Goal: Task Accomplishment & Management: Use online tool/utility

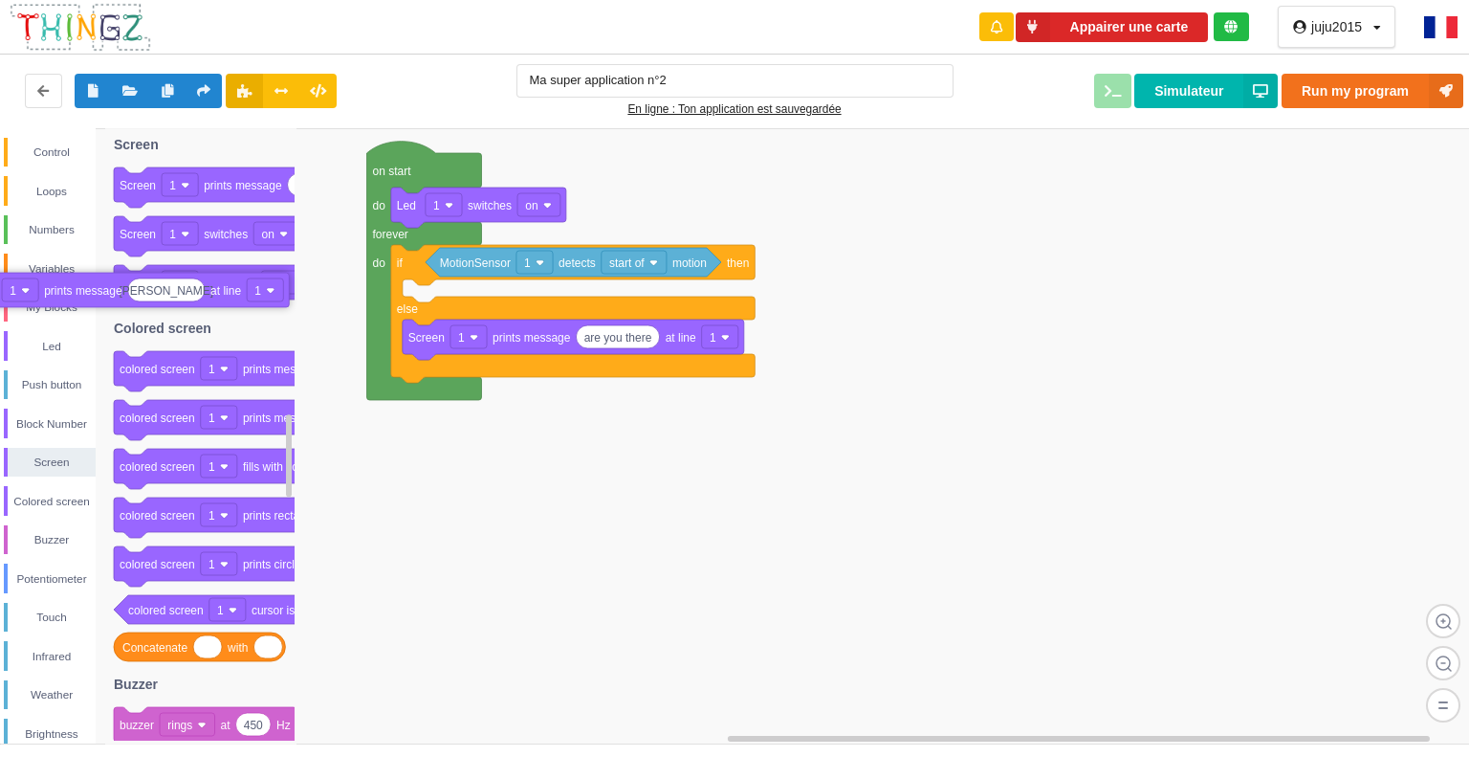
drag, startPoint x: 544, startPoint y: 301, endPoint x: 96, endPoint y: 295, distance: 448.7
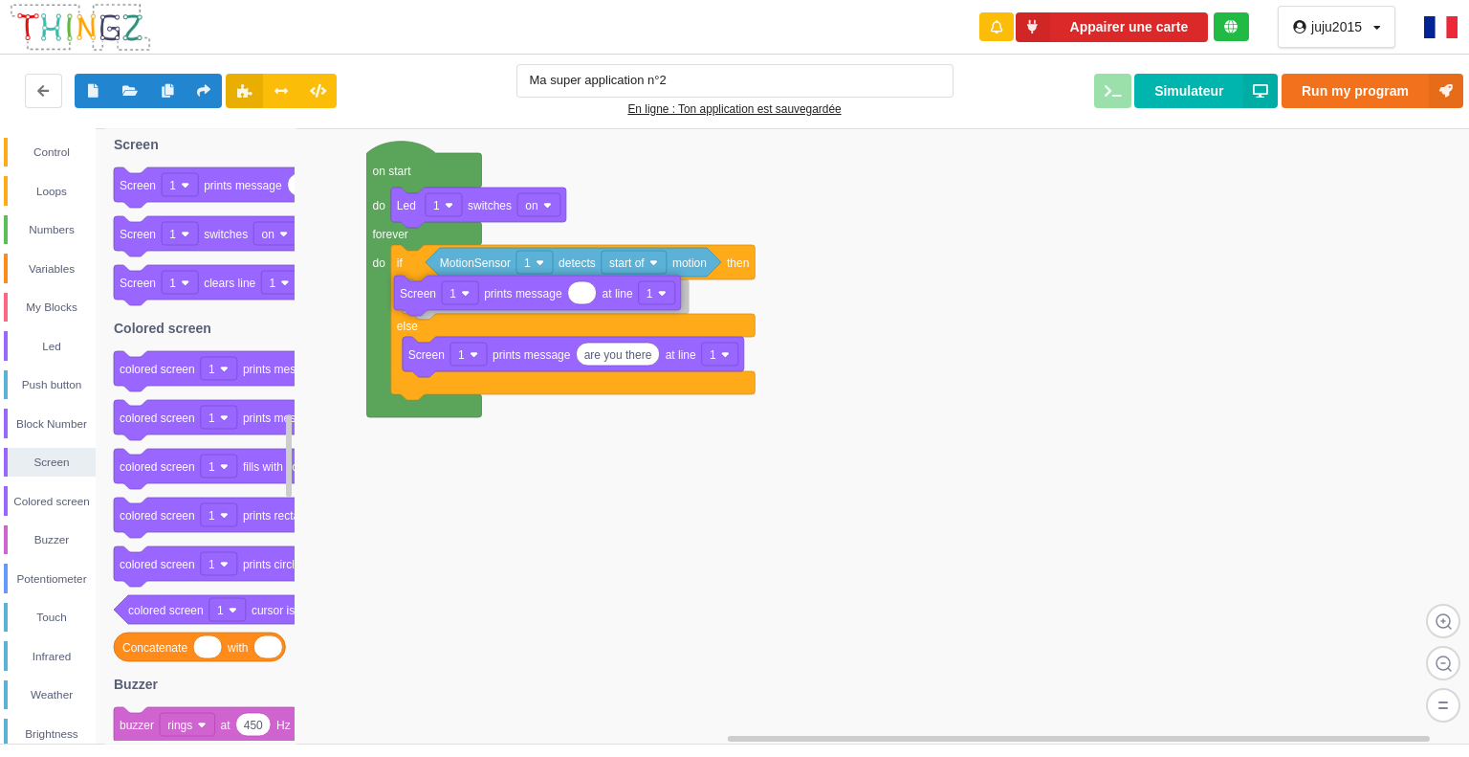
drag, startPoint x: 234, startPoint y: 198, endPoint x: 512, endPoint y: 306, distance: 297.7
click at [512, 306] on div "Control Loops Numbers Variables My Blocks Led Push button Block Number Screen C…" at bounding box center [741, 435] width 1483 height 615
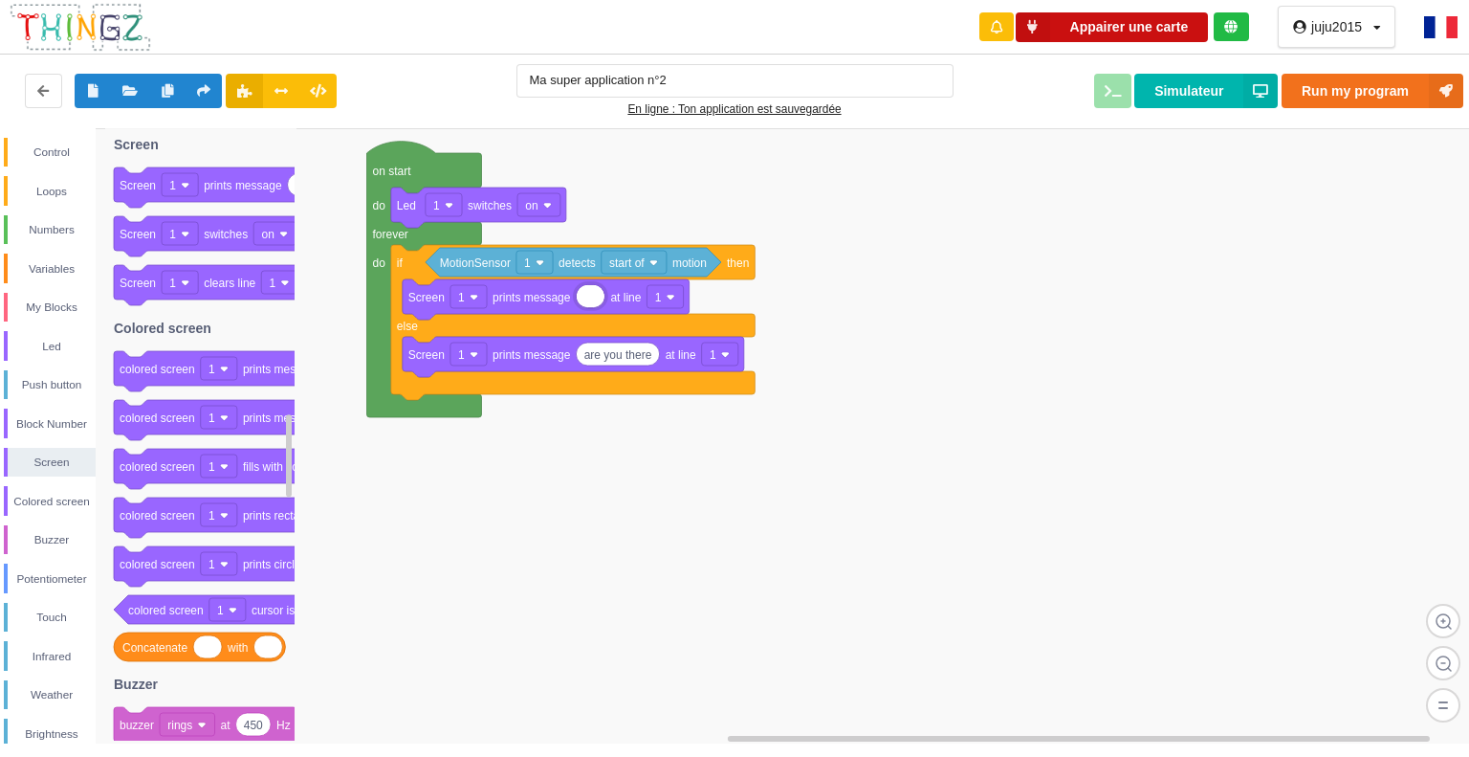
click at [1079, 26] on button "Appairer une carte" at bounding box center [1112, 27] width 193 height 30
click at [1159, 20] on button "Appairer une carte" at bounding box center [1112, 27] width 193 height 30
click at [1147, 24] on button "Appairer une carte" at bounding box center [1112, 27] width 193 height 30
click at [1147, 26] on button "Appairer une carte" at bounding box center [1112, 27] width 193 height 30
click at [1234, 160] on rect at bounding box center [741, 436] width 1483 height 616
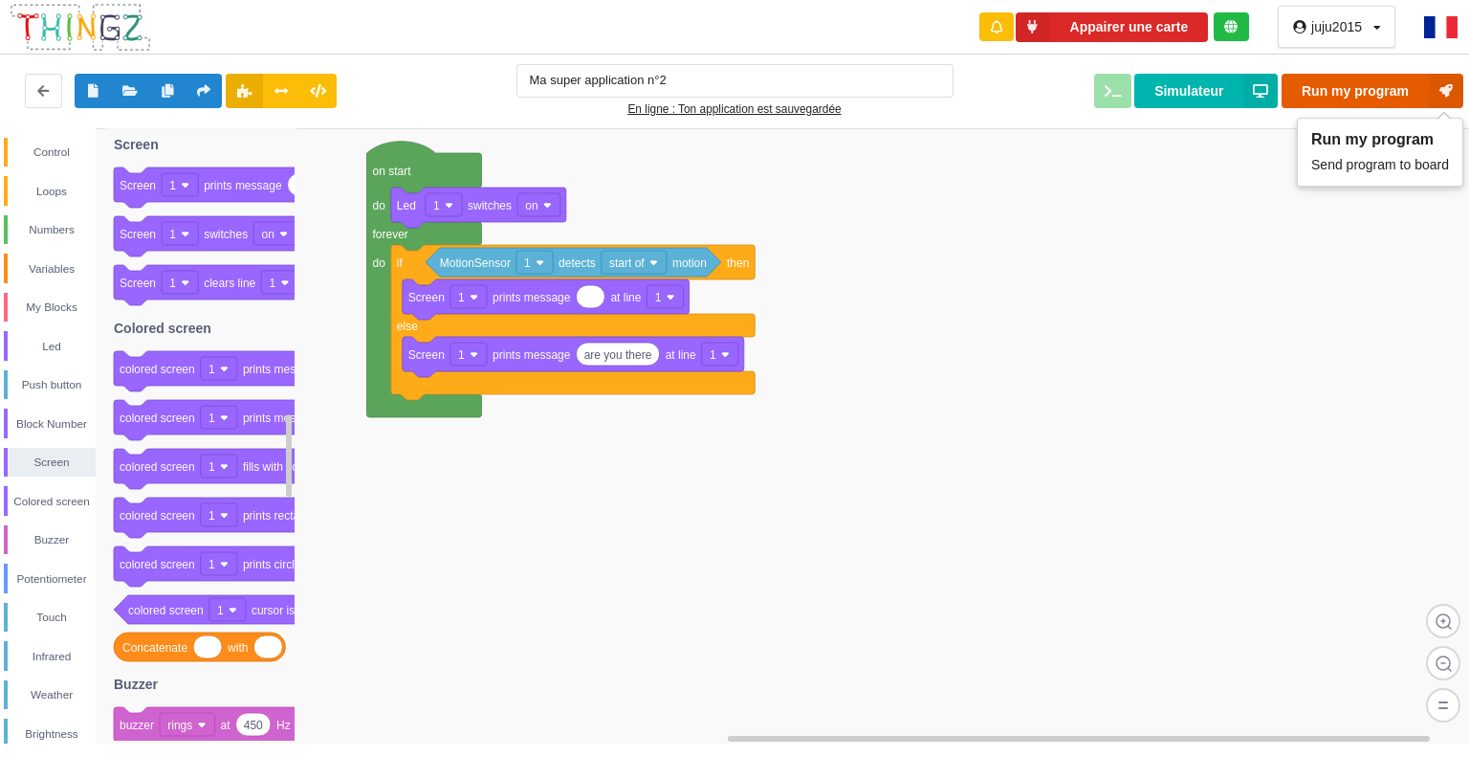
click at [1355, 81] on button "Run my program" at bounding box center [1373, 91] width 182 height 34
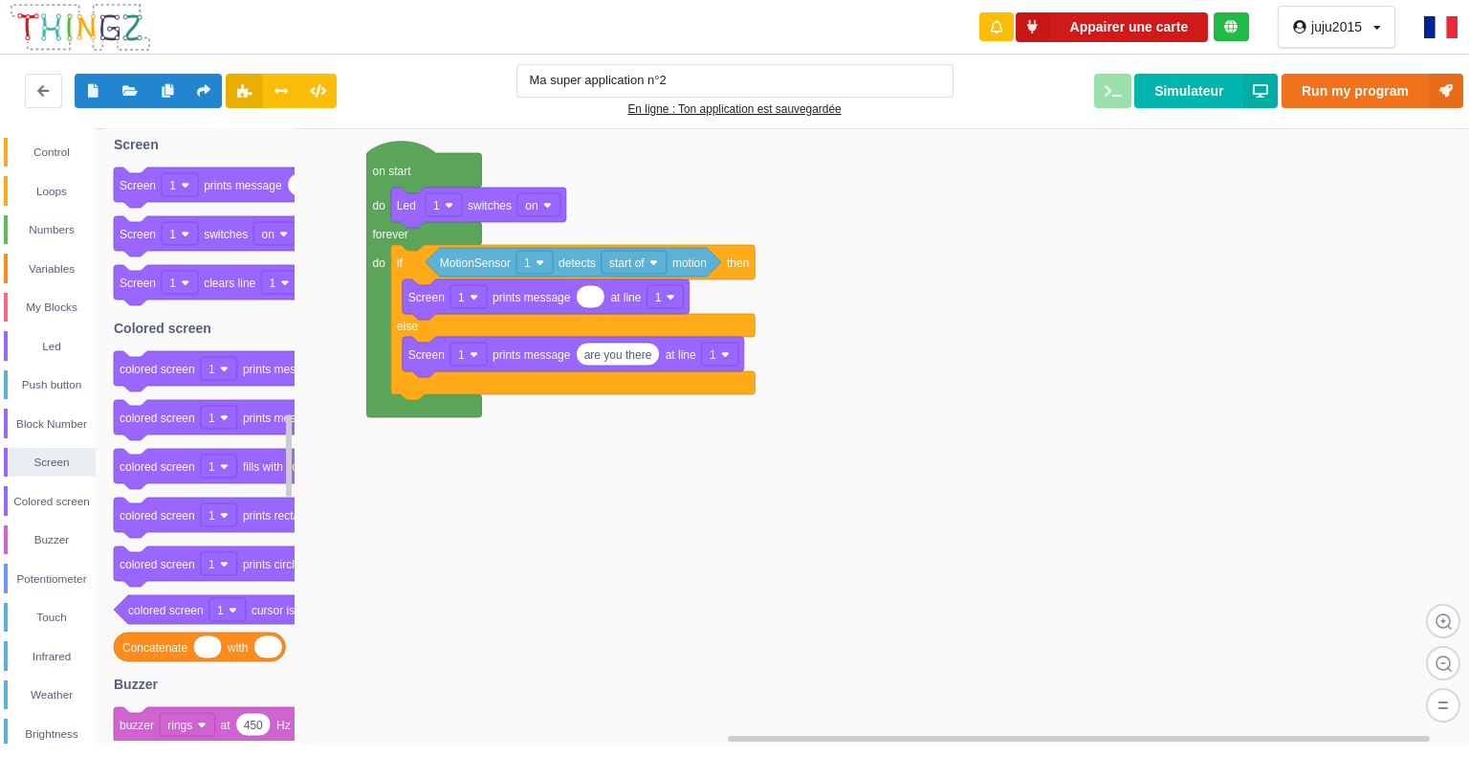
drag, startPoint x: 1284, startPoint y: 43, endPoint x: 1173, endPoint y: 25, distance: 112.4
click at [1173, 25] on div "Appairer une carte juju2015 Profil Déconnexion" at bounding box center [1222, 27] width 520 height 55
click at [1174, 18] on button "Appairer une carte" at bounding box center [1112, 27] width 193 height 30
click at [610, 297] on input "helo juliette" at bounding box center [613, 296] width 73 height 22
type input "helo Juliette"
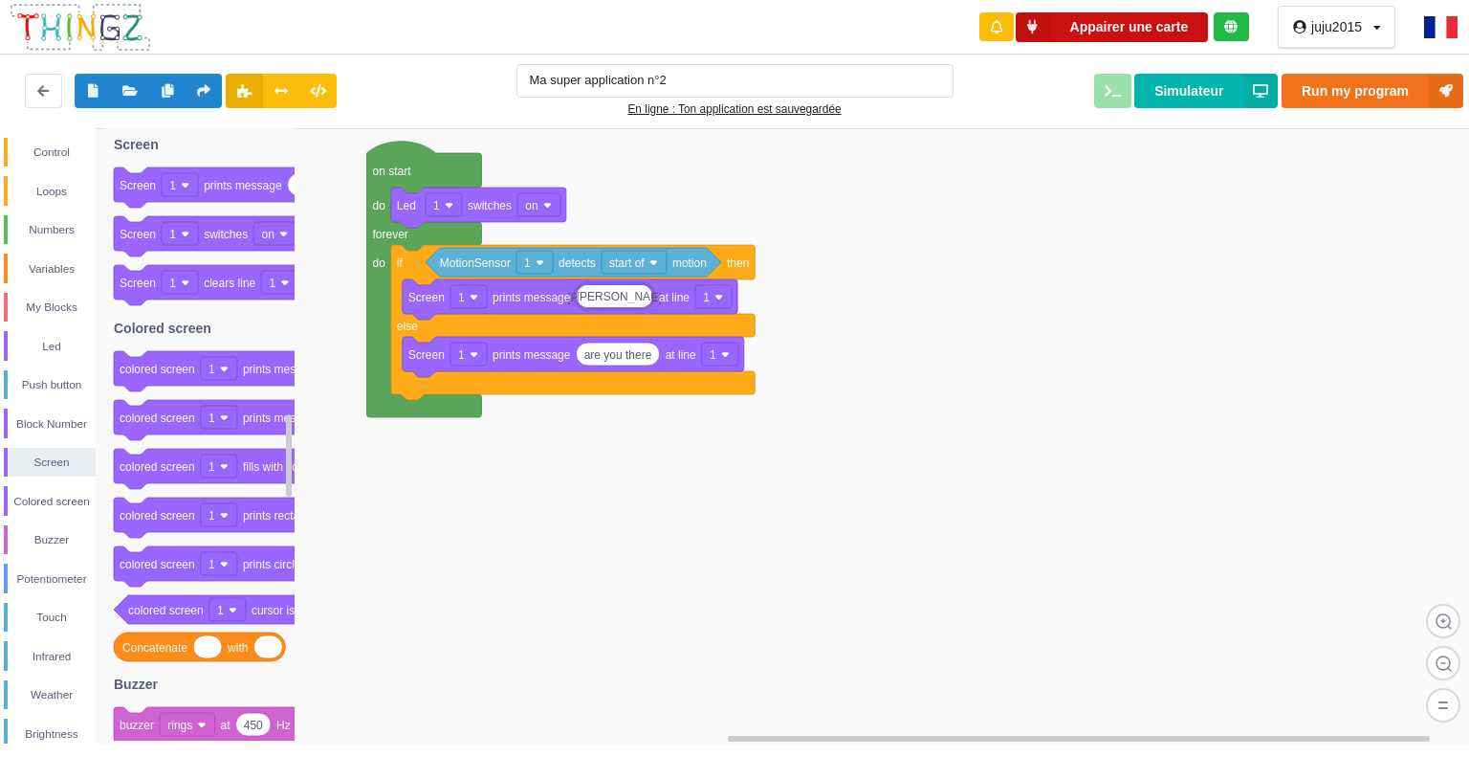
click at [1112, 24] on button "Appairer une carte" at bounding box center [1112, 27] width 193 height 30
click at [1067, 22] on button "Appairer une carte" at bounding box center [1112, 27] width 193 height 30
click at [1445, 26] on img at bounding box center [1440, 27] width 33 height 22
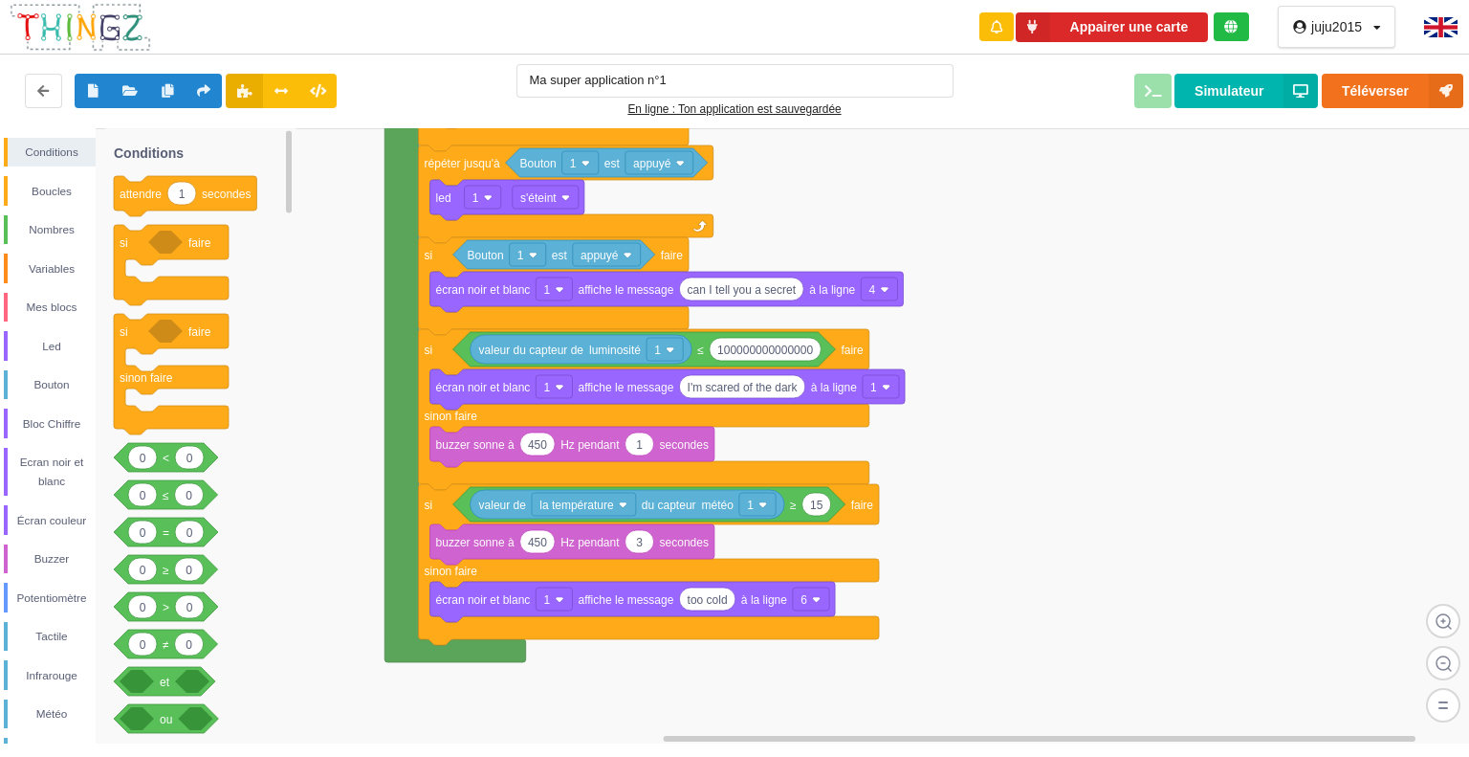
click at [1445, 26] on img at bounding box center [1440, 27] width 33 height 20
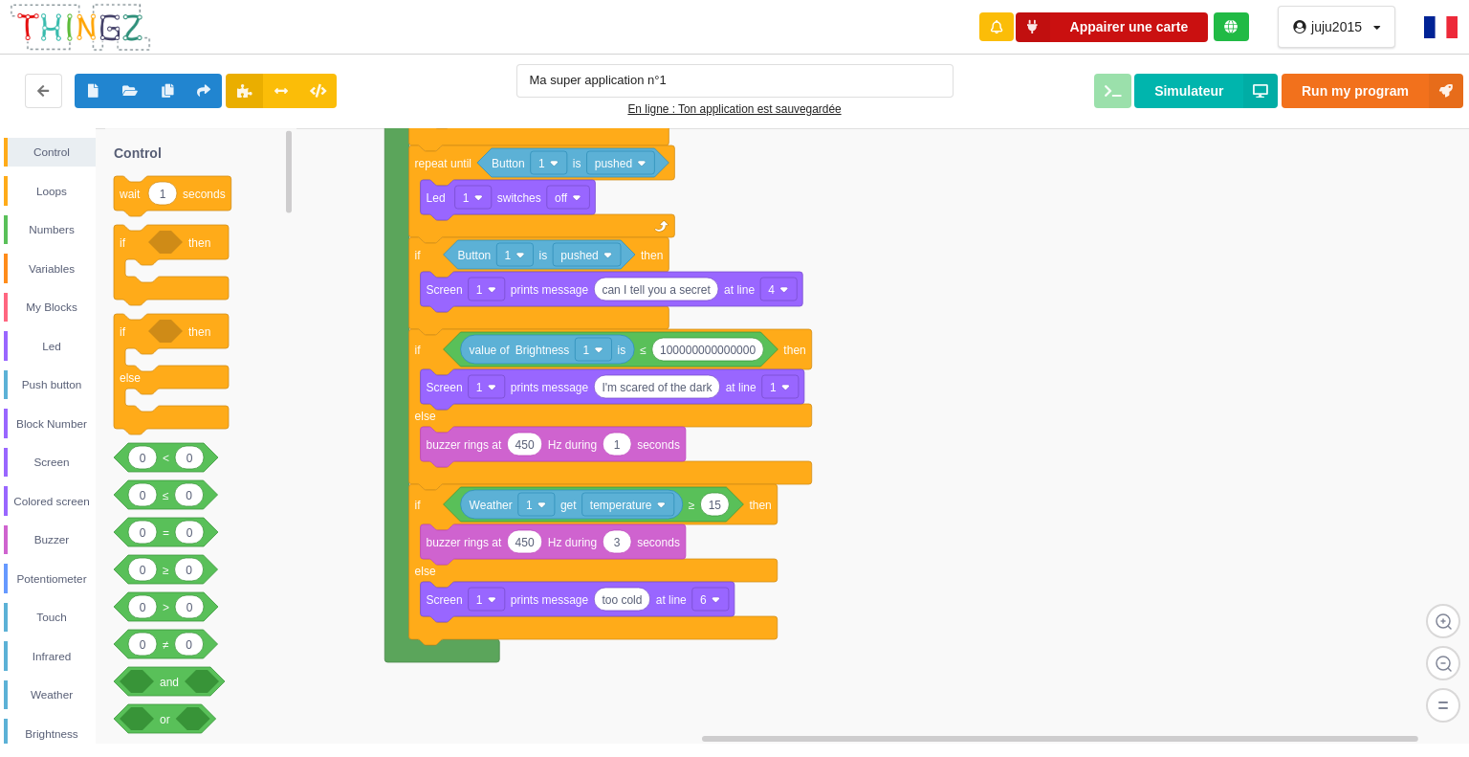
click at [1077, 26] on button "Appairer une carte" at bounding box center [1112, 27] width 193 height 30
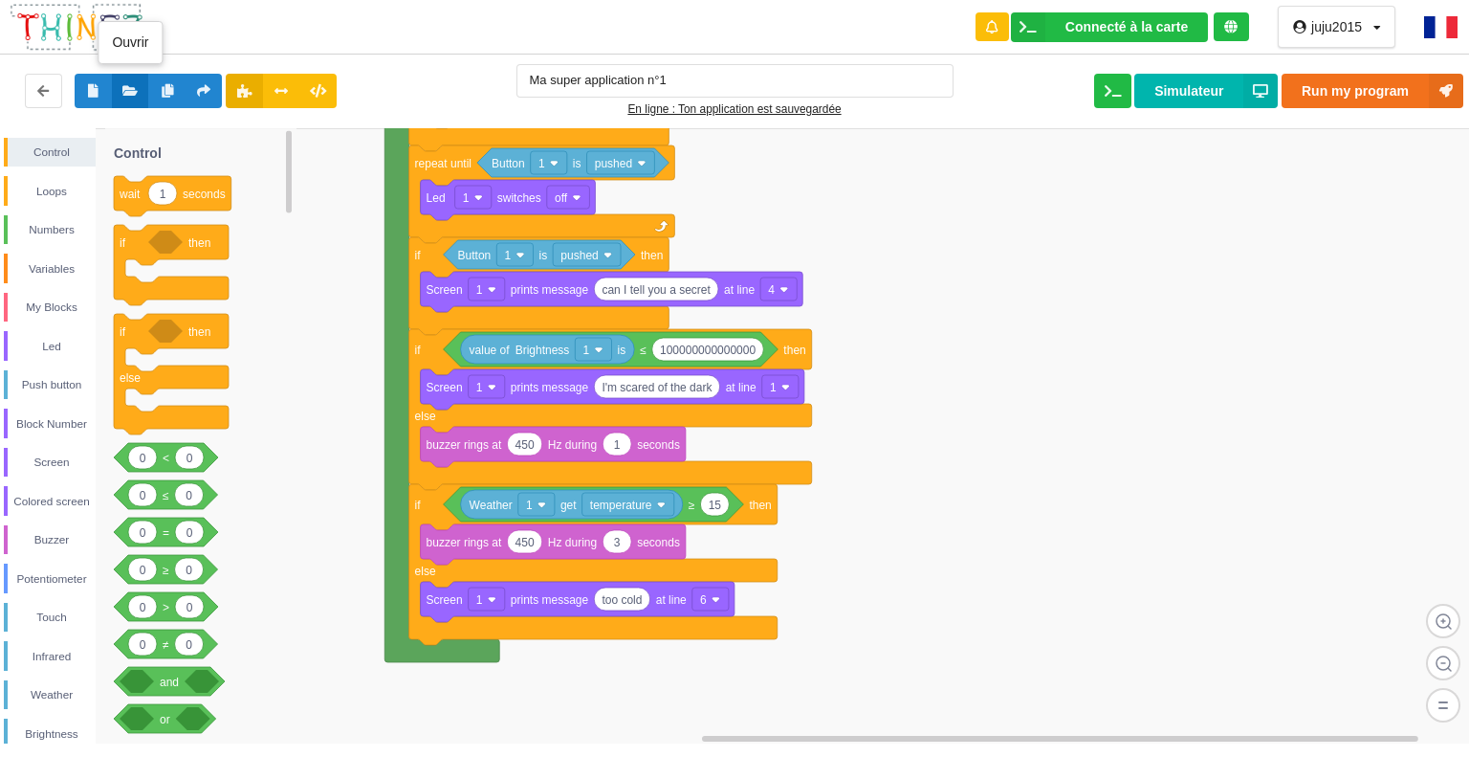
click at [139, 92] on button at bounding box center [130, 91] width 37 height 34
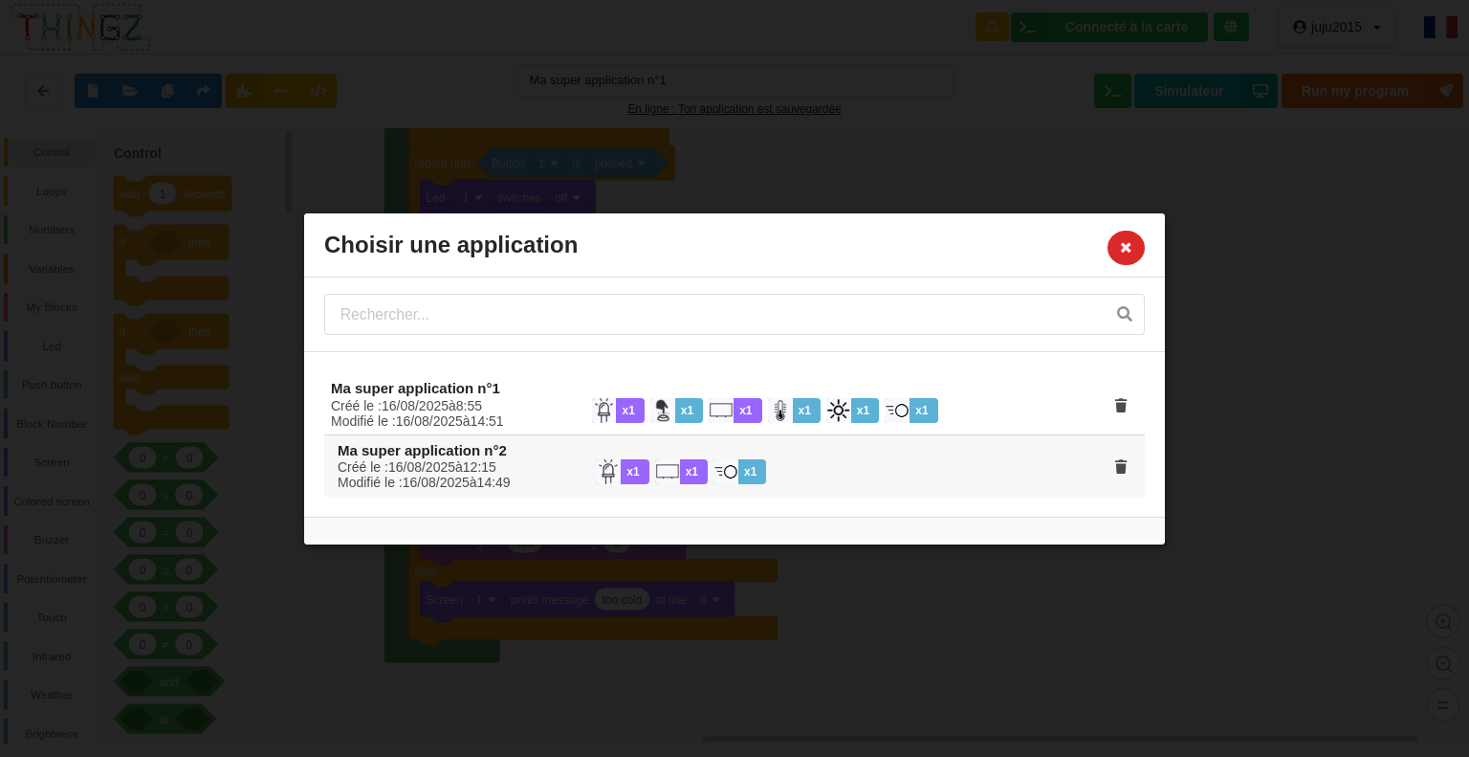
click at [455, 477] on div "Créé le : 16 / 08 / 2025 à 12 : 15 Modifié le : 16 / 08 / 2025 à 14 : 49" at bounding box center [453, 473] width 258 height 31
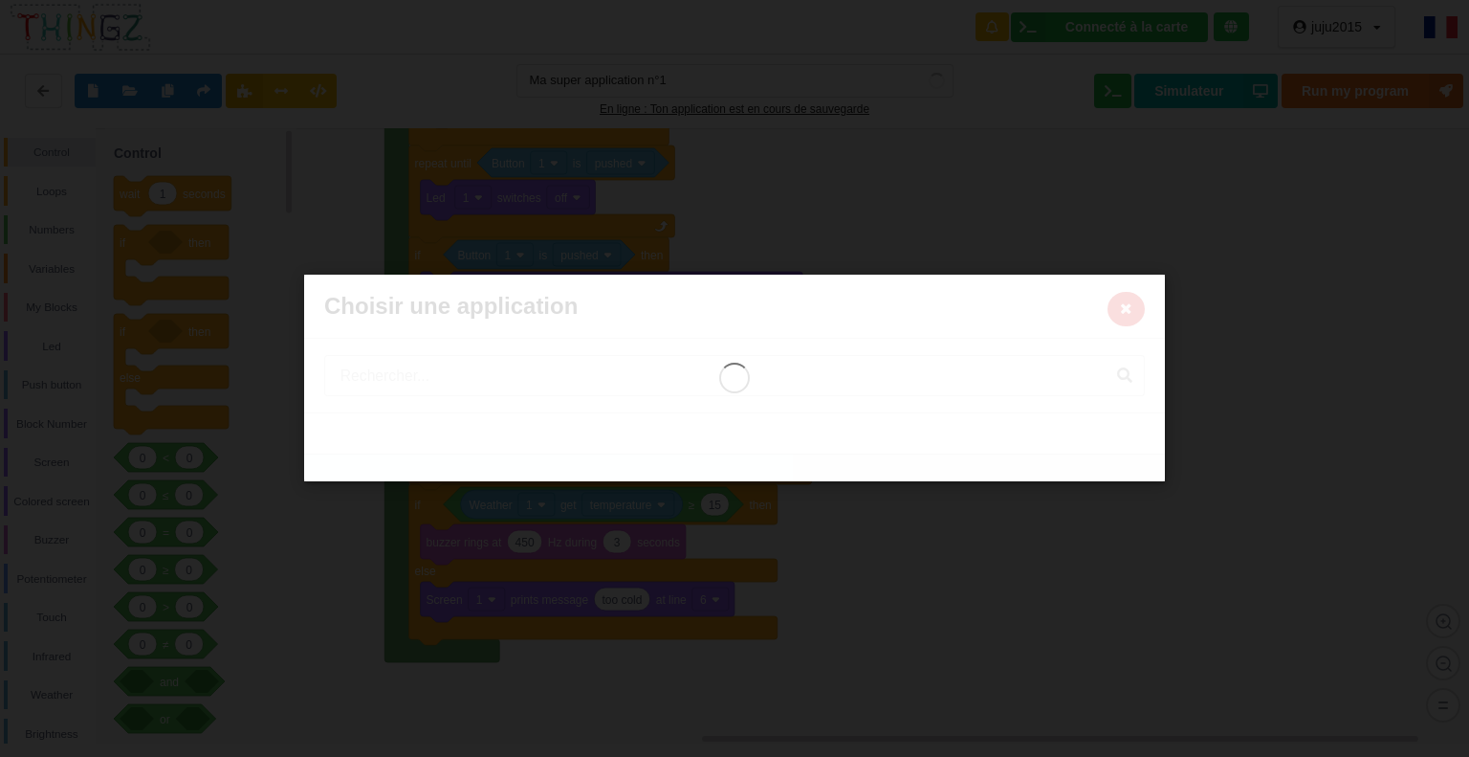
type input "Ma super application n°2"
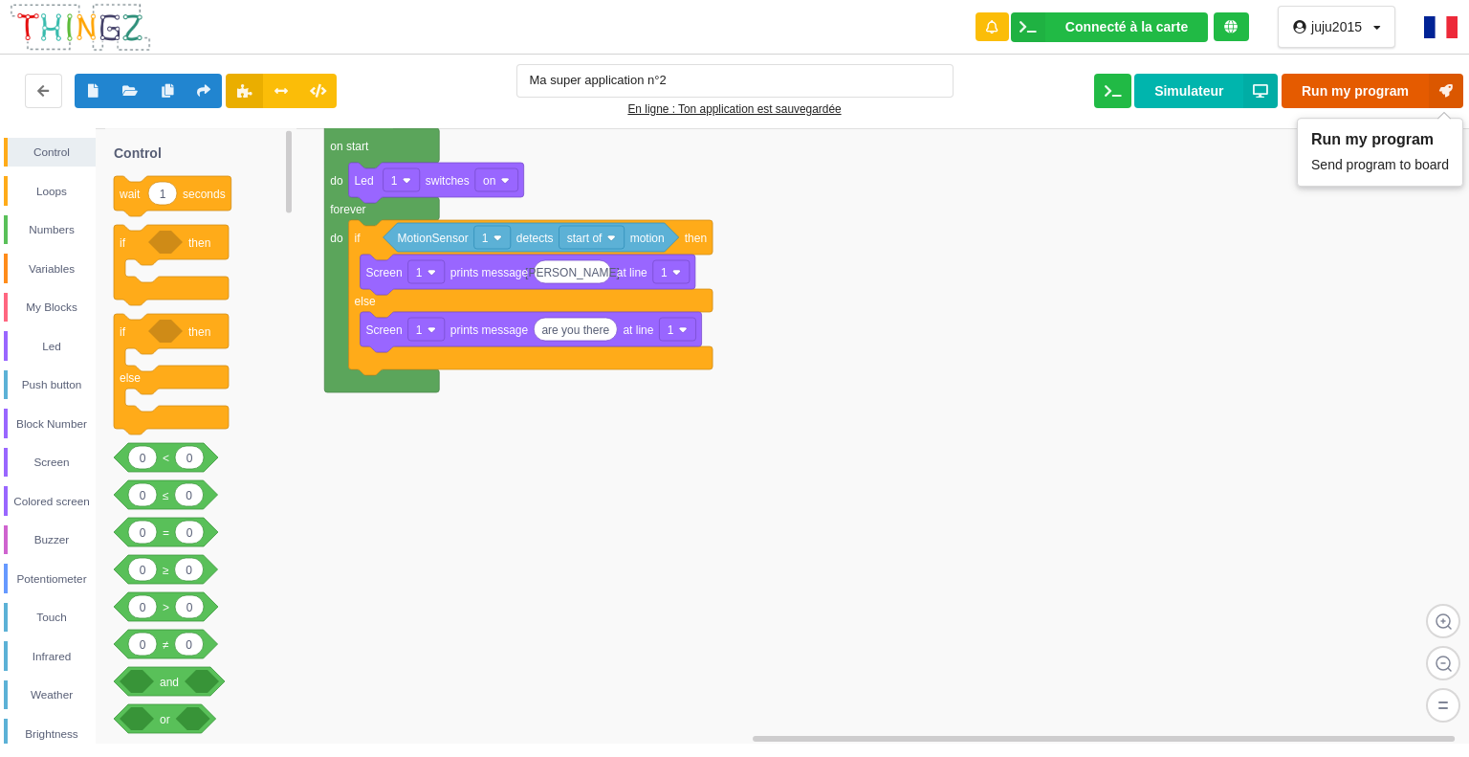
click at [1413, 93] on button "Run my program" at bounding box center [1373, 91] width 182 height 34
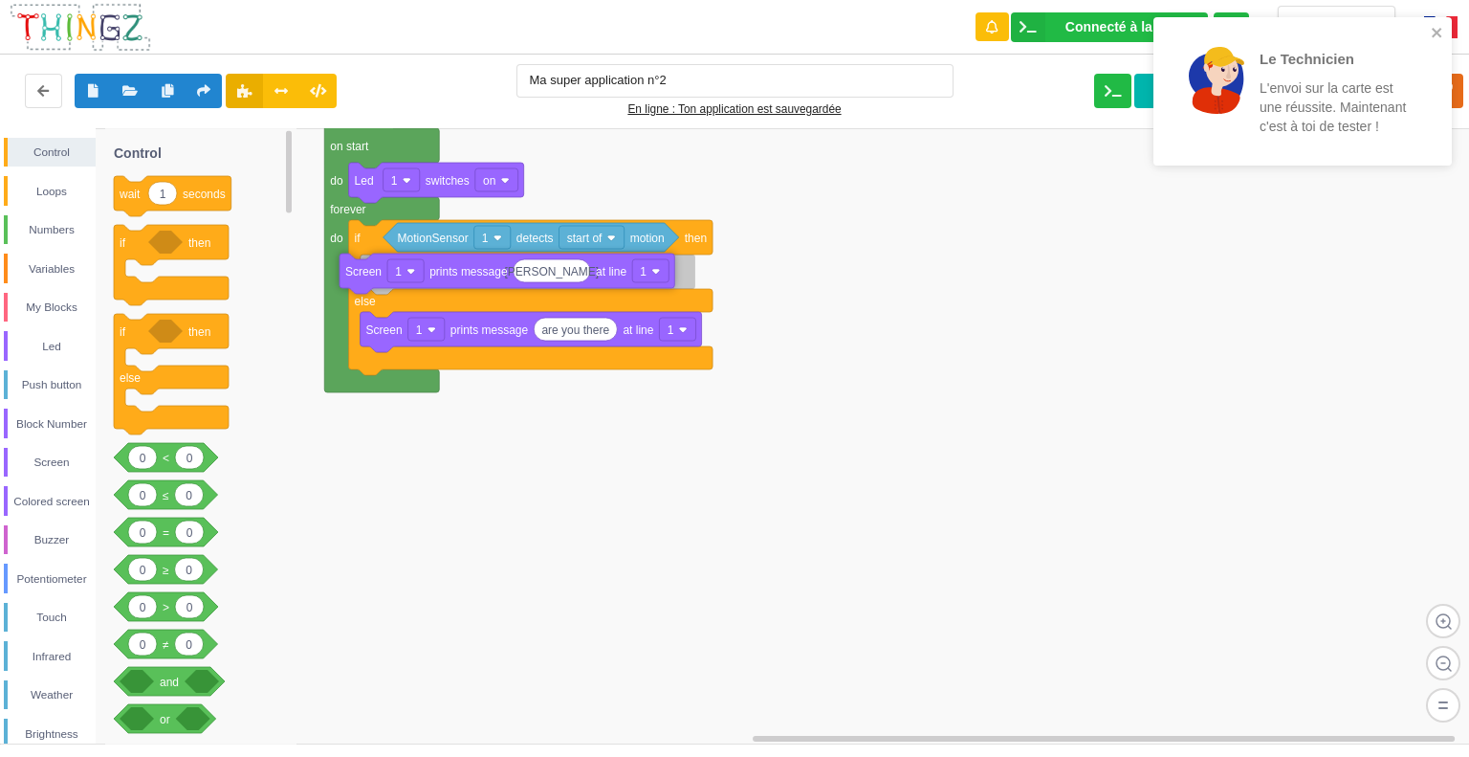
drag, startPoint x: 616, startPoint y: 270, endPoint x: 599, endPoint y: 269, distance: 17.2
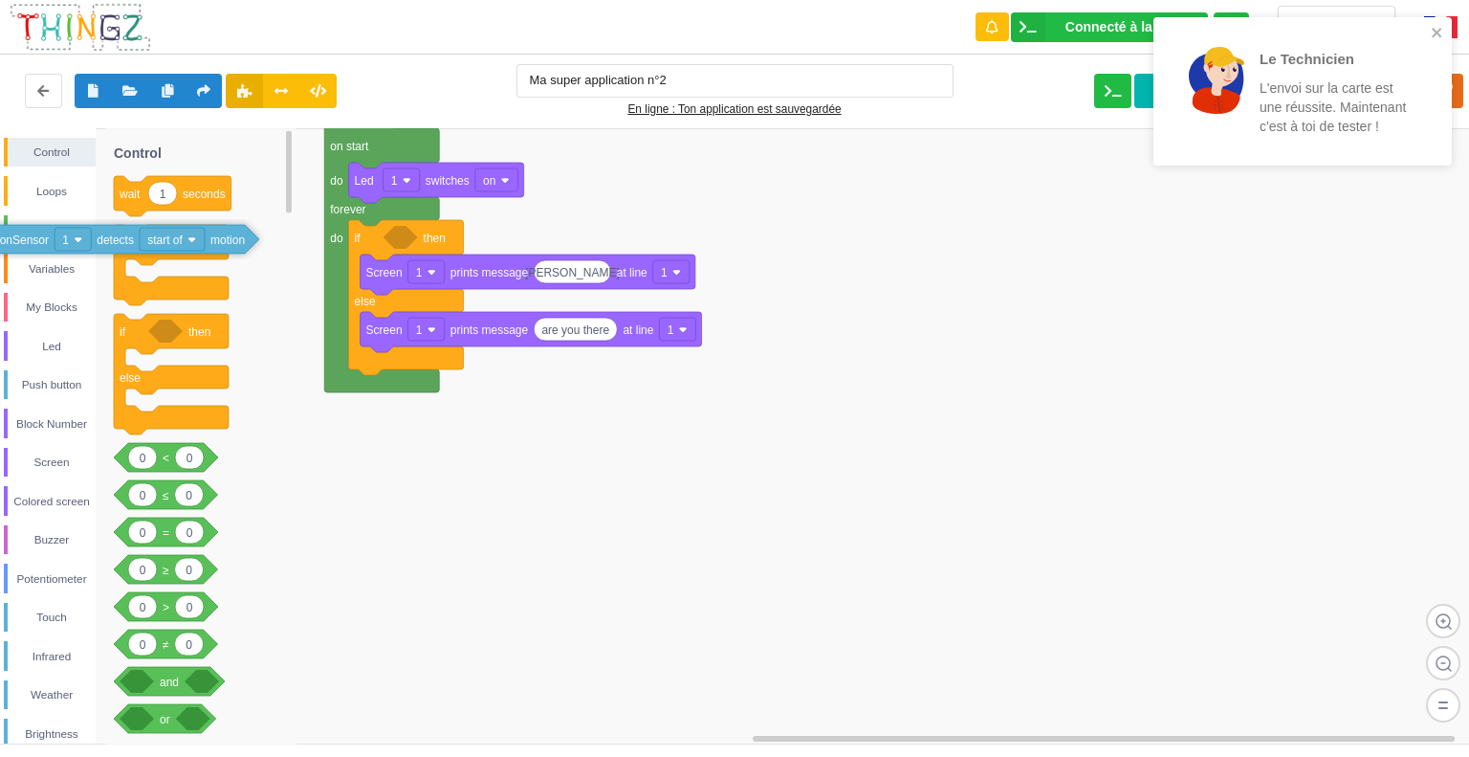
drag, startPoint x: 487, startPoint y: 234, endPoint x: 67, endPoint y: 240, distance: 420.0
click at [54, 384] on div "Push button" at bounding box center [52, 384] width 88 height 19
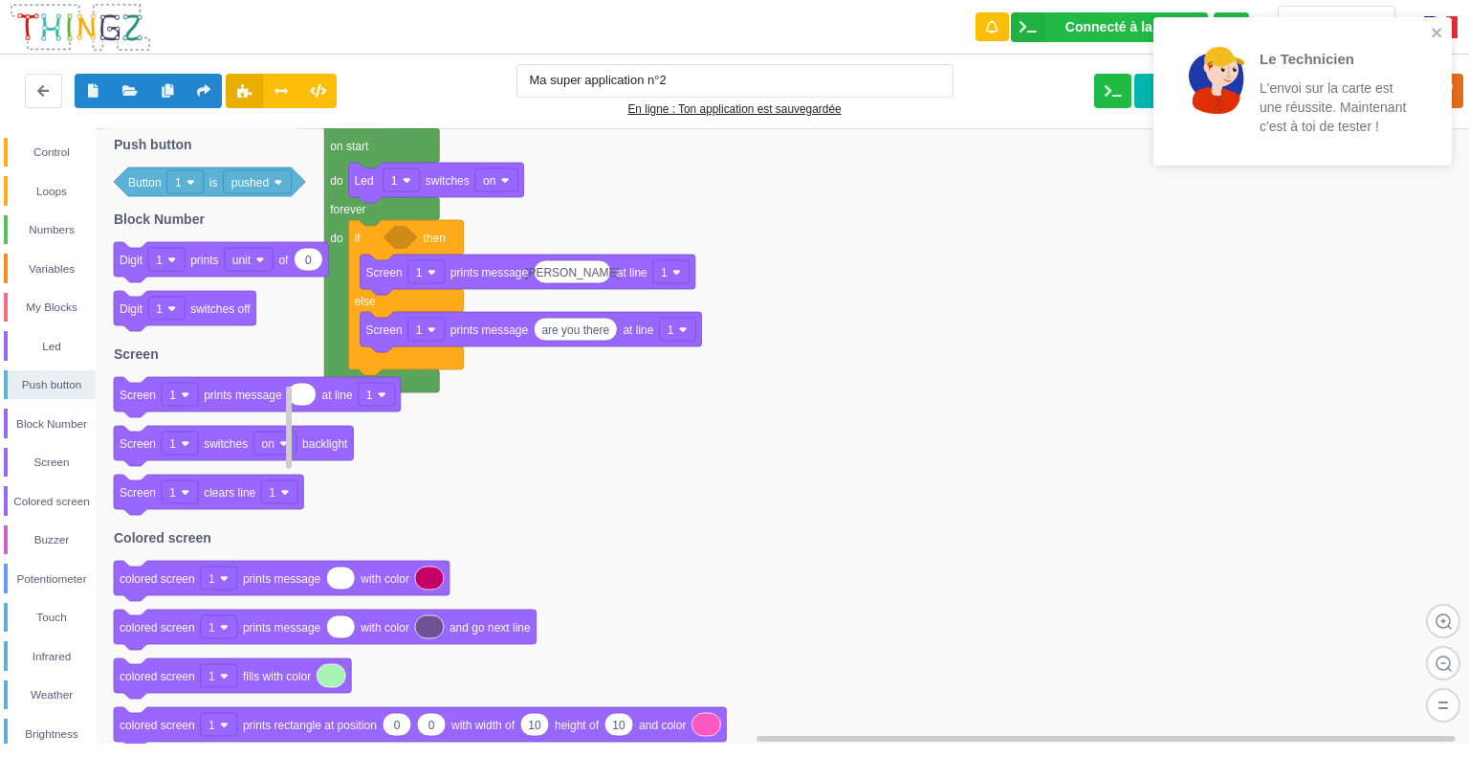
click at [157, 182] on text "Button" at bounding box center [144, 182] width 33 height 13
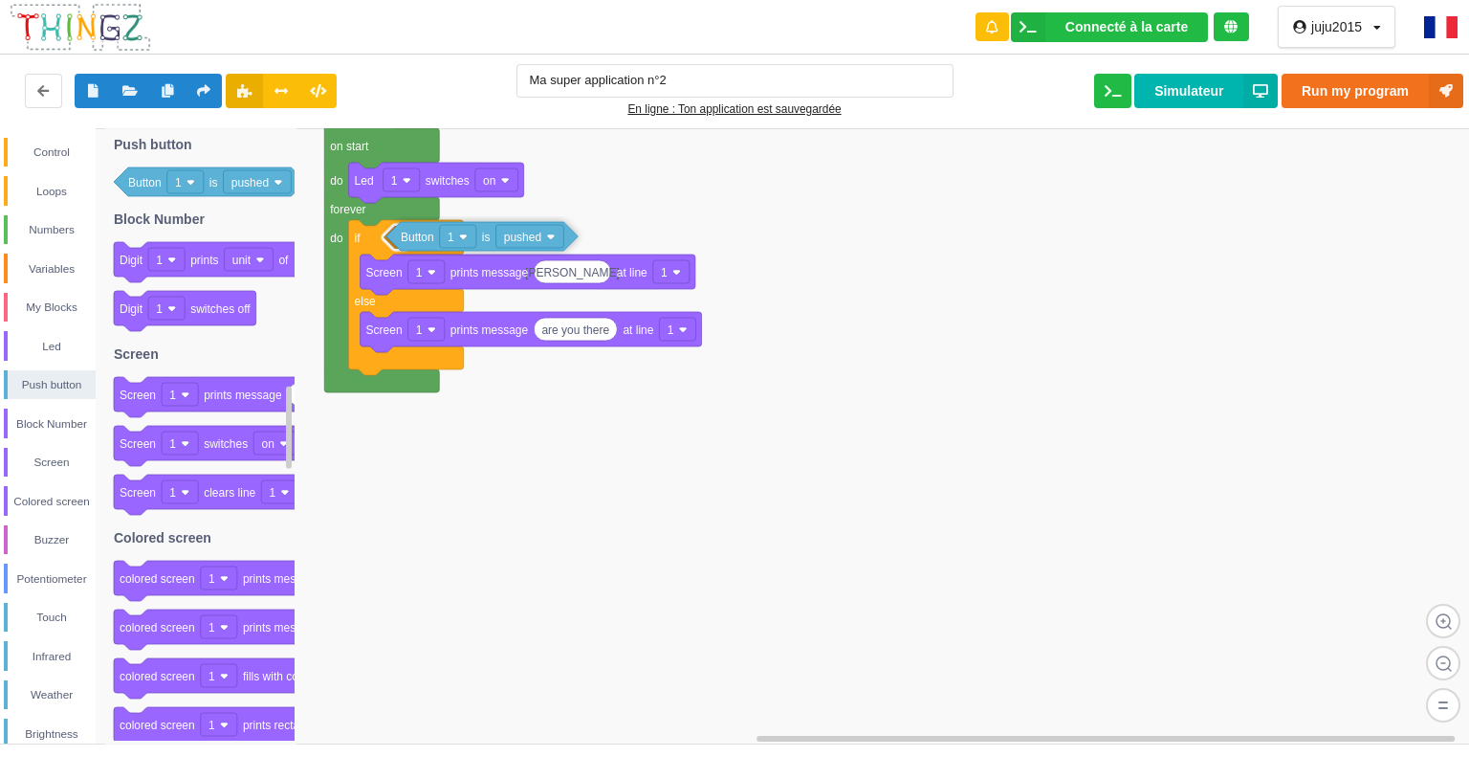
drag, startPoint x: 157, startPoint y: 182, endPoint x: 430, endPoint y: 236, distance: 278.0
click at [430, 236] on div "Control Loops Numbers Variables My Blocks Led Push button Block Number Screen C…" at bounding box center [741, 435] width 1483 height 615
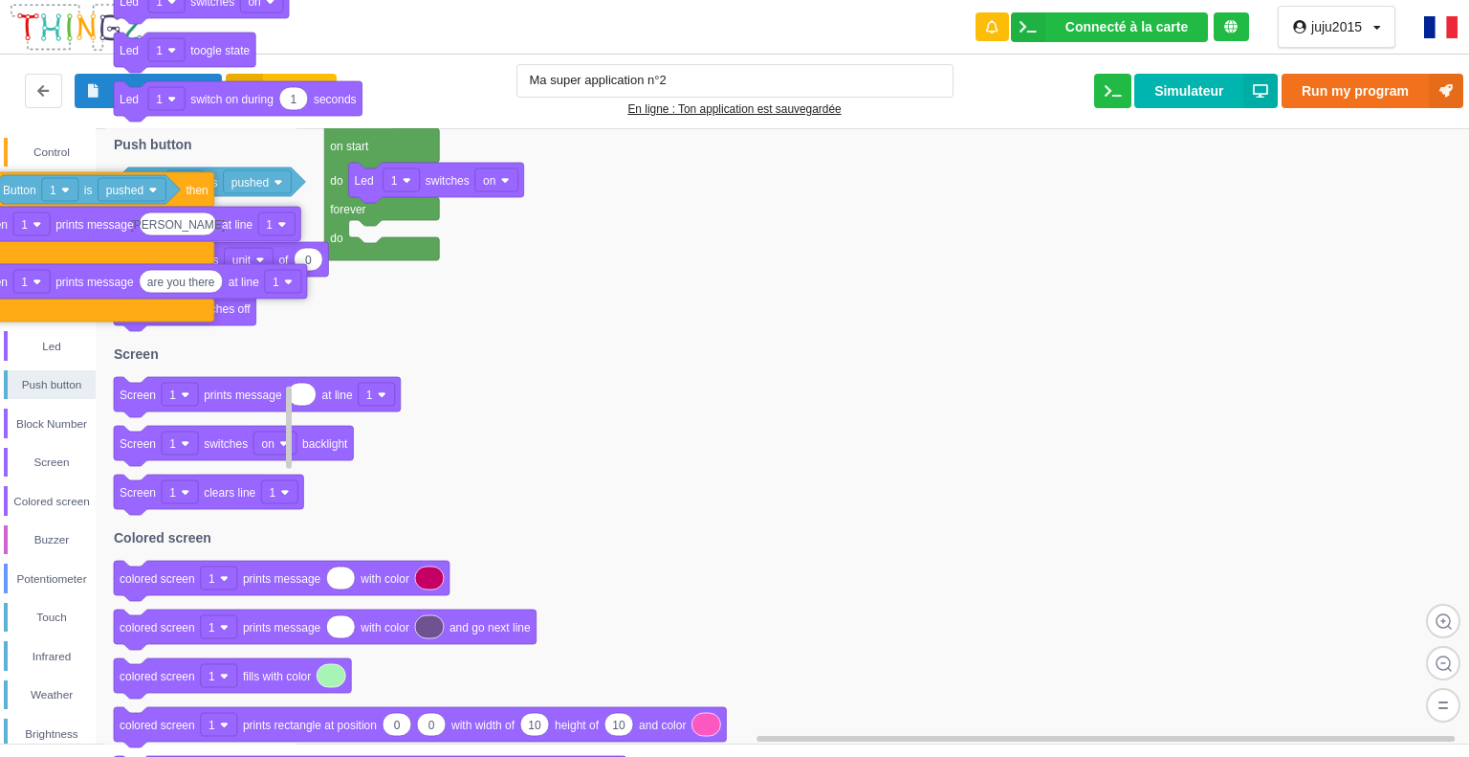
drag, startPoint x: 505, startPoint y: 301, endPoint x: 110, endPoint y: 253, distance: 398.0
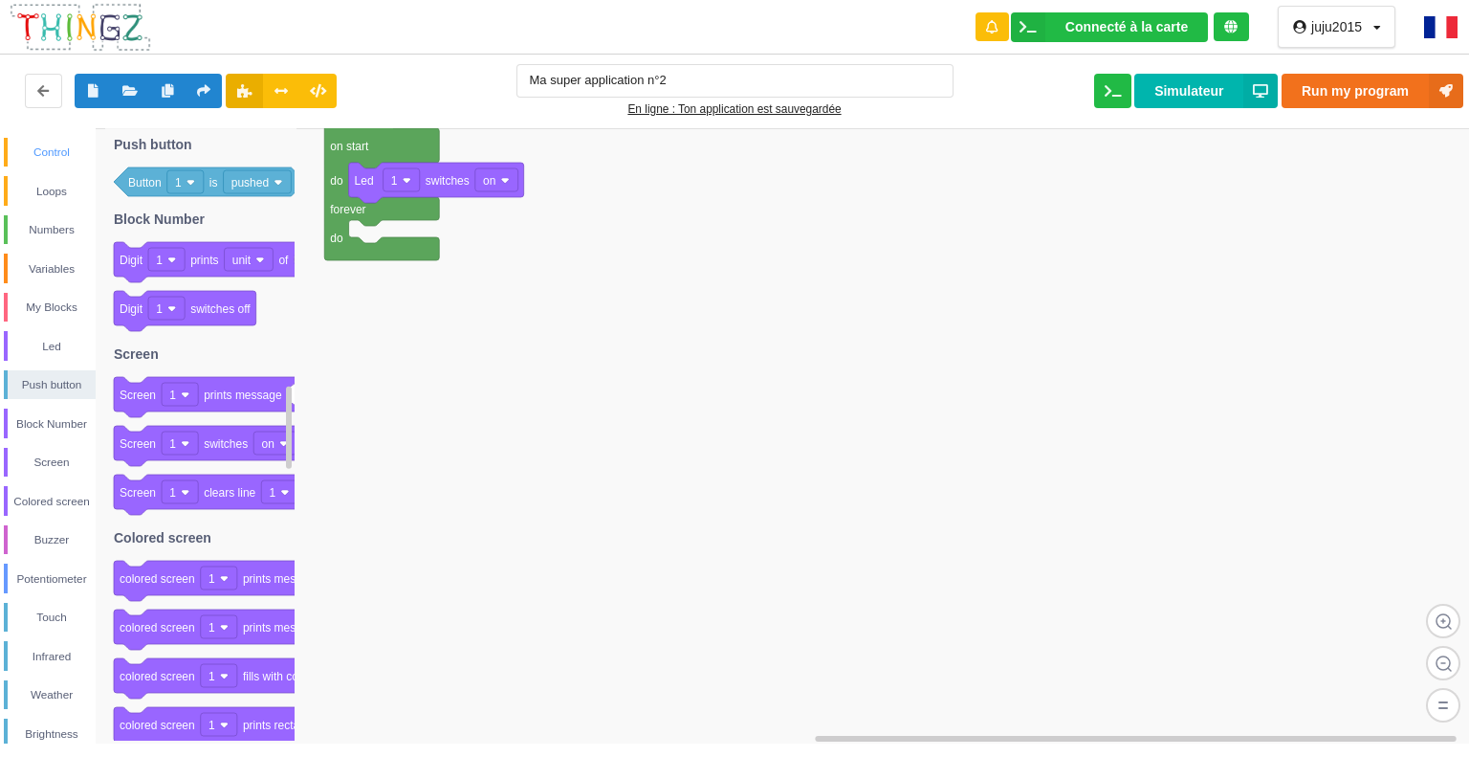
click at [48, 151] on div "Control" at bounding box center [52, 152] width 88 height 19
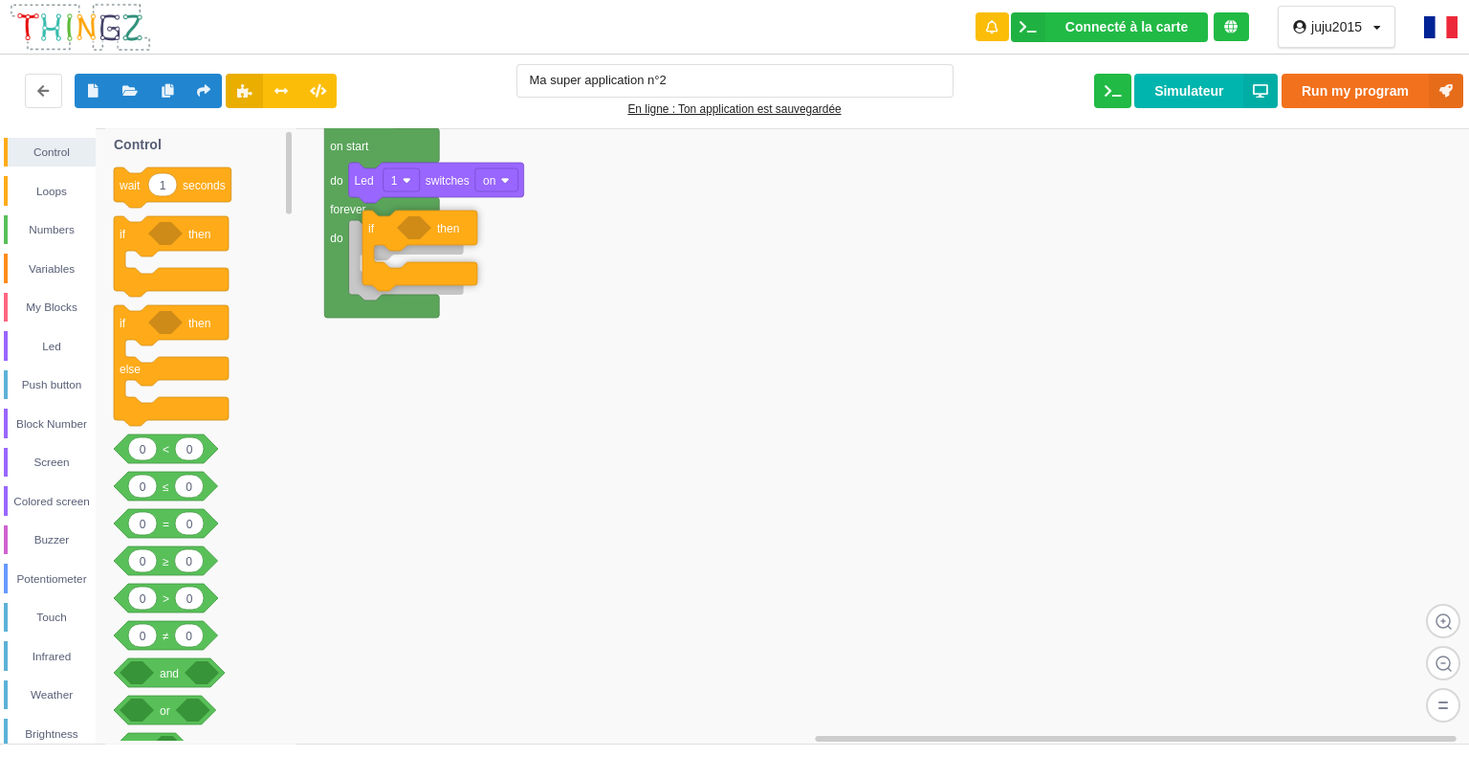
drag, startPoint x: 202, startPoint y: 234, endPoint x: 446, endPoint y: 229, distance: 244.0
click at [446, 229] on div "Control Loops Numbers Variables My Blocks Led Push button Block Number Screen C…" at bounding box center [741, 435] width 1483 height 615
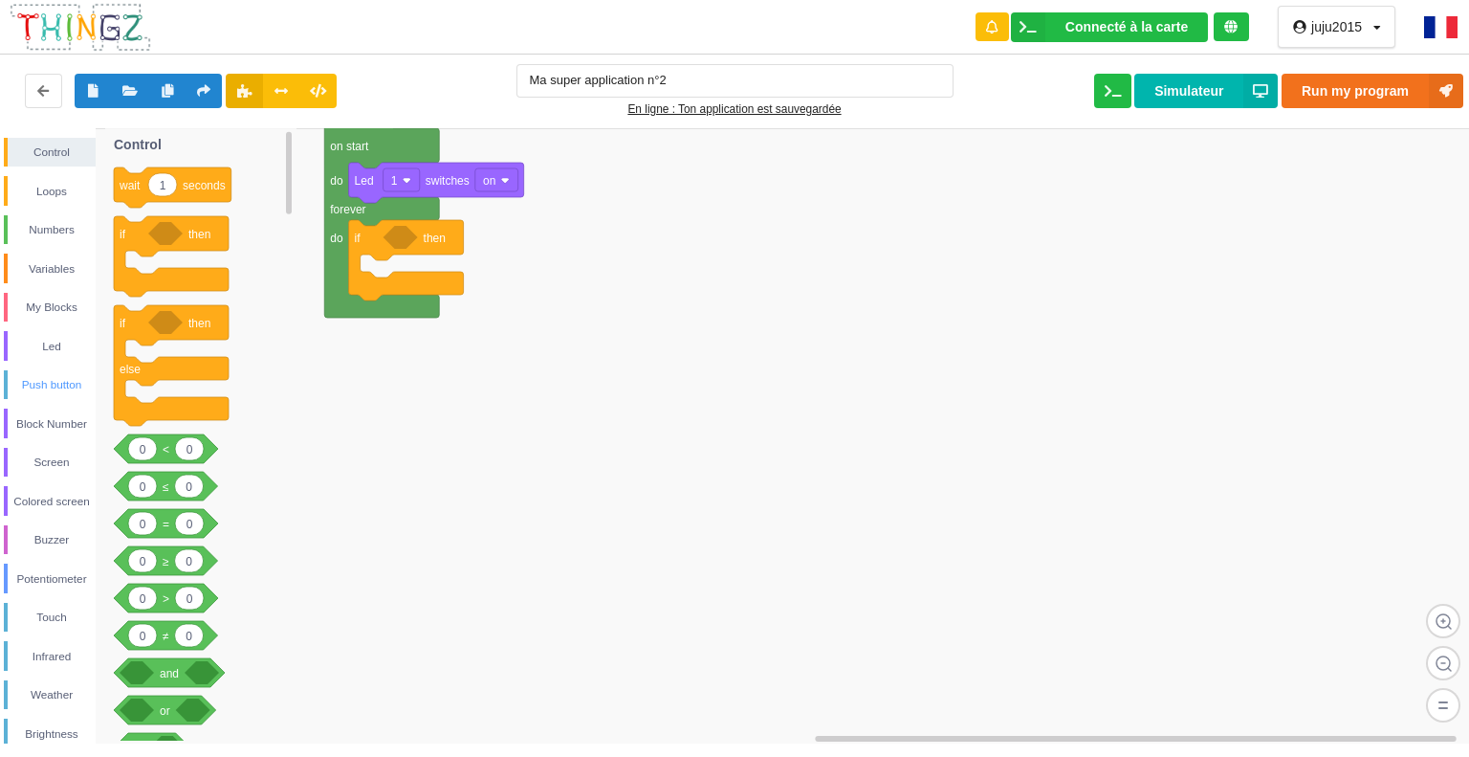
click at [57, 381] on div "Push button" at bounding box center [52, 384] width 88 height 19
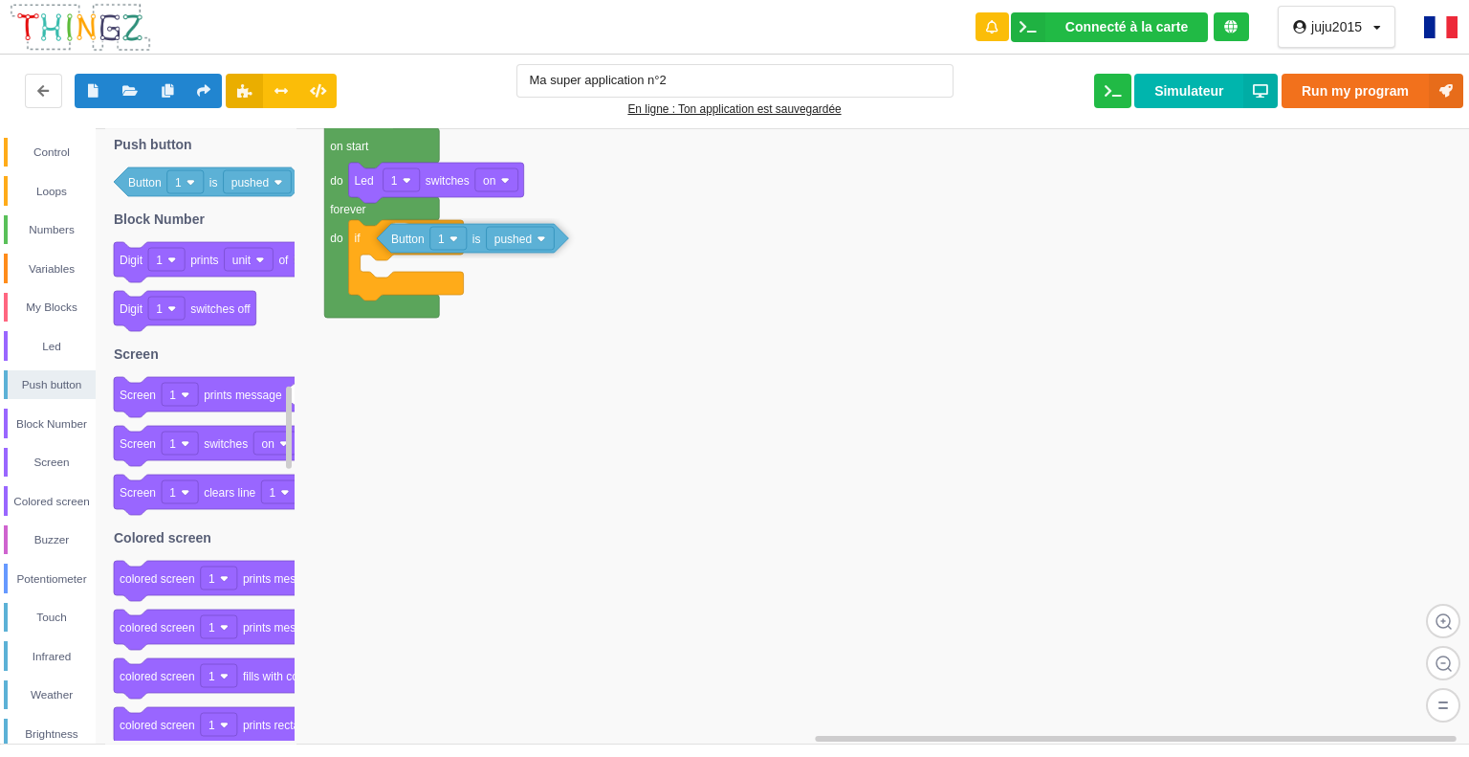
drag, startPoint x: 178, startPoint y: 181, endPoint x: 441, endPoint y: 240, distance: 269.7
click at [441, 240] on div "Control Loops Numbers Variables My Blocks Led Push button Block Number Screen C…" at bounding box center [741, 435] width 1483 height 615
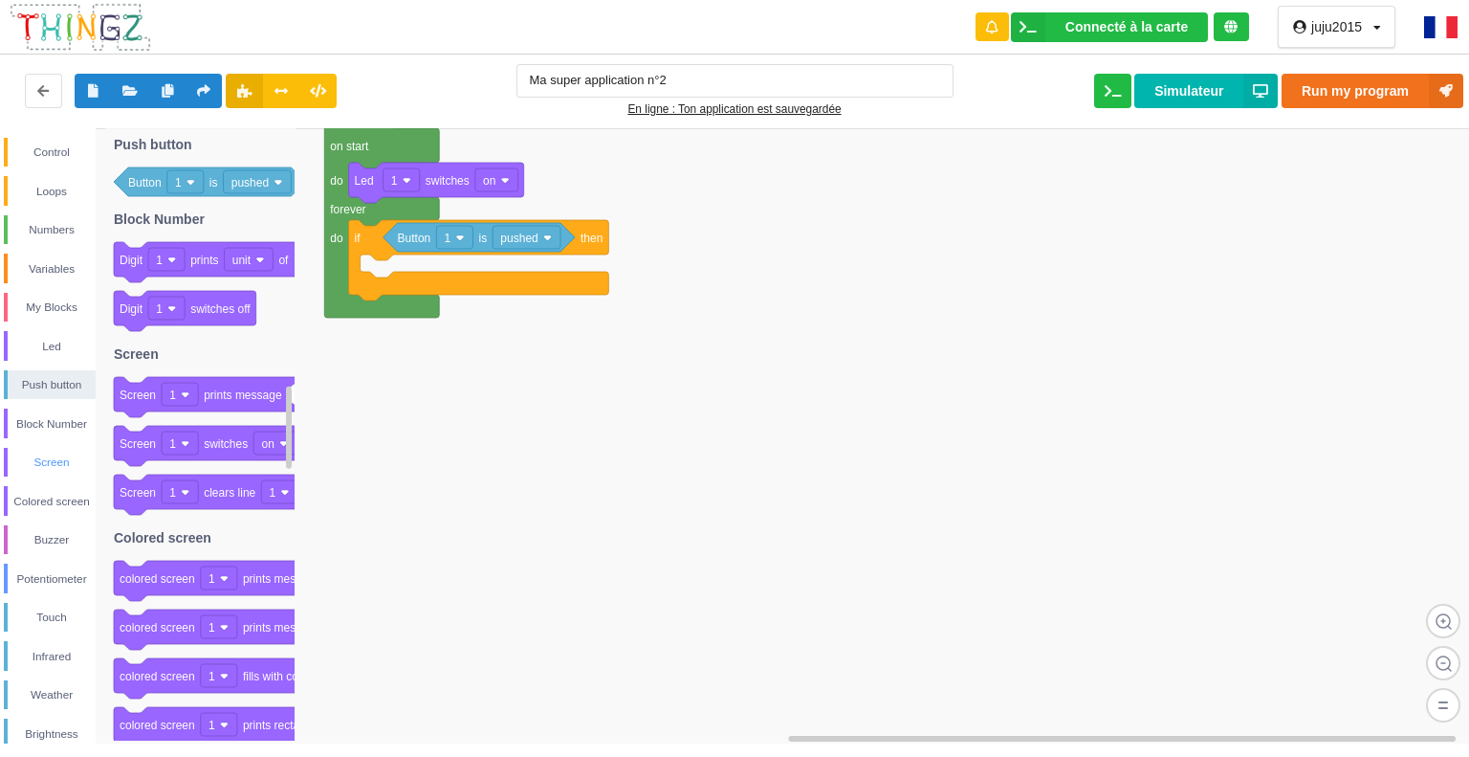
click at [61, 452] on div "Screen" at bounding box center [52, 461] width 88 height 19
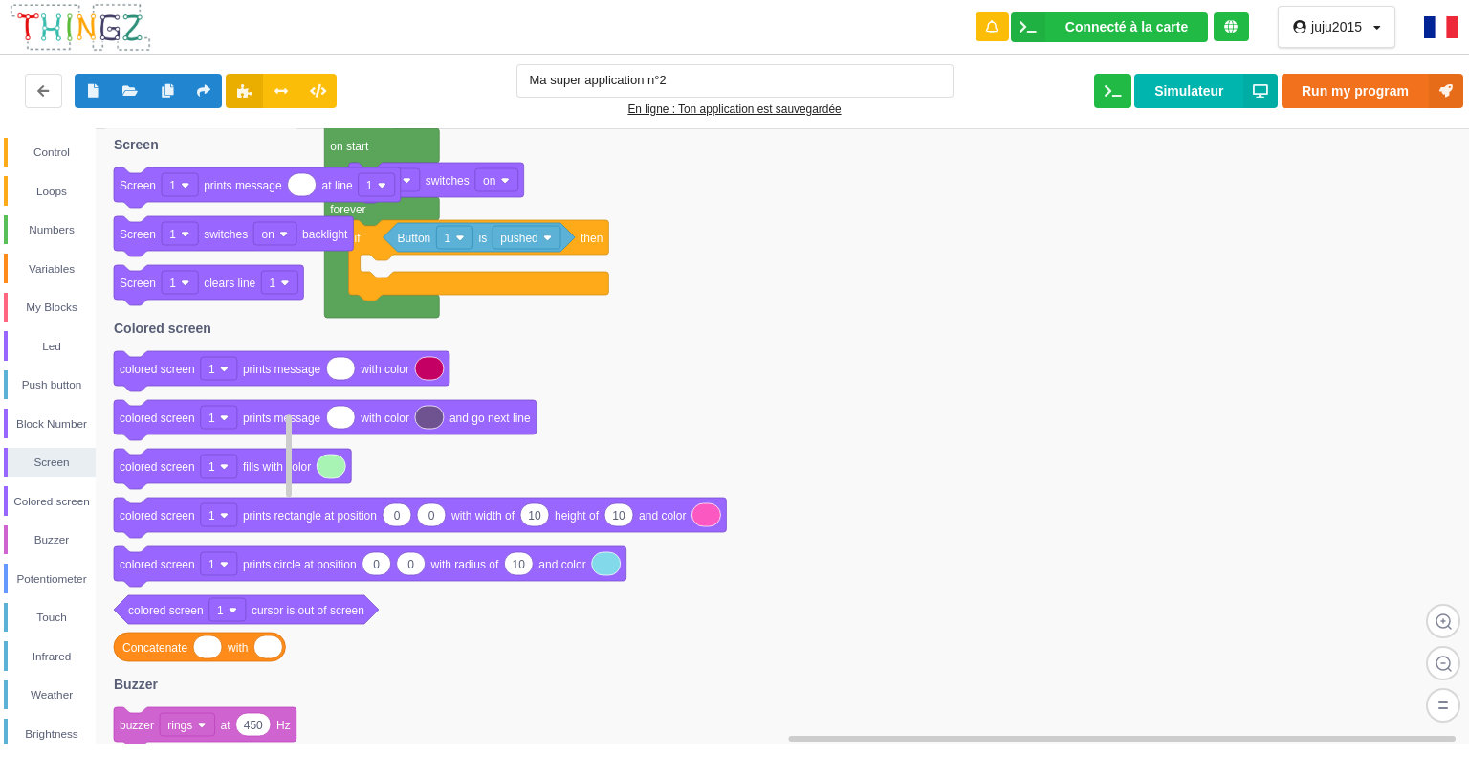
click at [211, 464] on text "1" at bounding box center [212, 466] width 7 height 13
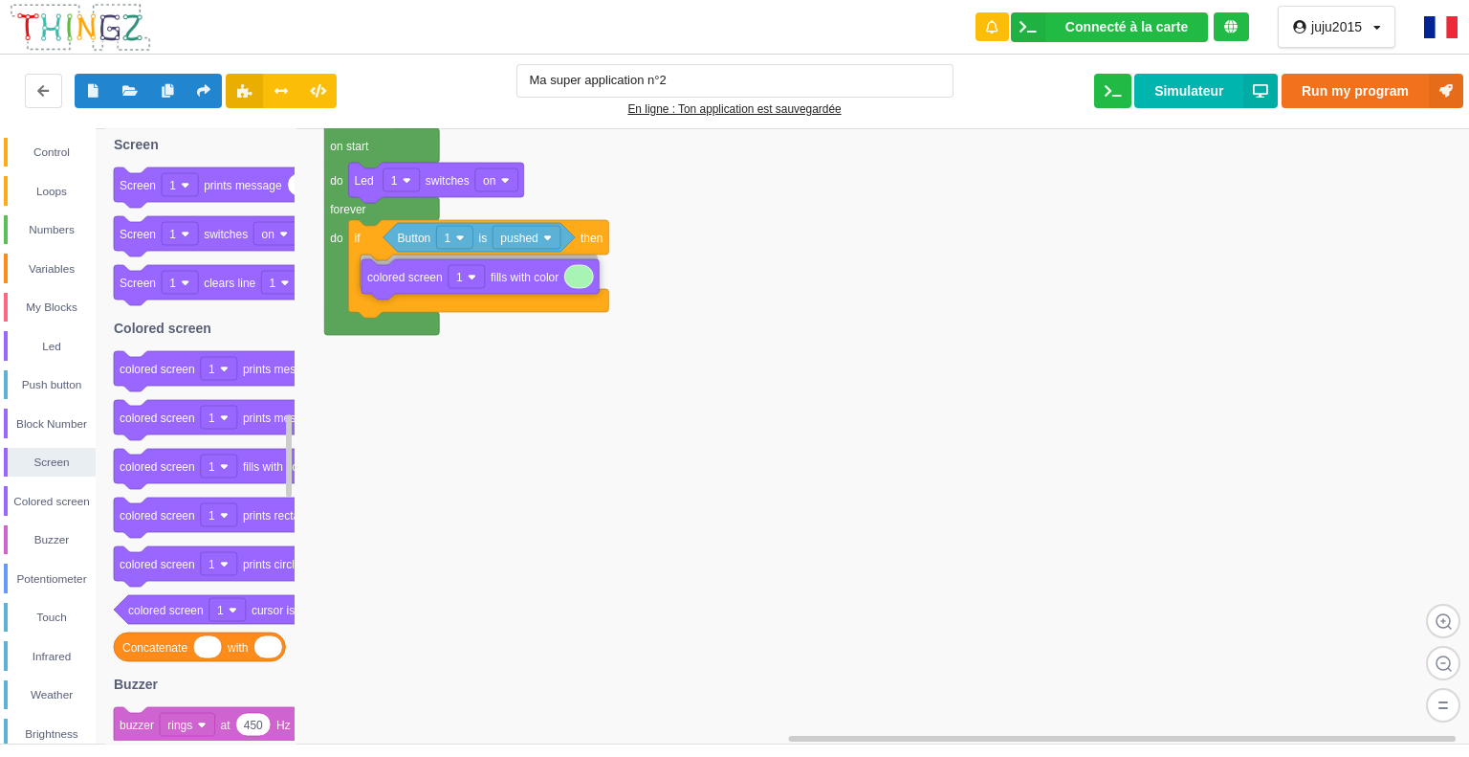
drag, startPoint x: 190, startPoint y: 460, endPoint x: 438, endPoint y: 271, distance: 311.9
click at [438, 271] on div "Control Loops Numbers Variables My Blocks Led Push button Block Number Screen C…" at bounding box center [741, 435] width 1483 height 615
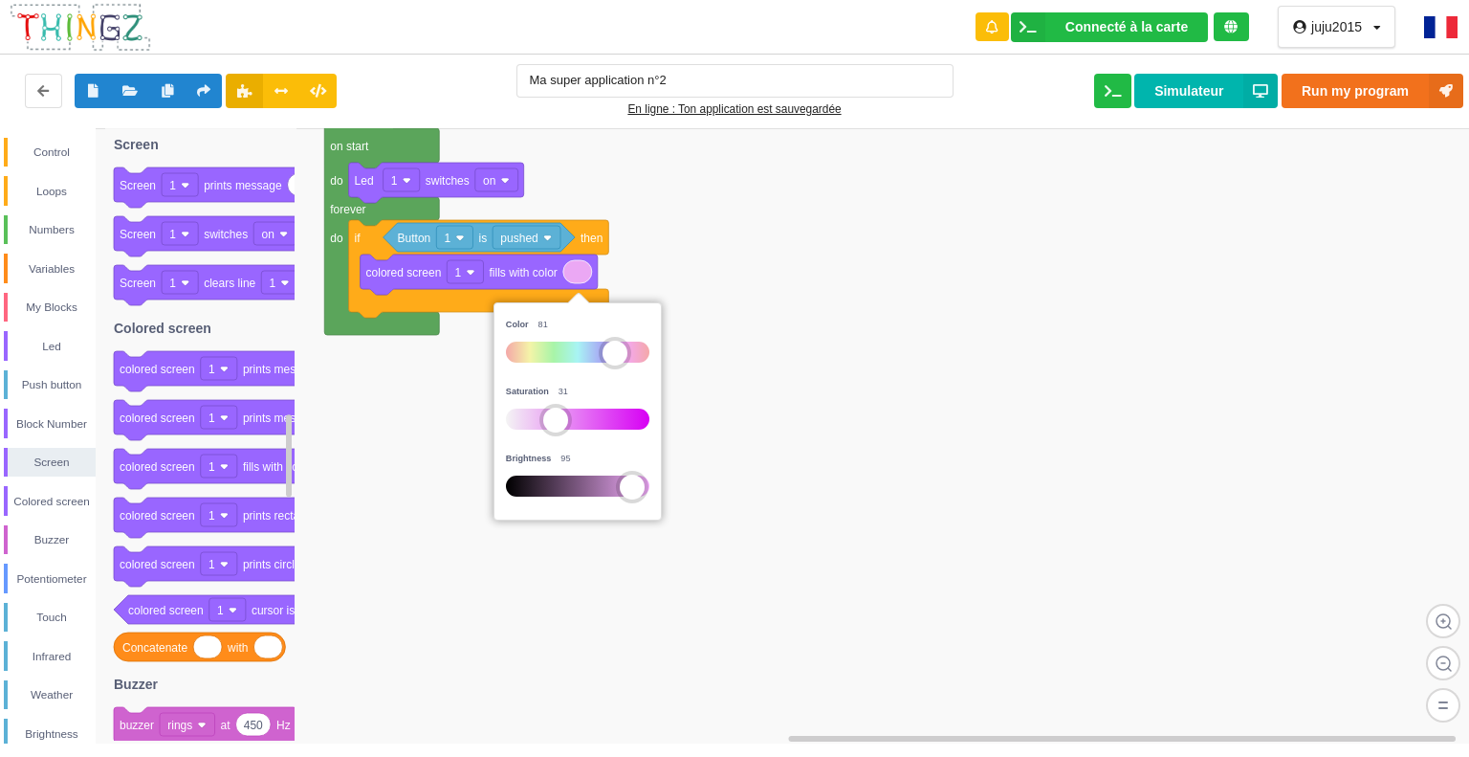
drag, startPoint x: 561, startPoint y: 346, endPoint x: 608, endPoint y: 343, distance: 47.9
click at [613, 343] on div at bounding box center [615, 353] width 25 height 25
drag, startPoint x: 562, startPoint y: 416, endPoint x: 584, endPoint y: 415, distance: 22.0
click at [584, 415] on div at bounding box center [577, 420] width 25 height 25
drag, startPoint x: 635, startPoint y: 479, endPoint x: 652, endPoint y: 474, distance: 17.9
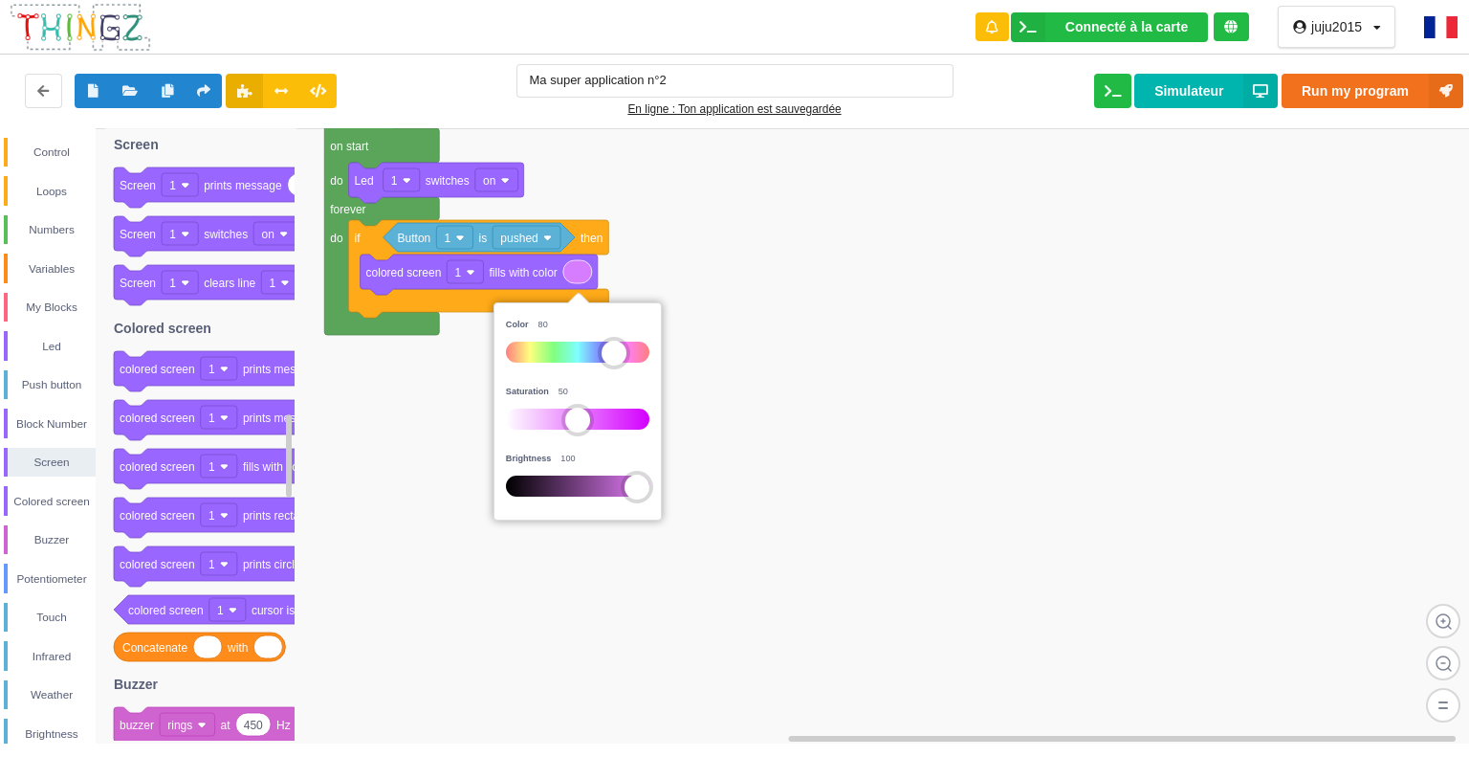
click at [652, 474] on div "Color 80 Saturation 50 Brightness 100" at bounding box center [577, 411] width 159 height 209
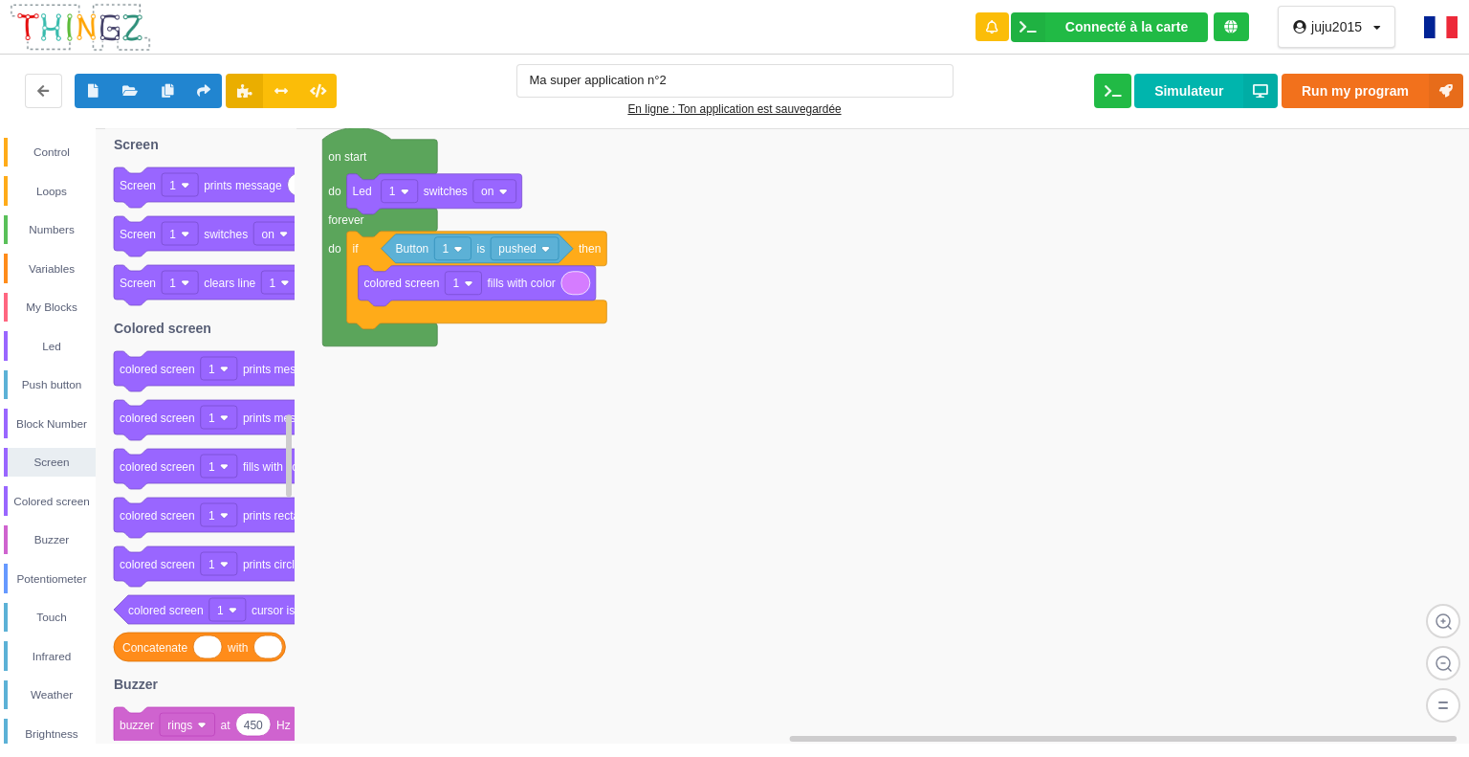
click at [430, 517] on div "Control Loops Numbers Variables My Blocks Led Push button Block Number Screen C…" at bounding box center [741, 435] width 1483 height 615
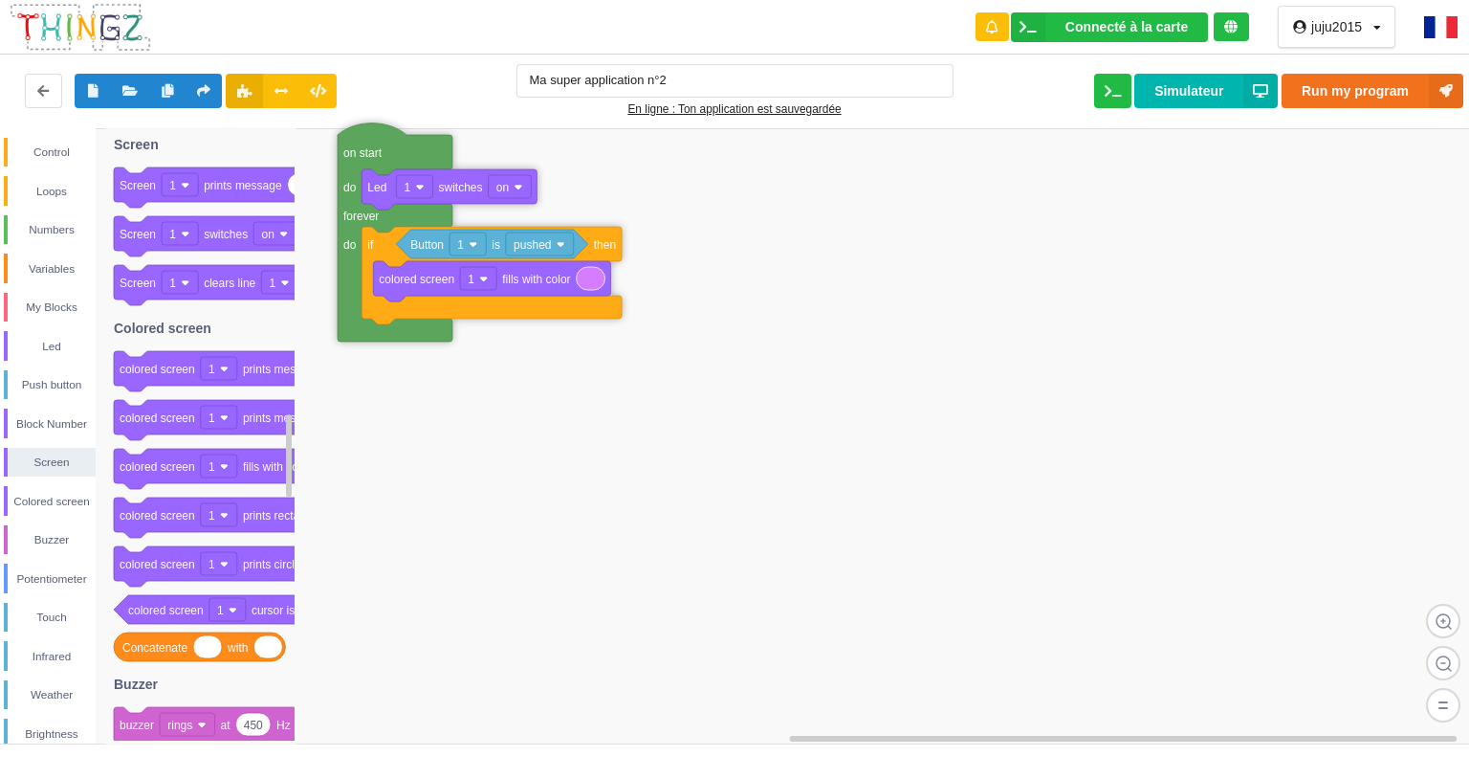
drag, startPoint x: 332, startPoint y: 319, endPoint x: 347, endPoint y: 314, distance: 16.0
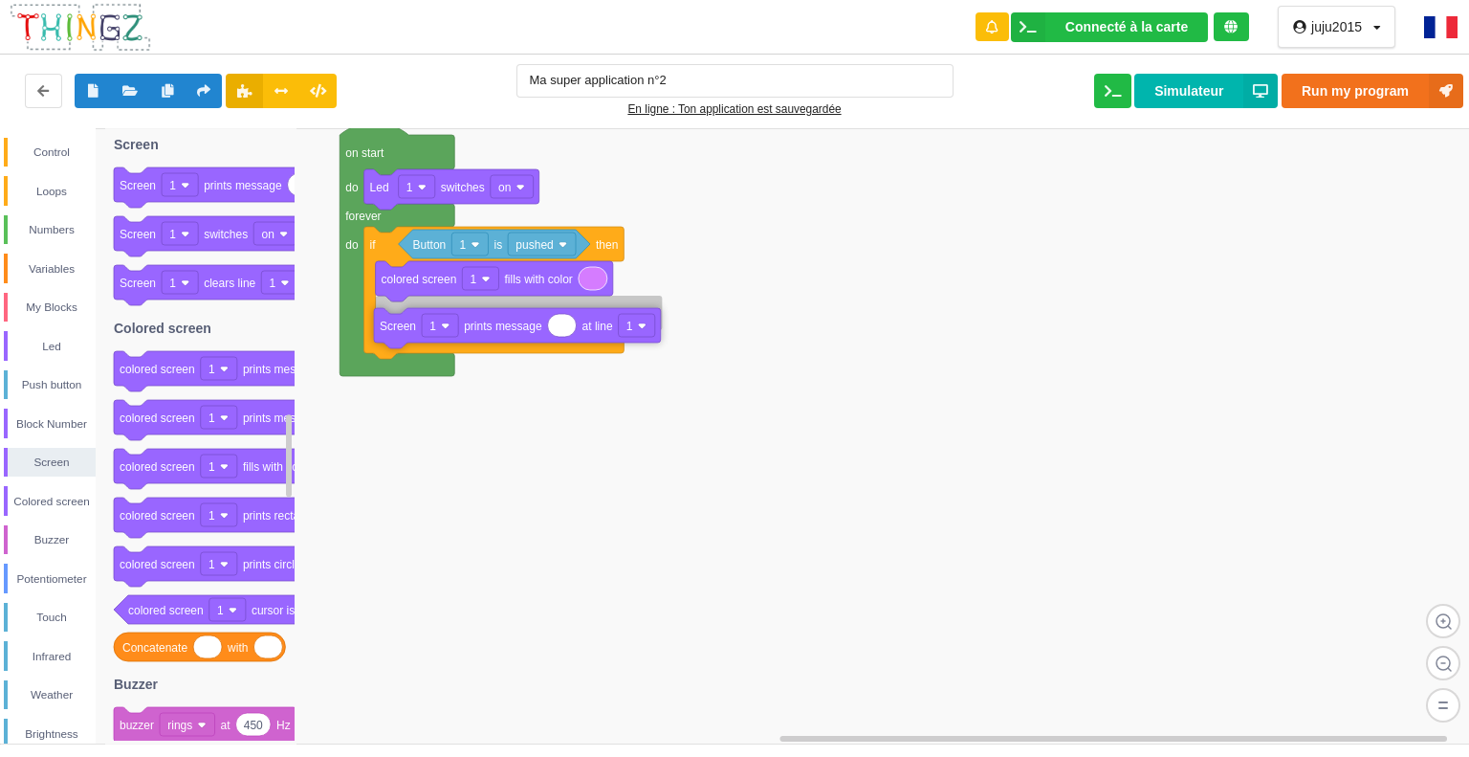
drag, startPoint x: 245, startPoint y: 187, endPoint x: 506, endPoint y: 321, distance: 293.5
click at [506, 324] on div "Control Loops Numbers Variables My Blocks Led Push button Block Number Screen C…" at bounding box center [741, 435] width 1483 height 615
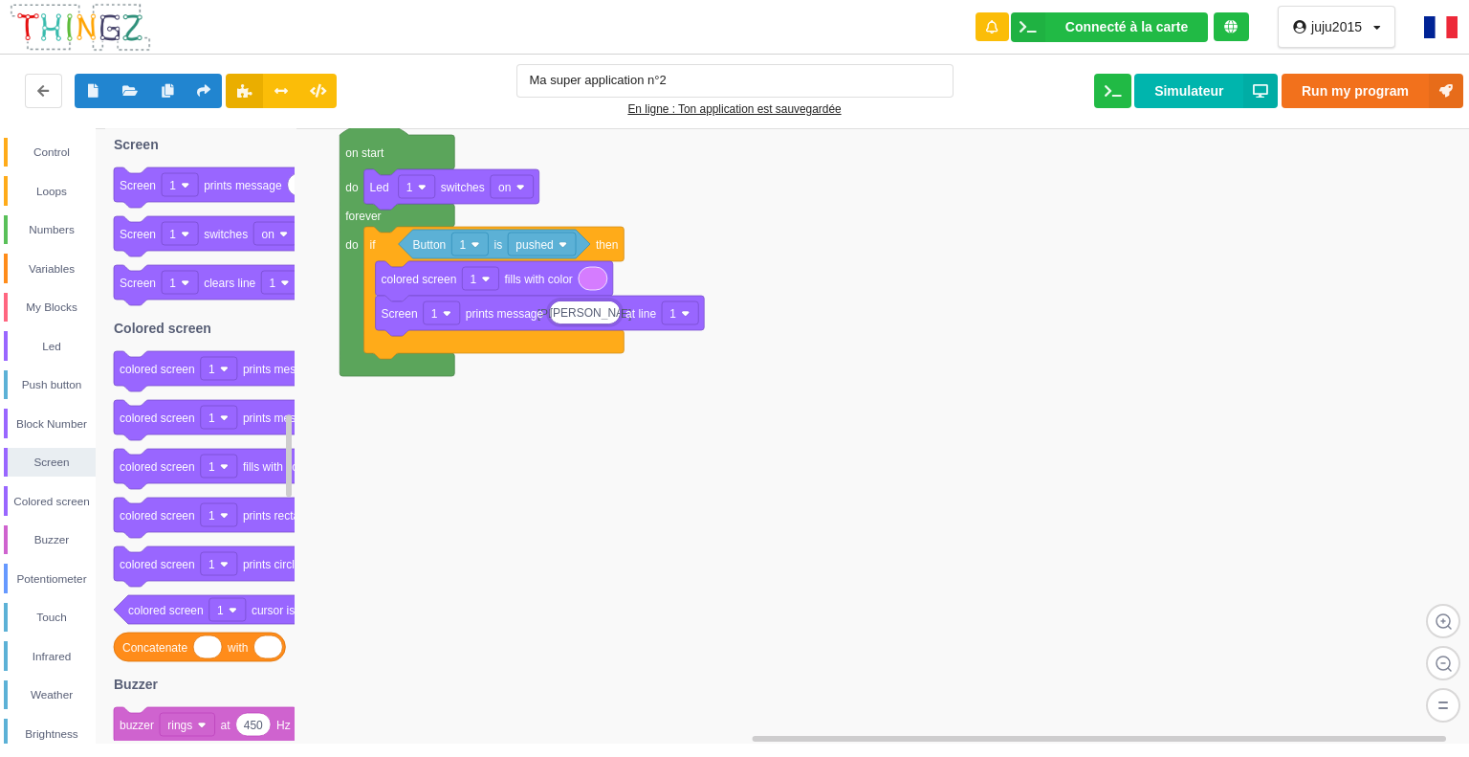
type input "helo Juliette"
click at [1410, 85] on button "Run my program" at bounding box center [1373, 91] width 182 height 34
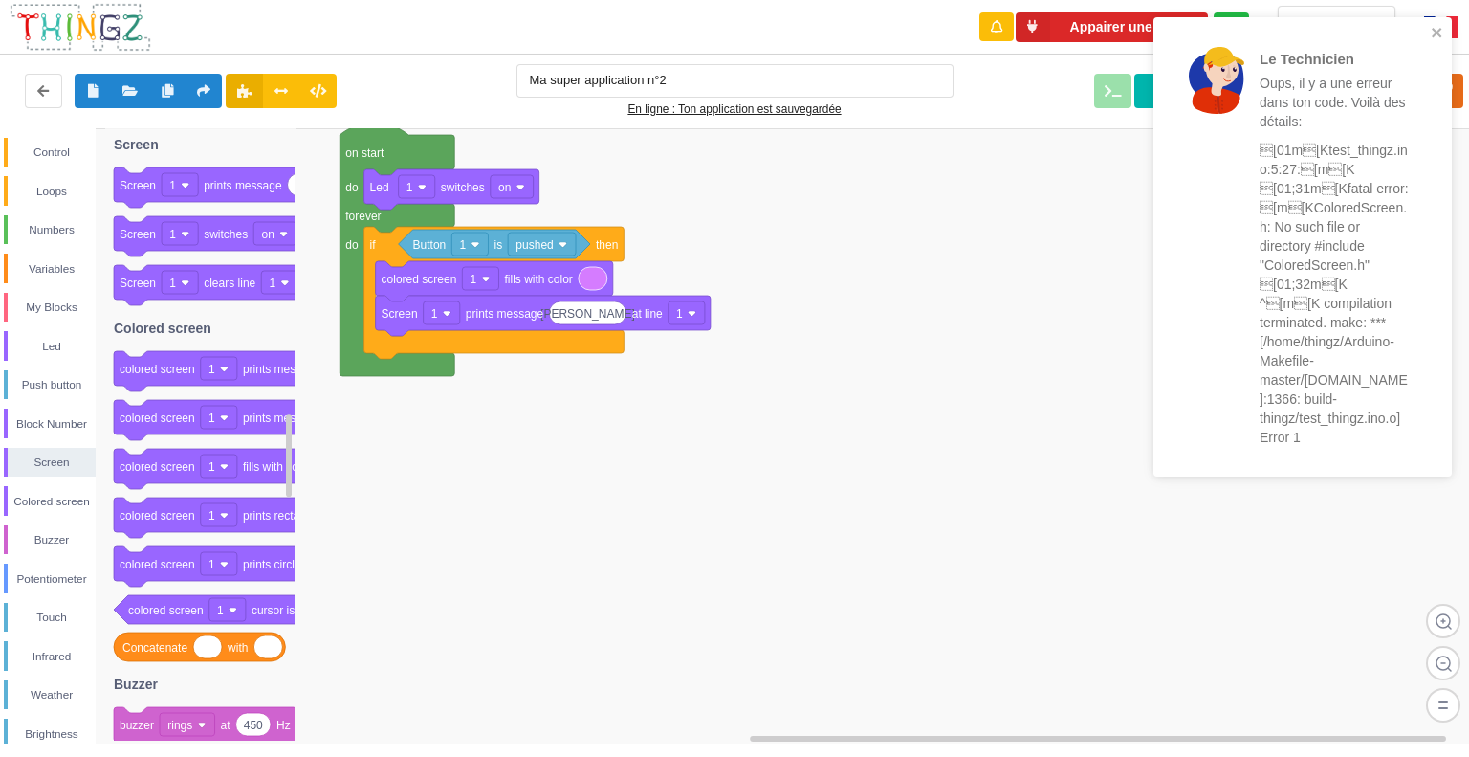
click at [1444, 17] on div "Le Technicien Oups, il y a une erreur dans ton code. Voilà des détails: [01m[…" at bounding box center [1303, 246] width 298 height 459
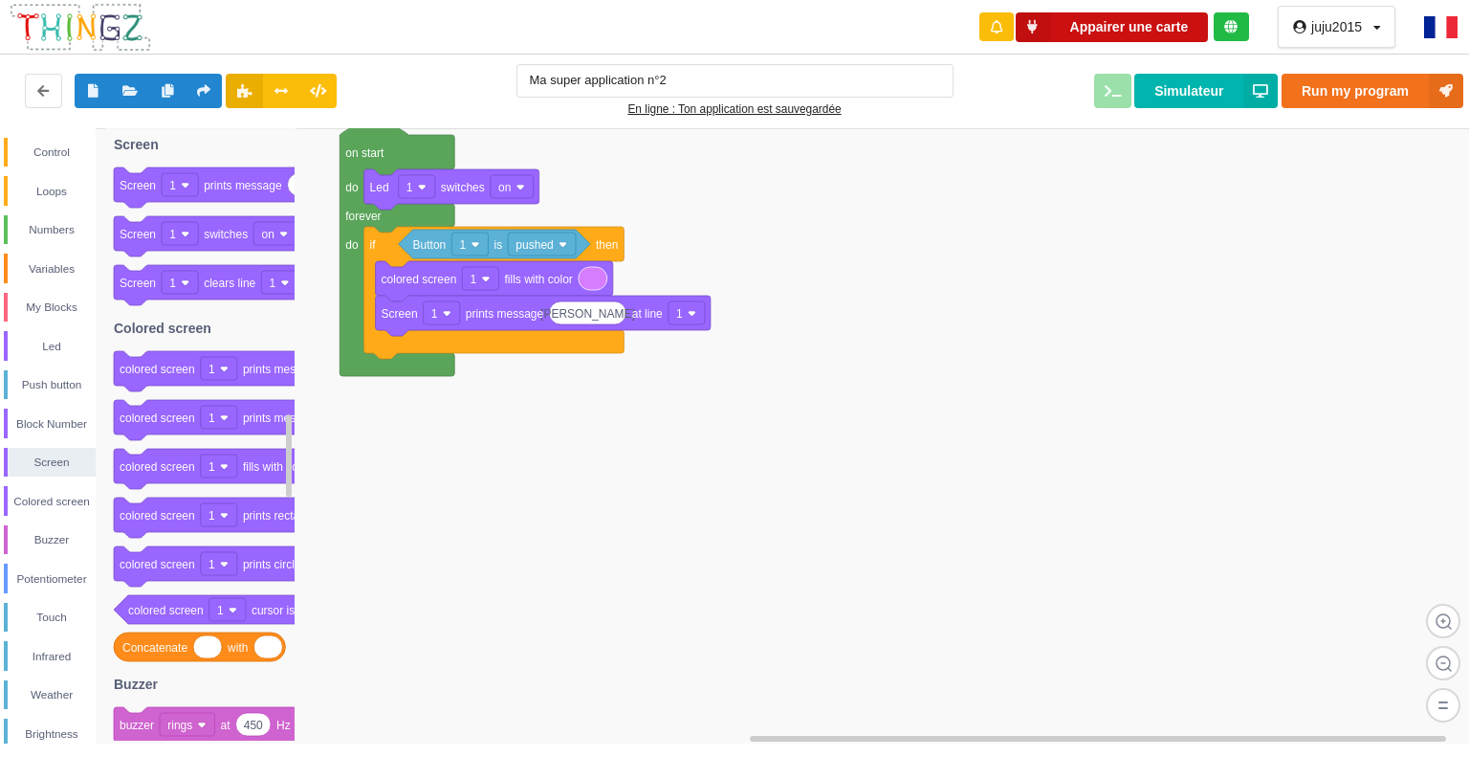
click at [1164, 20] on button "Appairer une carte" at bounding box center [1112, 27] width 193 height 30
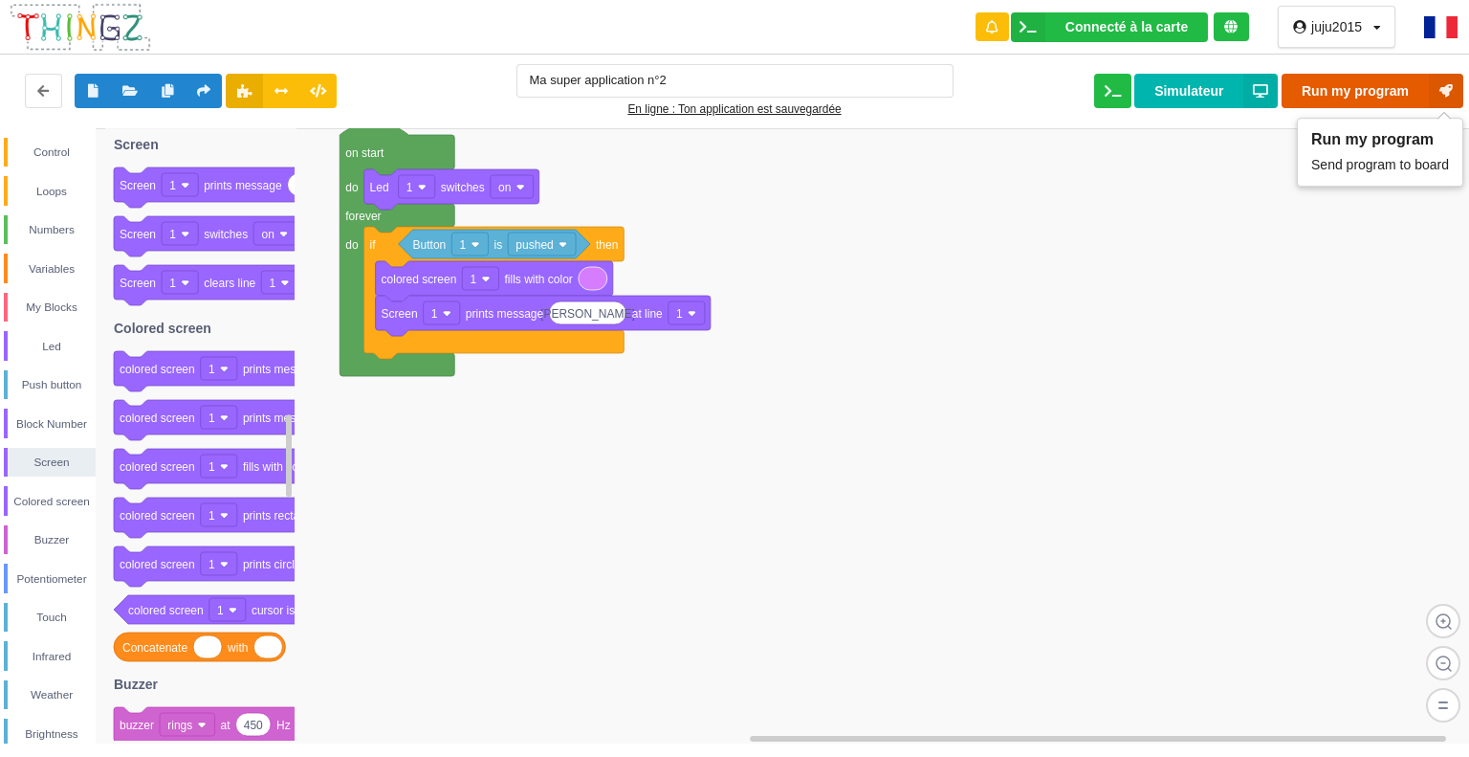
click at [1408, 87] on button "Run my program" at bounding box center [1373, 91] width 182 height 34
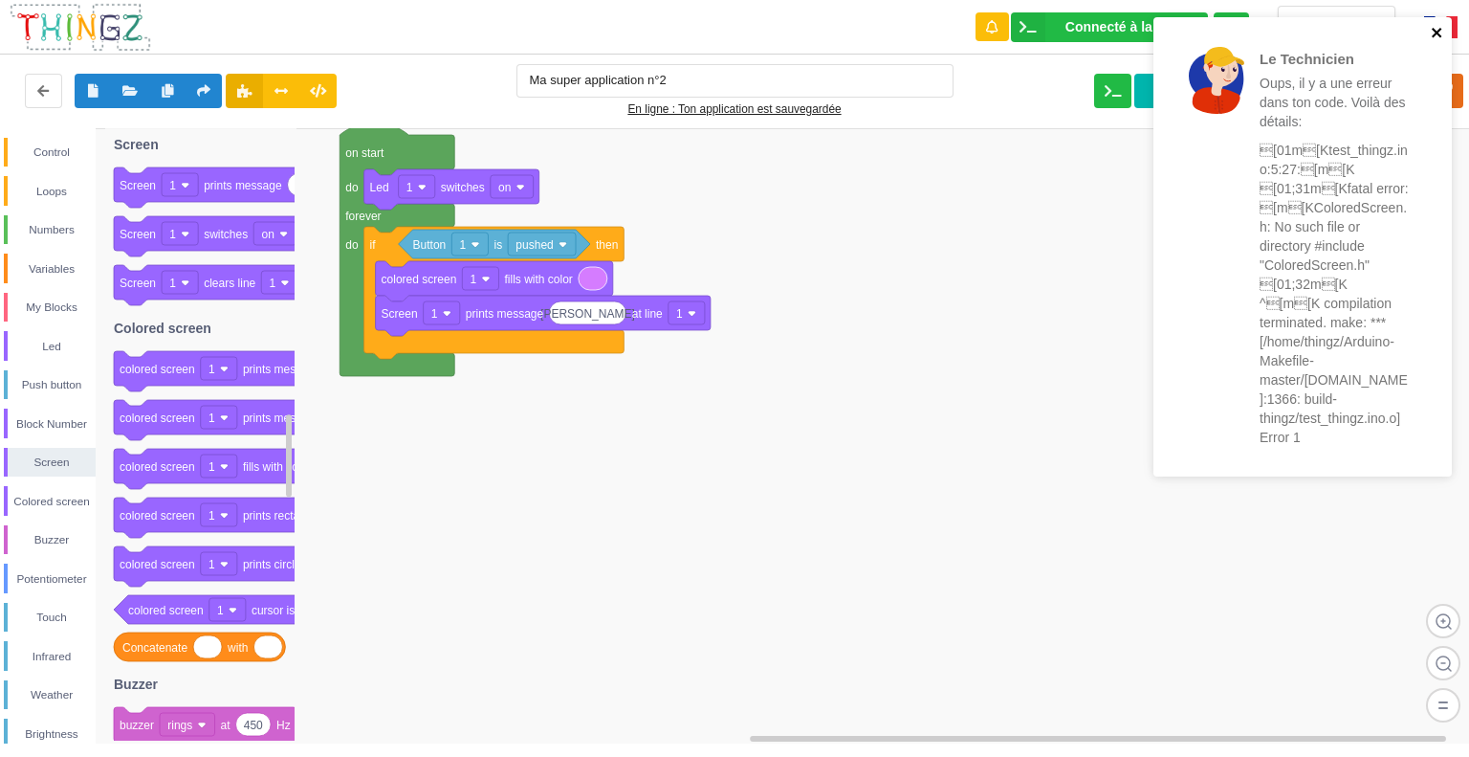
click at [1436, 23] on div "Le Technicien Oups, il y a une erreur dans ton code. Voilà des détails: [01m[…" at bounding box center [1303, 246] width 298 height 459
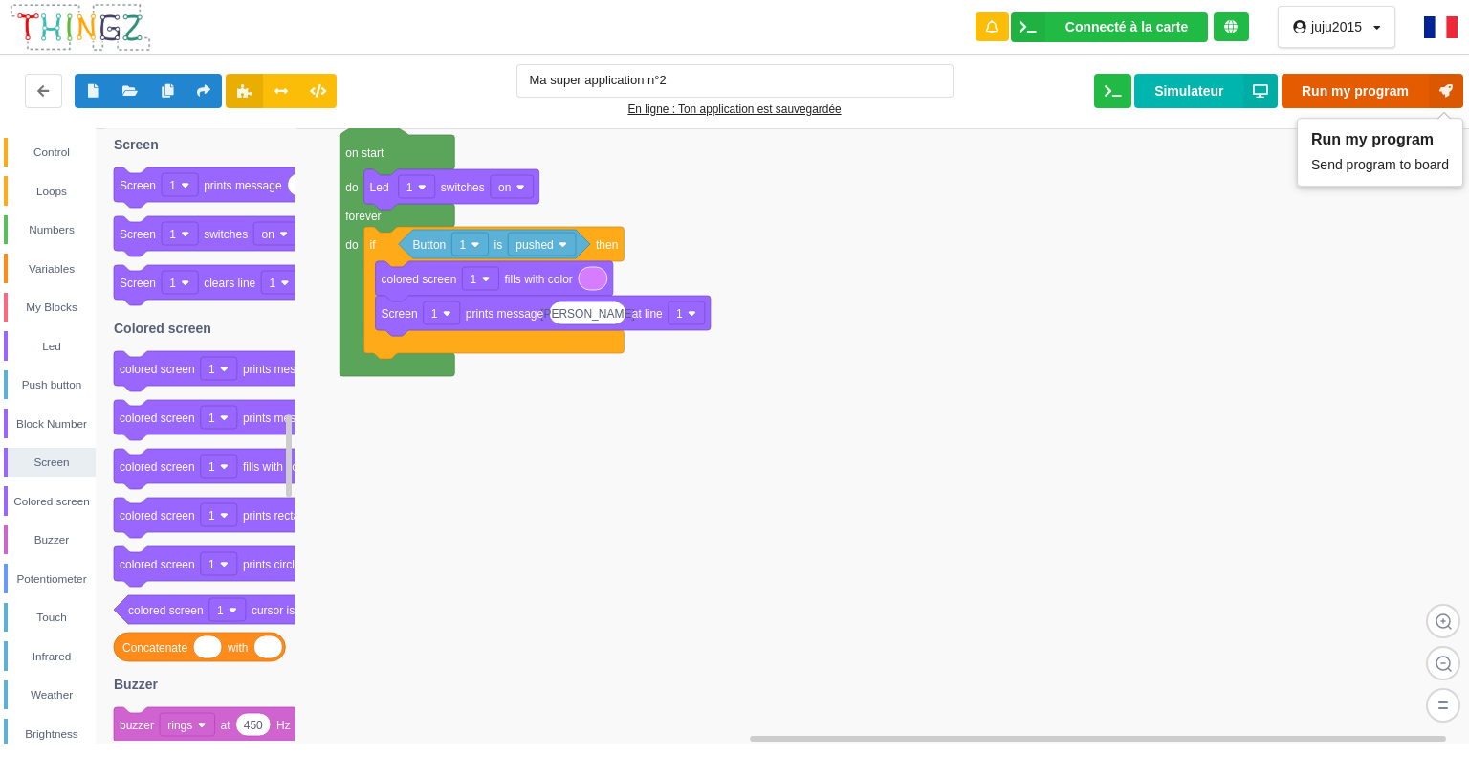
click at [1398, 87] on button "Run my program" at bounding box center [1373, 91] width 182 height 34
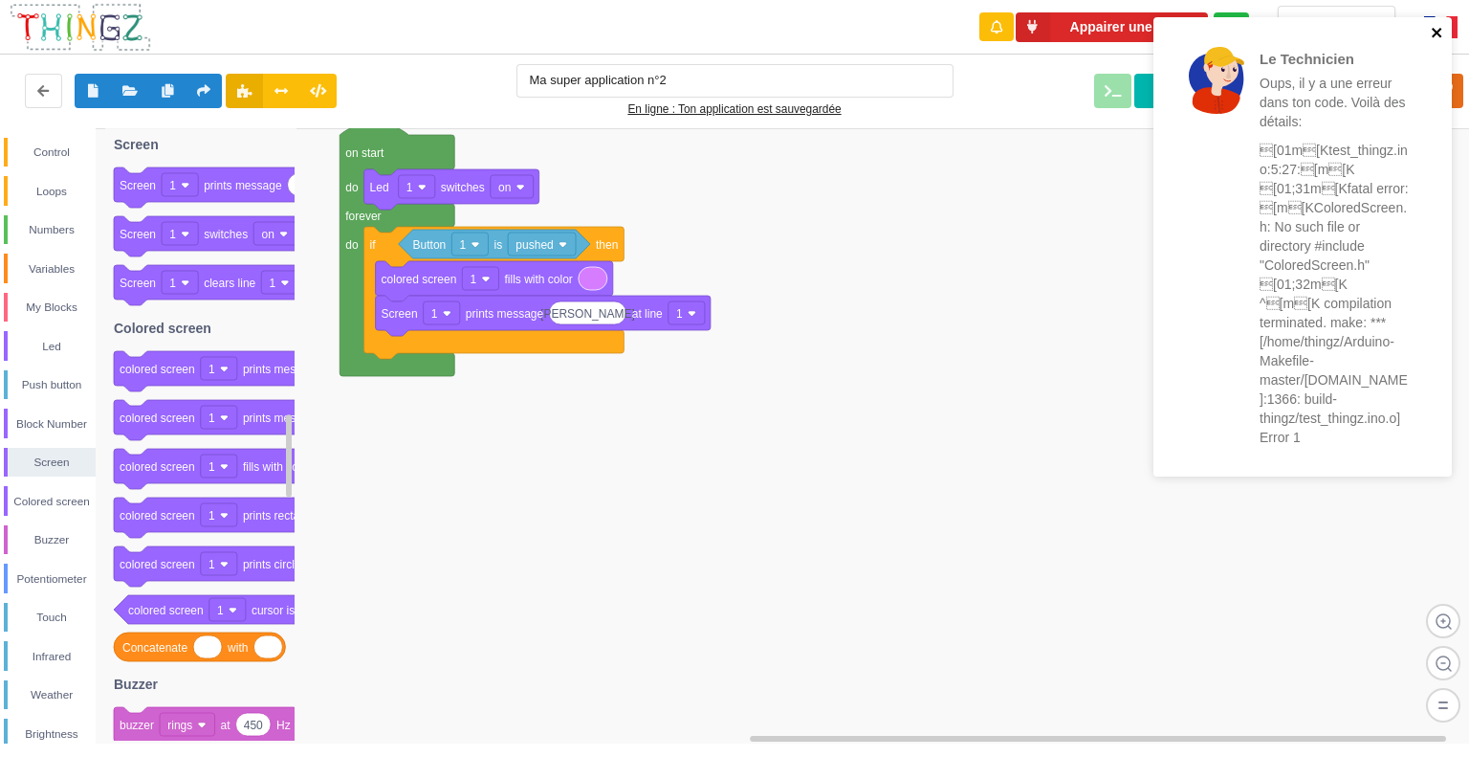
click at [1437, 30] on icon "close" at bounding box center [1437, 32] width 13 height 15
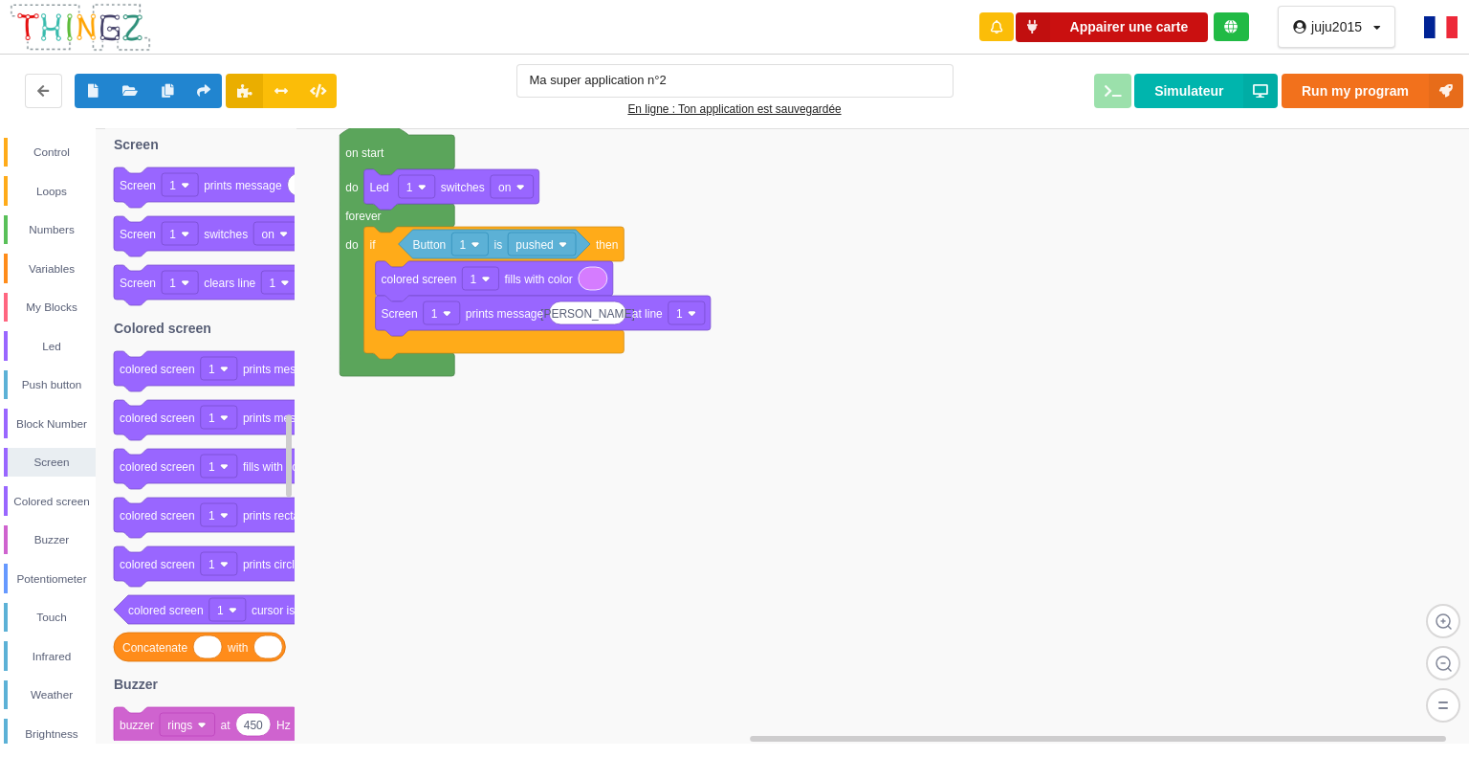
click at [1196, 21] on button "Appairer une carte" at bounding box center [1112, 27] width 193 height 30
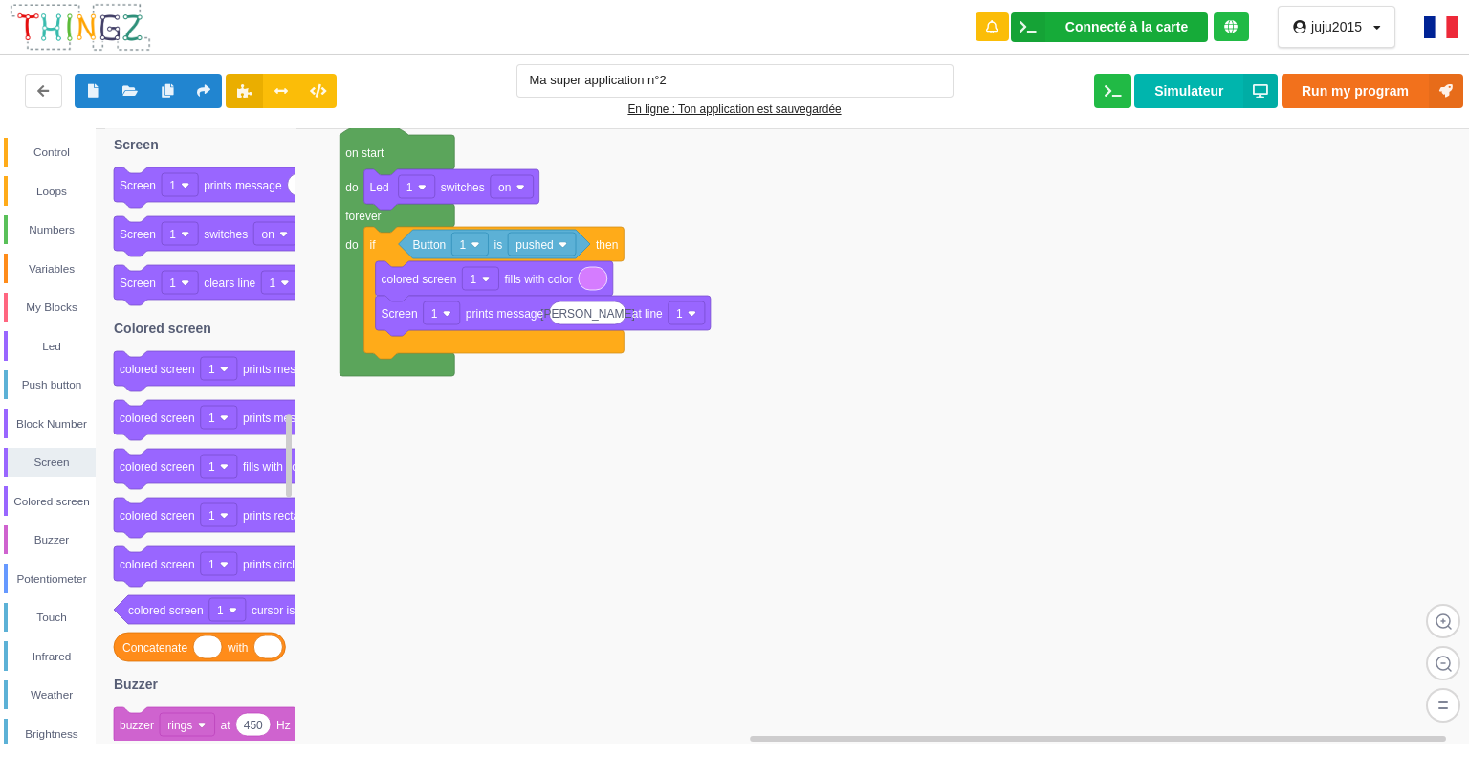
click at [1079, 22] on div "Connecté à la carte" at bounding box center [1127, 26] width 122 height 13
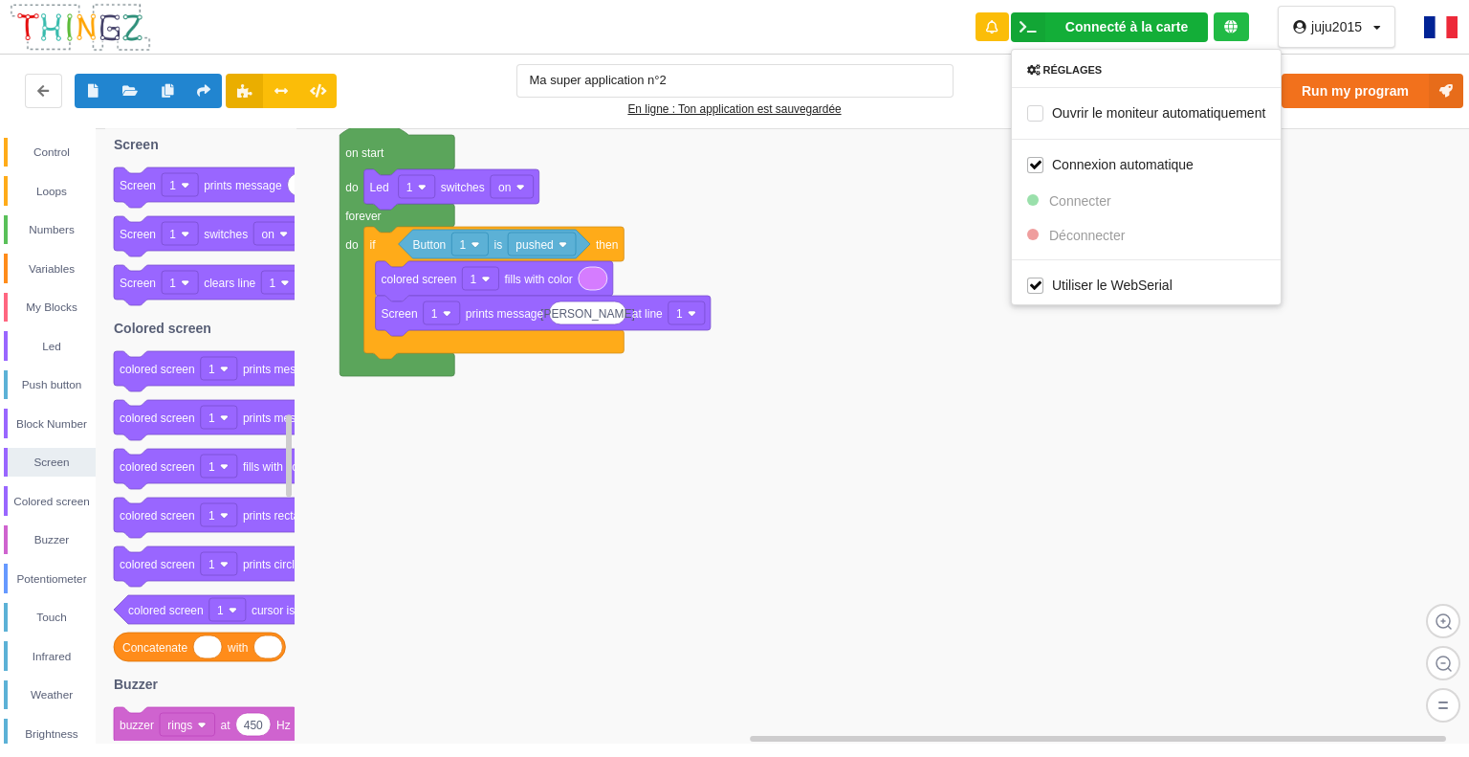
click at [1059, 408] on rect at bounding box center [741, 436] width 1483 height 616
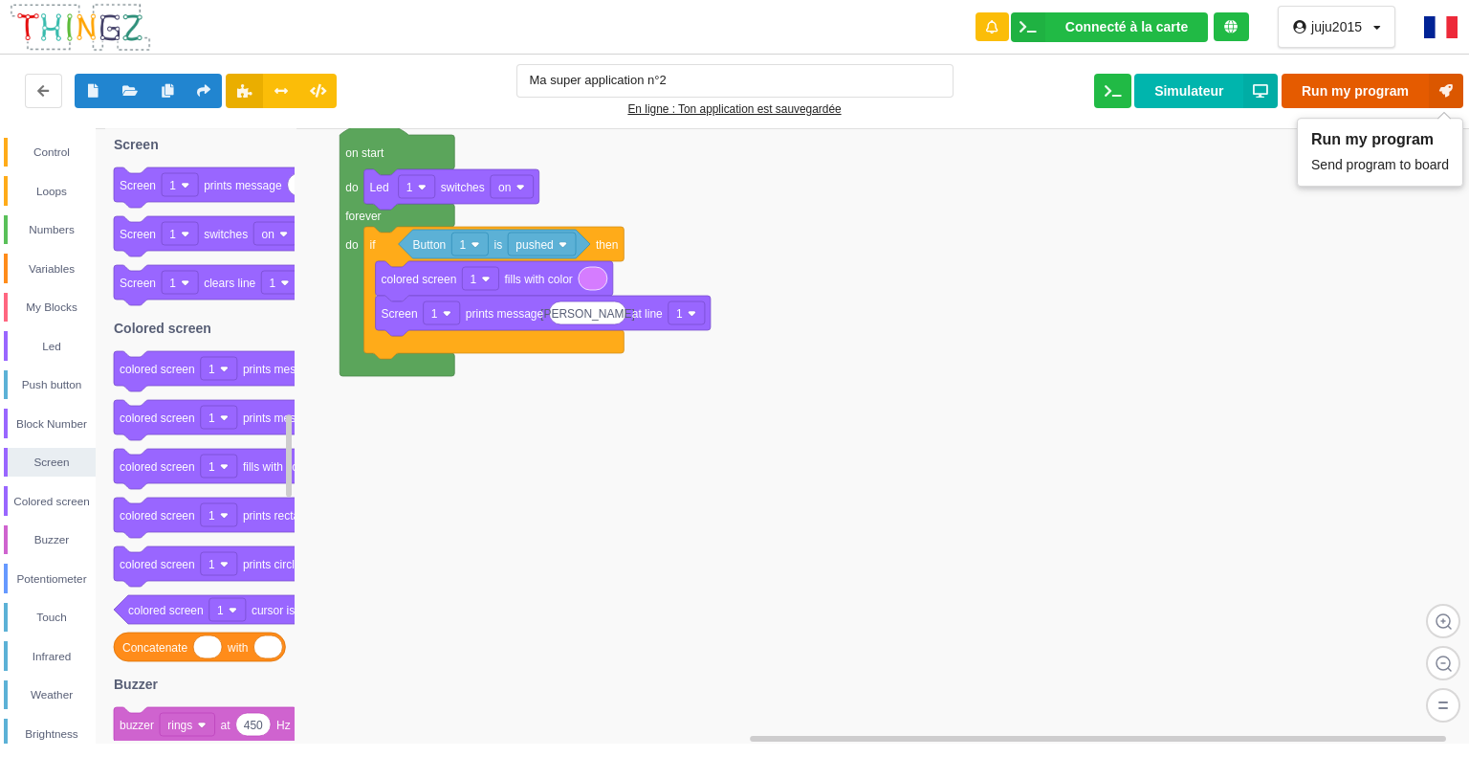
click at [1400, 94] on button "Run my program" at bounding box center [1373, 91] width 182 height 34
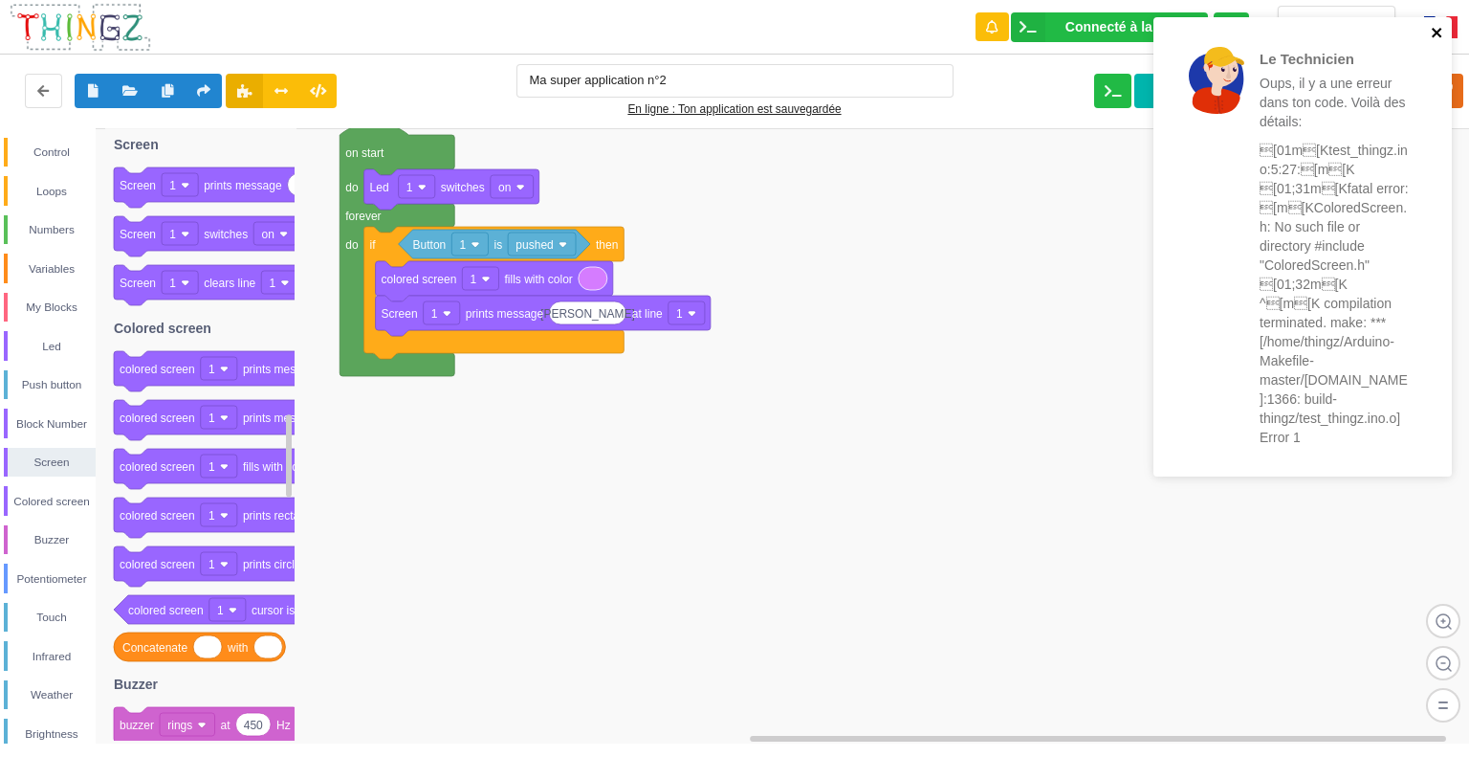
drag, startPoint x: 1432, startPoint y: 30, endPoint x: 1428, endPoint y: 39, distance: 10.3
click at [1432, 33] on icon "close" at bounding box center [1437, 32] width 13 height 15
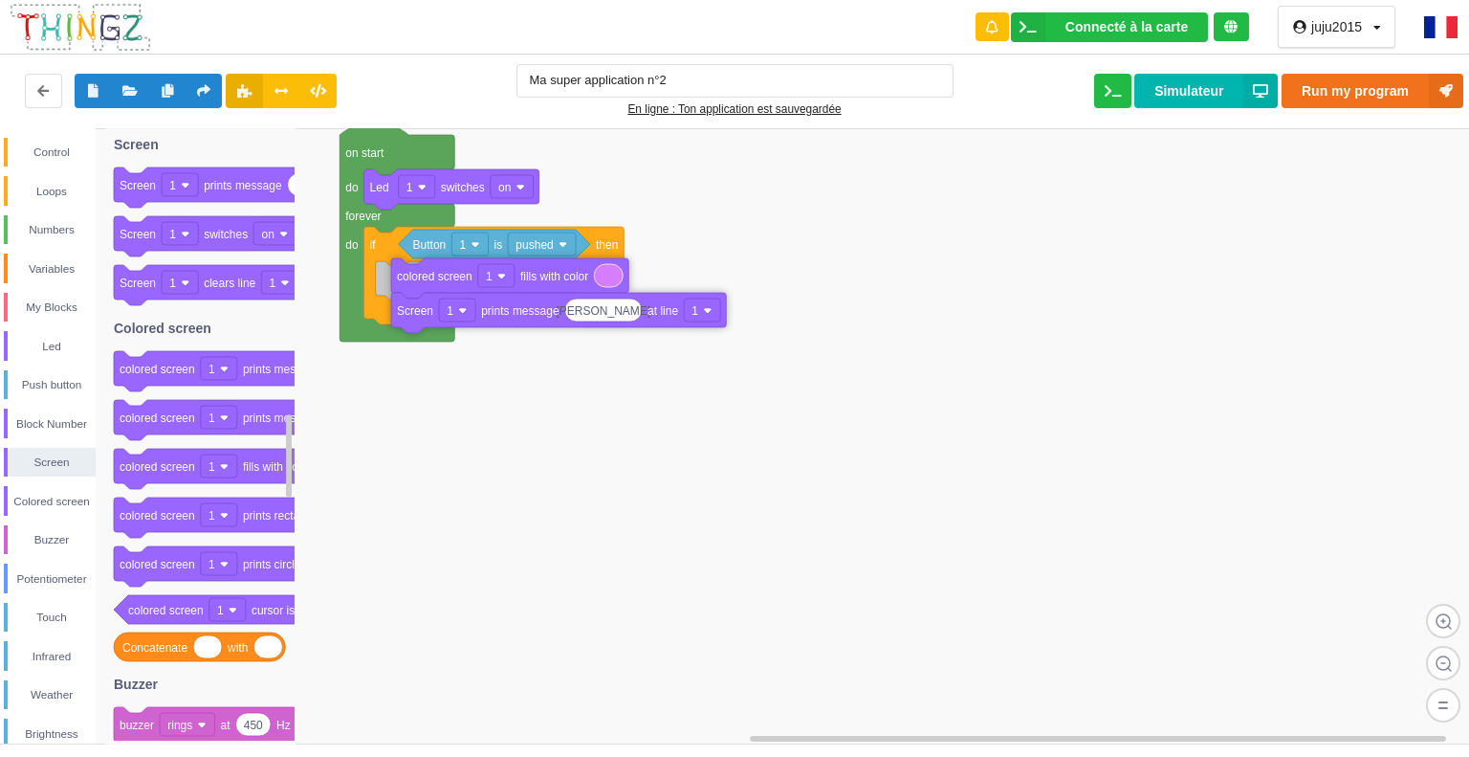
drag, startPoint x: 552, startPoint y: 282, endPoint x: 568, endPoint y: 279, distance: 16.5
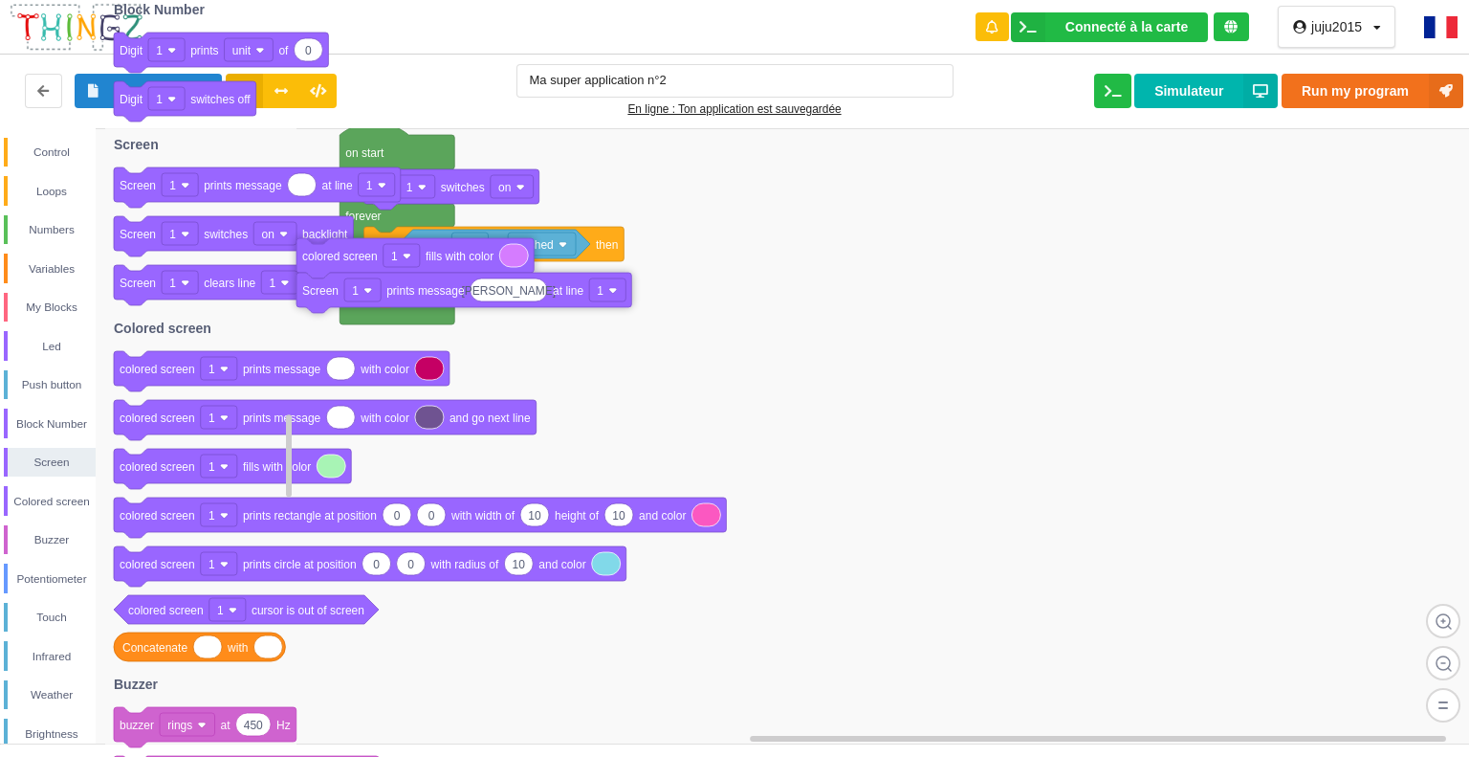
drag, startPoint x: 396, startPoint y: 276, endPoint x: 145, endPoint y: 236, distance: 253.8
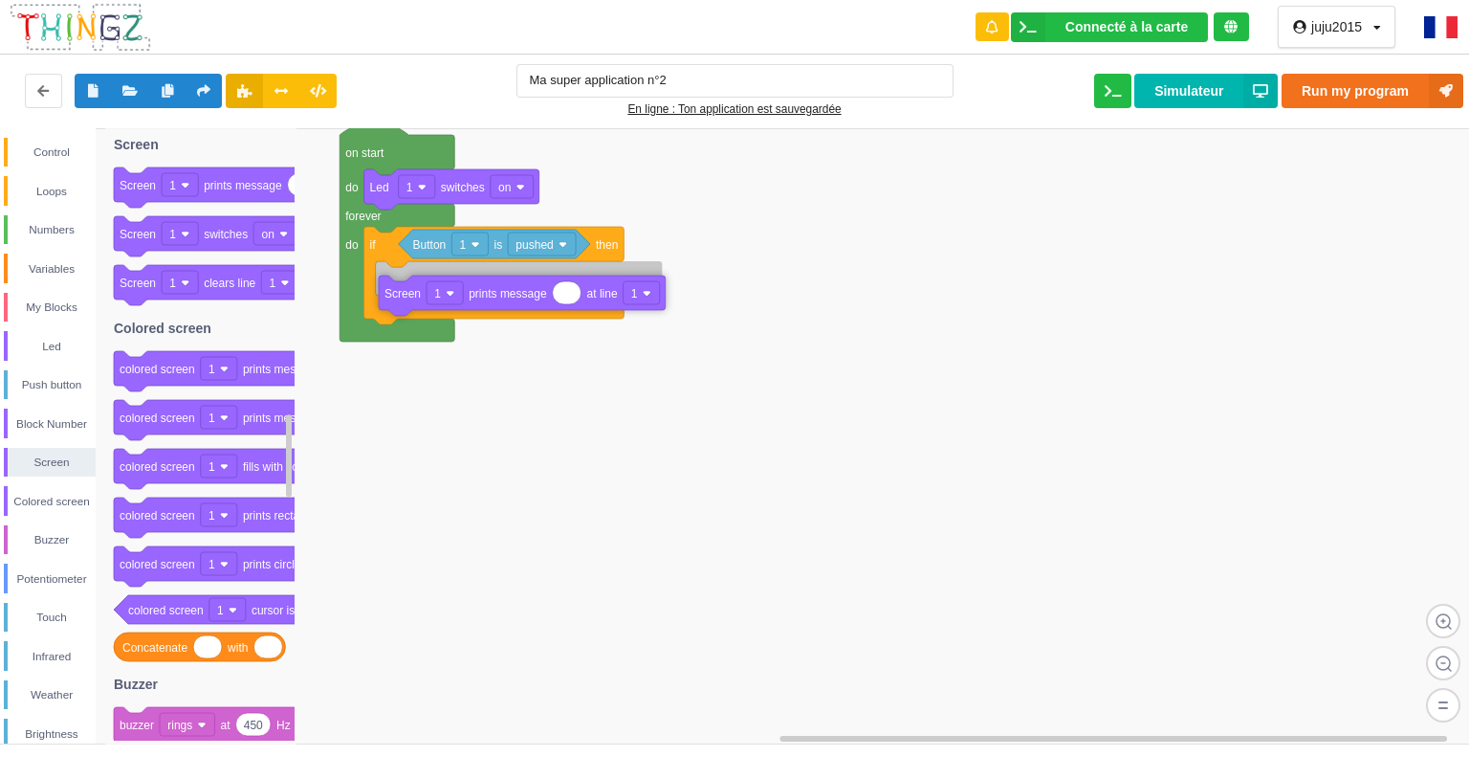
drag, startPoint x: 199, startPoint y: 178, endPoint x: 465, endPoint y: 287, distance: 287.4
click at [464, 286] on div "Control Loops Numbers Variables My Blocks Led Push button Block Number Screen C…" at bounding box center [741, 435] width 1483 height 615
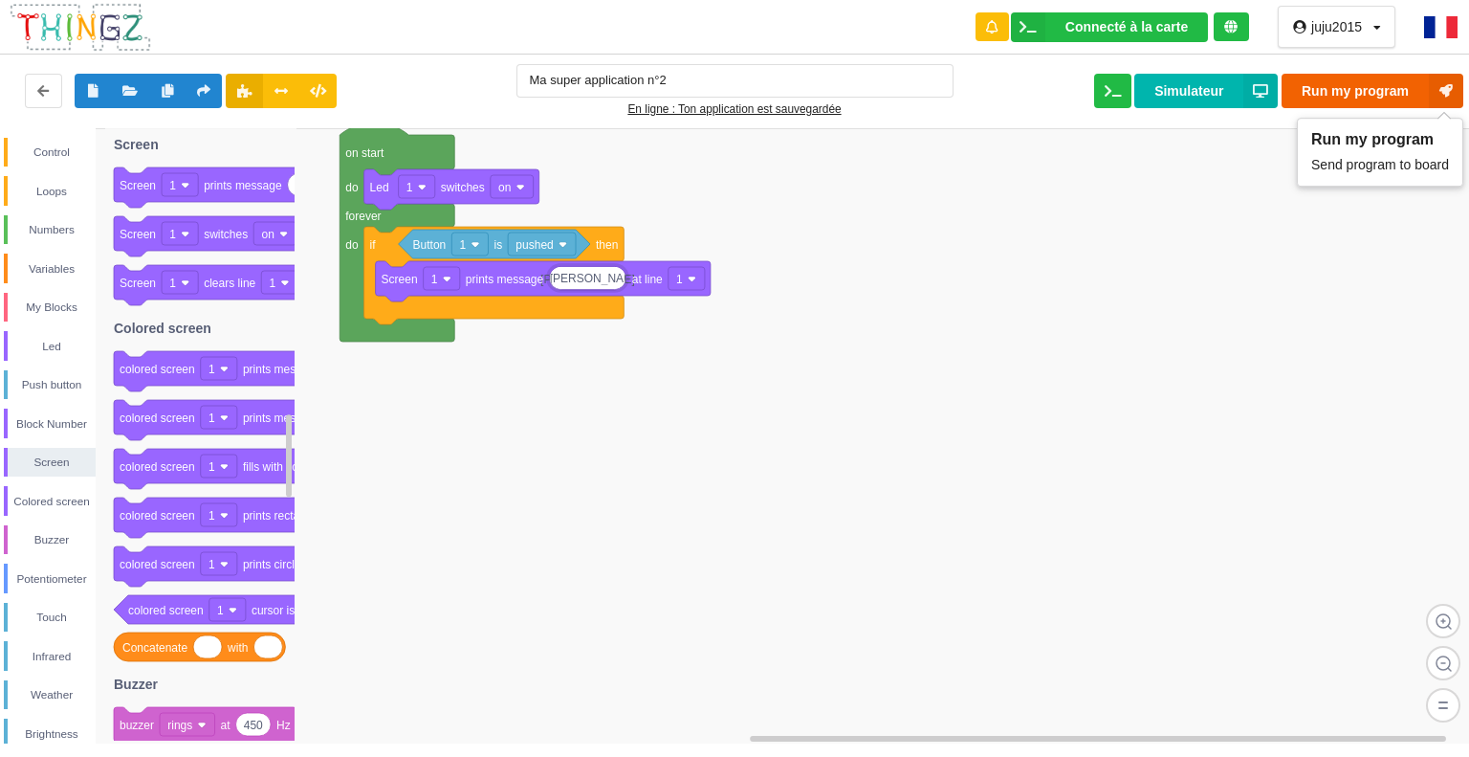
type input "helo Juliette"
click at [1355, 93] on button "Run my program" at bounding box center [1373, 91] width 182 height 34
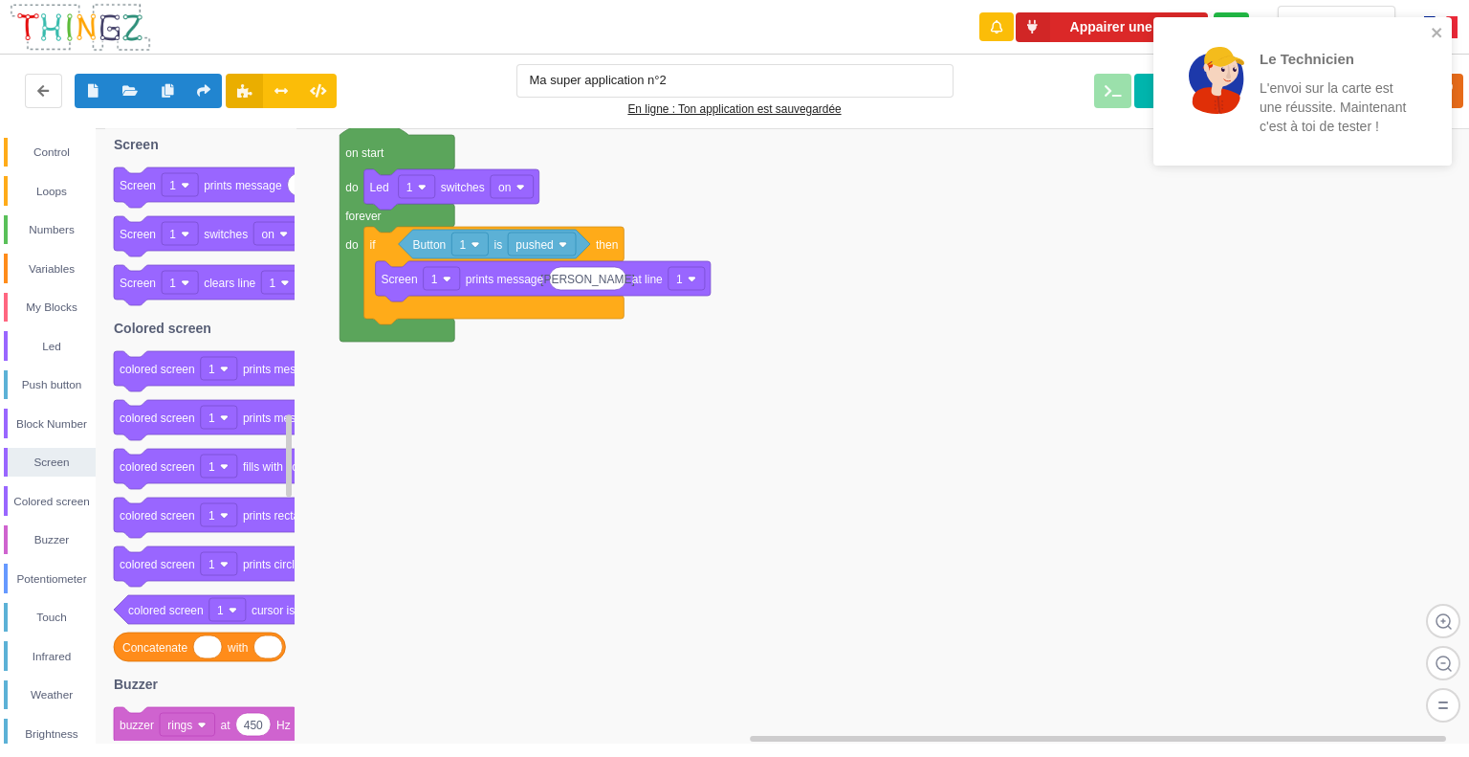
click at [1117, 182] on rect at bounding box center [741, 436] width 1483 height 616
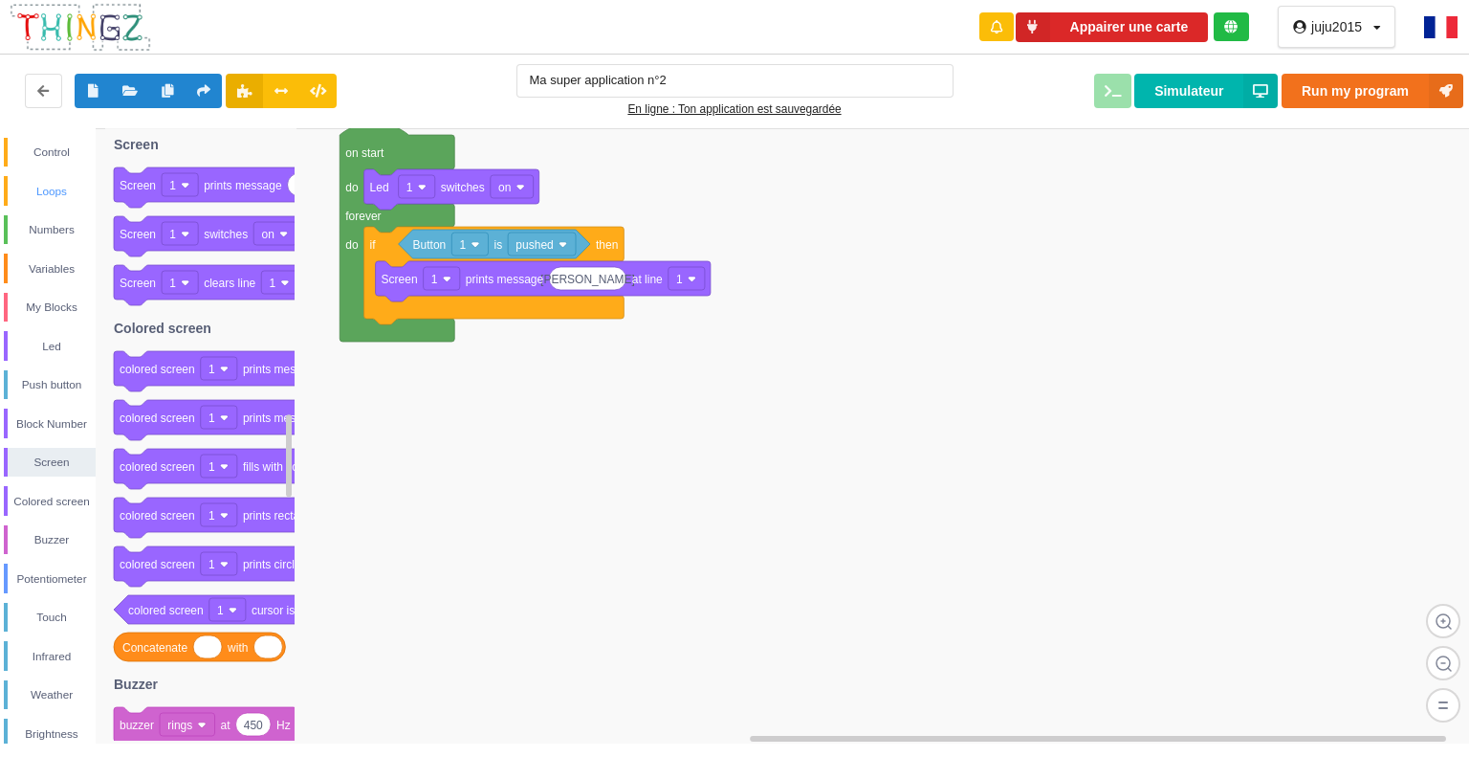
click at [49, 198] on div "Loops" at bounding box center [52, 191] width 88 height 19
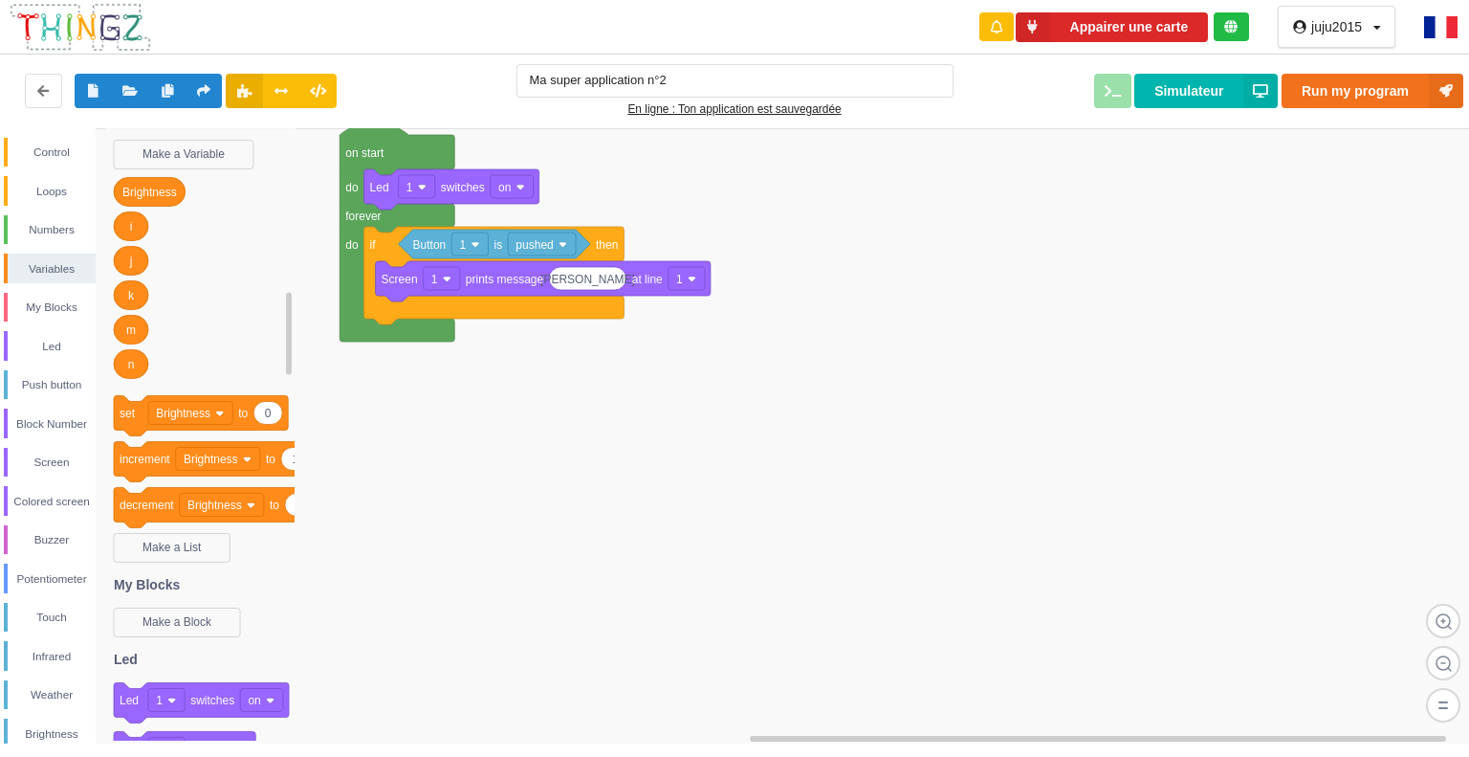
drag, startPoint x: 288, startPoint y: 268, endPoint x: 285, endPoint y: 334, distance: 66.1
click at [285, 343] on g at bounding box center [289, 435] width 11 height 611
click at [158, 201] on icon at bounding box center [150, 191] width 72 height 29
click at [219, 417] on image at bounding box center [219, 413] width 9 height 9
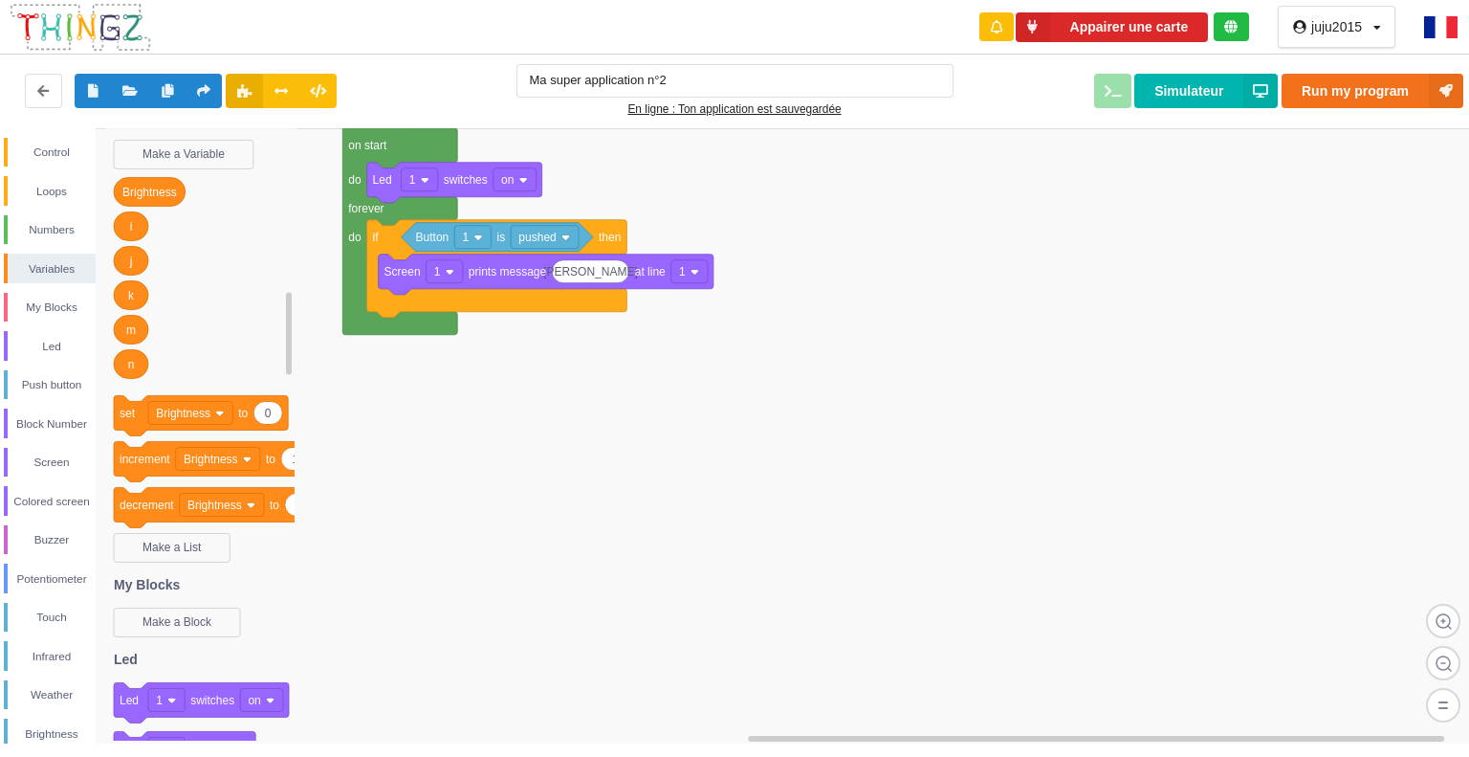
click at [301, 229] on div "Control Loops Numbers Variables My Blocks Led Push button Block Number Screen C…" at bounding box center [741, 435] width 1483 height 615
click at [1053, 31] on button "Appairer une carte" at bounding box center [1112, 27] width 193 height 30
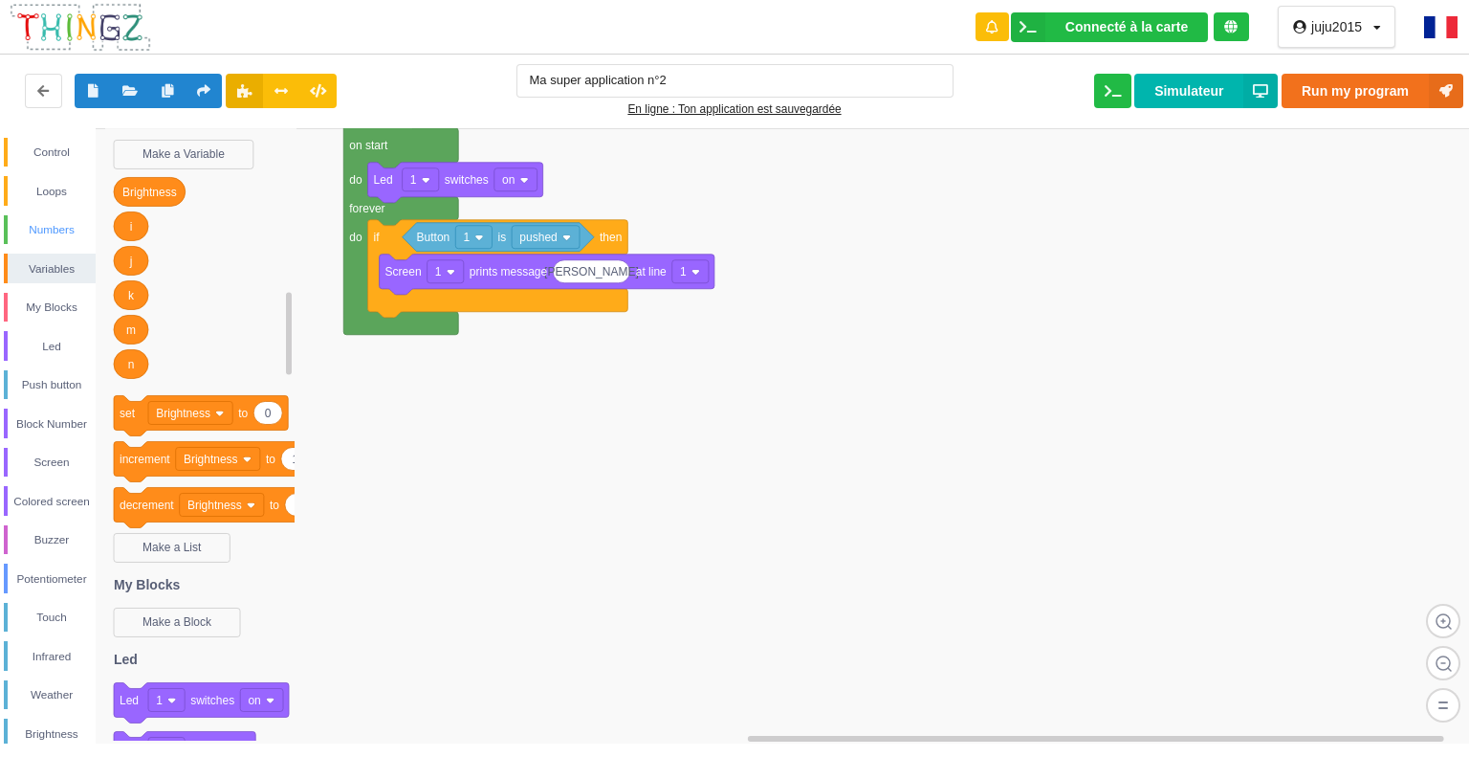
click at [54, 222] on div "Numbers" at bounding box center [52, 229] width 88 height 19
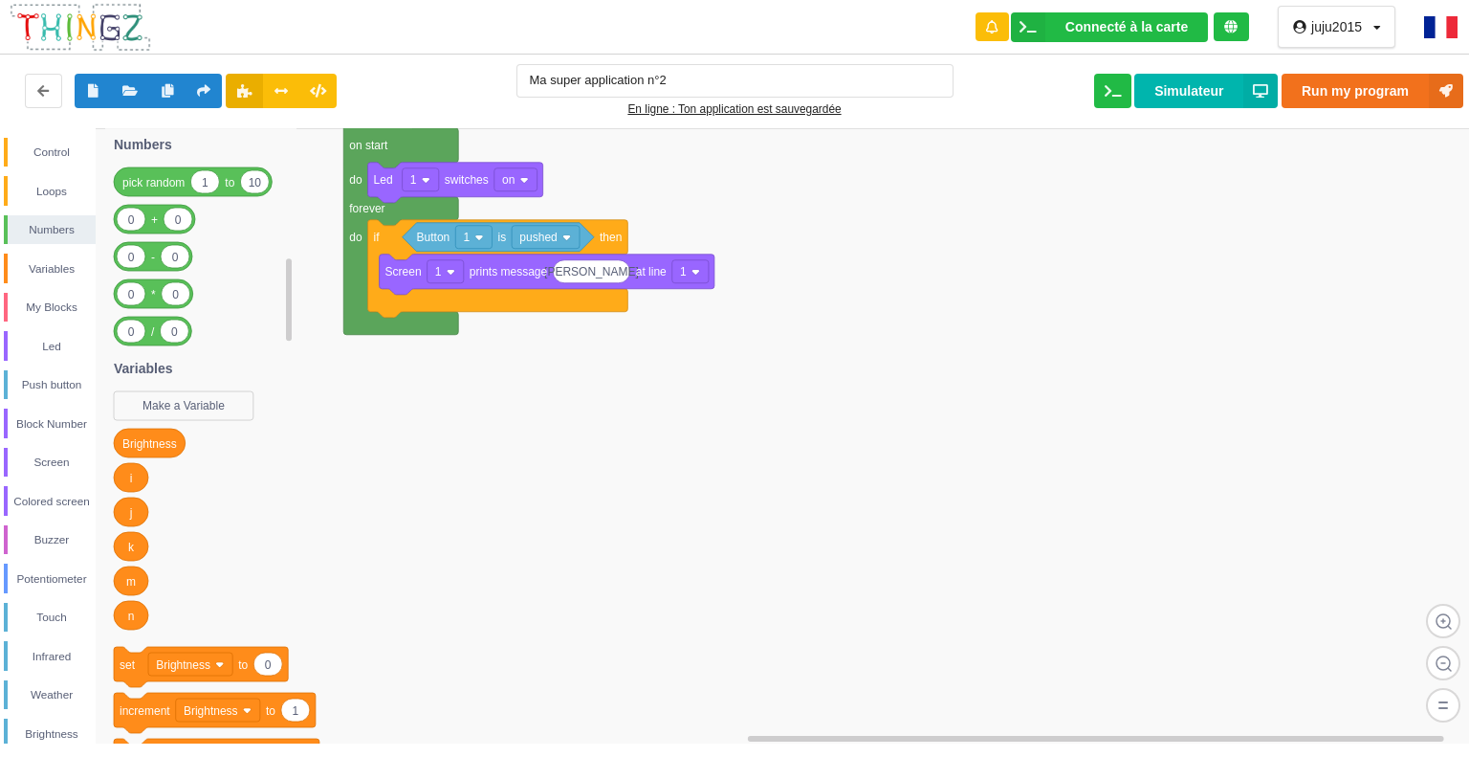
click at [281, 299] on icon at bounding box center [200, 436] width 191 height 616
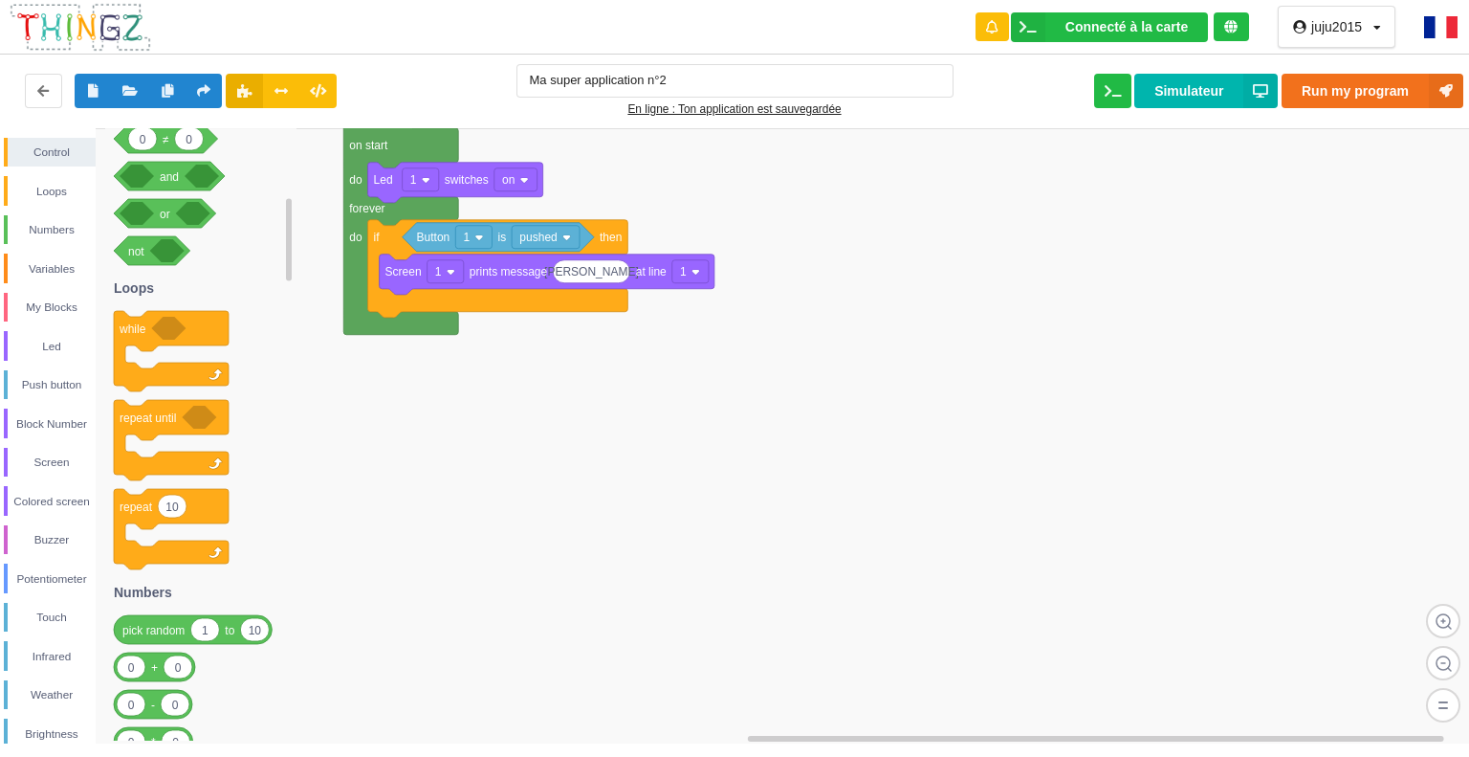
drag, startPoint x: 281, startPoint y: 299, endPoint x: 374, endPoint y: 694, distance: 405.8
click at [386, 718] on div "Control Loops Numbers Variables My Blocks Led Push button Block Number Screen C…" at bounding box center [741, 435] width 1483 height 615
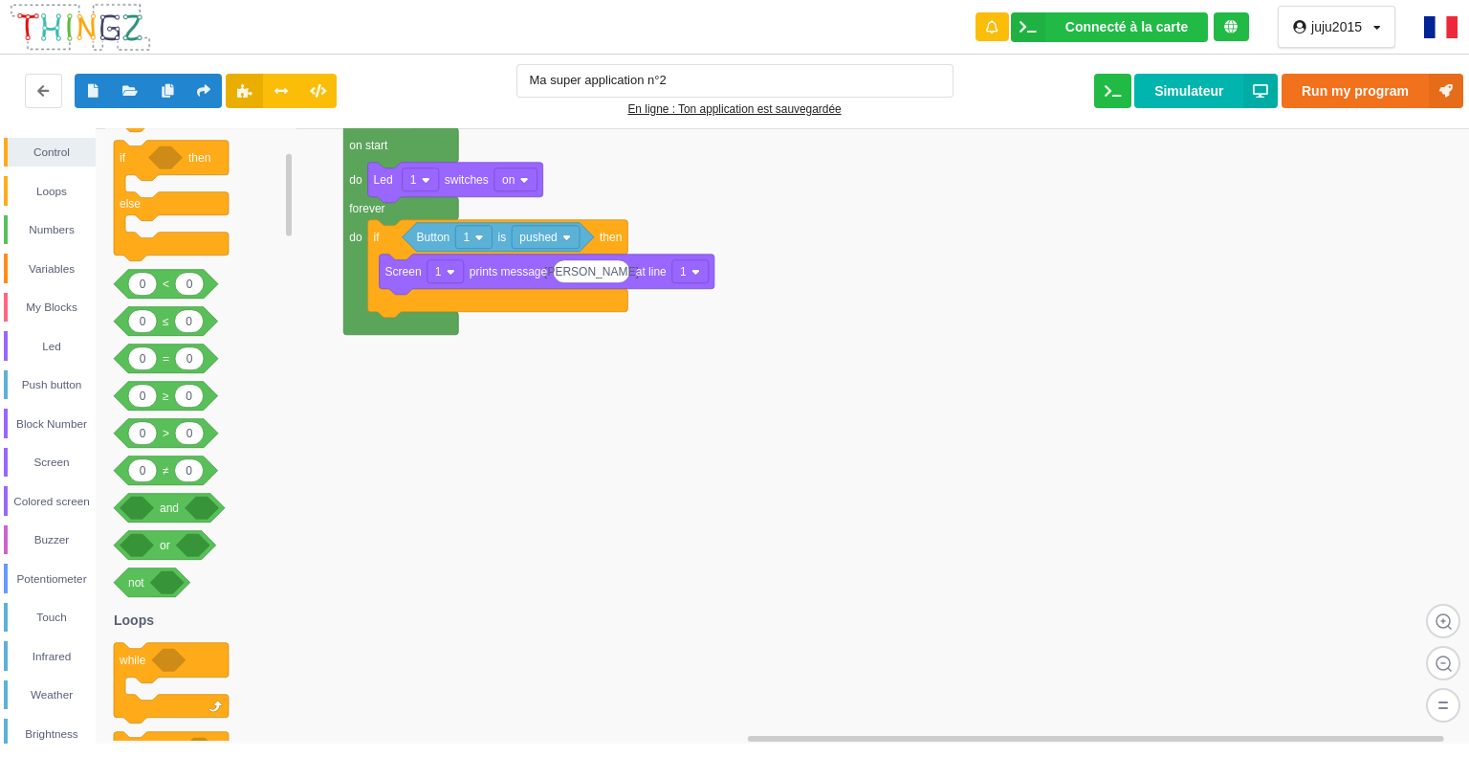
drag, startPoint x: 286, startPoint y: 267, endPoint x: 291, endPoint y: 215, distance: 51.9
click at [291, 215] on rect at bounding box center [289, 195] width 6 height 82
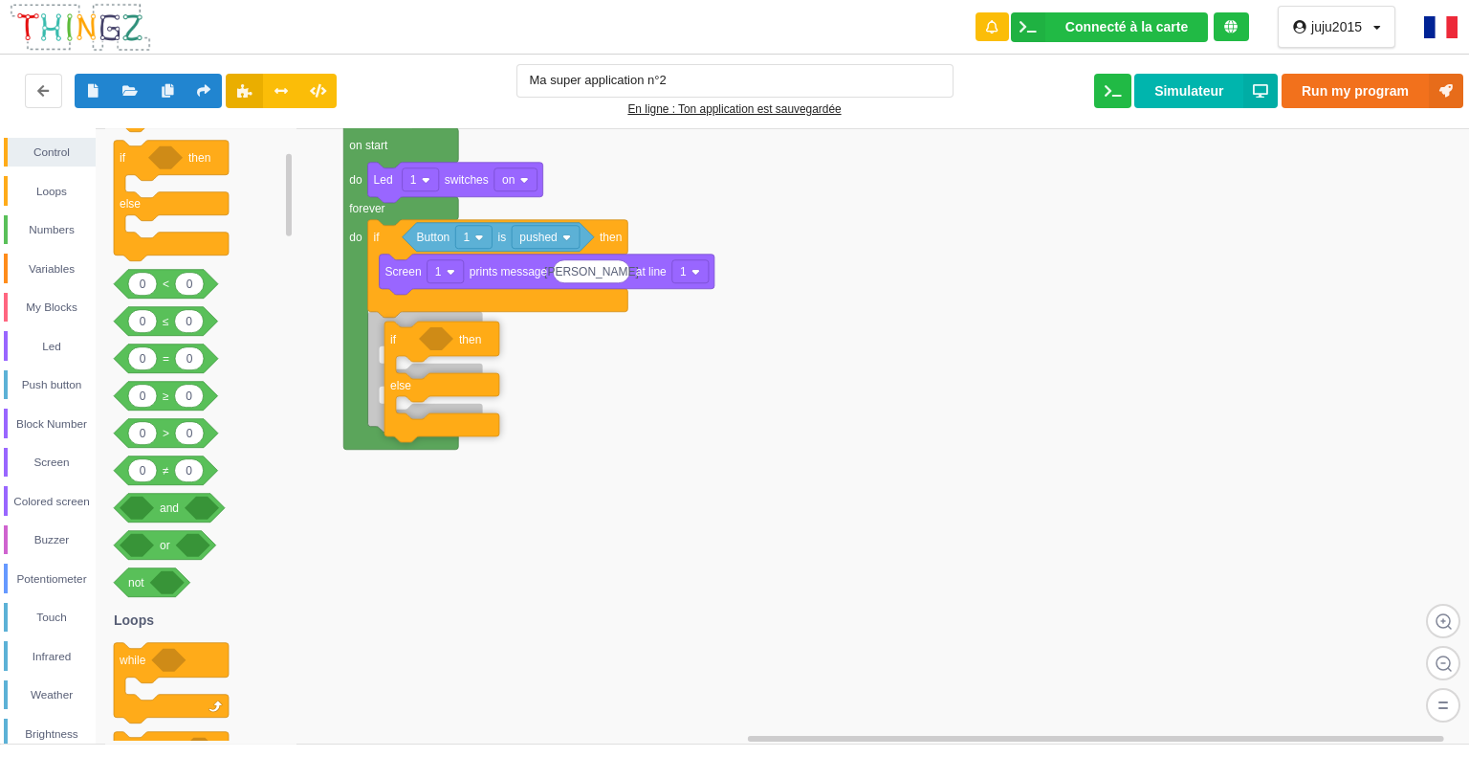
drag, startPoint x: 153, startPoint y: 173, endPoint x: 413, endPoint y: 353, distance: 316.3
click at [413, 353] on div "Control Loops Numbers Variables My Blocks Led Push button Block Number Screen C…" at bounding box center [741, 435] width 1483 height 615
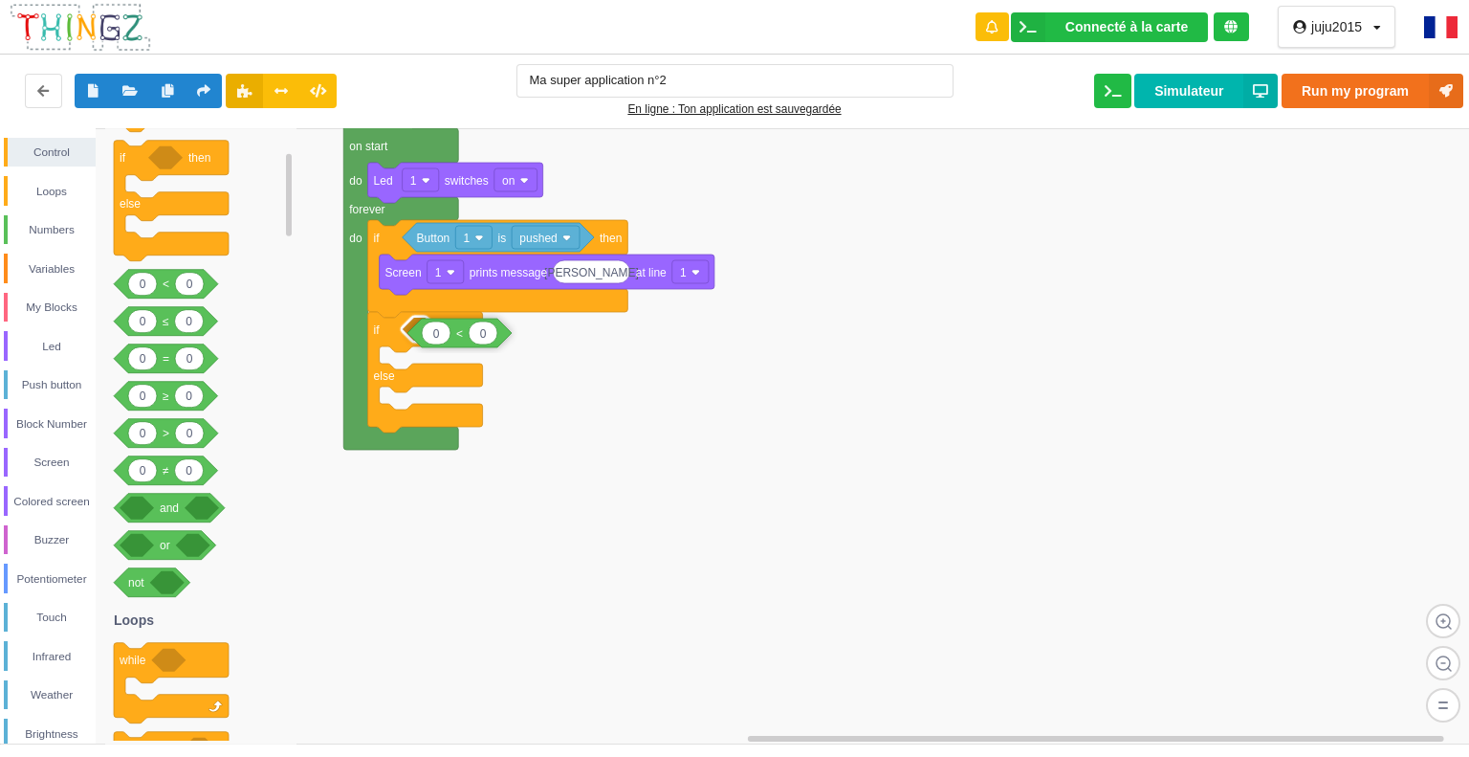
drag, startPoint x: 183, startPoint y: 280, endPoint x: 476, endPoint y: 330, distance: 297.9
click at [476, 330] on div "Control Loops Numbers Variables My Blocks Led Push button Block Number Screen C…" at bounding box center [741, 435] width 1483 height 615
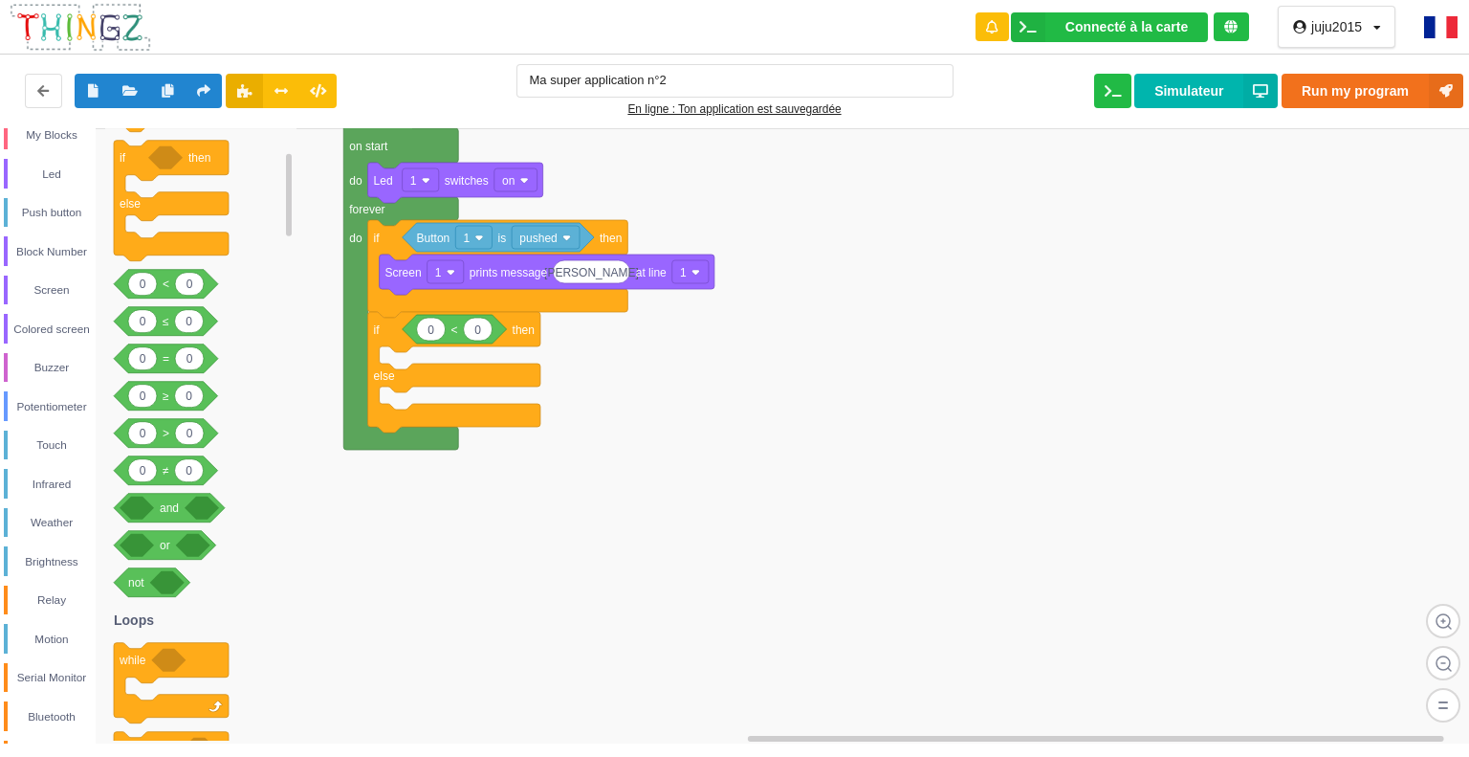
scroll to position [207, 0]
click at [46, 493] on div "Weather" at bounding box center [52, 487] width 88 height 19
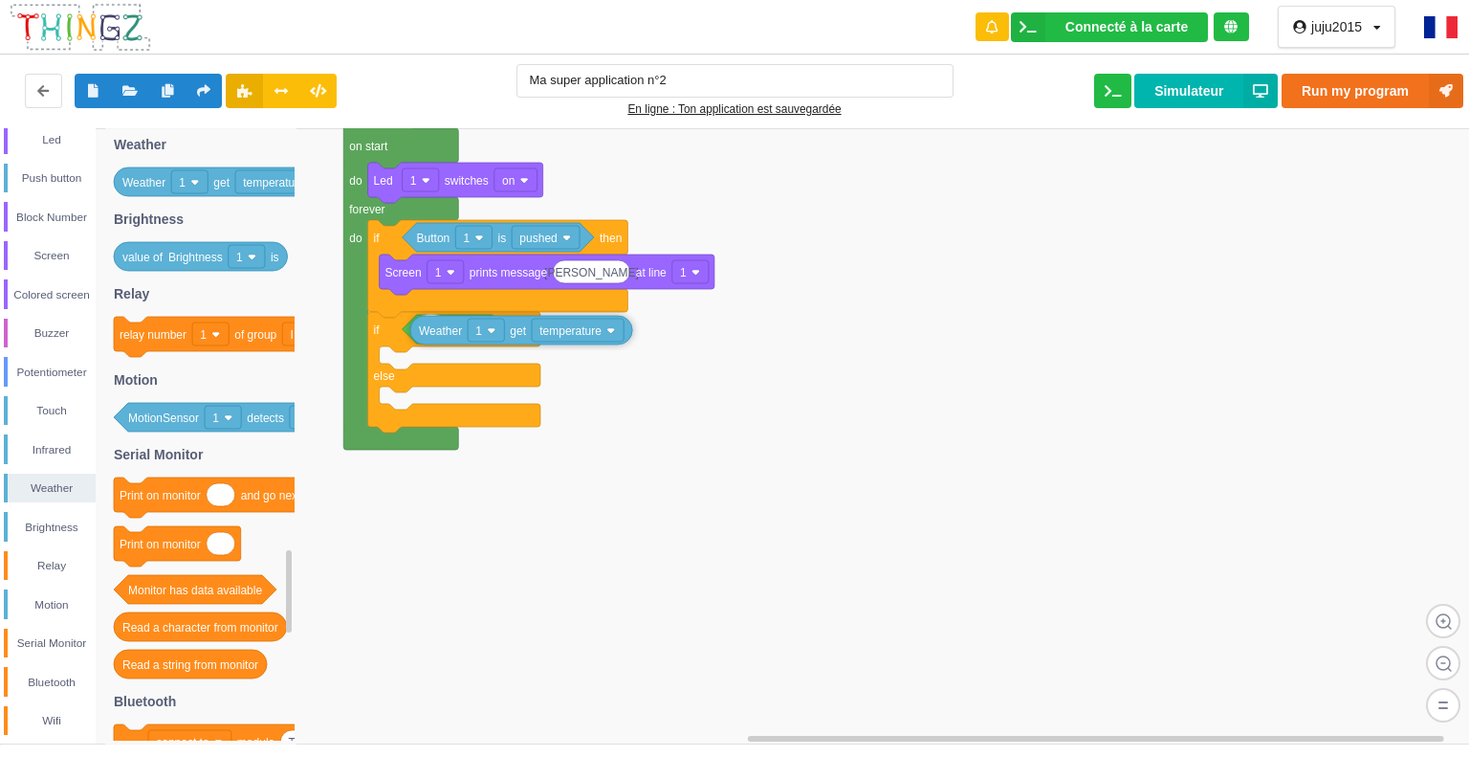
drag, startPoint x: 166, startPoint y: 189, endPoint x: 463, endPoint y: 338, distance: 331.5
click at [463, 338] on div "Control Loops Numbers Variables My Blocks Led Push button Block Number Screen C…" at bounding box center [741, 435] width 1483 height 615
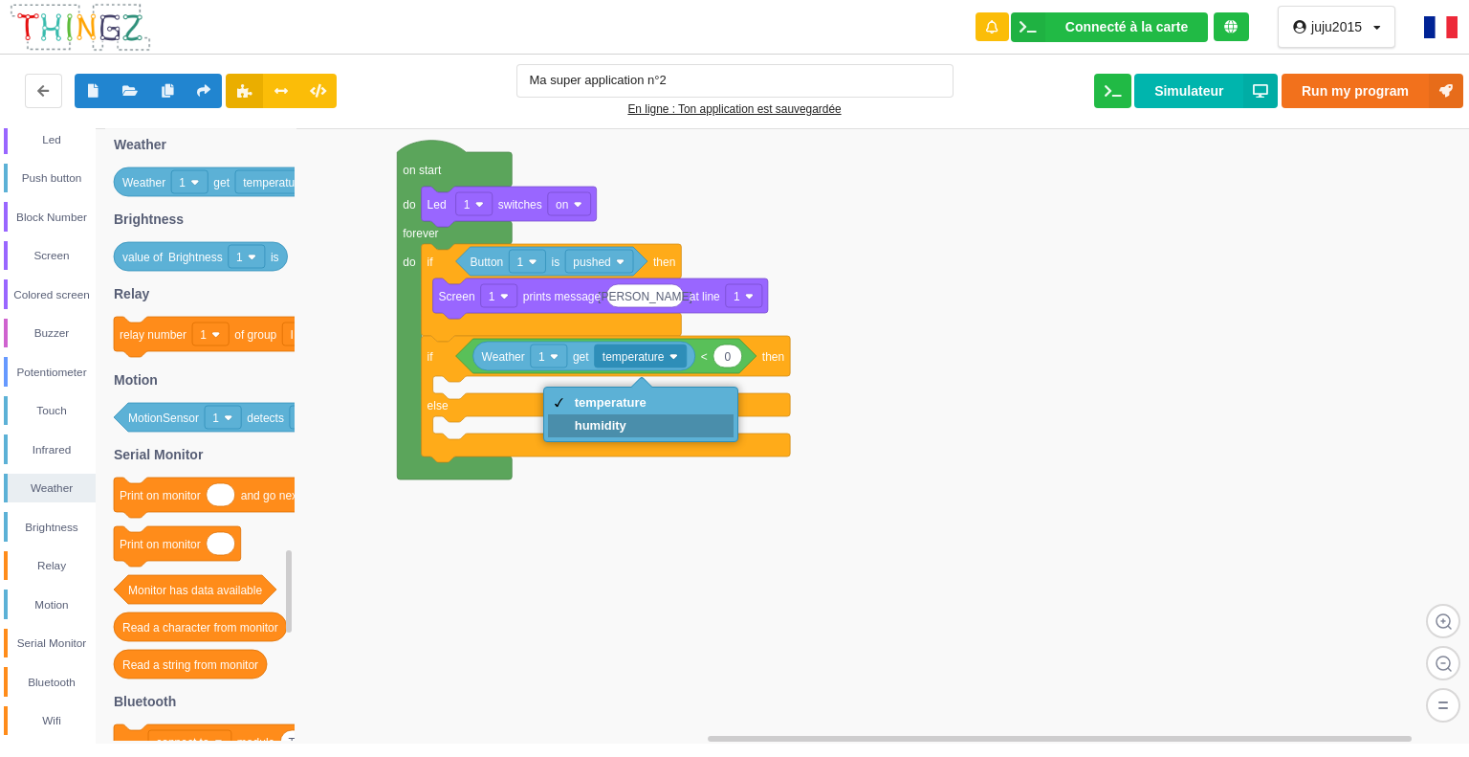
click at [656, 427] on div "humidity" at bounding box center [641, 425] width 186 height 23
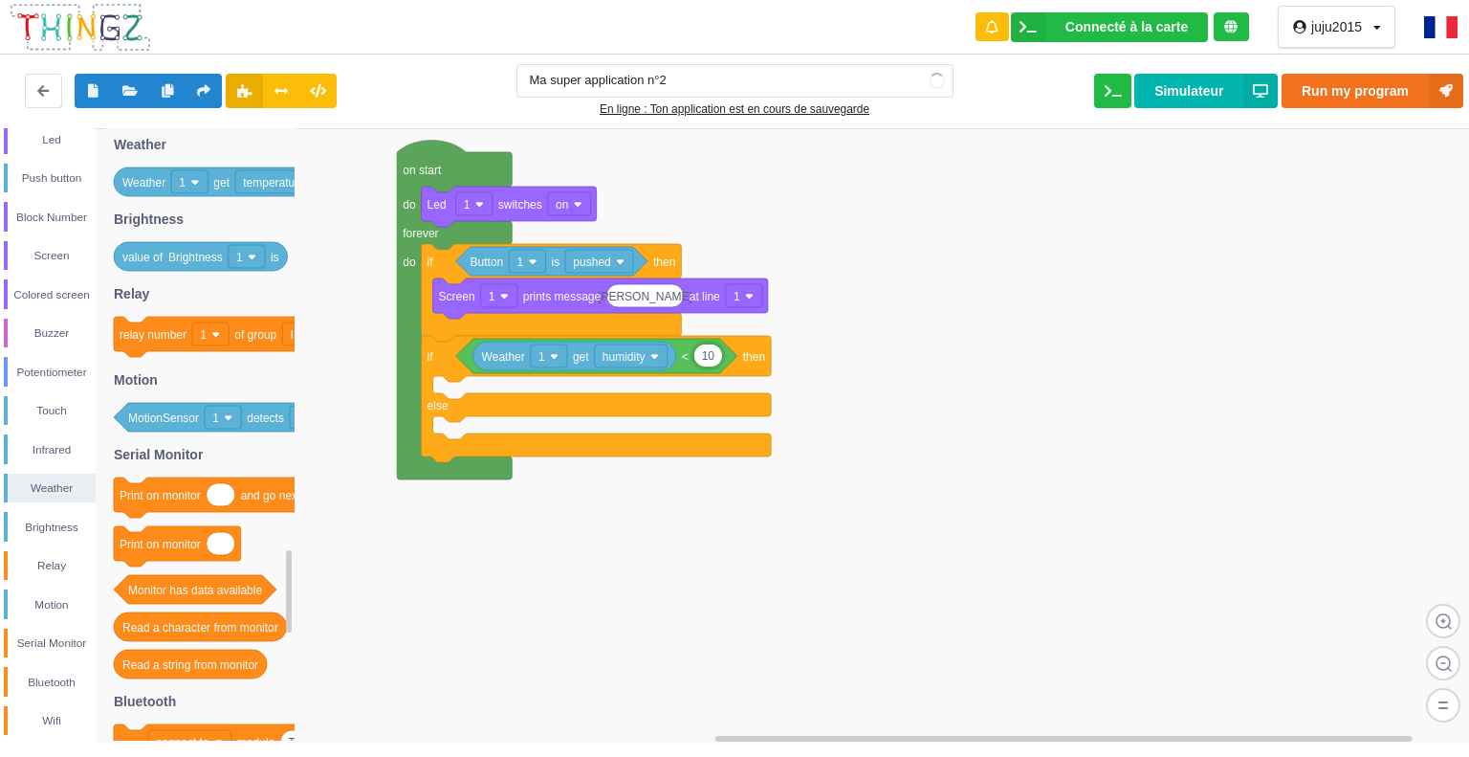
type input "100"
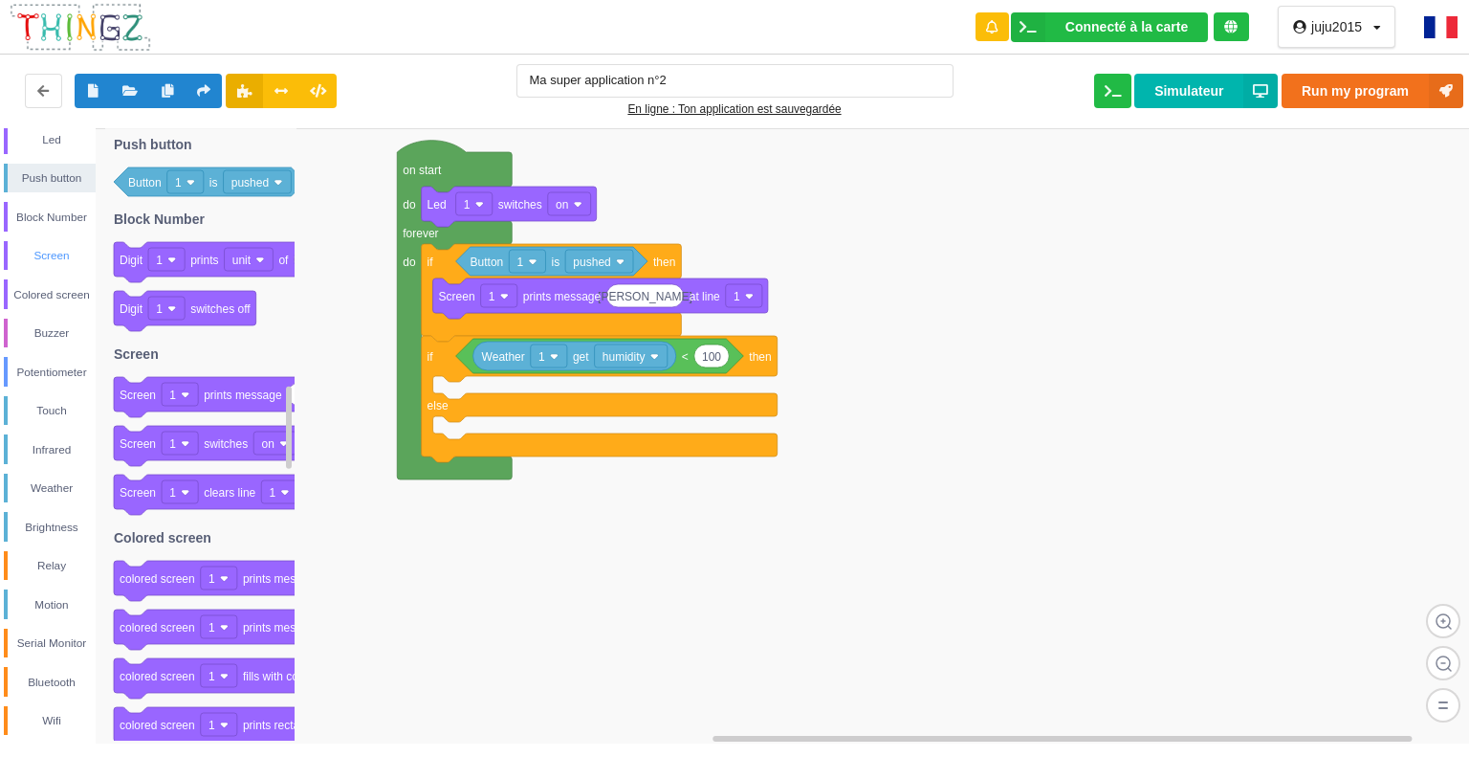
click at [57, 259] on div "Screen" at bounding box center [52, 255] width 88 height 19
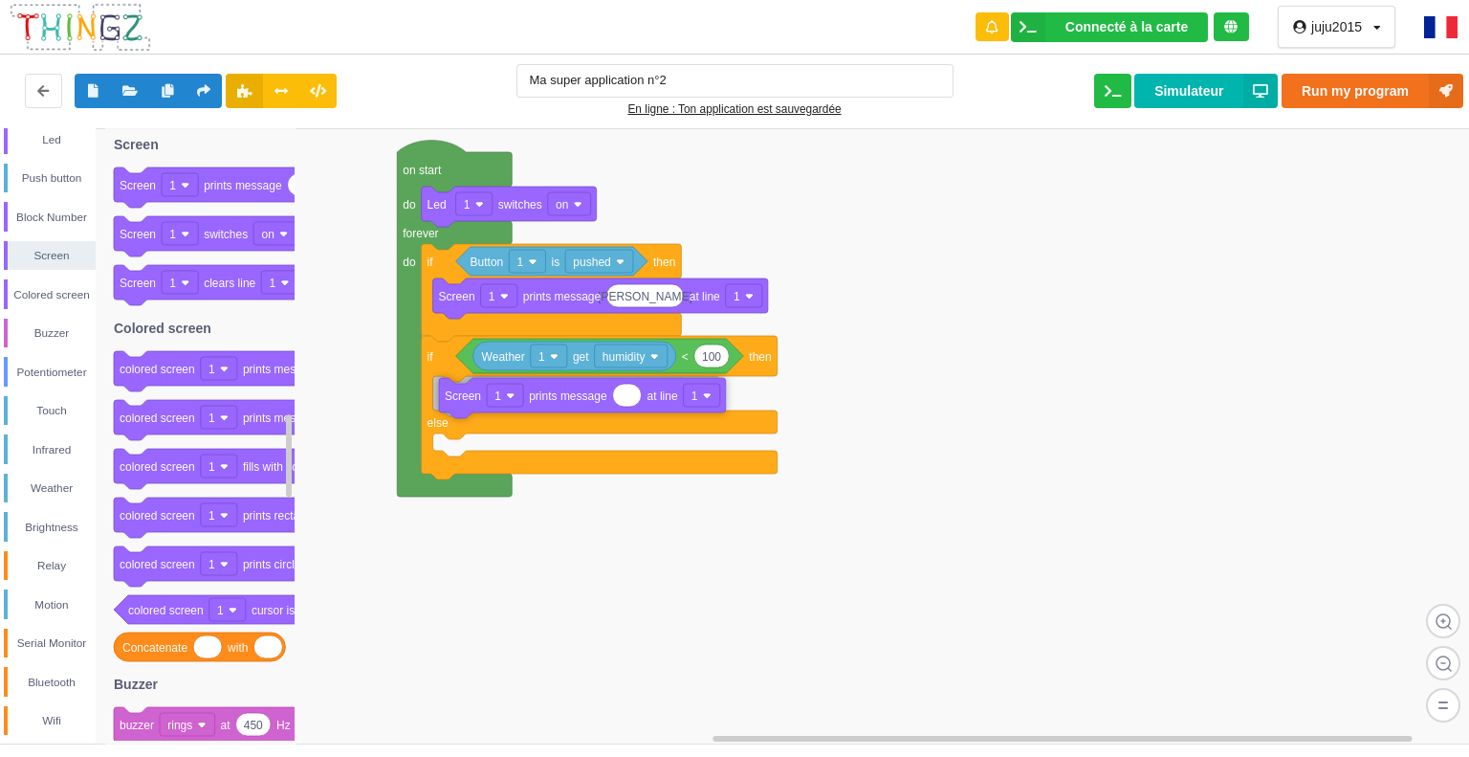
drag, startPoint x: 216, startPoint y: 186, endPoint x: 541, endPoint y: 396, distance: 387.4
click at [541, 396] on div "Control Loops Numbers Variables My Blocks Led Push button Block Number Screen C…" at bounding box center [741, 435] width 1483 height 615
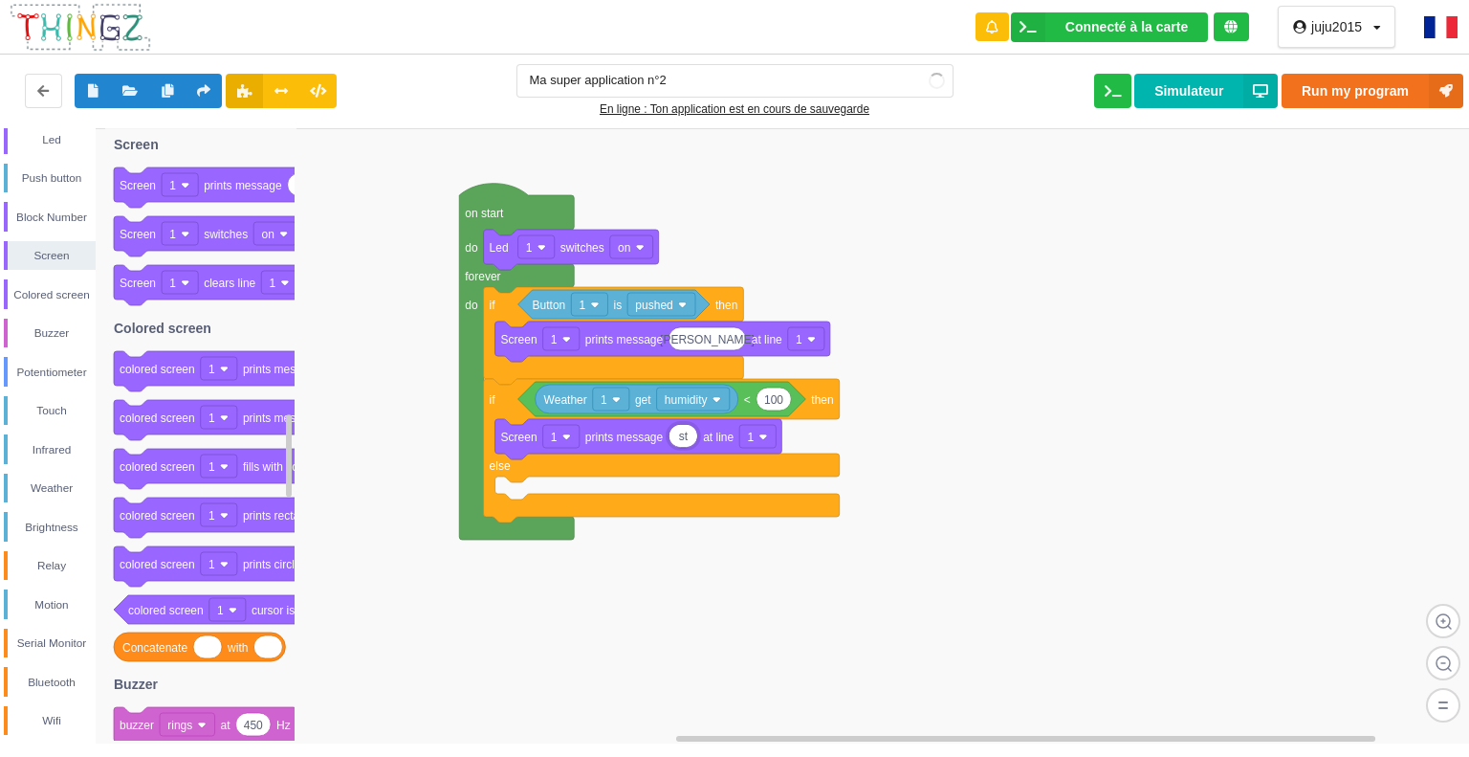
type input "s"
type input "I love you"
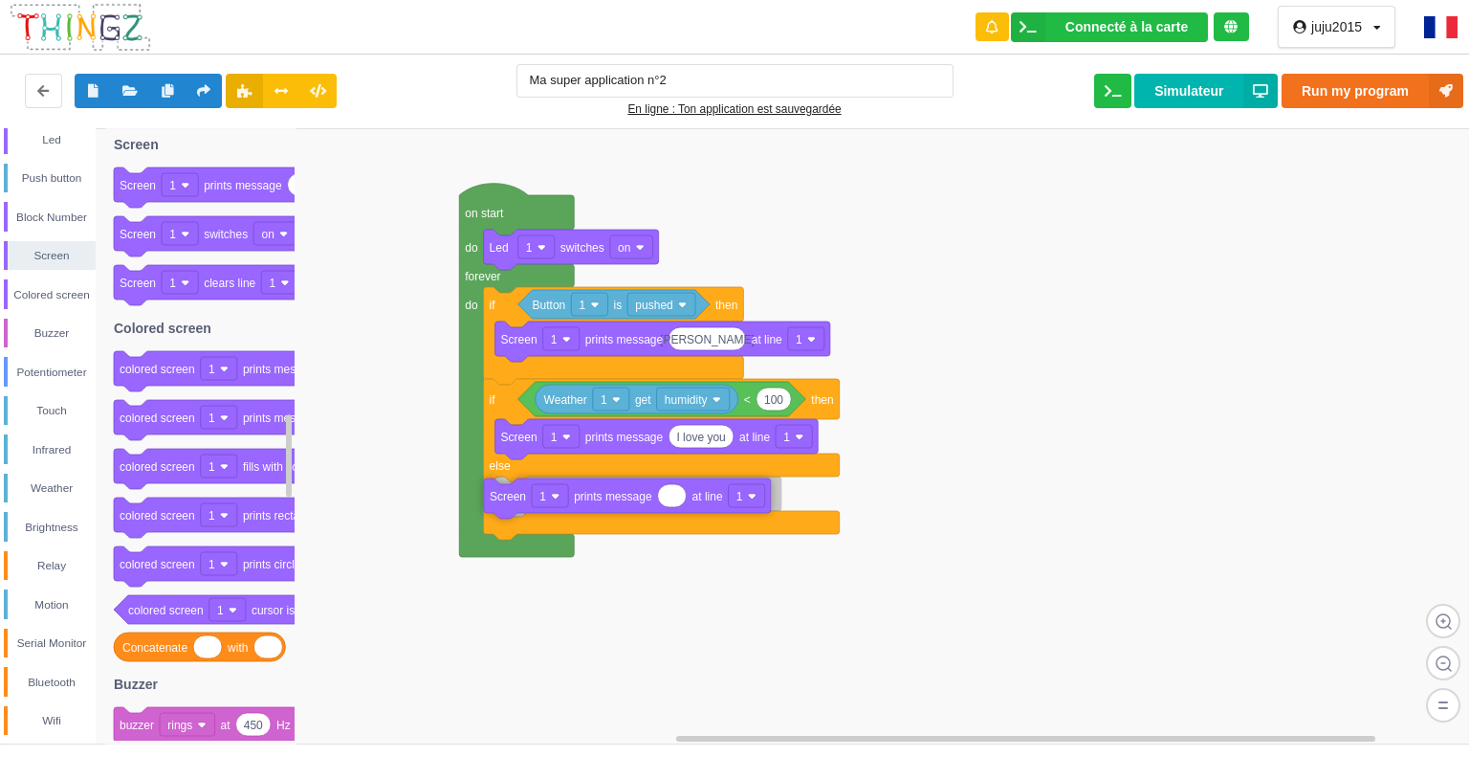
drag, startPoint x: 231, startPoint y: 190, endPoint x: 597, endPoint y: 504, distance: 482.4
click at [600, 501] on div "Control Loops Numbers Variables My Blocks Led Push button Block Number Screen C…" at bounding box center [741, 435] width 1483 height 615
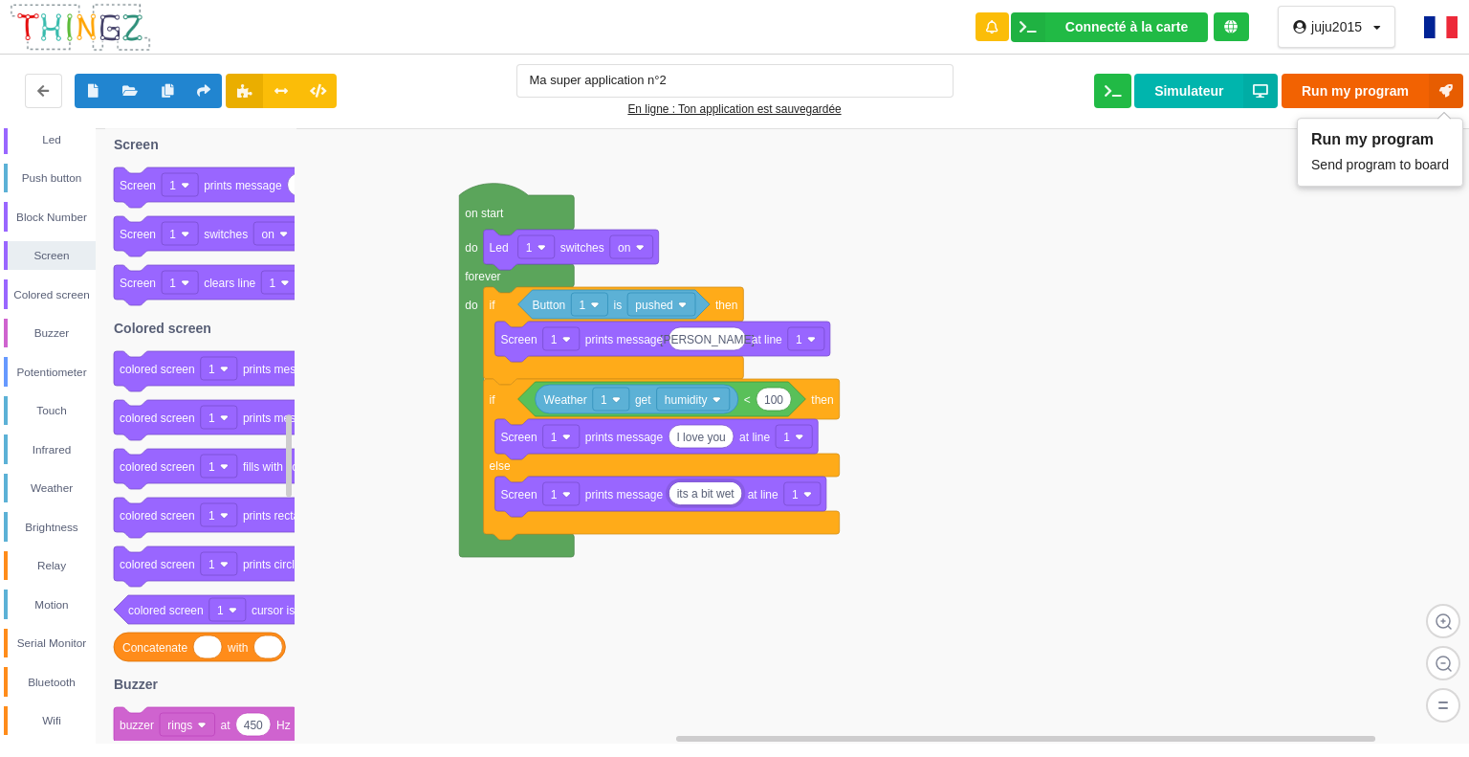
type input "its a bit wet"
click at [1437, 87] on icon at bounding box center [1446, 91] width 34 height 34
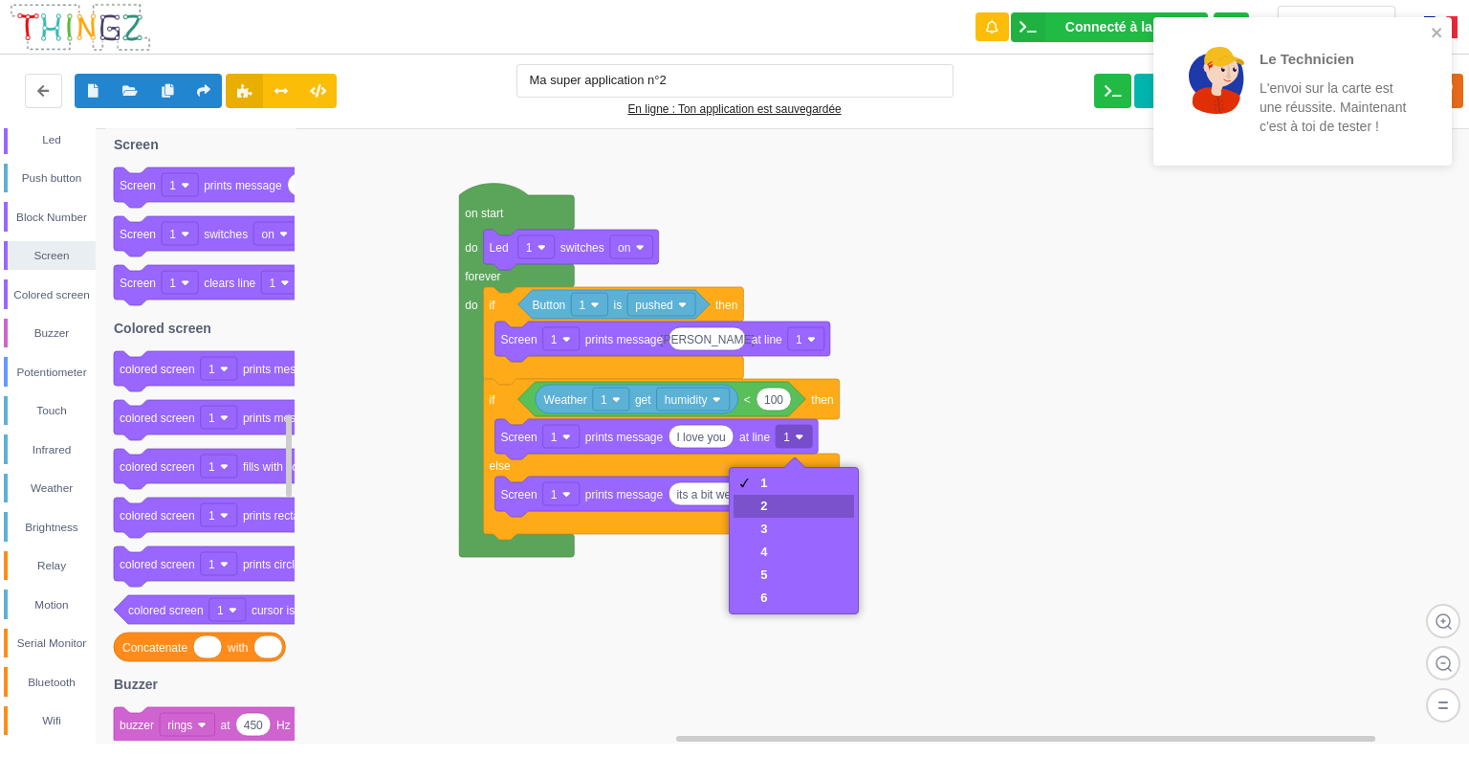
click at [781, 497] on div "2" at bounding box center [794, 506] width 121 height 23
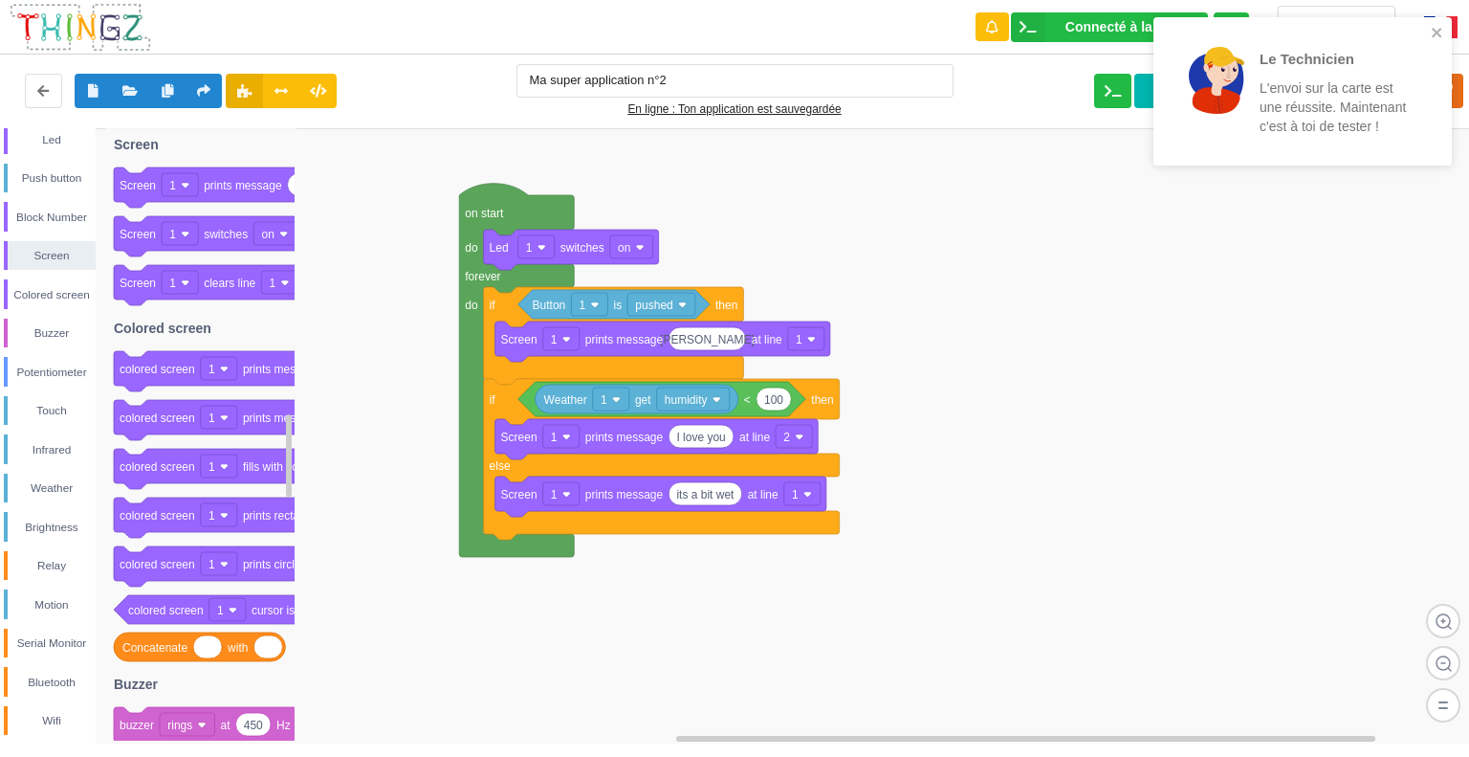
click at [1453, 89] on div "Le Technicien L'envoi sur la carte est une réussite. Maintenant c'est à toi de …" at bounding box center [1303, 97] width 306 height 169
click at [1433, 26] on div "Le Technicien L'envoi sur la carte est une réussite. Maintenant c'est à toi de …" at bounding box center [1303, 91] width 298 height 148
click at [1437, 26] on icon "close" at bounding box center [1437, 32] width 13 height 15
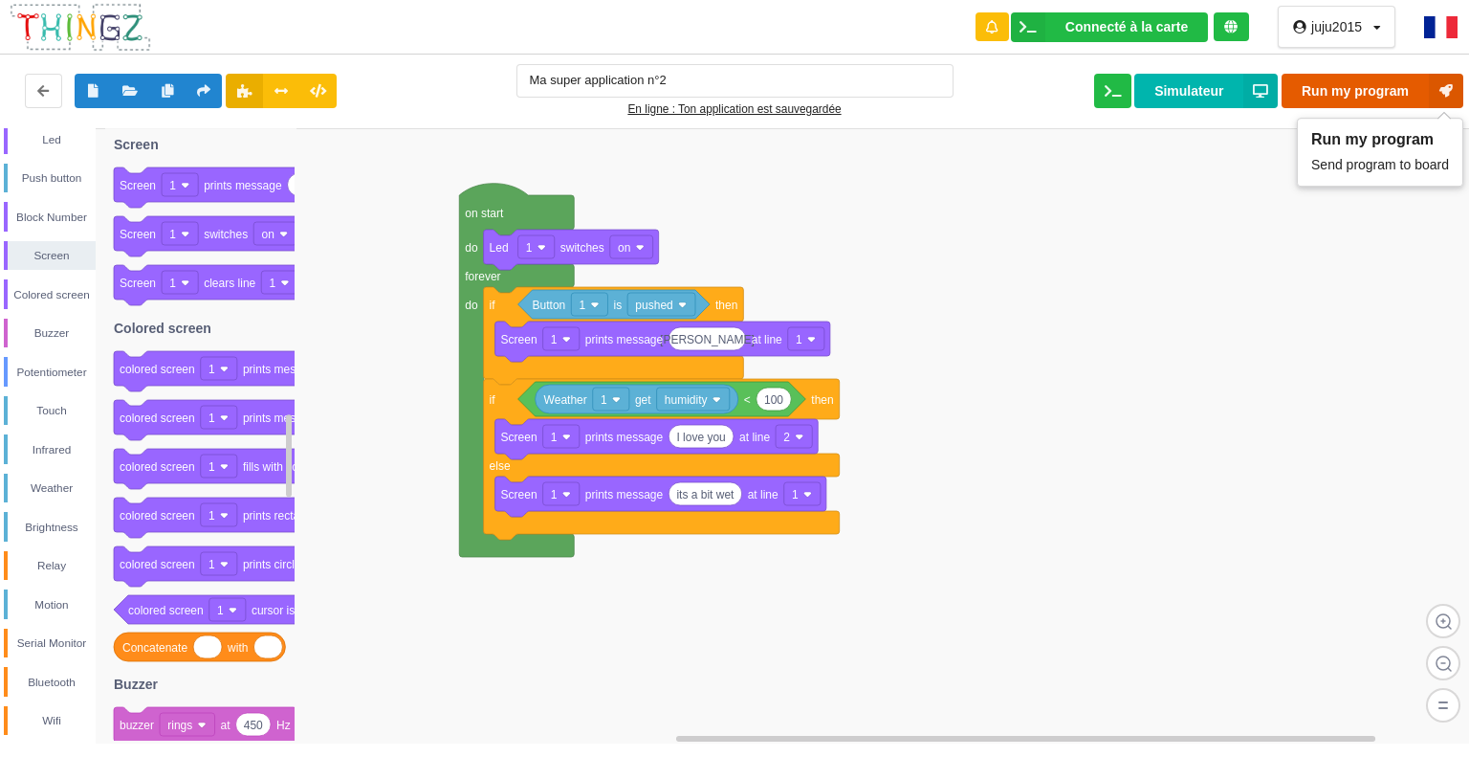
click at [1445, 82] on icon at bounding box center [1446, 91] width 34 height 34
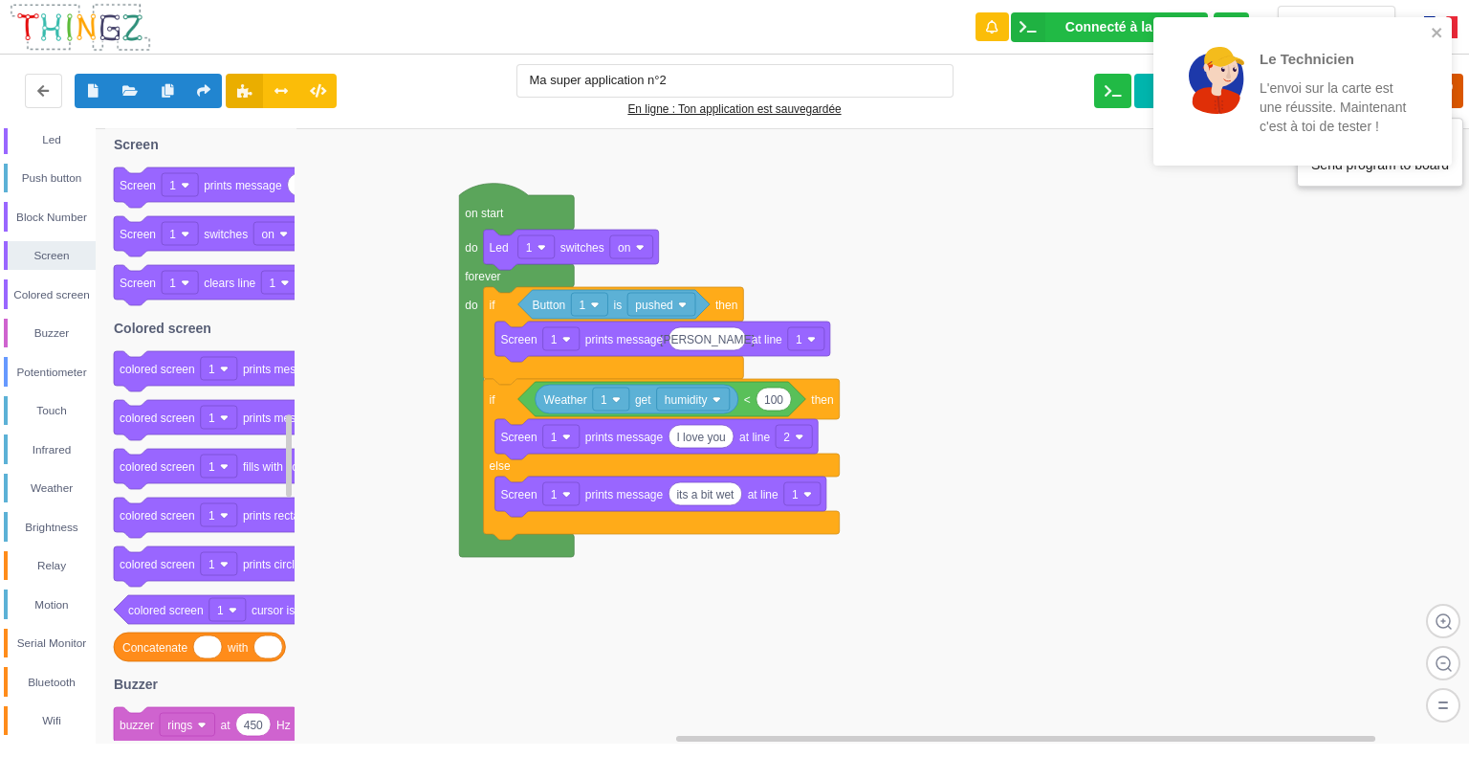
click at [1457, 83] on icon at bounding box center [1446, 91] width 34 height 34
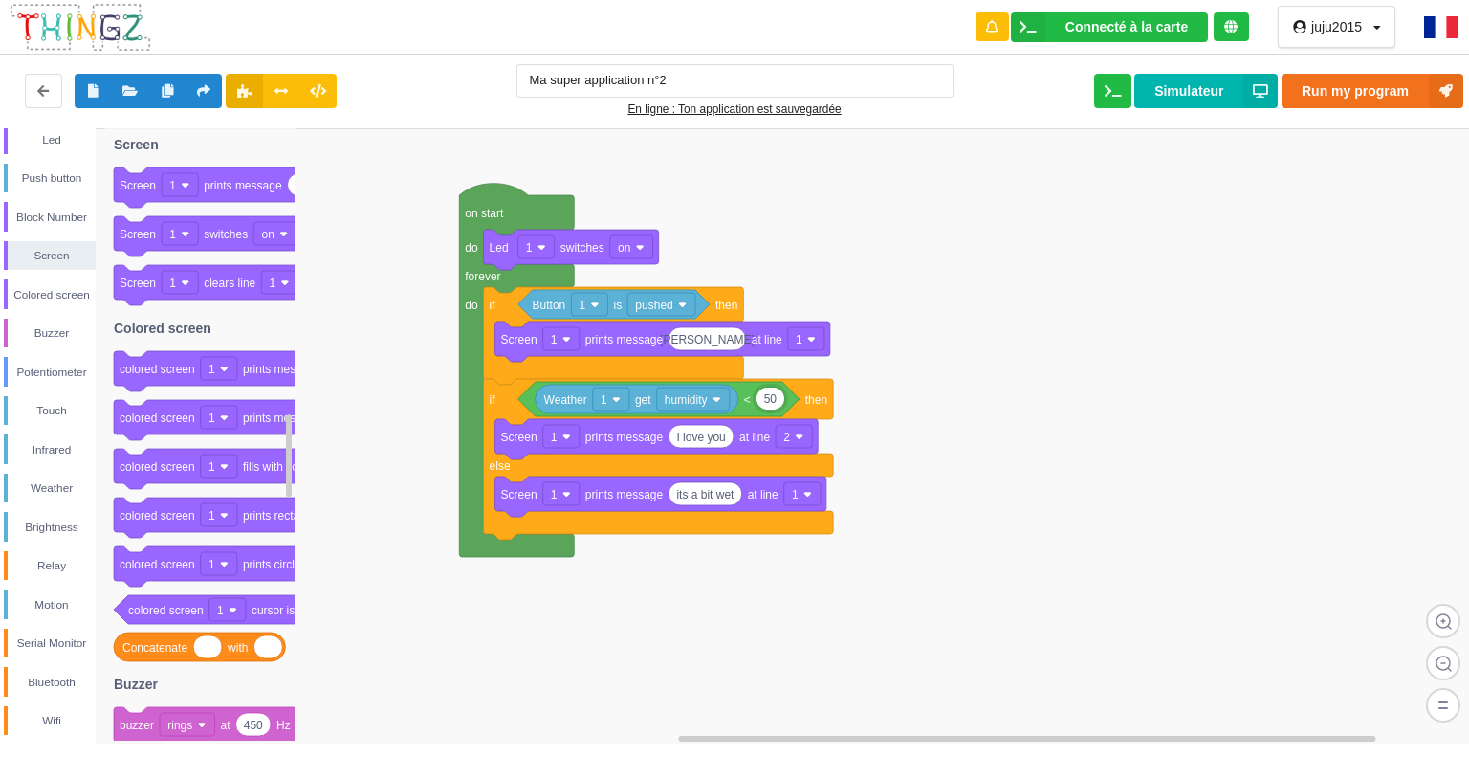
type input "5"
type input "20"
click at [1370, 98] on button "Run my program" at bounding box center [1373, 91] width 182 height 34
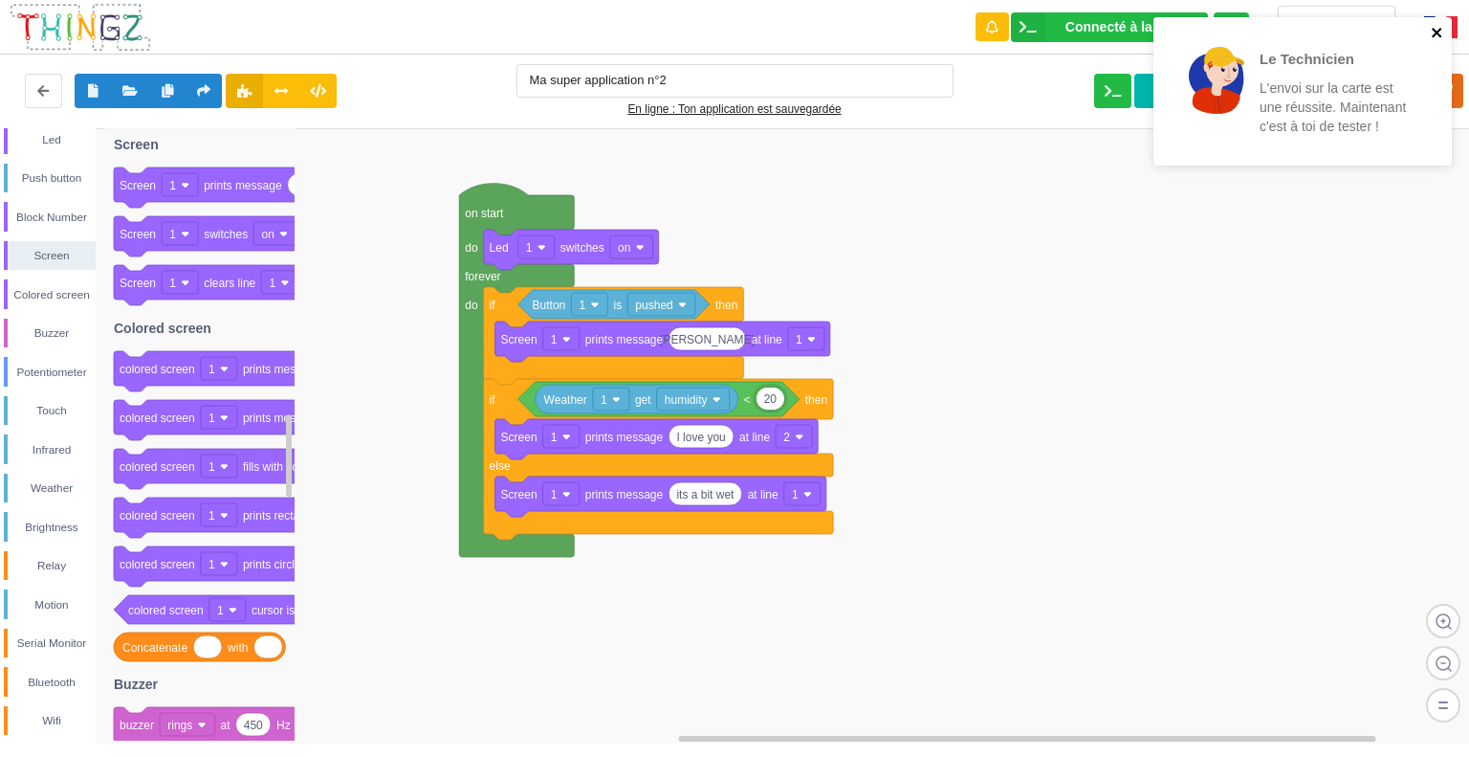
click at [1443, 25] on icon "close" at bounding box center [1437, 32] width 13 height 15
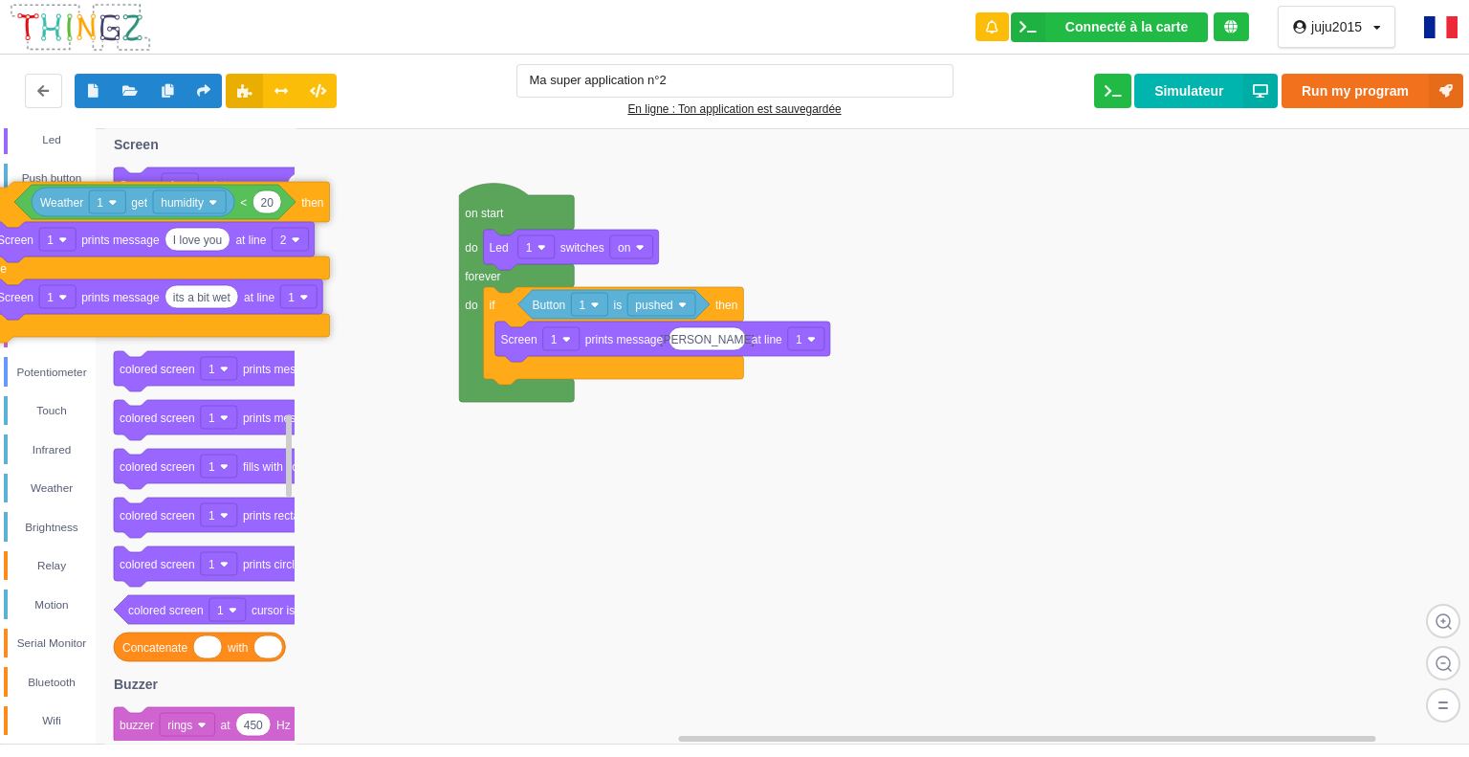
drag, startPoint x: 514, startPoint y: 401, endPoint x: 0, endPoint y: 194, distance: 553.7
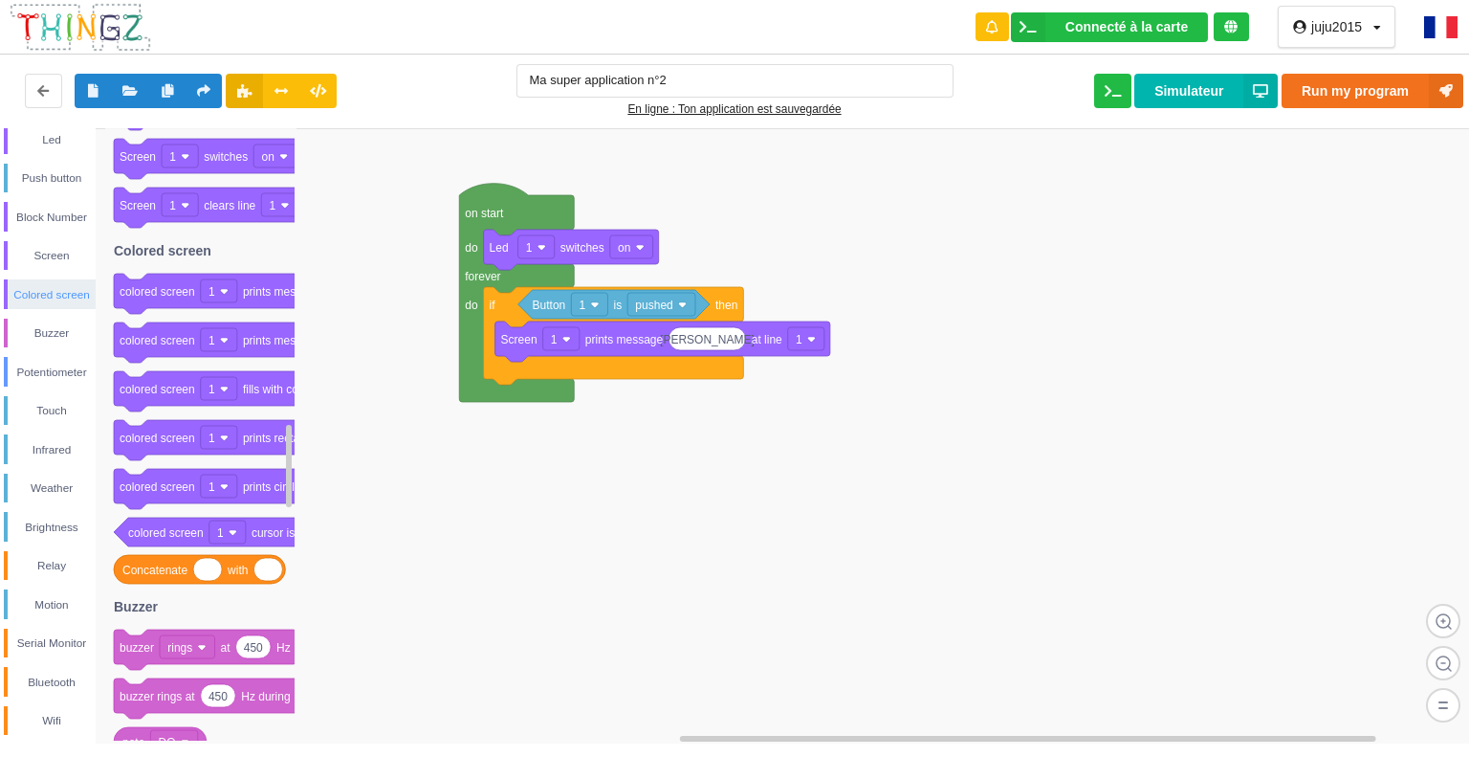
drag, startPoint x: 105, startPoint y: 321, endPoint x: 94, endPoint y: 293, distance: 30.9
click at [94, 293] on div "Control Loops Numbers Variables My Blocks Led Push button Block Number Screen C…" at bounding box center [741, 435] width 1483 height 615
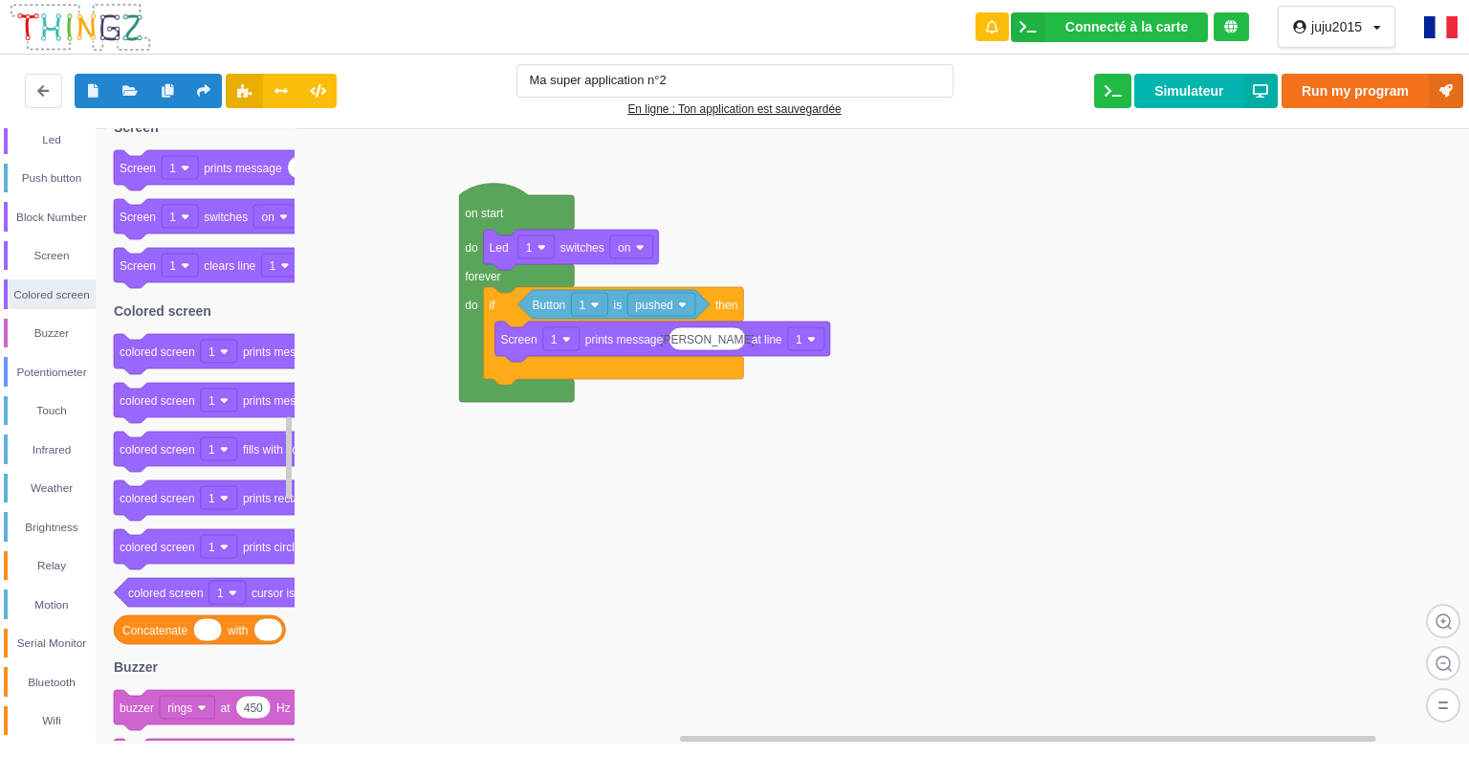
drag, startPoint x: 94, startPoint y: 314, endPoint x: 98, endPoint y: 244, distance: 69.9
click at [96, 244] on div "Control Loops Numbers Variables My Blocks Led Push button Block Number Screen C…" at bounding box center [48, 435] width 96 height 615
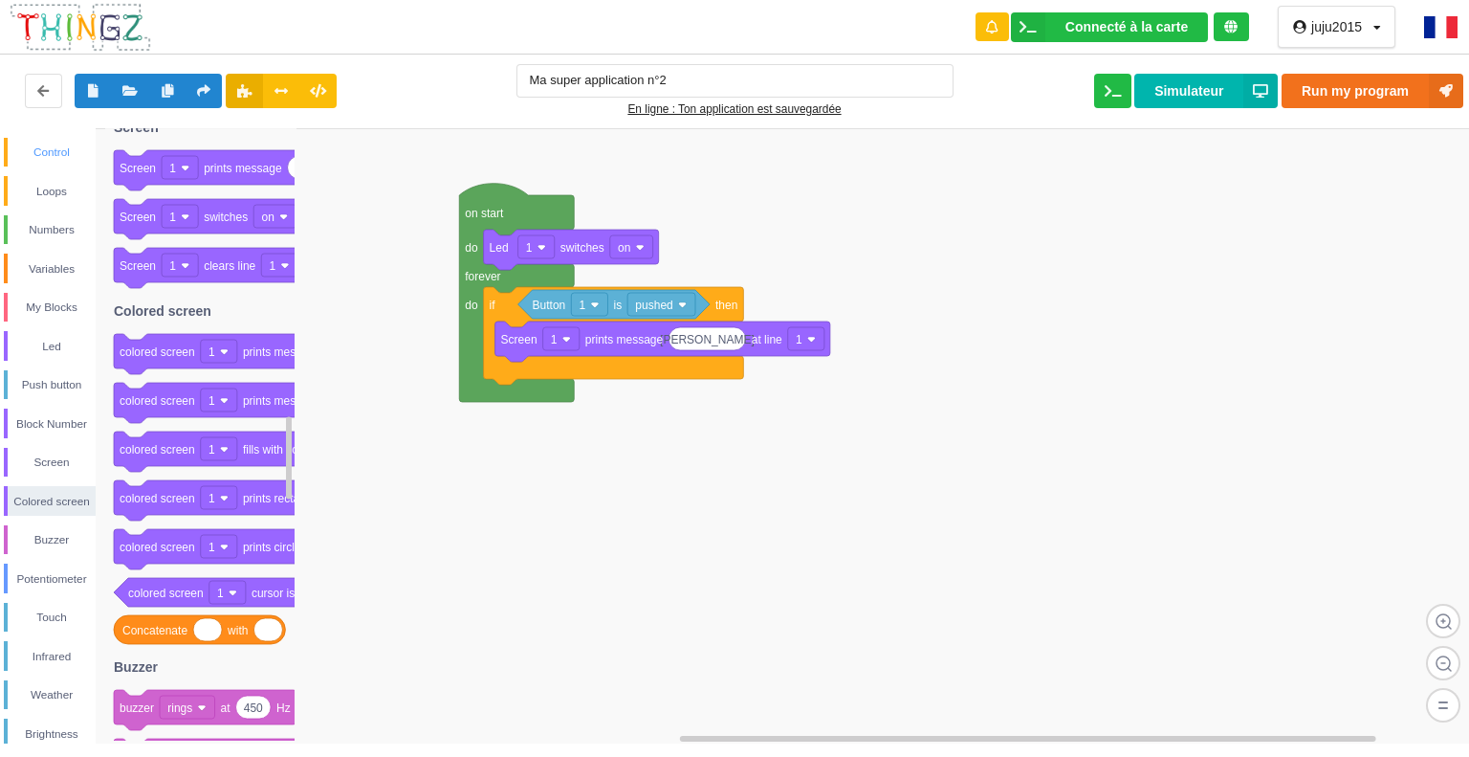
click at [52, 144] on div "Control" at bounding box center [52, 152] width 88 height 19
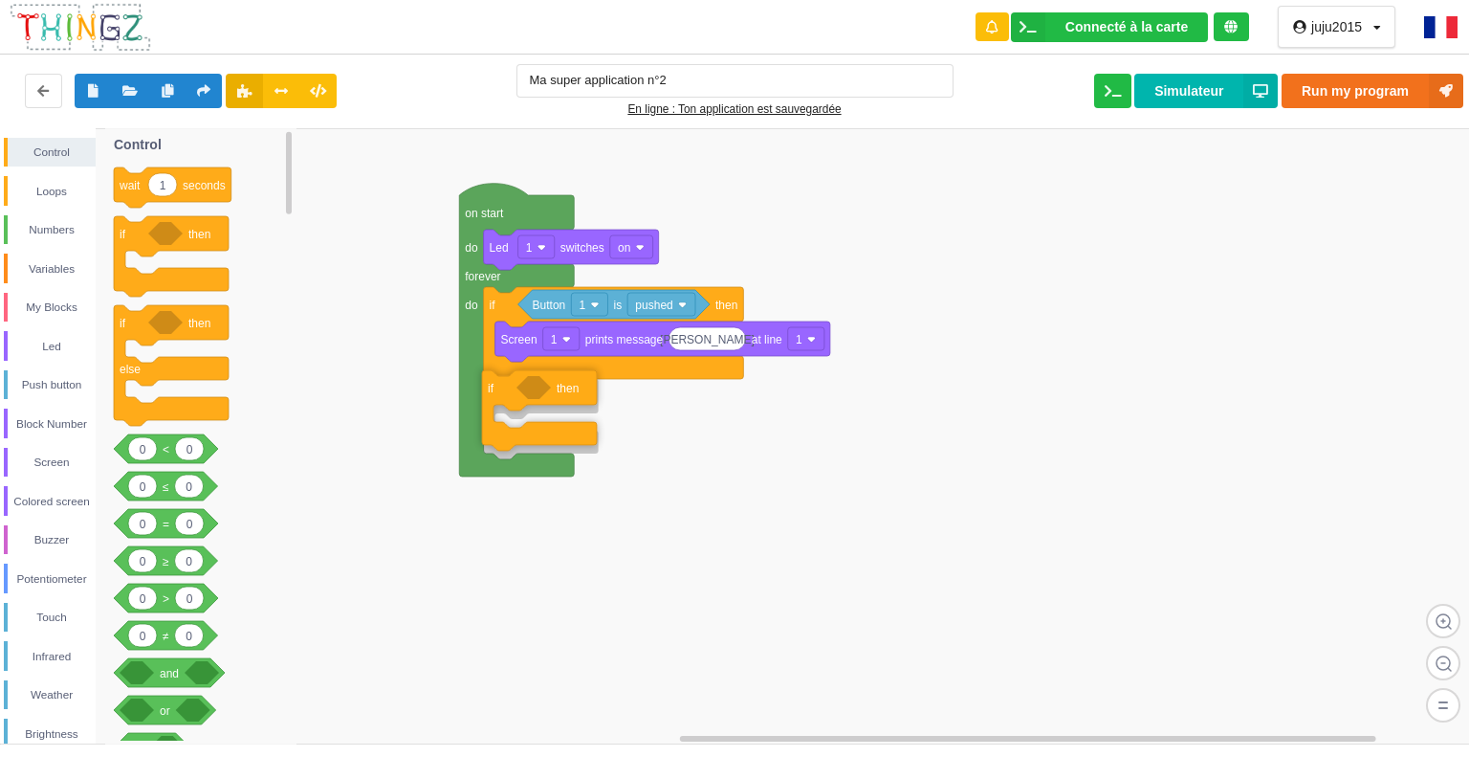
drag, startPoint x: 187, startPoint y: 249, endPoint x: 556, endPoint y: 403, distance: 399.2
click at [556, 403] on div "Control Loops Numbers Variables My Blocks Led Push button Block Number Screen C…" at bounding box center [741, 435] width 1483 height 615
drag, startPoint x: 175, startPoint y: 596, endPoint x: 576, endPoint y: 401, distance: 445.8
click at [576, 401] on div "Control Loops Numbers Variables My Blocks Led Push button Block Number Screen C…" at bounding box center [741, 435] width 1483 height 615
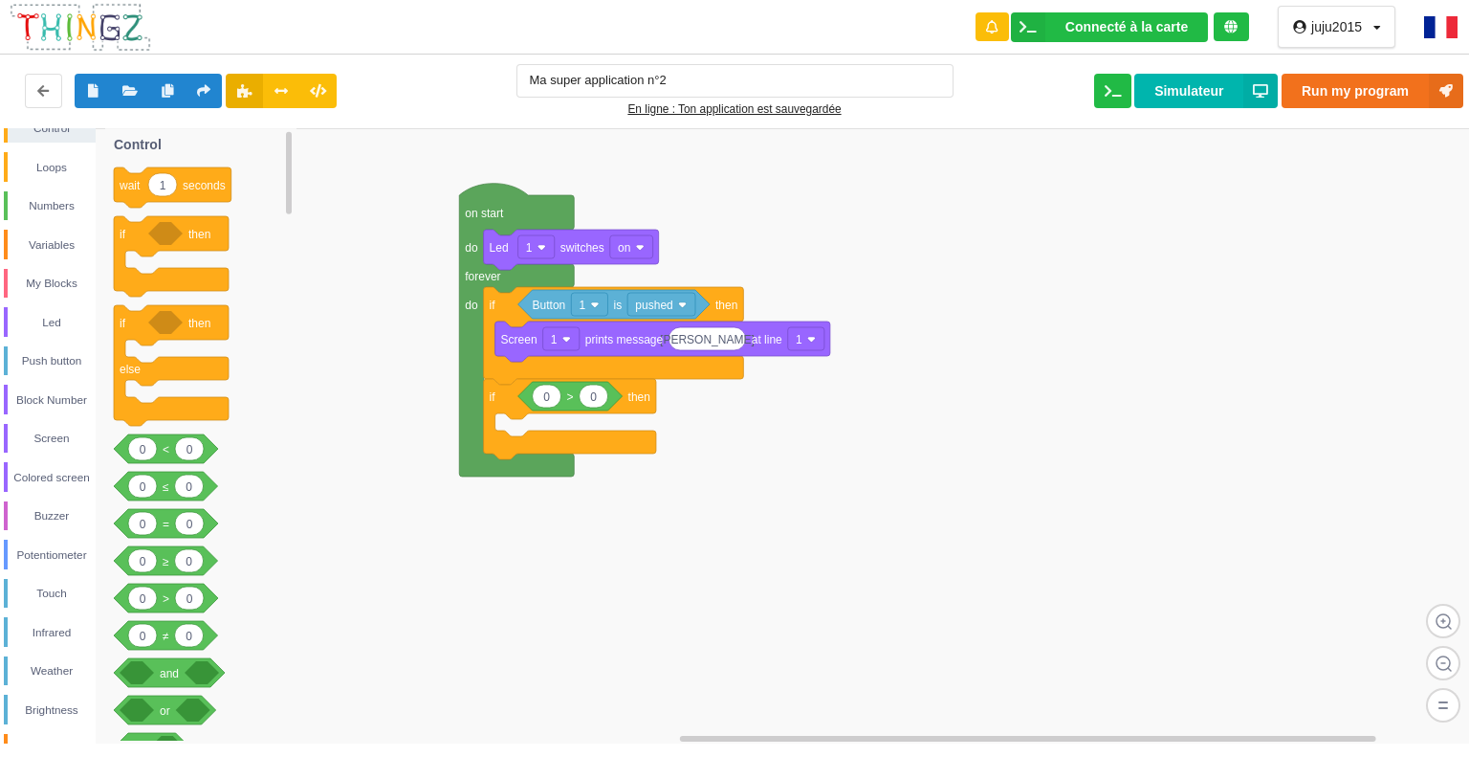
scroll to position [33, 0]
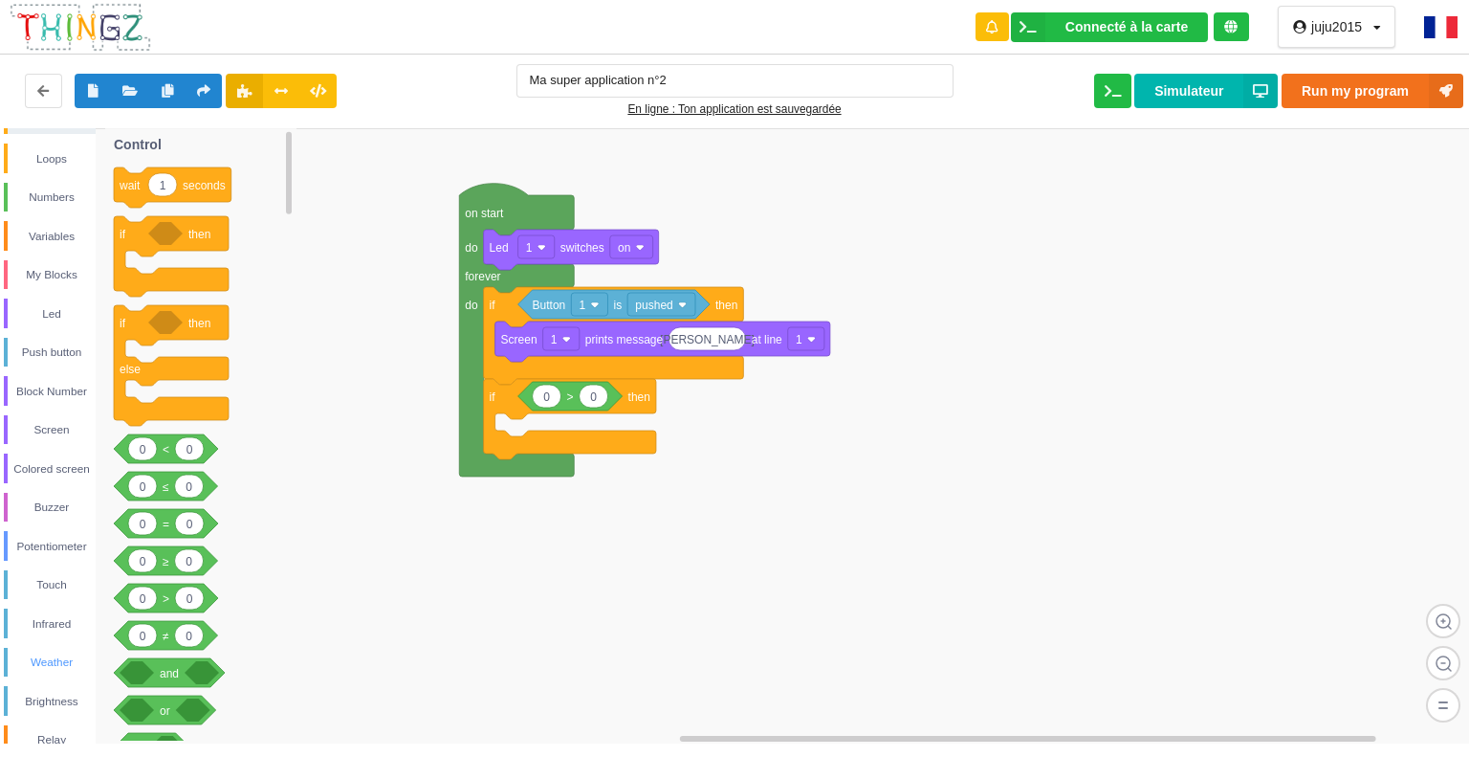
click at [63, 657] on div "Weather" at bounding box center [52, 661] width 88 height 19
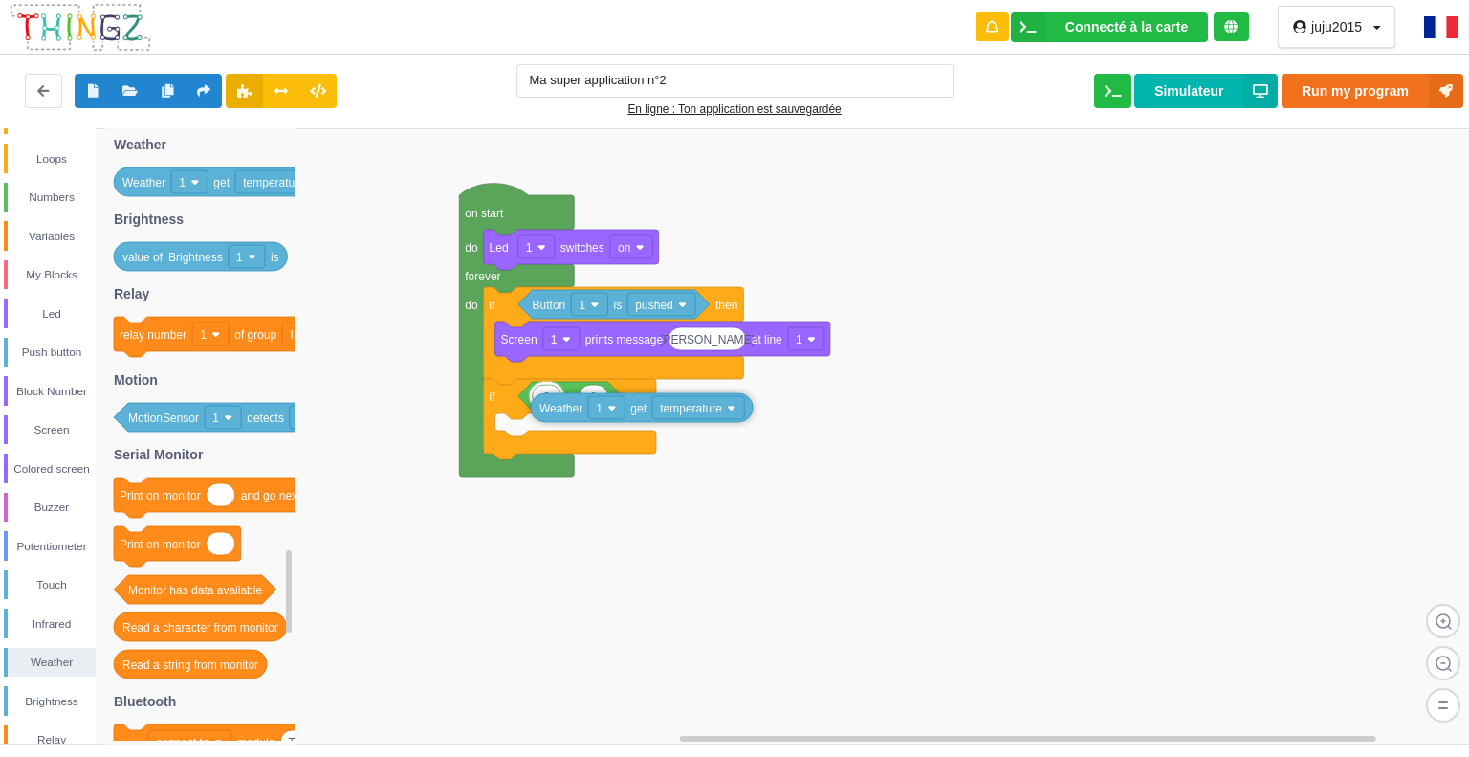
drag, startPoint x: 260, startPoint y: 181, endPoint x: 677, endPoint y: 407, distance: 474.3
click at [677, 407] on div "Control Loops Numbers Variables My Blocks Led Push button Block Number Screen C…" at bounding box center [741, 435] width 1483 height 615
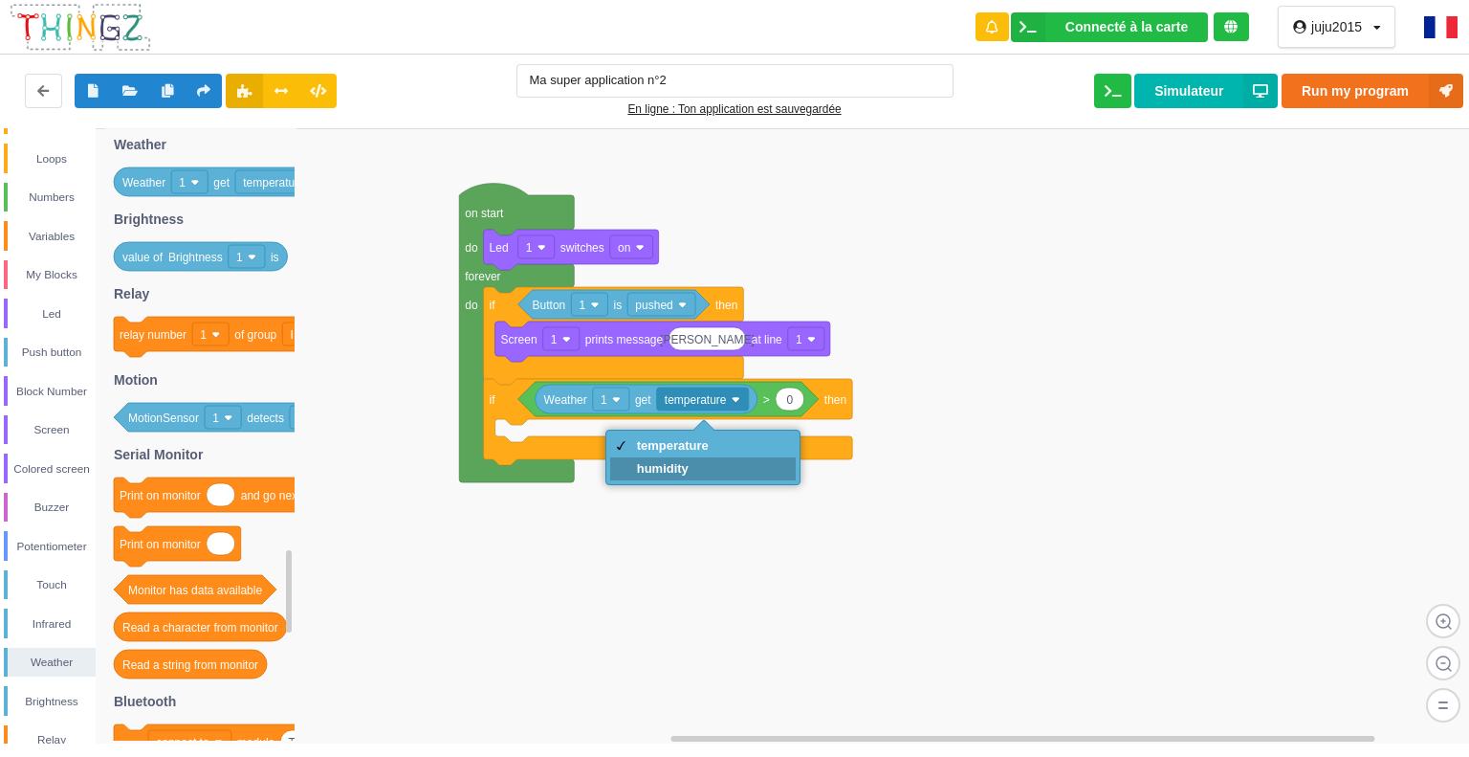
click at [713, 463] on div "humidity" at bounding box center [703, 468] width 186 height 23
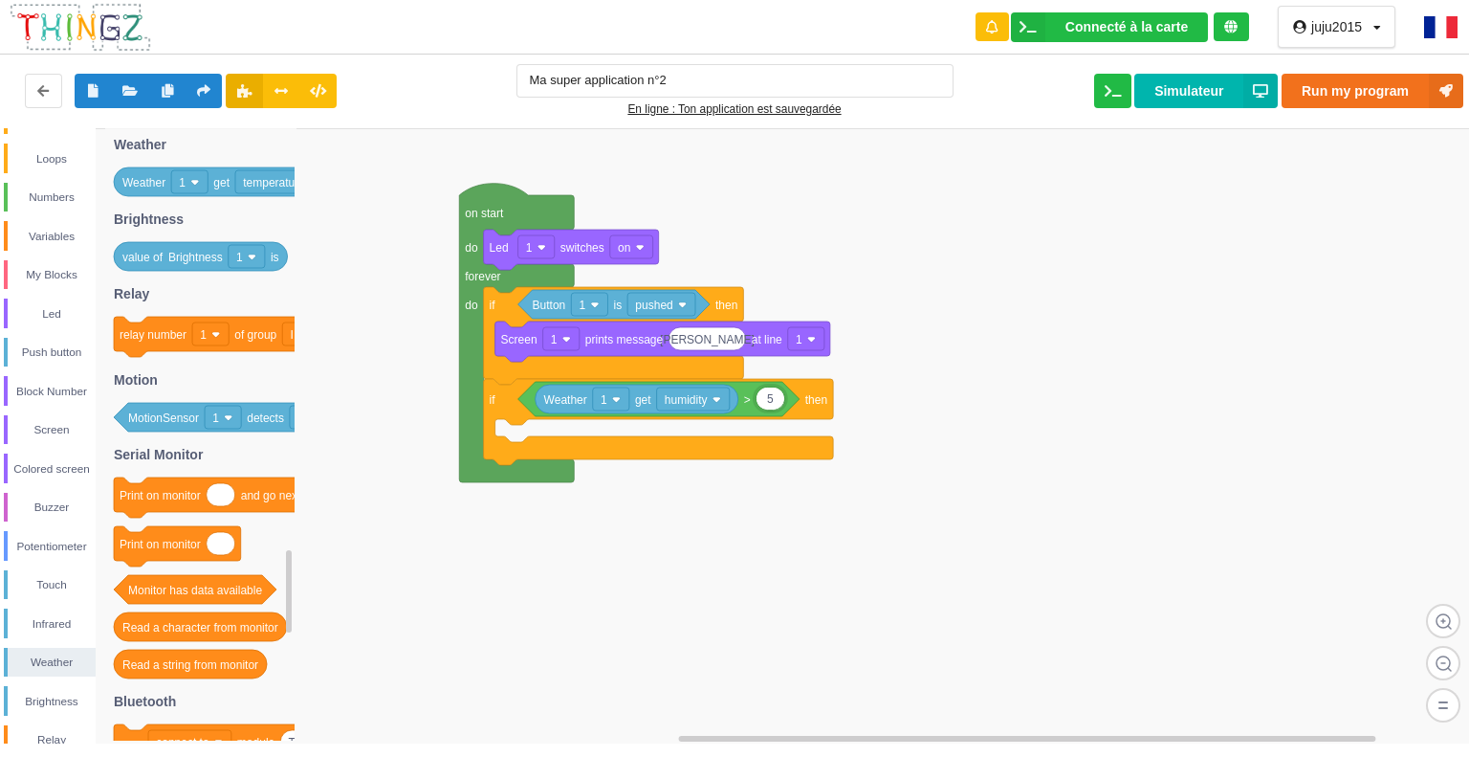
type input "50"
click at [57, 415] on div "Screen" at bounding box center [50, 430] width 92 height 30
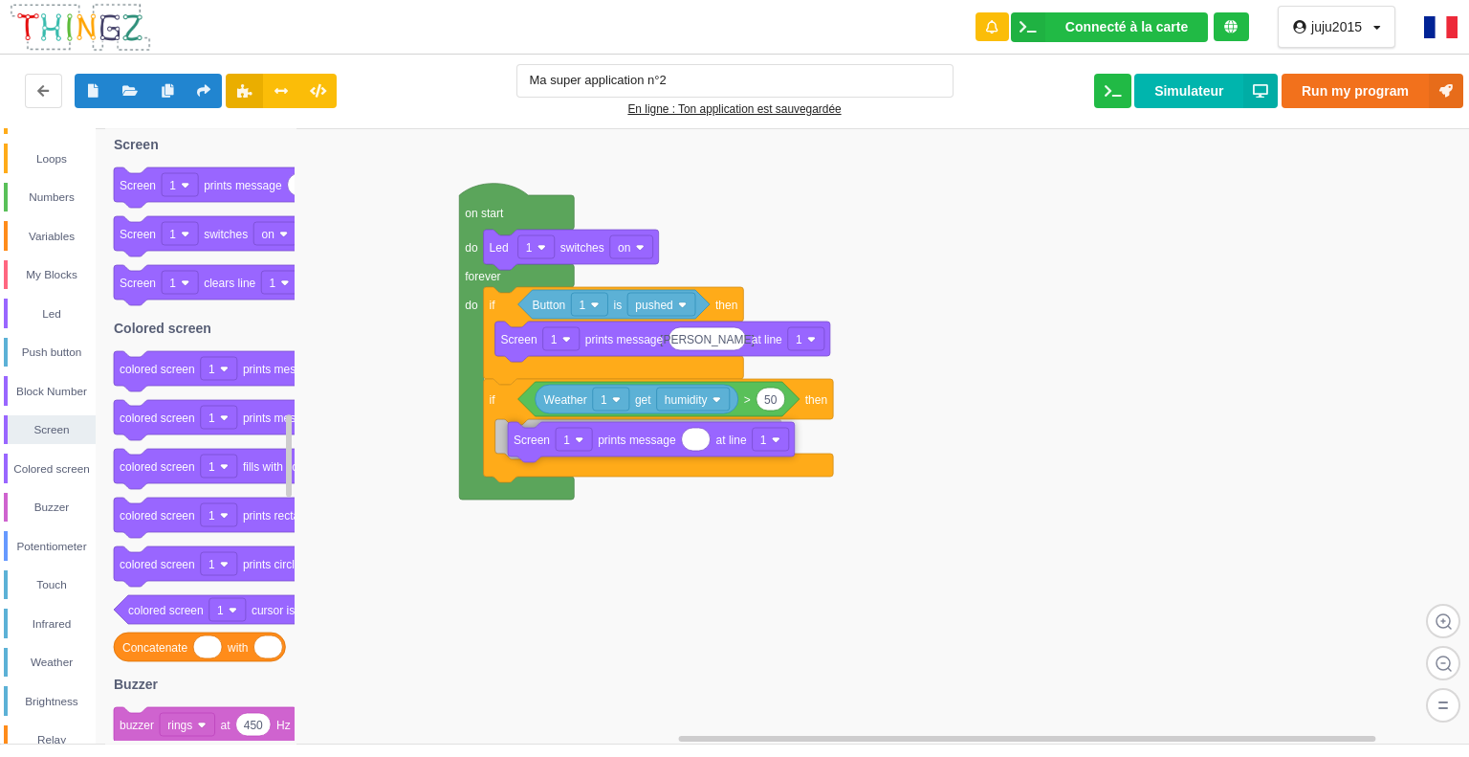
drag, startPoint x: 239, startPoint y: 185, endPoint x: 628, endPoint y: 440, distance: 464.8
click at [628, 440] on div "Control Loops Numbers Variables My Blocks Led Push button Block Number Screen C…" at bounding box center [741, 435] width 1483 height 615
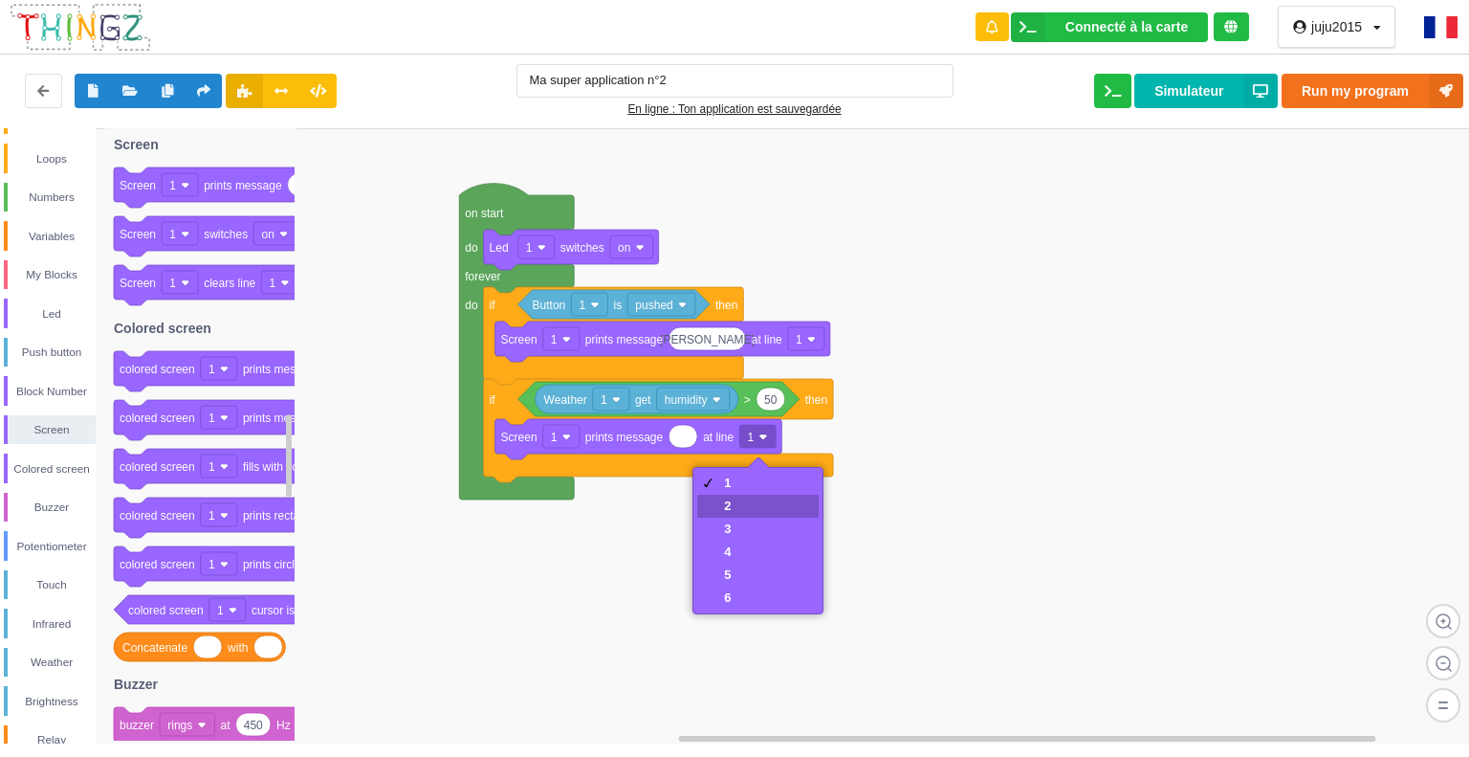
click at [752, 500] on div "2" at bounding box center [757, 506] width 121 height 23
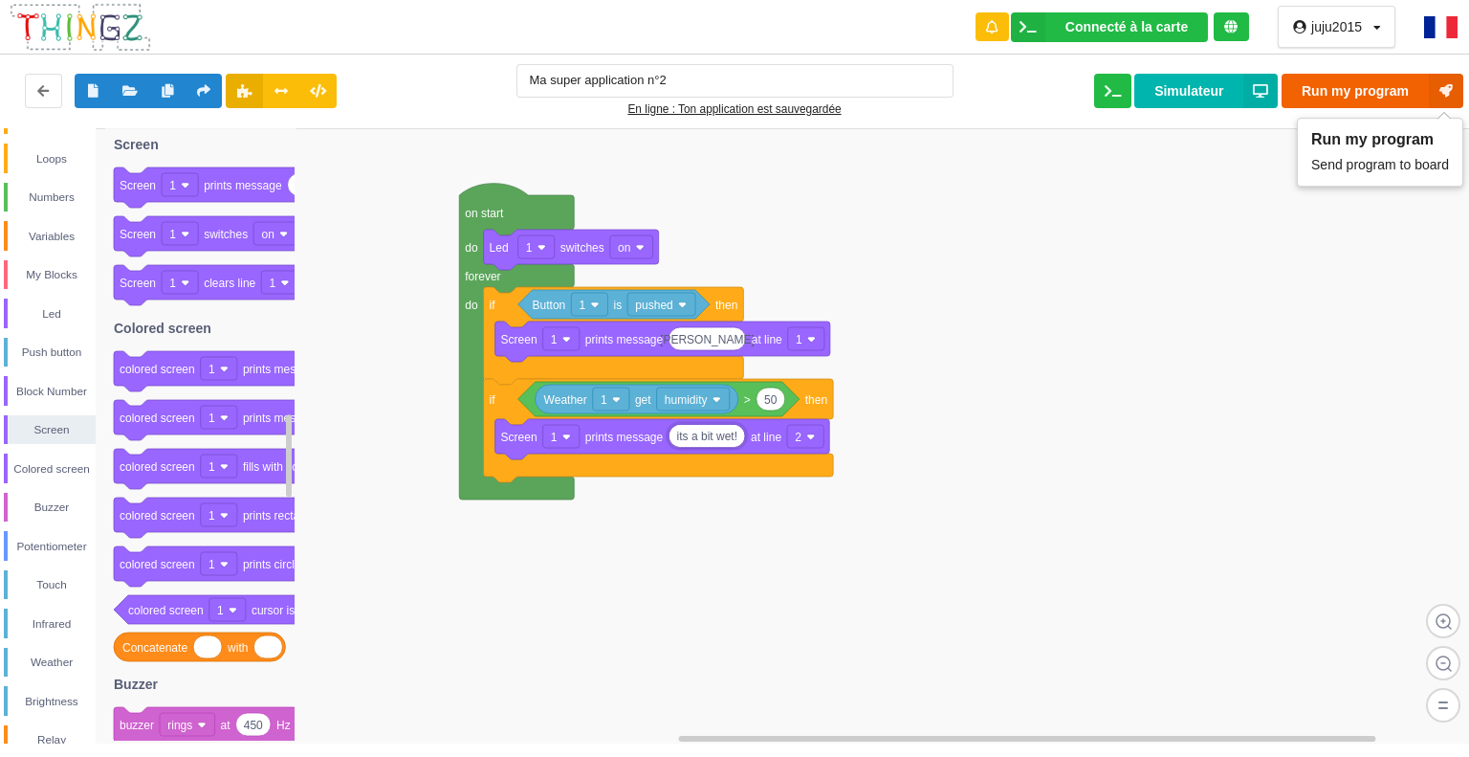
type input "its a bit wet!"
click at [1367, 94] on button "Run my program" at bounding box center [1373, 91] width 182 height 34
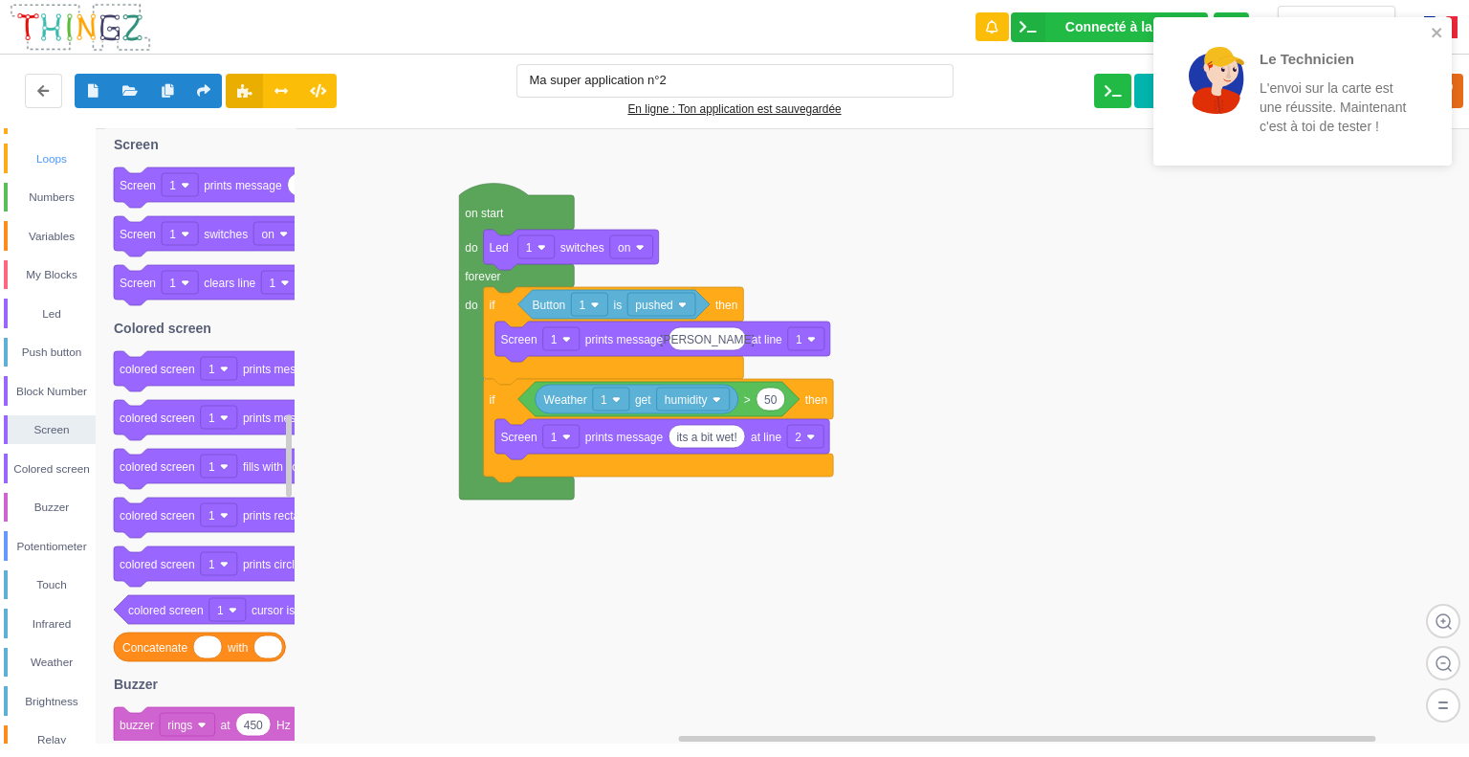
click at [63, 144] on div "Loops" at bounding box center [50, 158] width 92 height 30
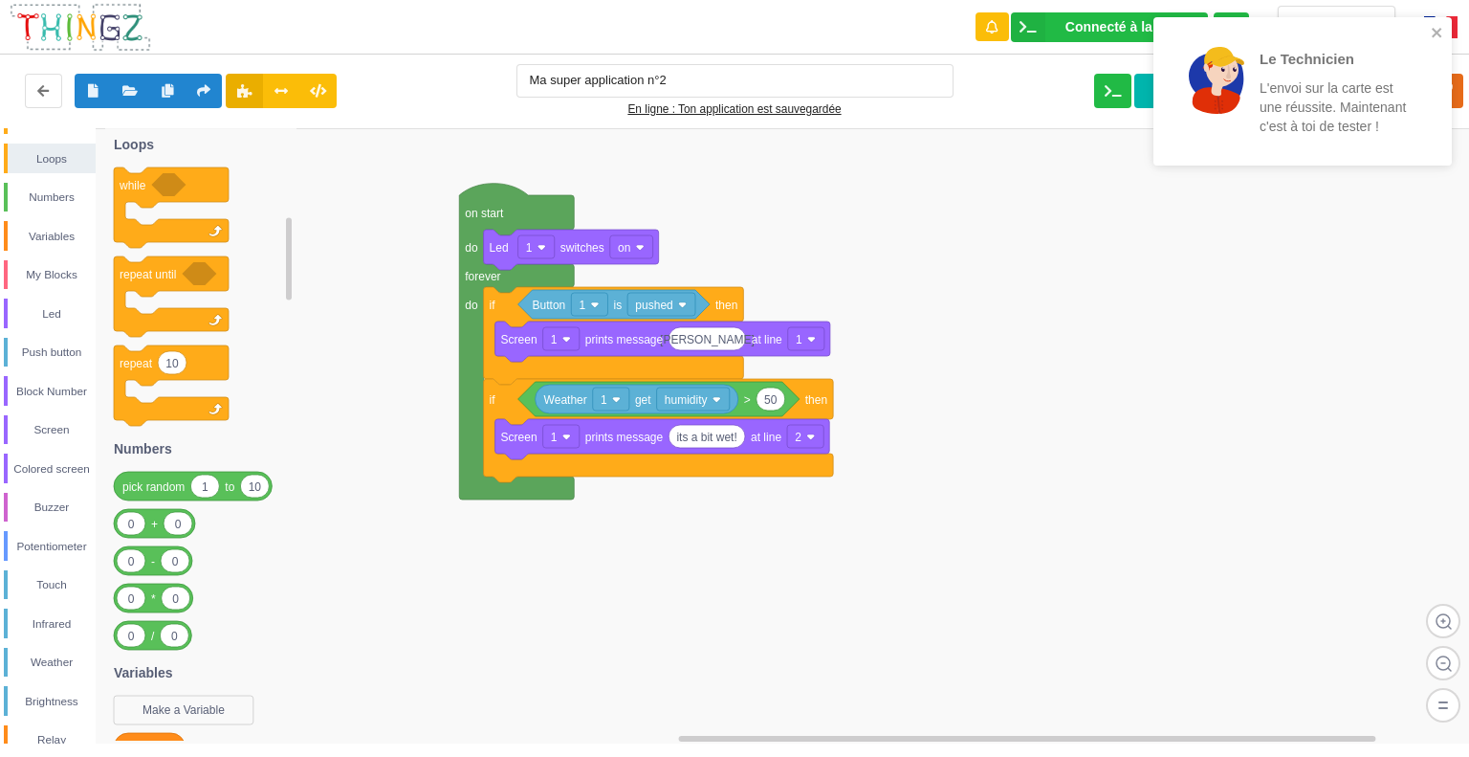
click at [285, 261] on rect at bounding box center [289, 435] width 11 height 611
drag, startPoint x: 285, startPoint y: 261, endPoint x: 279, endPoint y: 234, distance: 27.4
click at [284, 221] on rect at bounding box center [289, 435] width 11 height 611
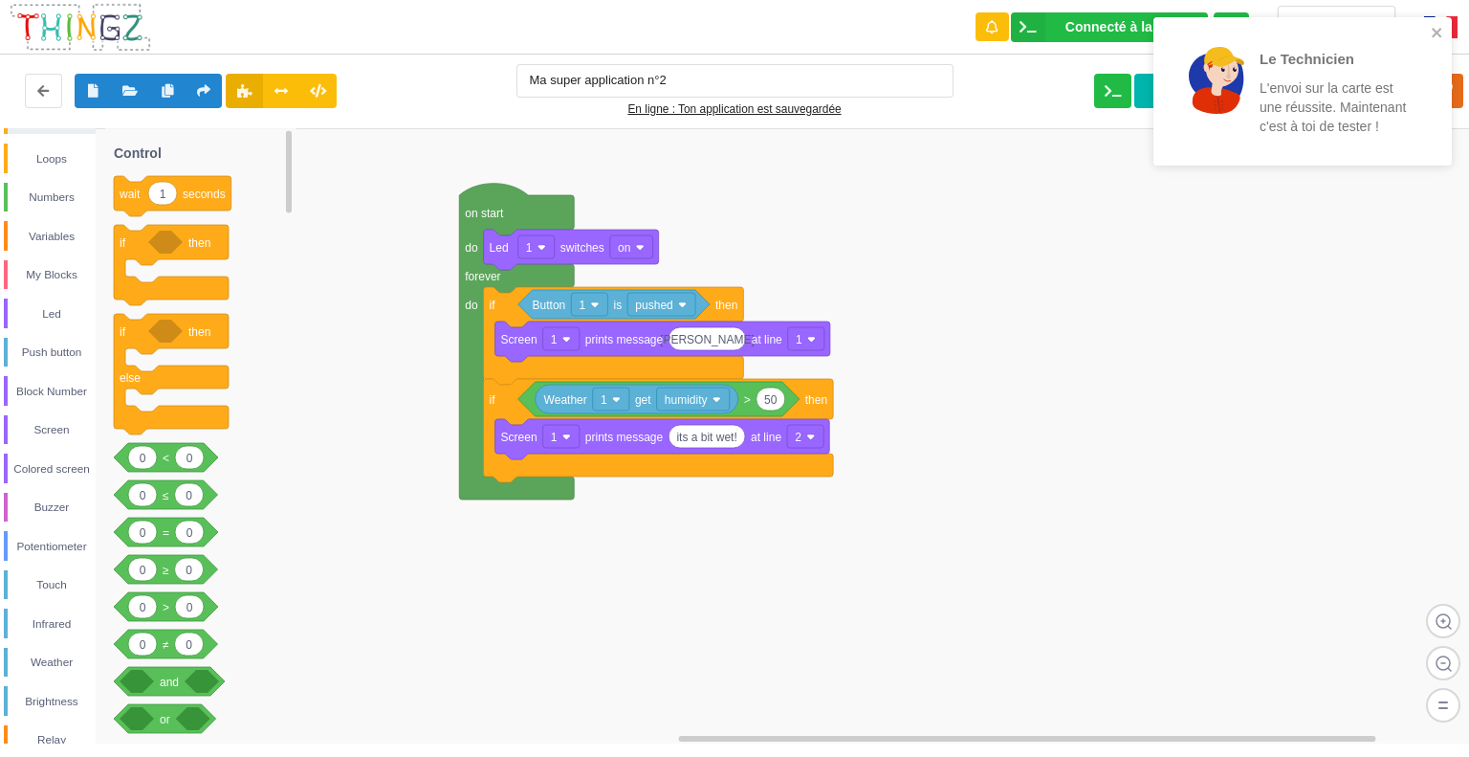
drag, startPoint x: 287, startPoint y: 255, endPoint x: 311, endPoint y: 137, distance: 121.0
click at [311, 136] on div "Control Loops Numbers Variables My Blocks Led Push button Block Number Screen C…" at bounding box center [741, 435] width 1483 height 615
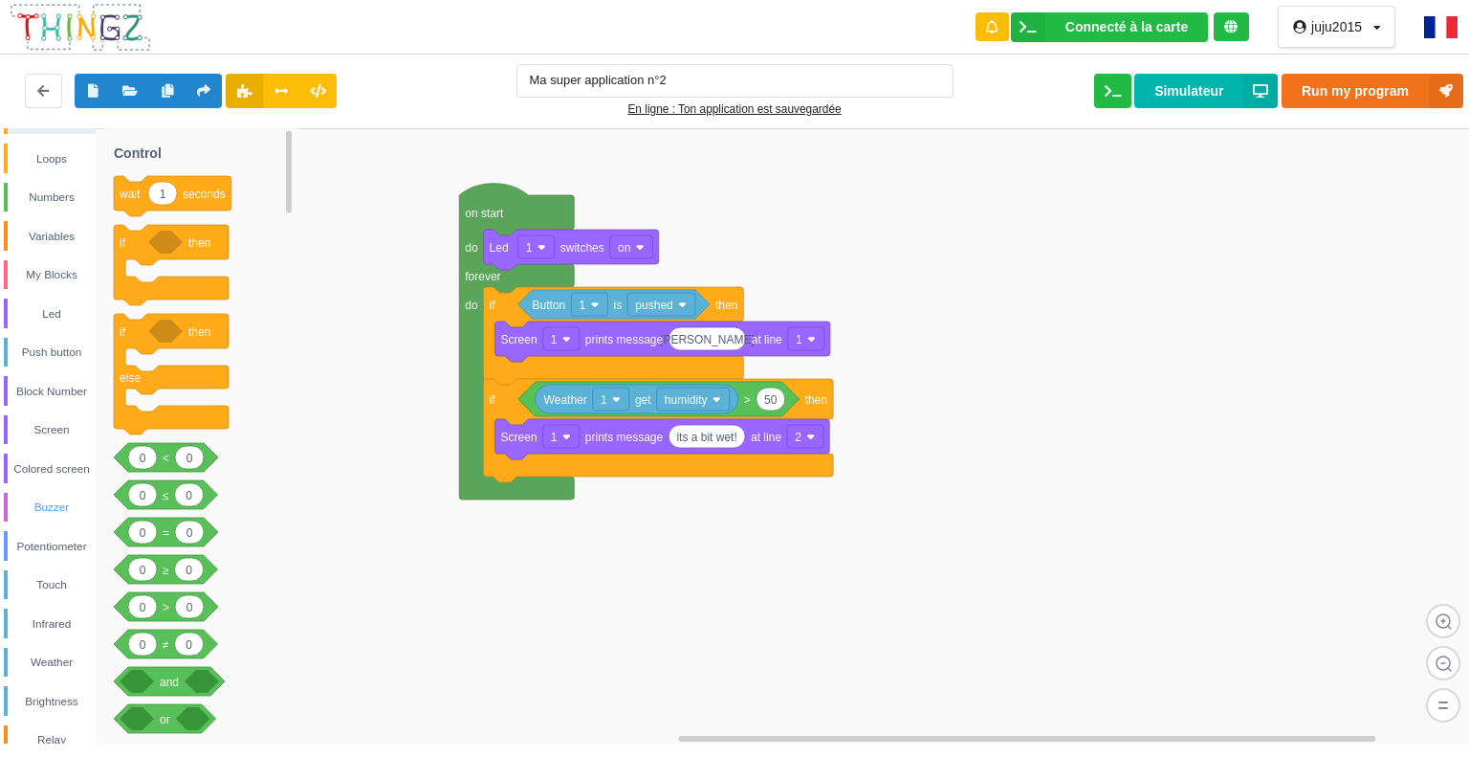
click at [54, 500] on div "Buzzer" at bounding box center [52, 506] width 88 height 19
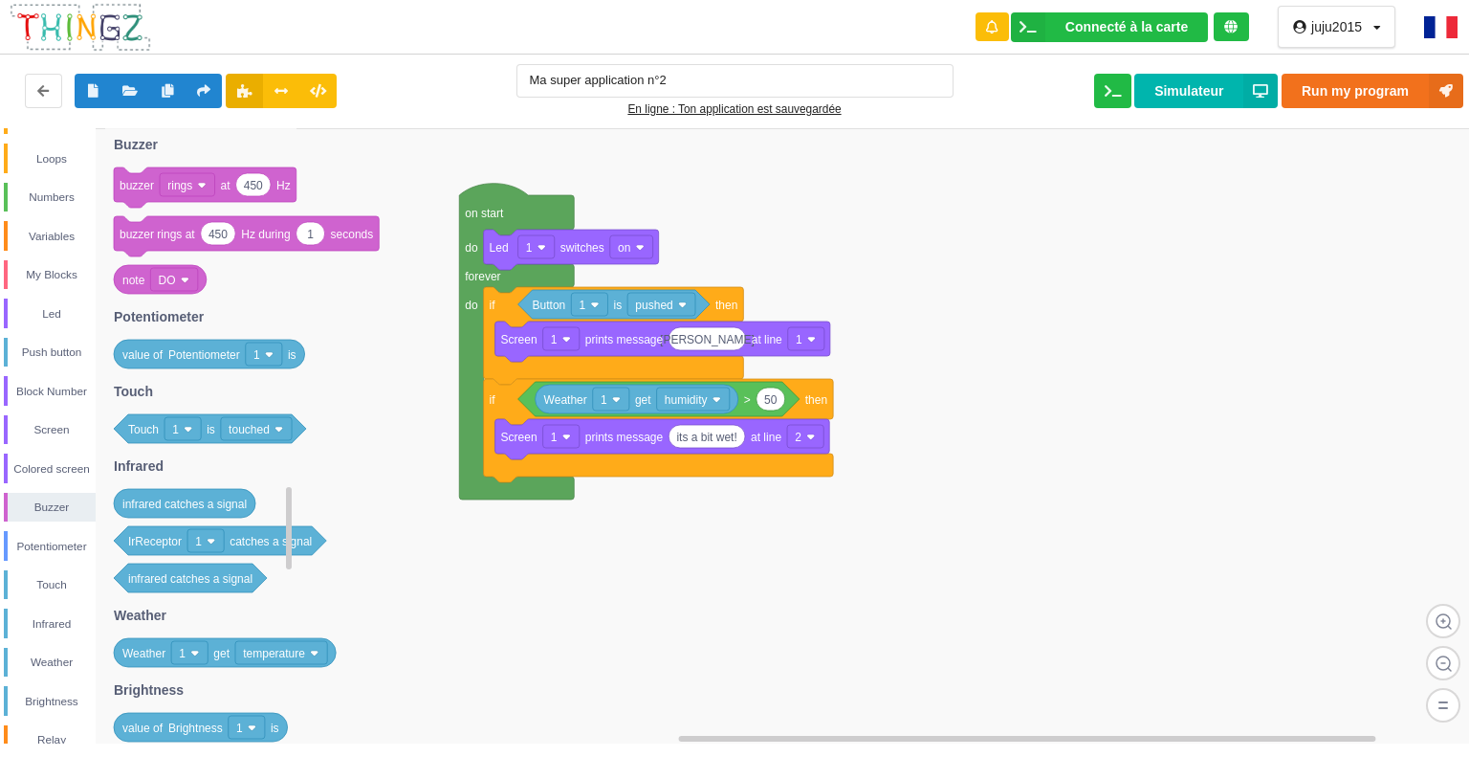
click at [226, 183] on text "at" at bounding box center [226, 185] width 11 height 13
click at [198, 177] on rect at bounding box center [187, 184] width 55 height 23
click at [205, 178] on rect at bounding box center [187, 184] width 55 height 23
click at [337, 238] on text "seconds" at bounding box center [352, 234] width 43 height 13
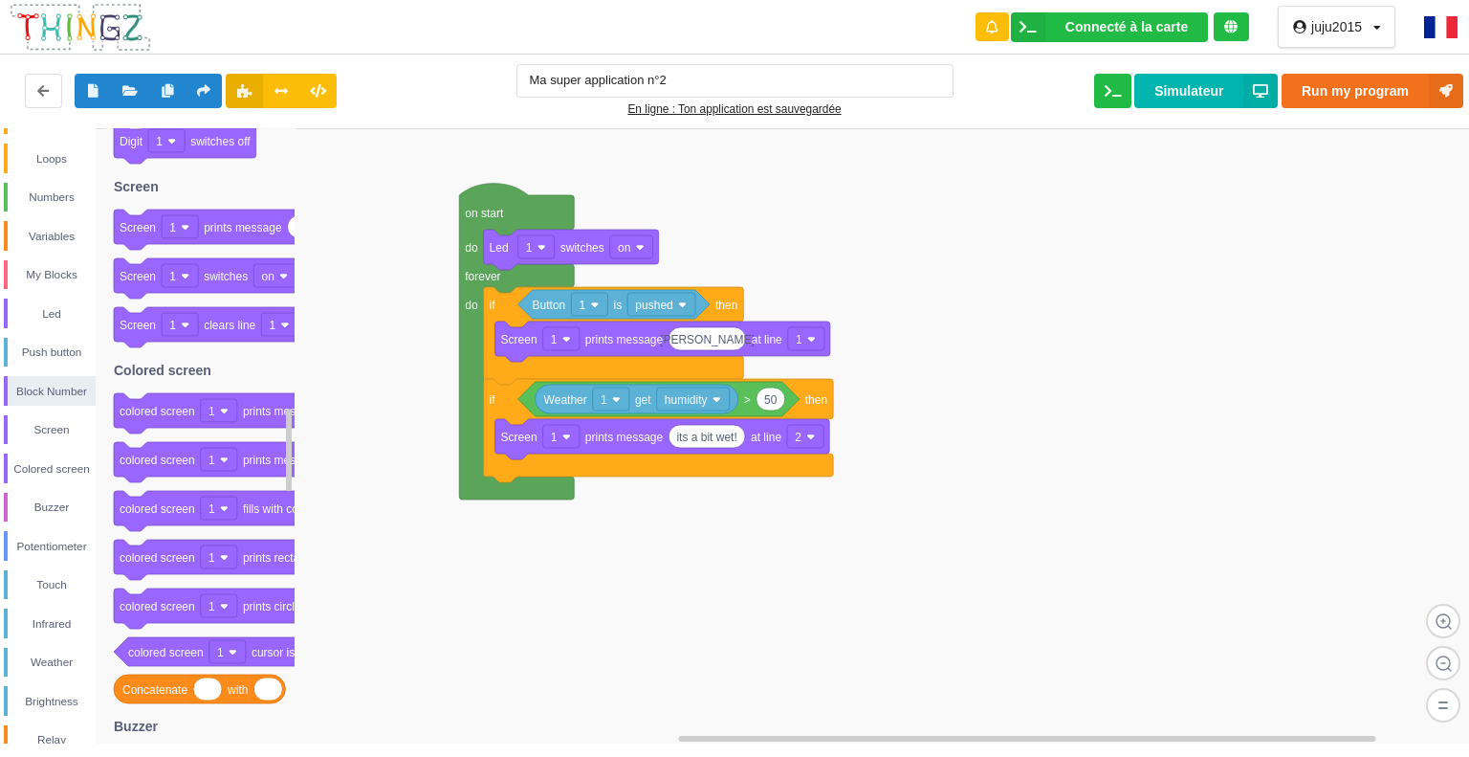
drag, startPoint x: 289, startPoint y: 242, endPoint x: 337, endPoint y: 253, distance: 49.2
click at [345, 269] on div "Control Loops Numbers Variables My Blocks Led Push button Block Number Screen C…" at bounding box center [741, 435] width 1483 height 615
click at [69, 502] on div "Buzzer" at bounding box center [52, 506] width 88 height 19
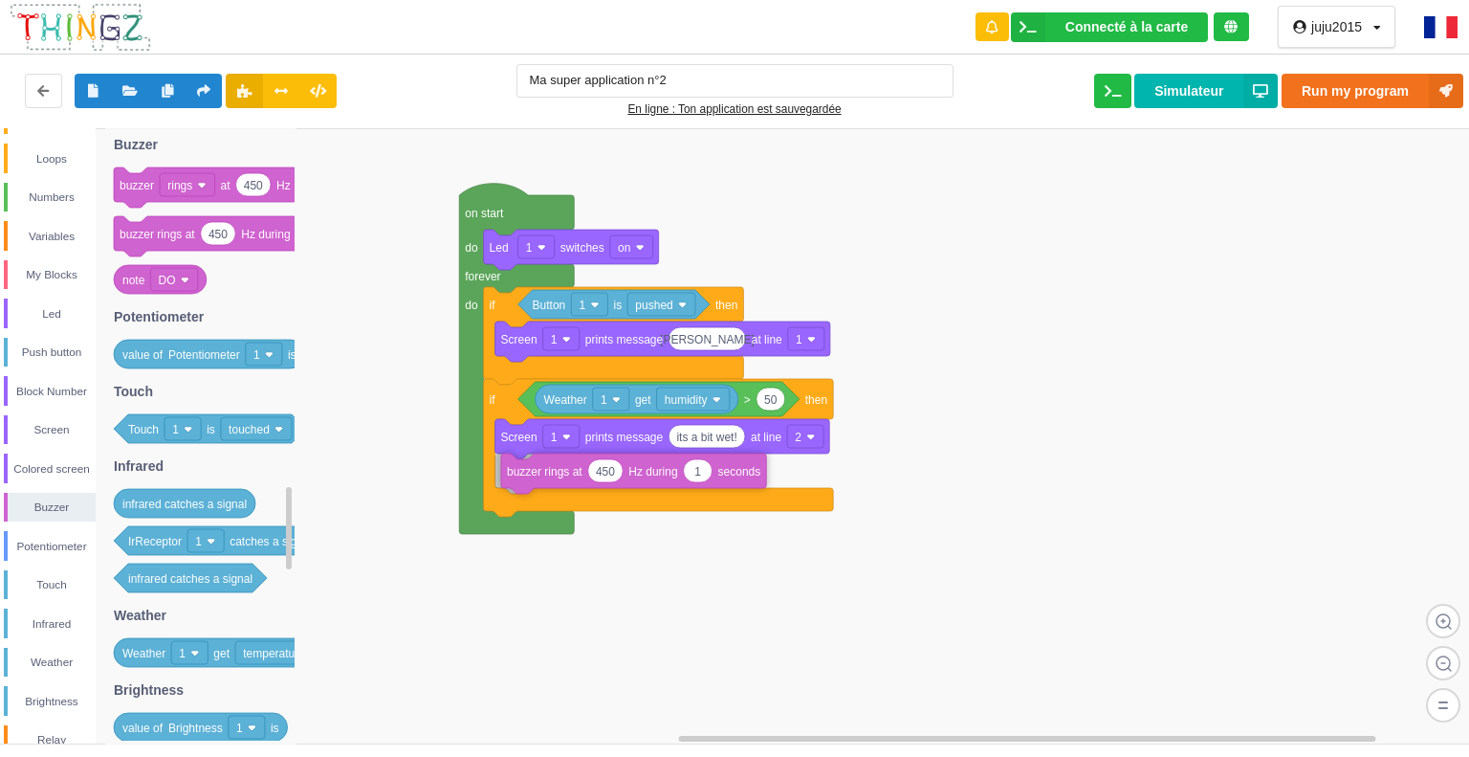
drag, startPoint x: 211, startPoint y: 231, endPoint x: 597, endPoint y: 471, distance: 454.2
click at [597, 472] on div "Control Loops Numbers Variables My Blocks Led Push button Block Number Screen C…" at bounding box center [741, 435] width 1483 height 615
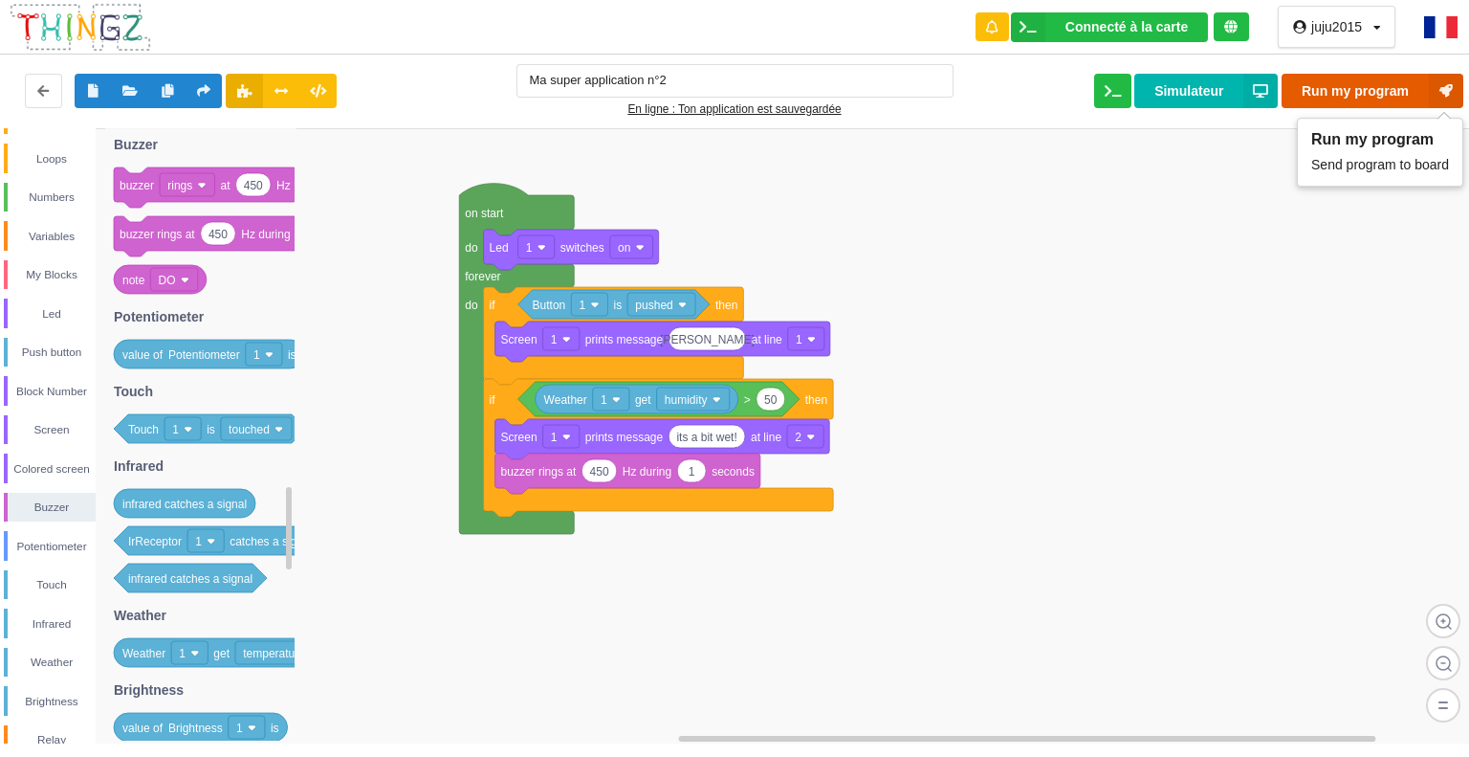
click at [1446, 94] on icon at bounding box center [1446, 91] width 34 height 34
click at [782, 402] on input "50" at bounding box center [771, 398] width 28 height 22
click at [772, 397] on input "50" at bounding box center [771, 398] width 28 height 22
click at [780, 399] on input "50" at bounding box center [771, 398] width 28 height 22
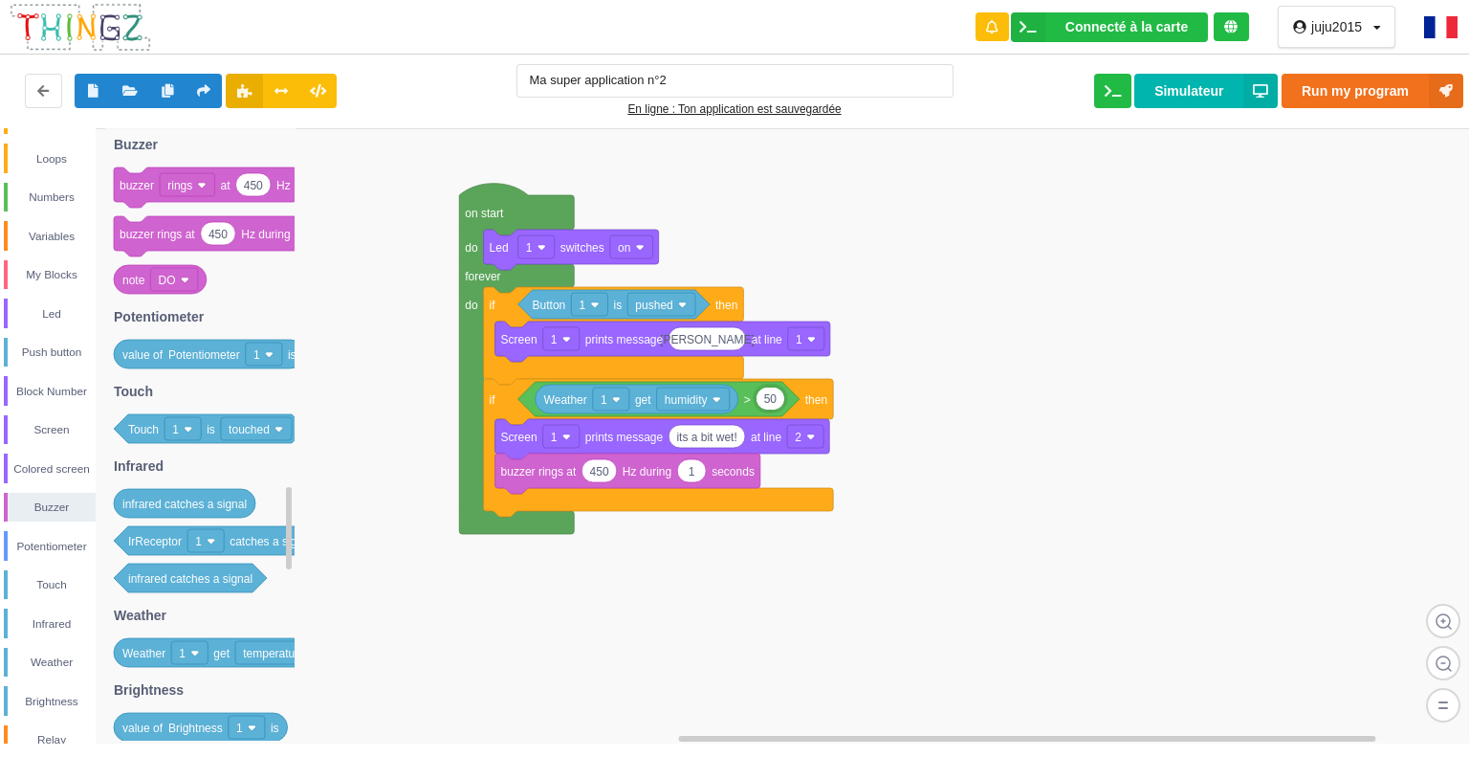
type input "5"
drag, startPoint x: 757, startPoint y: 396, endPoint x: 699, endPoint y: 395, distance: 57.4
click at [699, 395] on body "Connecté à la carte Réglages Ouvrir le moniteur automatiquement Connexion autom…" at bounding box center [734, 378] width 1469 height 757
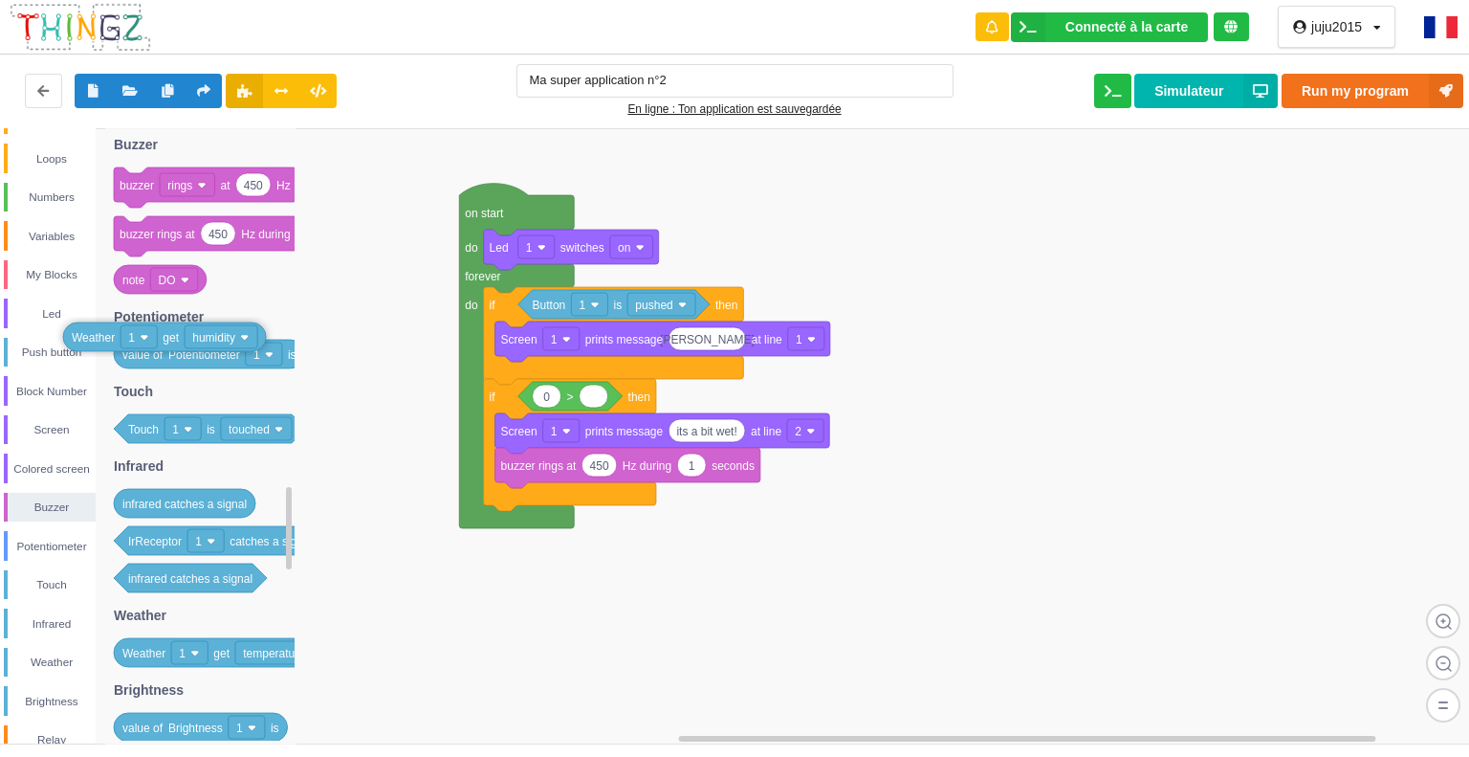
drag, startPoint x: 705, startPoint y: 396, endPoint x: 234, endPoint y: 336, distance: 474.5
click at [64, 657] on div "Weather" at bounding box center [52, 661] width 88 height 19
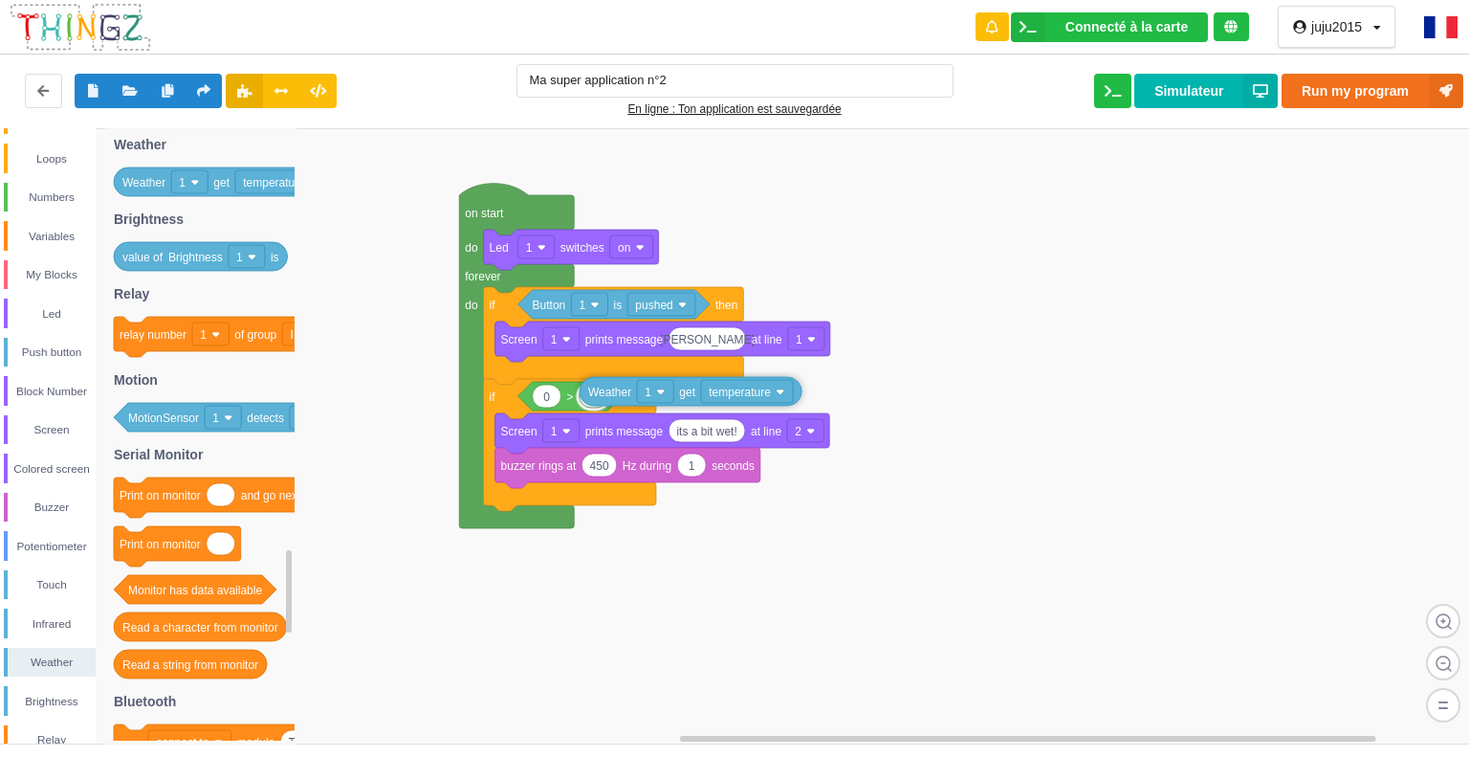
drag, startPoint x: 282, startPoint y: 192, endPoint x: 747, endPoint y: 401, distance: 509.5
click at [747, 401] on div "Control Loops Numbers Variables My Blocks Led Push button Block Number Screen C…" at bounding box center [741, 435] width 1483 height 615
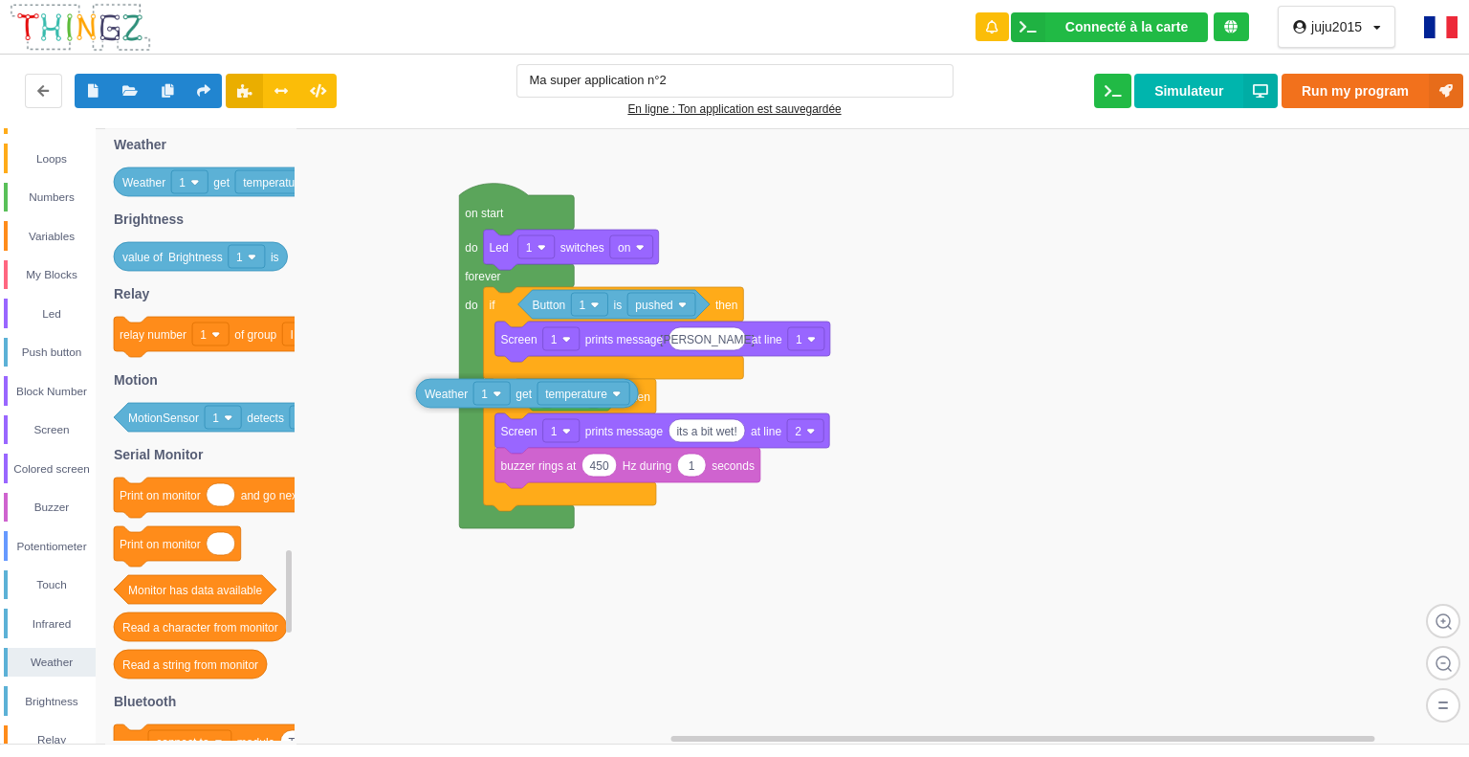
drag, startPoint x: 649, startPoint y: 403, endPoint x: 485, endPoint y: 397, distance: 163.7
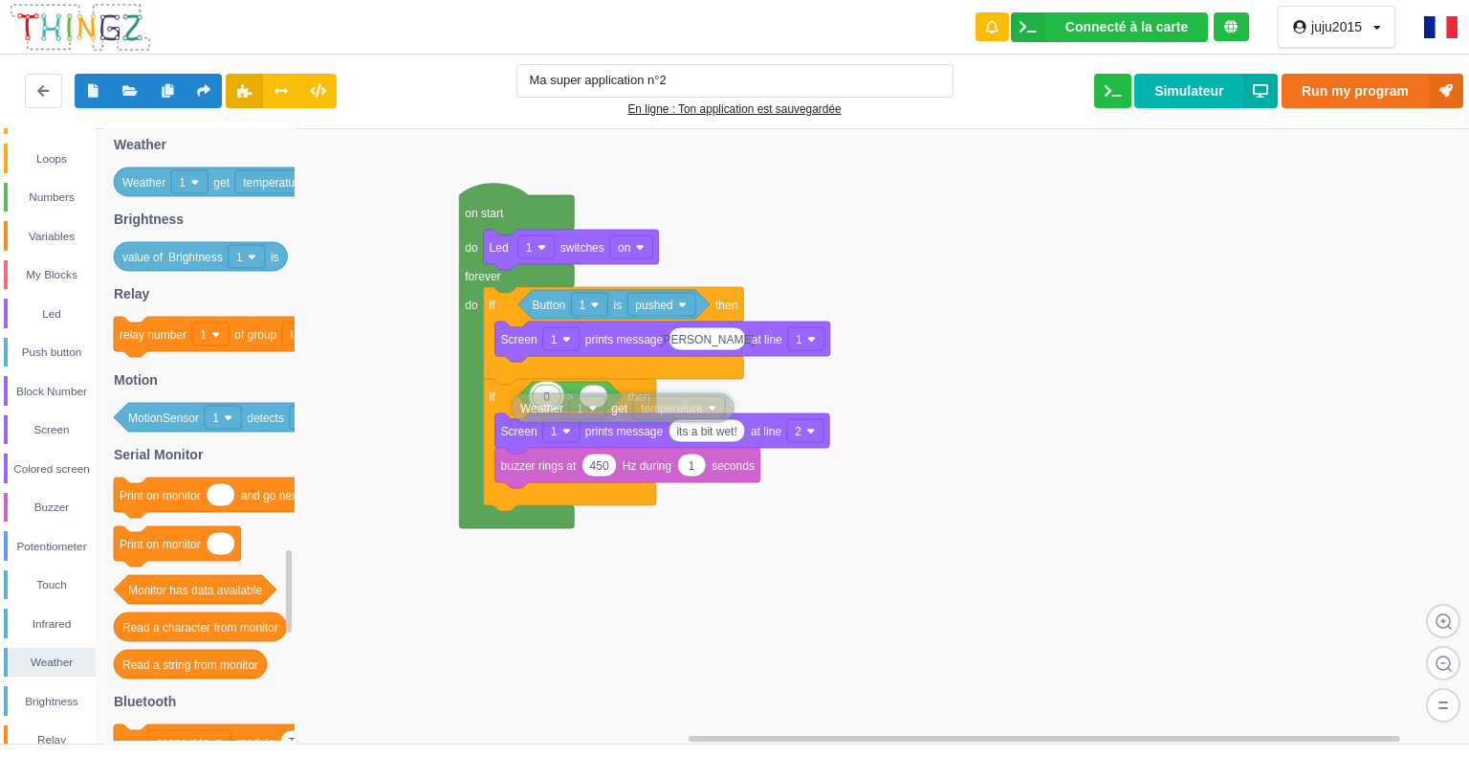
drag, startPoint x: 548, startPoint y: 402, endPoint x: 645, endPoint y: 417, distance: 97.8
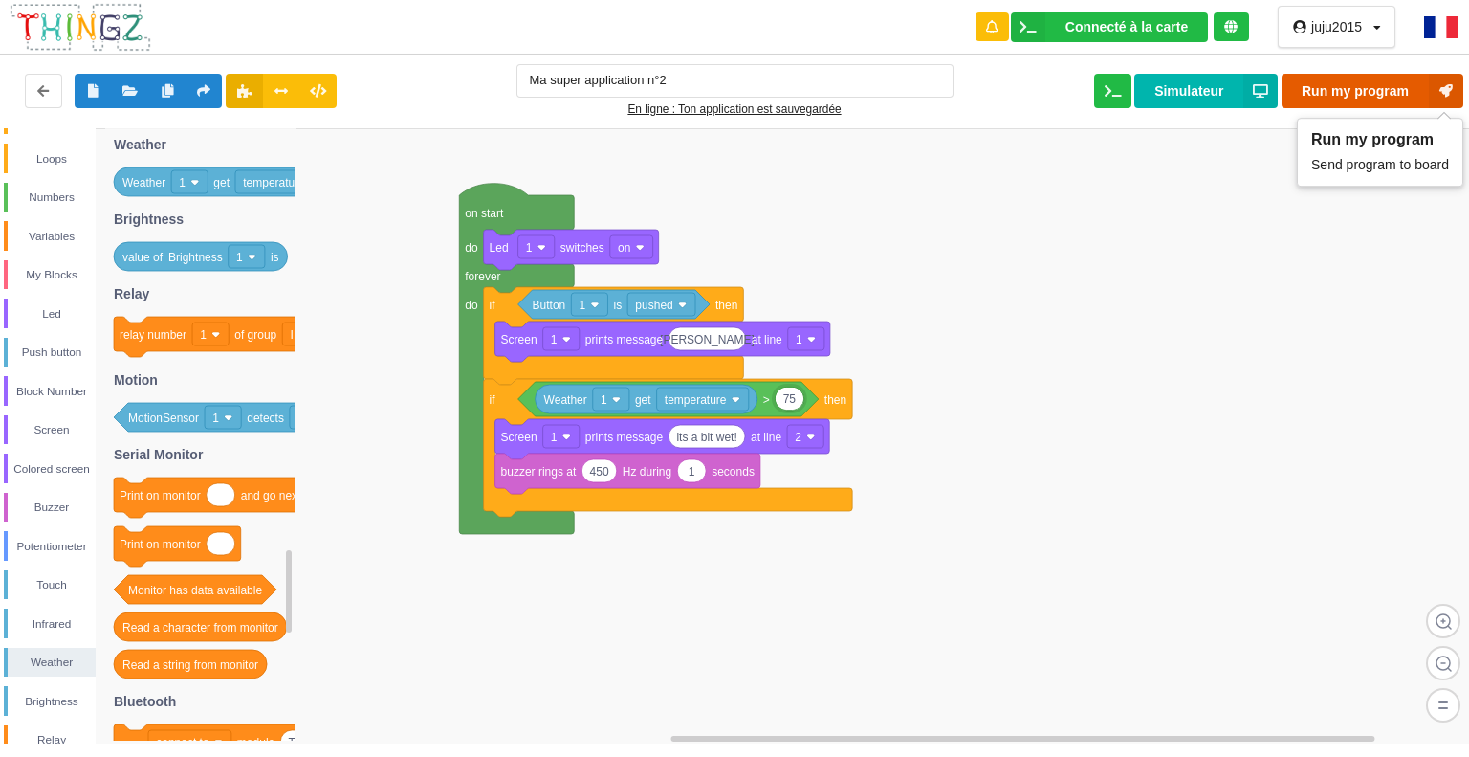
click at [1312, 92] on button "Run my program" at bounding box center [1373, 91] width 182 height 34
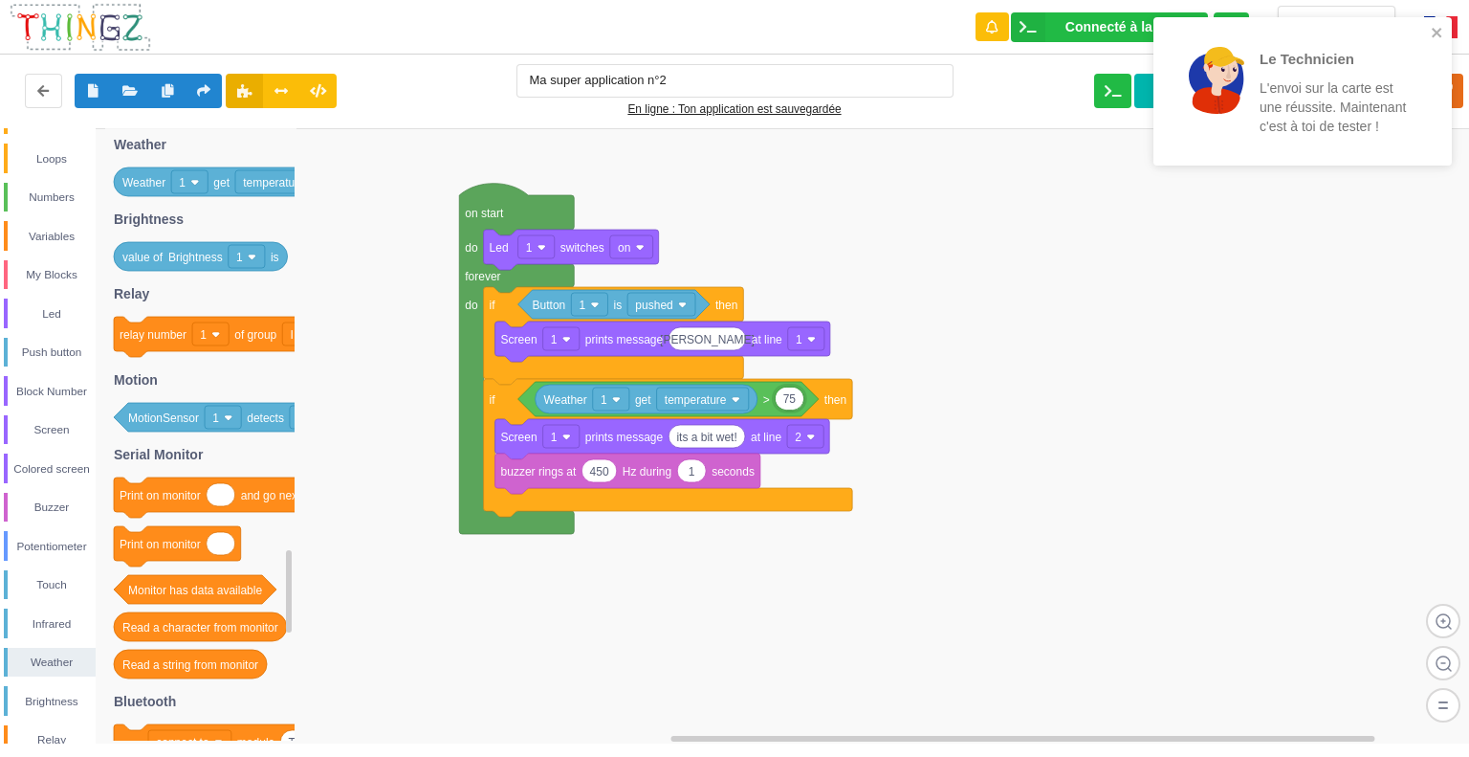
click at [793, 397] on input "75" at bounding box center [790, 398] width 28 height 22
type input "7"
click at [1456, 89] on icon at bounding box center [1446, 91] width 34 height 34
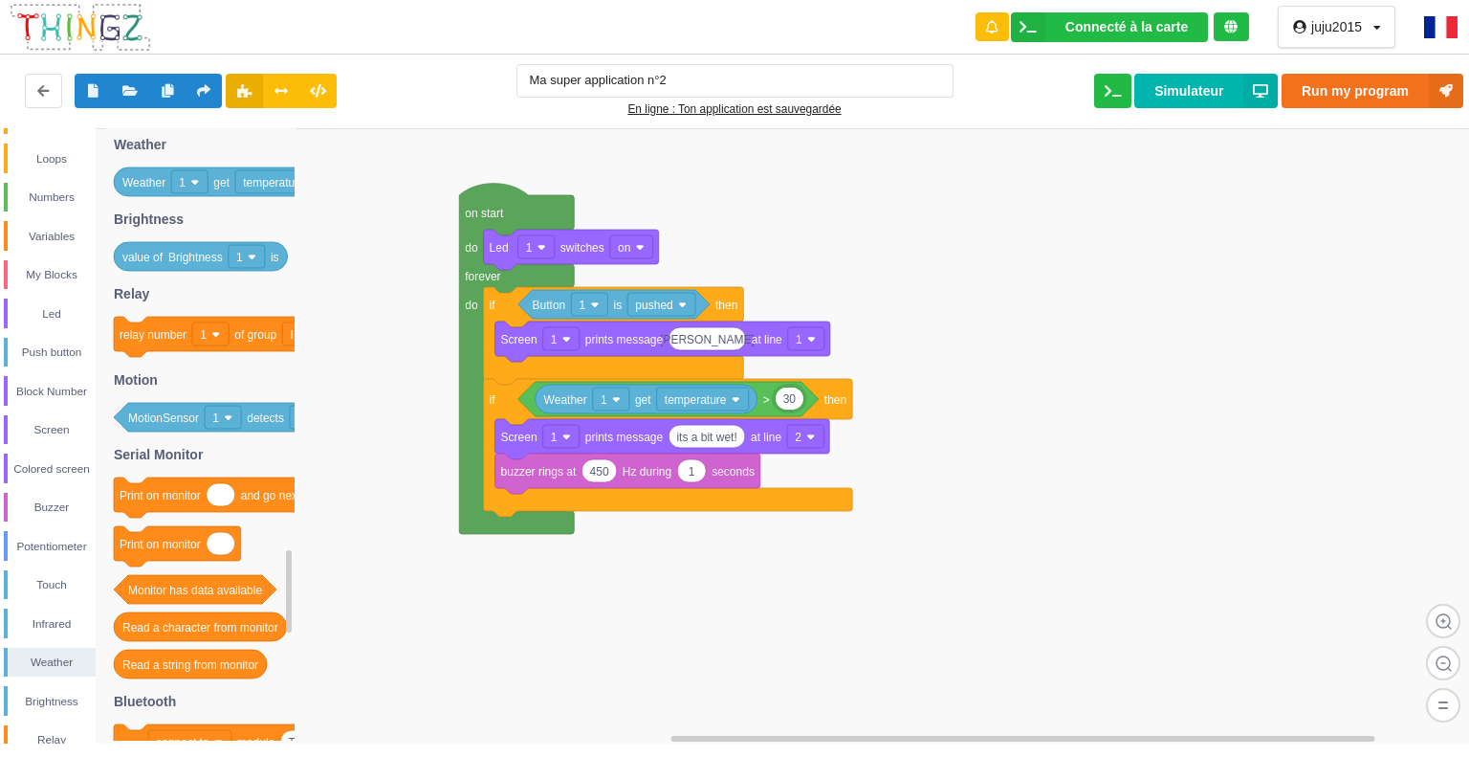
click at [798, 397] on input "30" at bounding box center [790, 398] width 28 height 22
type input "3"
type input "50"
click at [1349, 96] on button "Run my program" at bounding box center [1373, 91] width 182 height 34
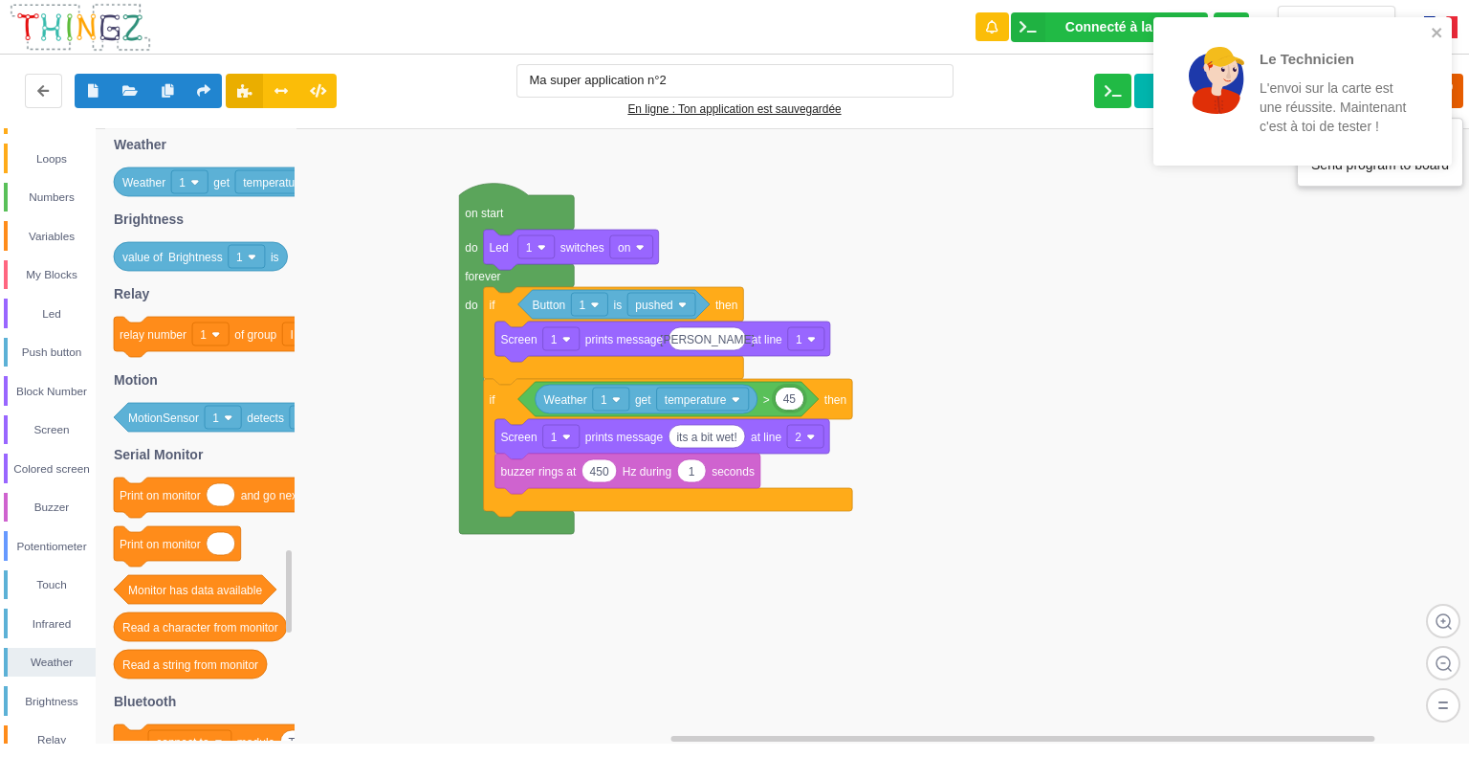
type input "45"
click at [1458, 88] on icon at bounding box center [1446, 91] width 34 height 34
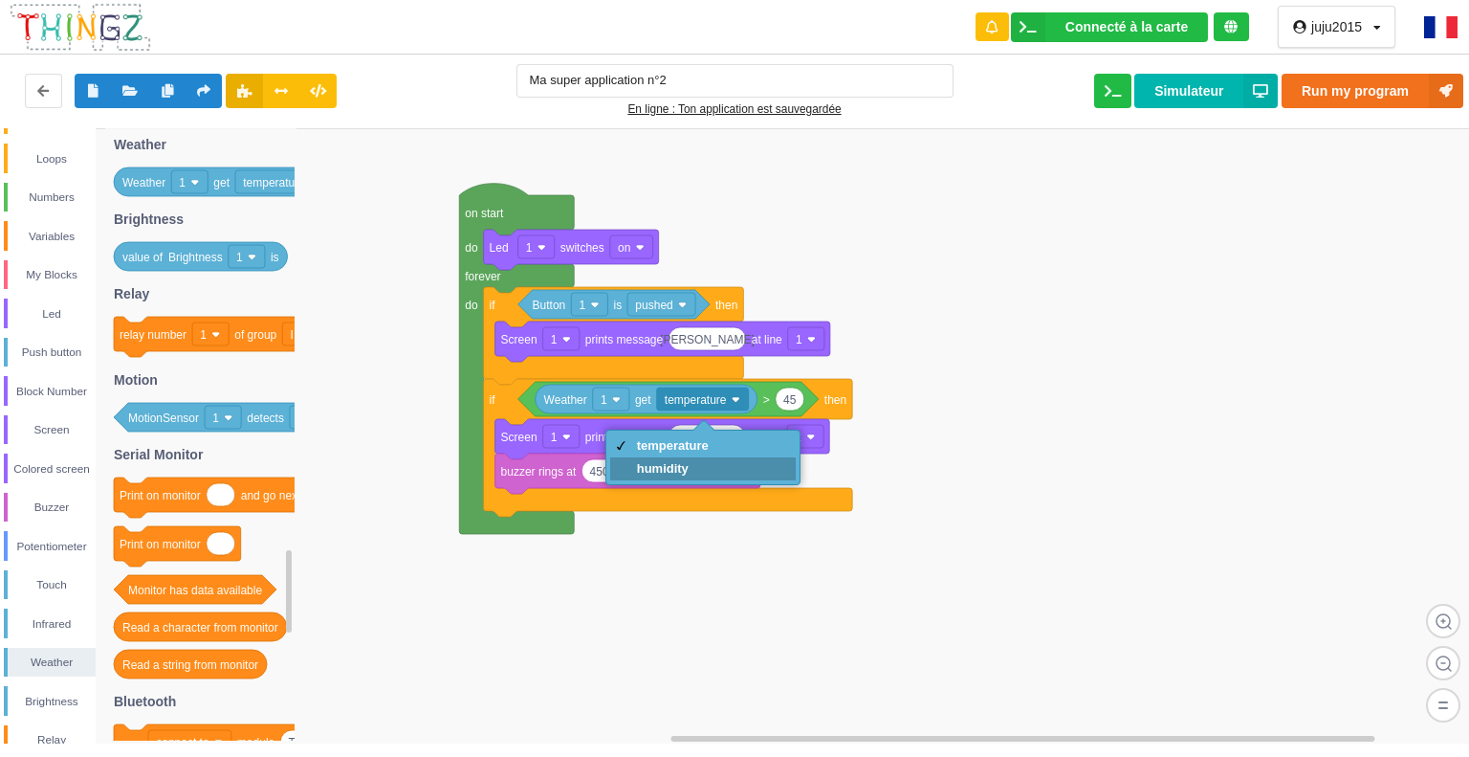
click at [684, 464] on div "humidity" at bounding box center [673, 468] width 72 height 14
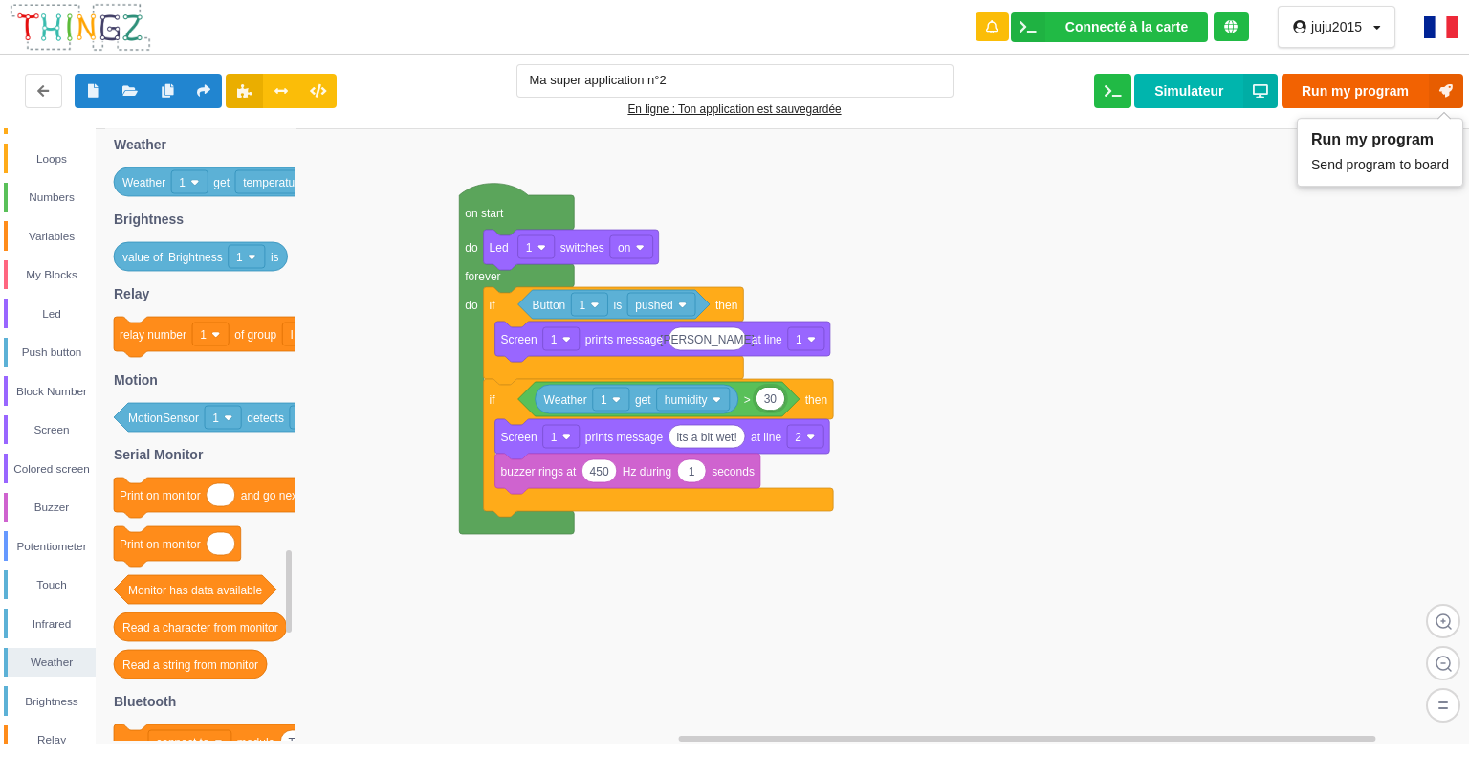
type input "30"
click at [1422, 79] on button "Run my program" at bounding box center [1373, 91] width 182 height 34
click at [1309, 91] on button "Run my program" at bounding box center [1373, 91] width 182 height 34
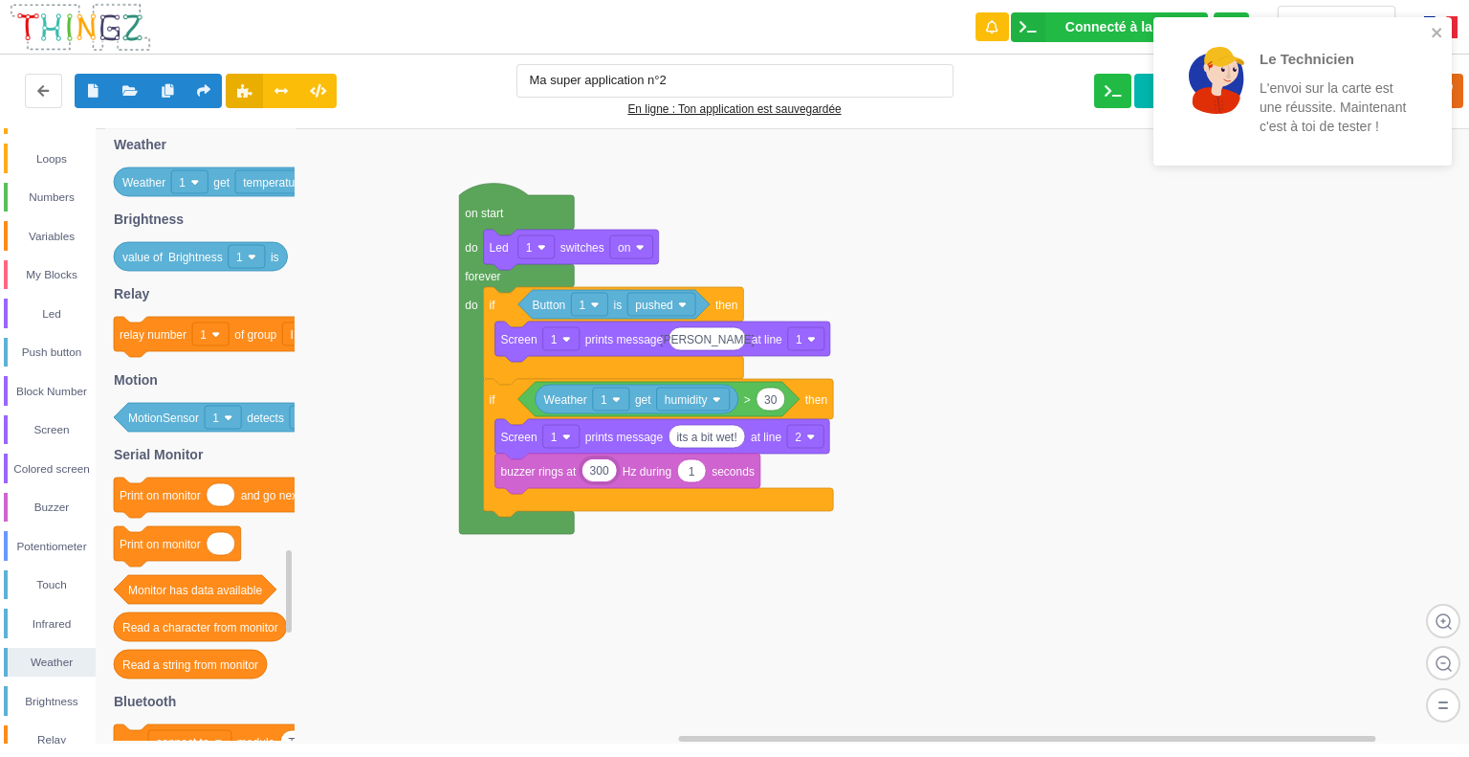
click at [609, 468] on input "300" at bounding box center [600, 470] width 34 height 22
type input "3"
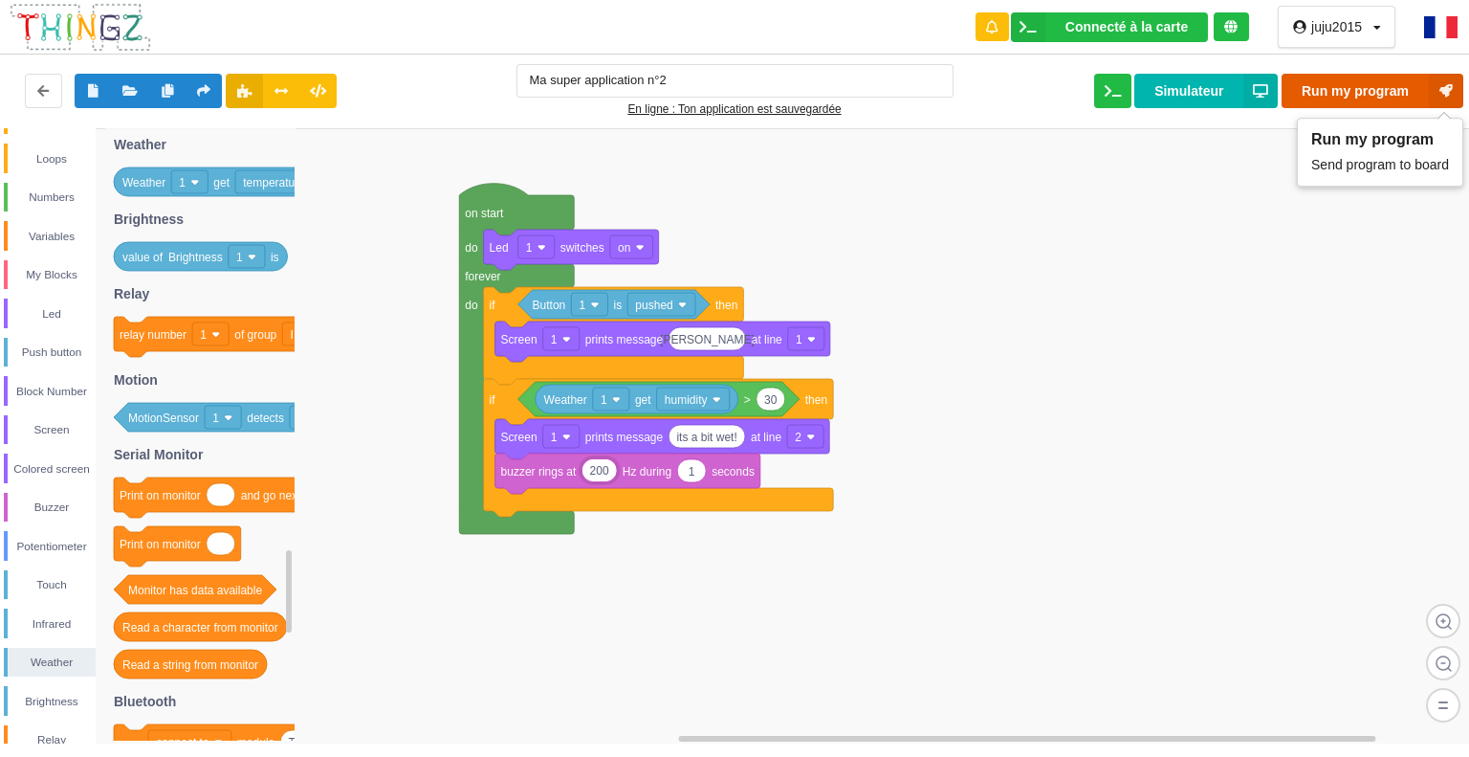
click at [1453, 75] on icon at bounding box center [1446, 91] width 34 height 34
click at [614, 471] on input "200" at bounding box center [600, 470] width 34 height 22
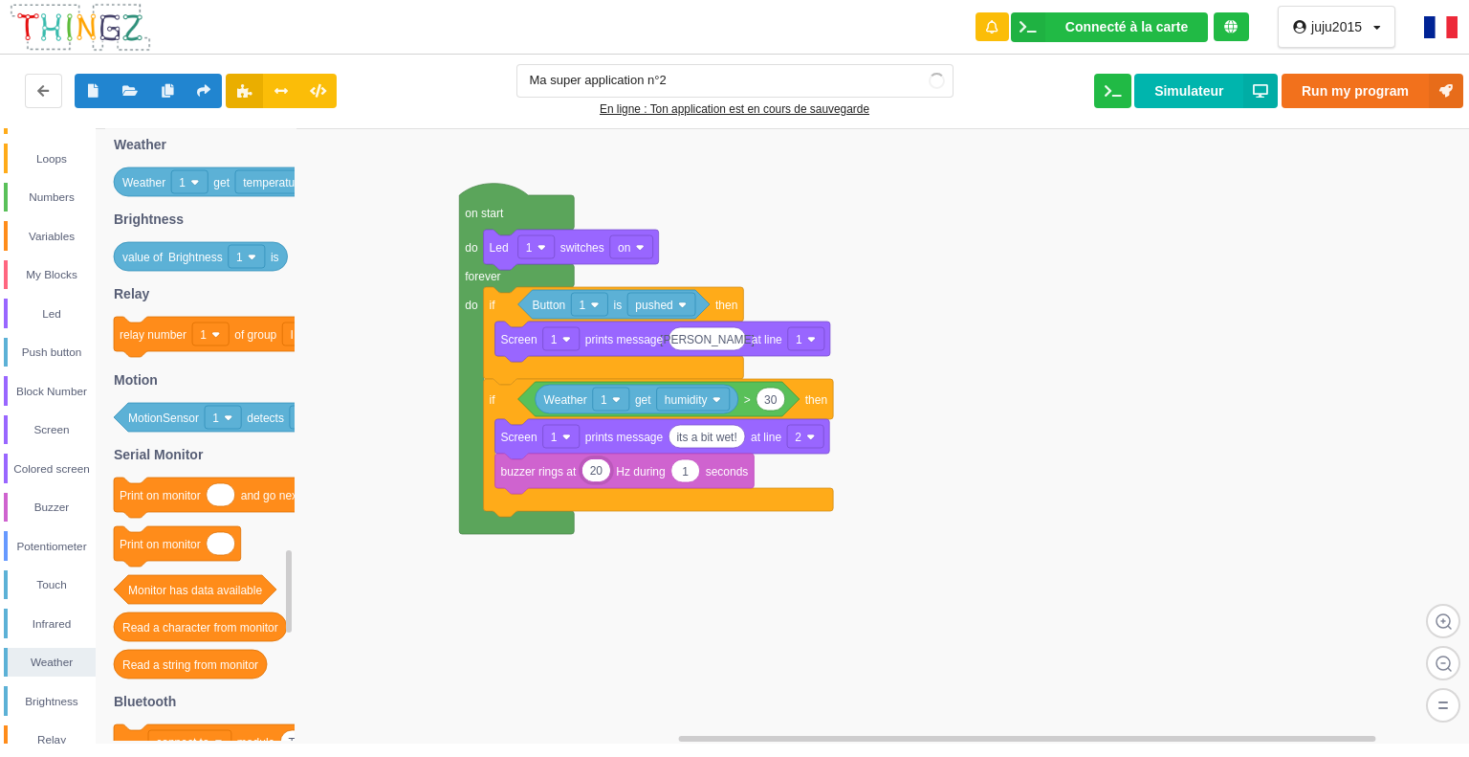
type input "2"
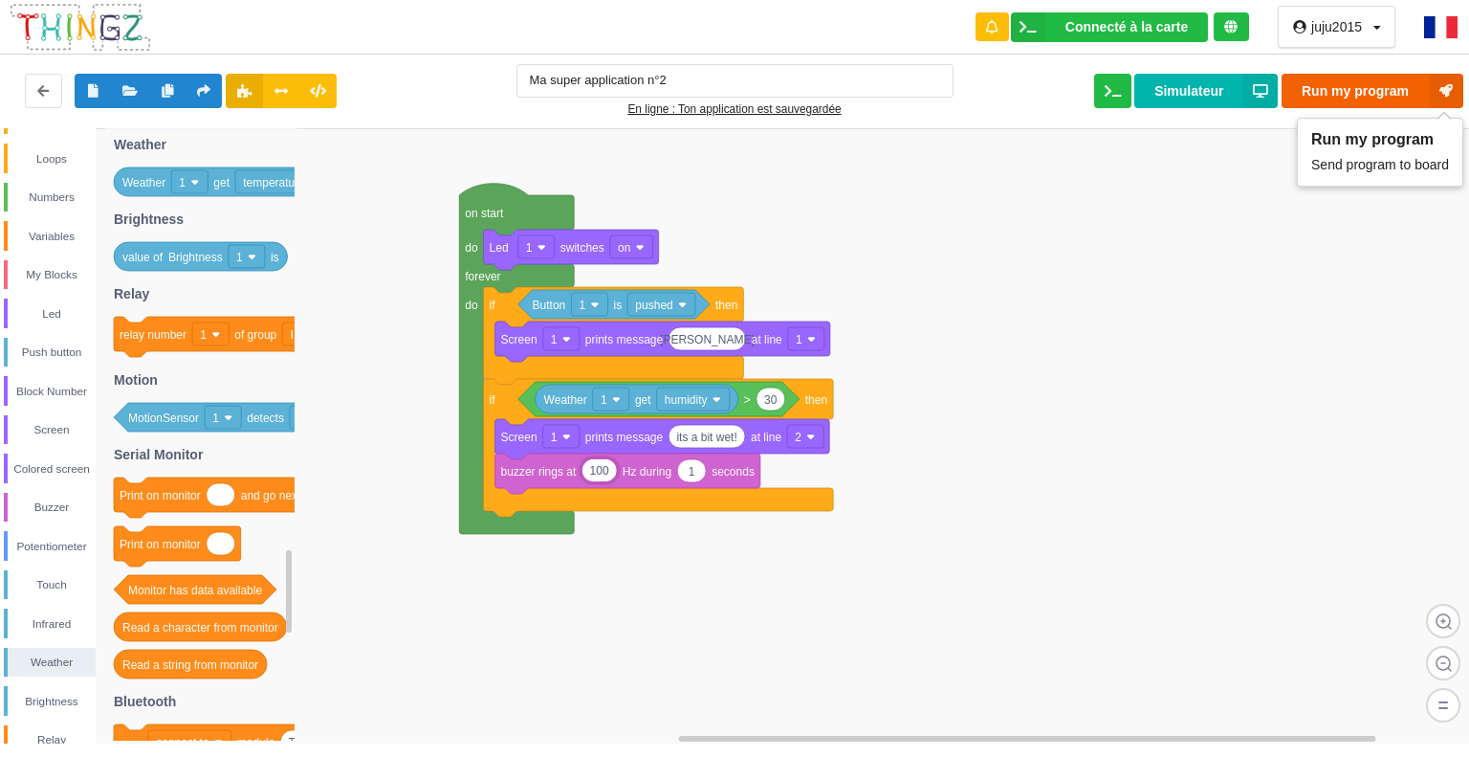
type input "100"
click at [1428, 81] on button "Run my program" at bounding box center [1373, 91] width 182 height 34
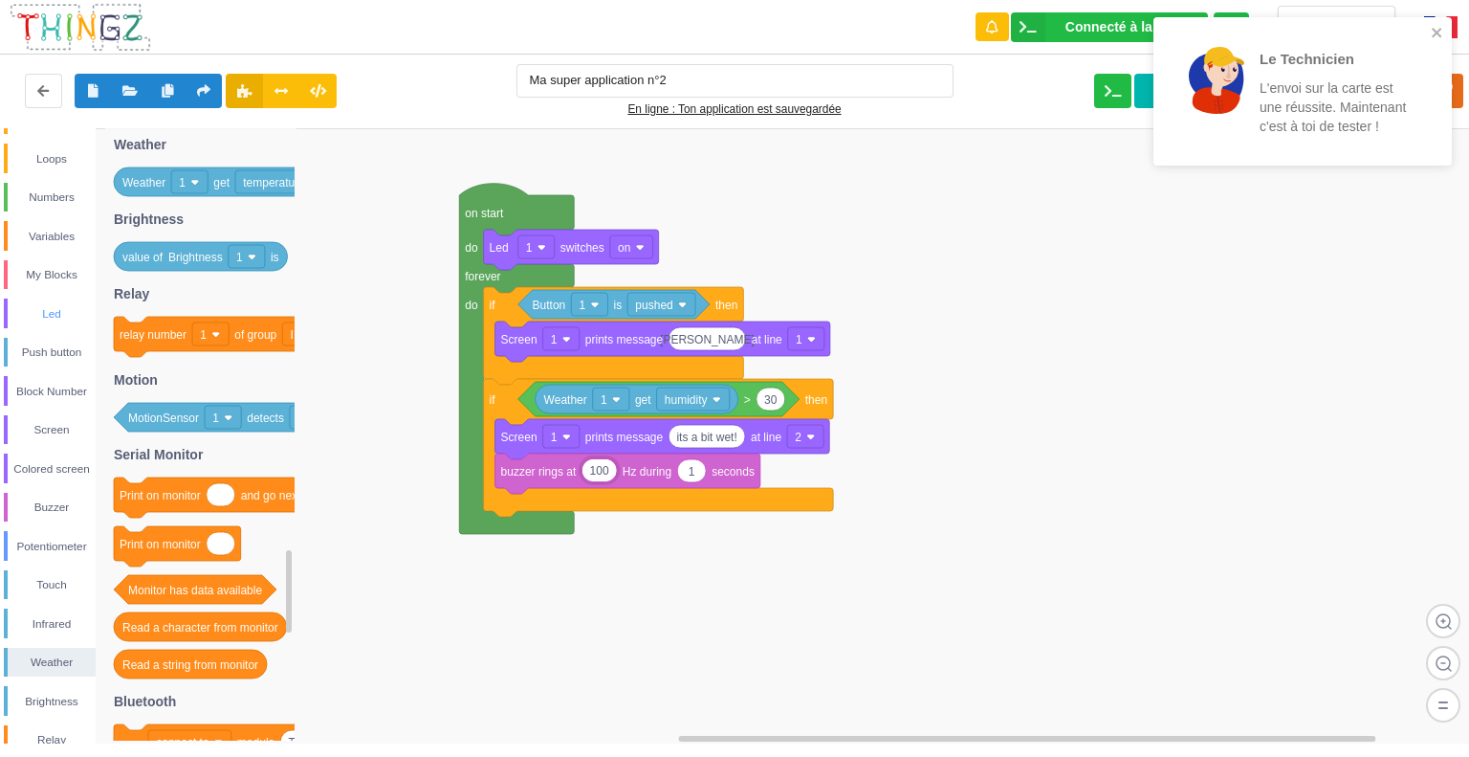
click at [55, 299] on div "Led" at bounding box center [50, 313] width 92 height 30
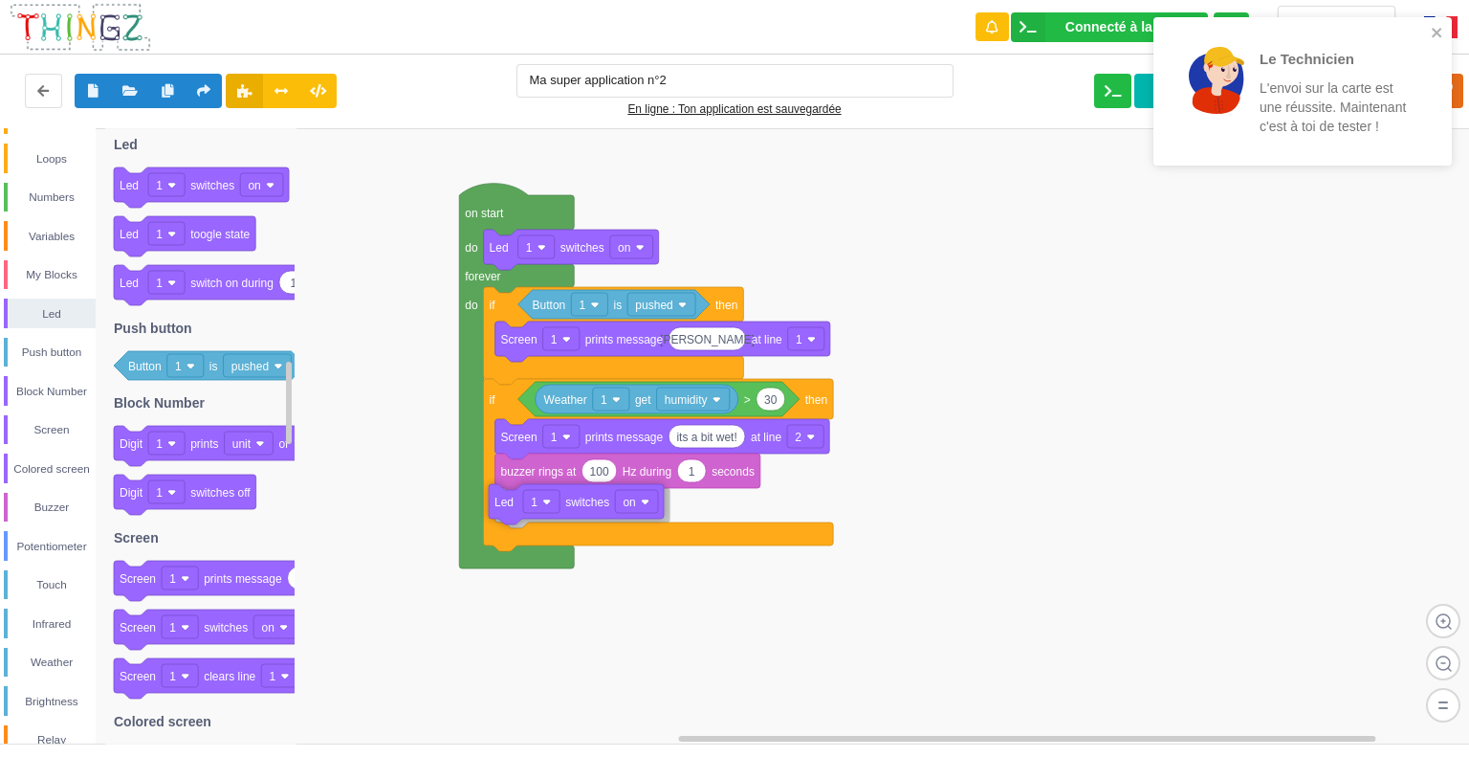
drag, startPoint x: 202, startPoint y: 189, endPoint x: 577, endPoint y: 506, distance: 490.8
click at [577, 506] on div "Control Loops Numbers Variables My Blocks Led Push button Block Number Screen C…" at bounding box center [741, 435] width 1483 height 615
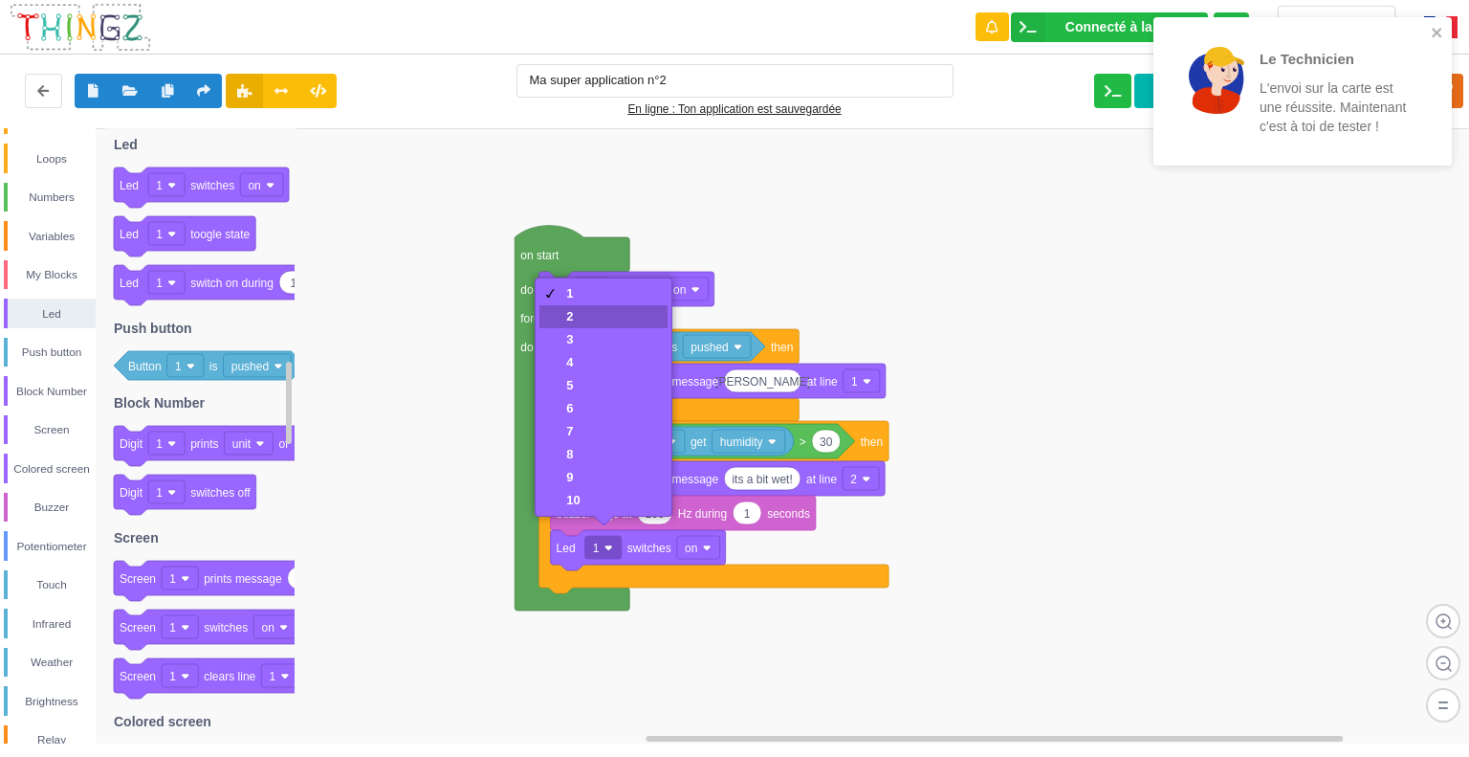
click at [564, 329] on div "3" at bounding box center [603, 339] width 127 height 23
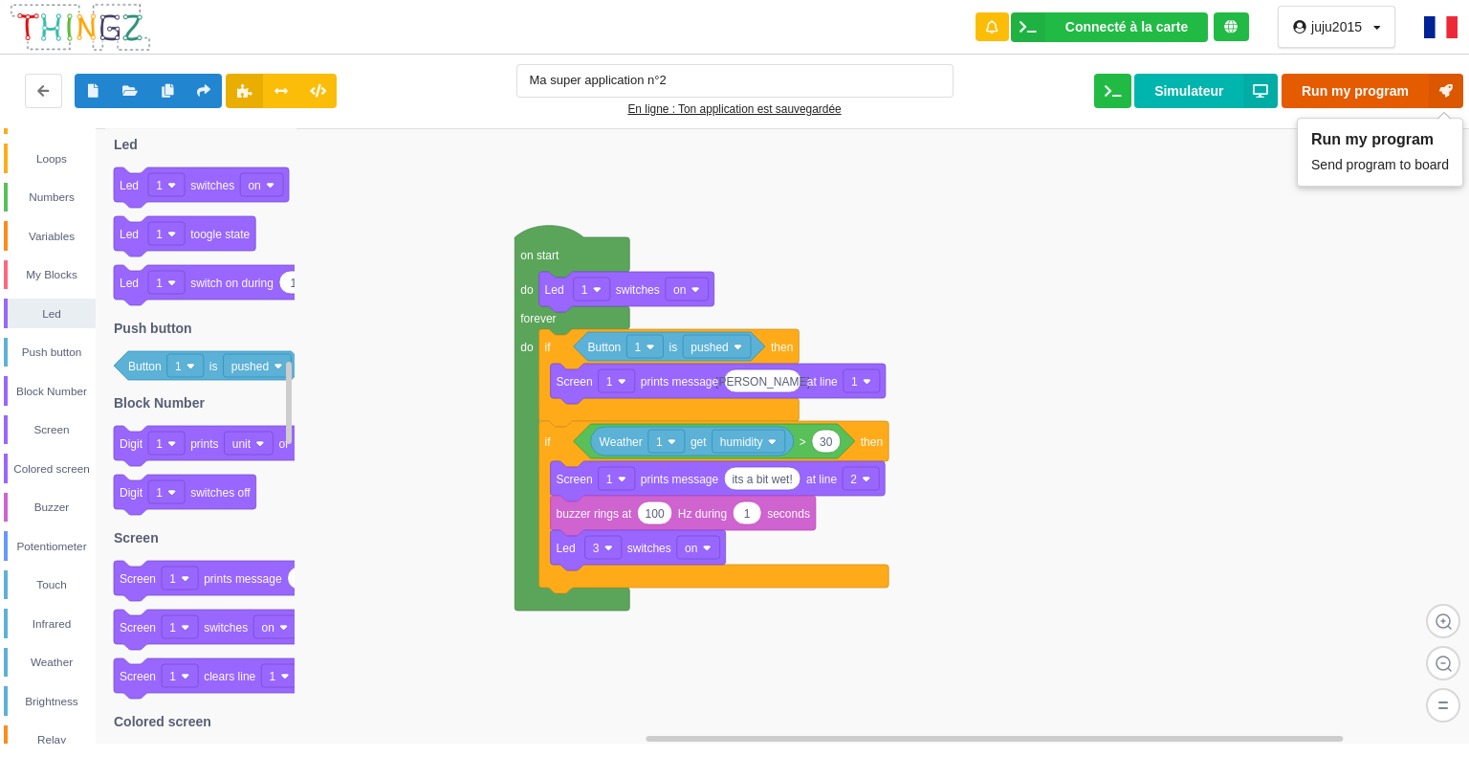
click at [1326, 82] on button "Run my program" at bounding box center [1373, 91] width 182 height 34
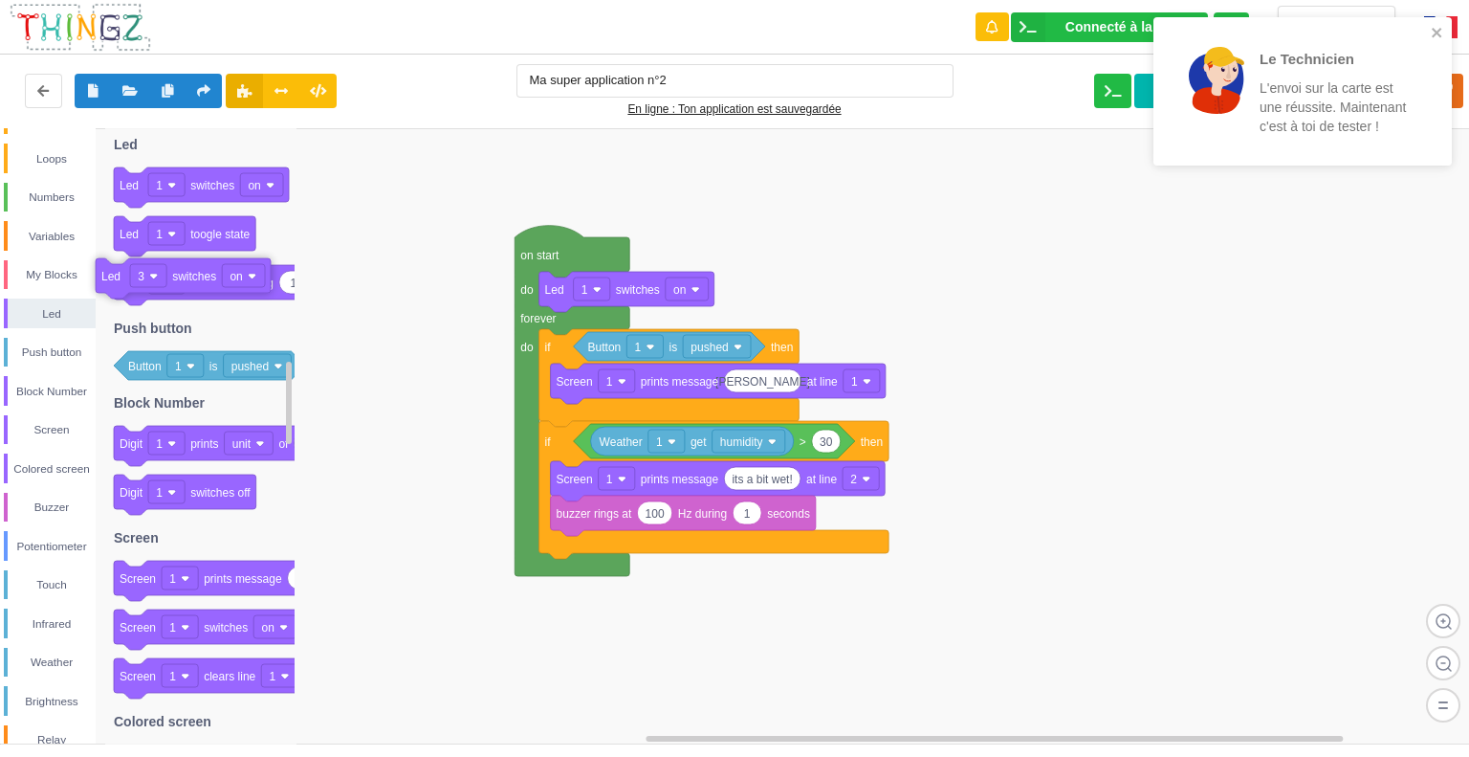
drag, startPoint x: 672, startPoint y: 552, endPoint x: 216, endPoint y: 280, distance: 530.2
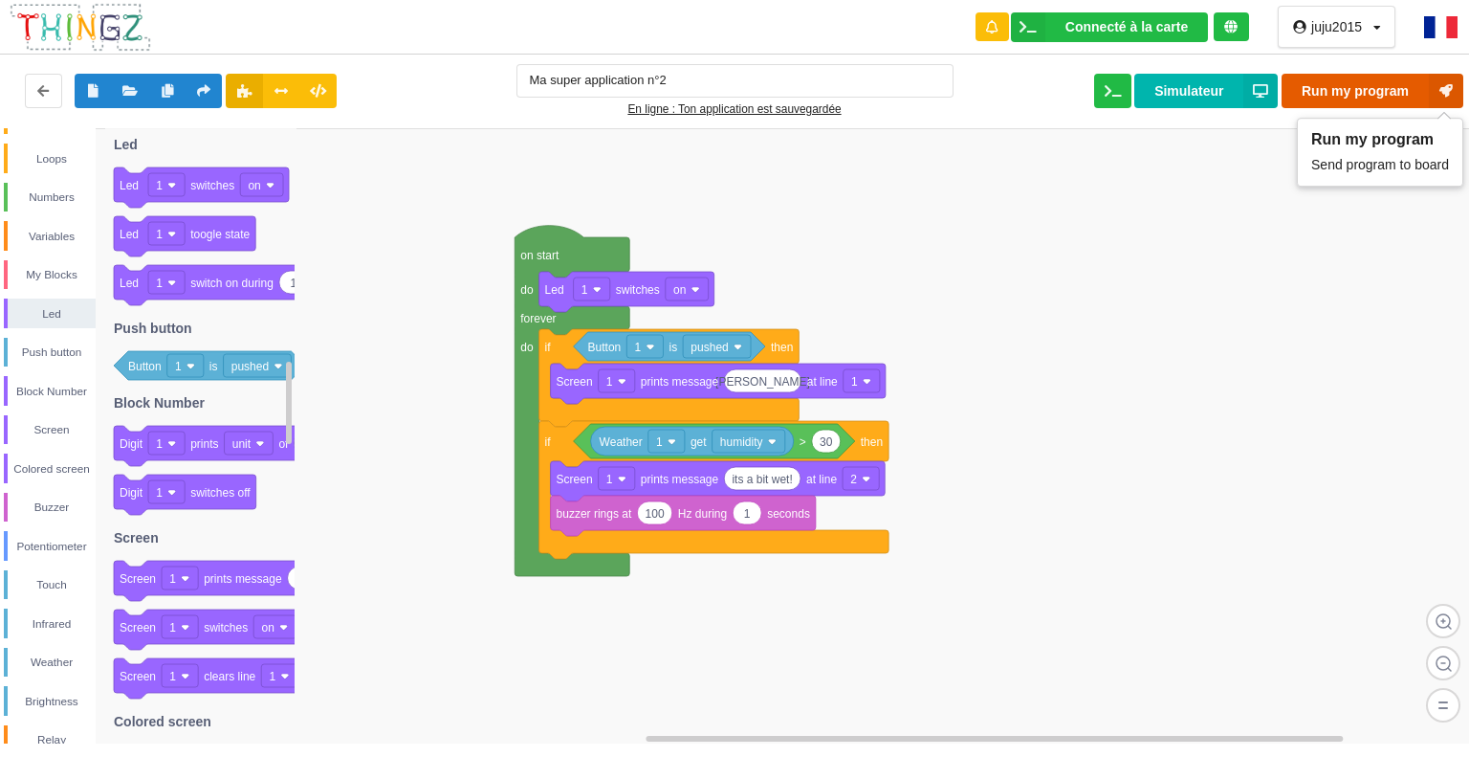
click at [1348, 87] on button "Run my program" at bounding box center [1373, 91] width 182 height 34
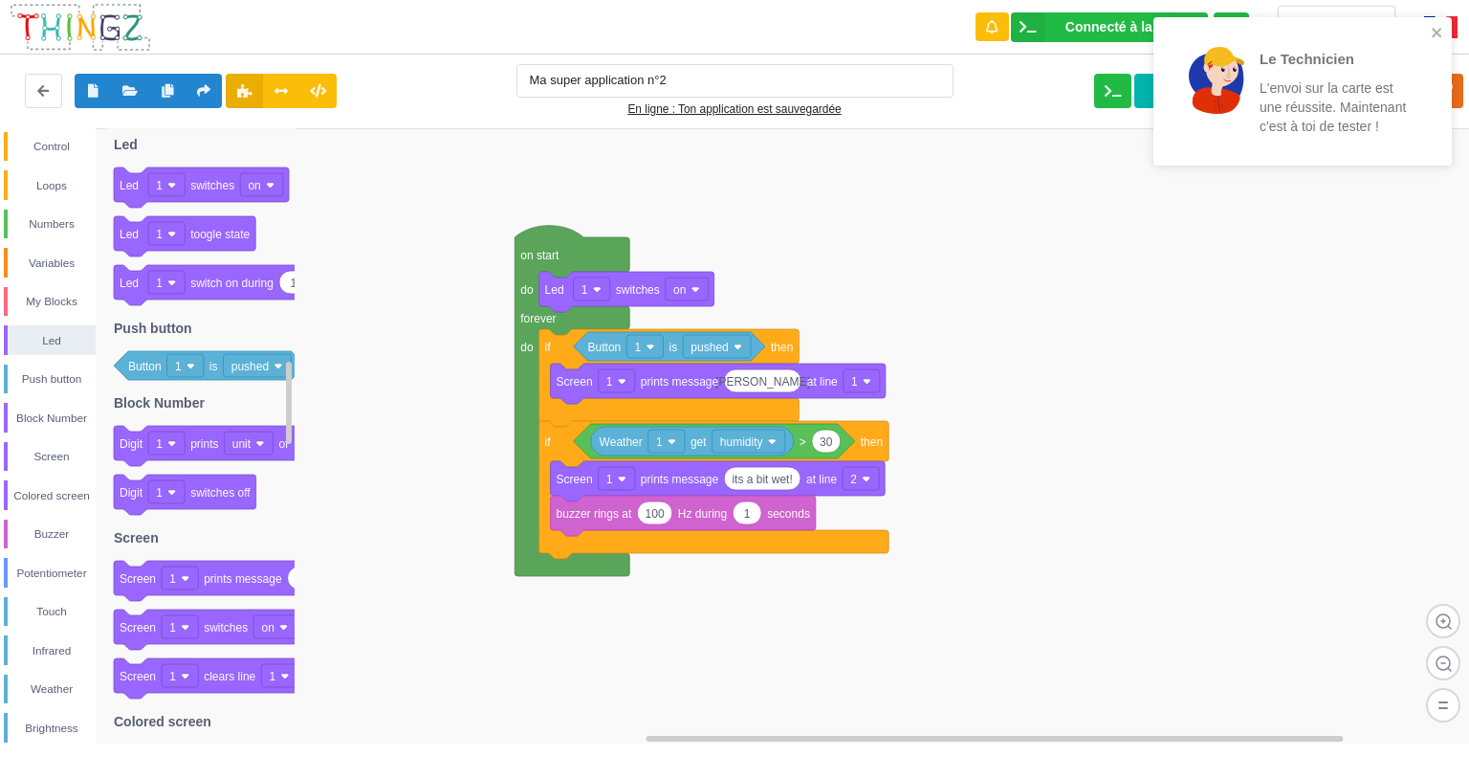
scroll to position [0, 0]
click at [60, 148] on div "Control" at bounding box center [52, 152] width 88 height 19
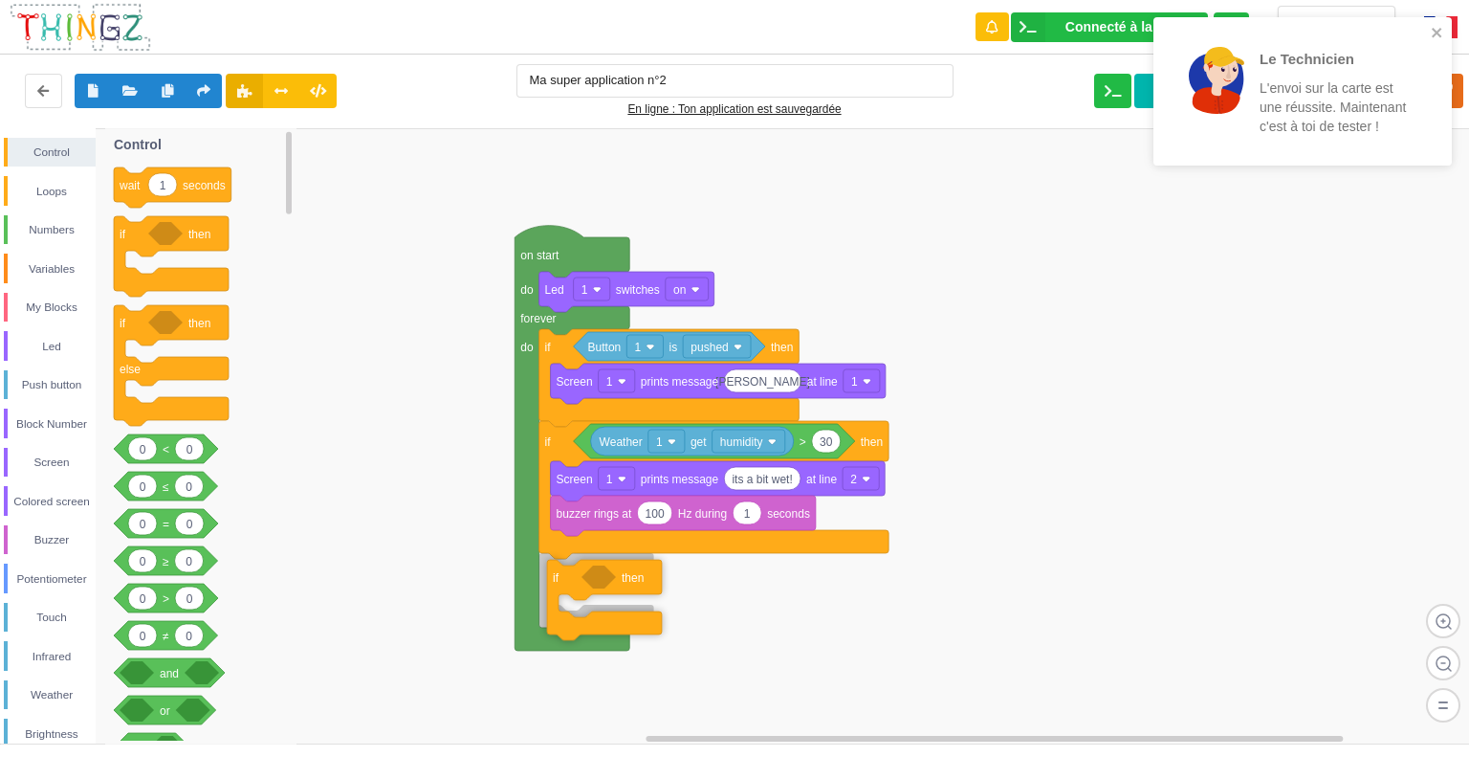
drag, startPoint x: 201, startPoint y: 245, endPoint x: 631, endPoint y: 584, distance: 547.7
click at [631, 584] on div "Control Loops Numbers Variables My Blocks Led Push button Block Number Screen C…" at bounding box center [741, 435] width 1483 height 615
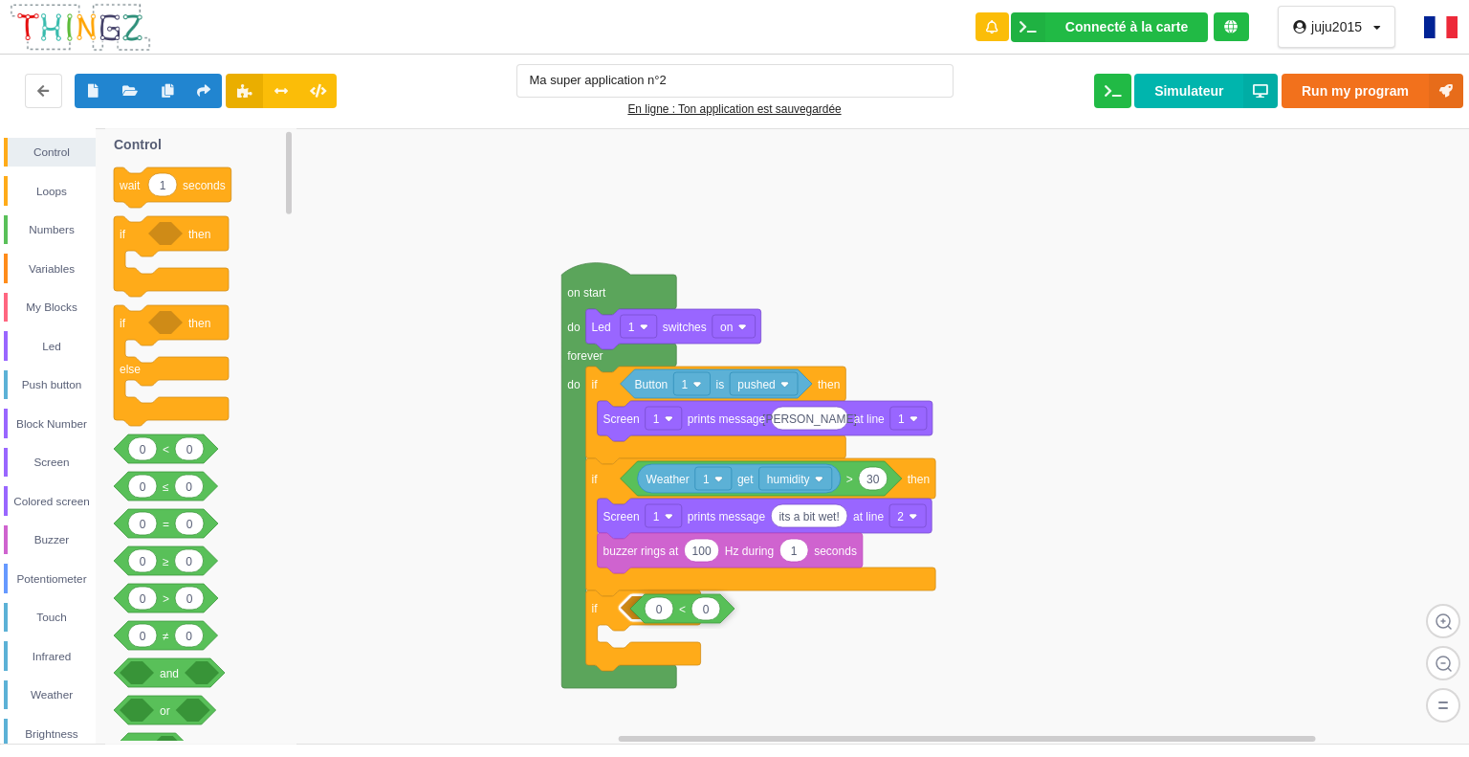
drag, startPoint x: 193, startPoint y: 450, endPoint x: 713, endPoint y: 610, distance: 543.7
click at [710, 610] on div "Control Loops Numbers Variables My Blocks Led Push button Block Number Screen C…" at bounding box center [741, 435] width 1483 height 615
type input "30"
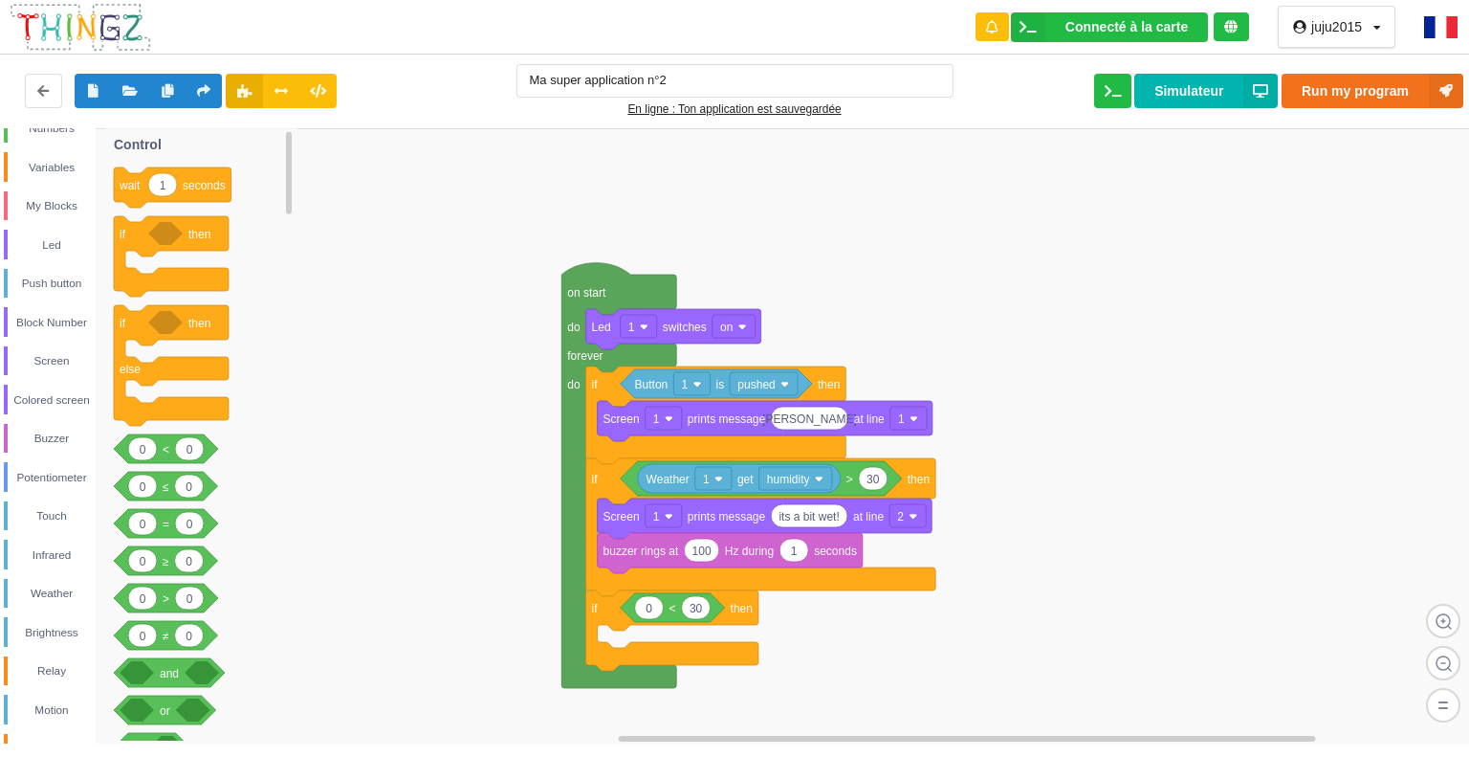
scroll to position [117, 0]
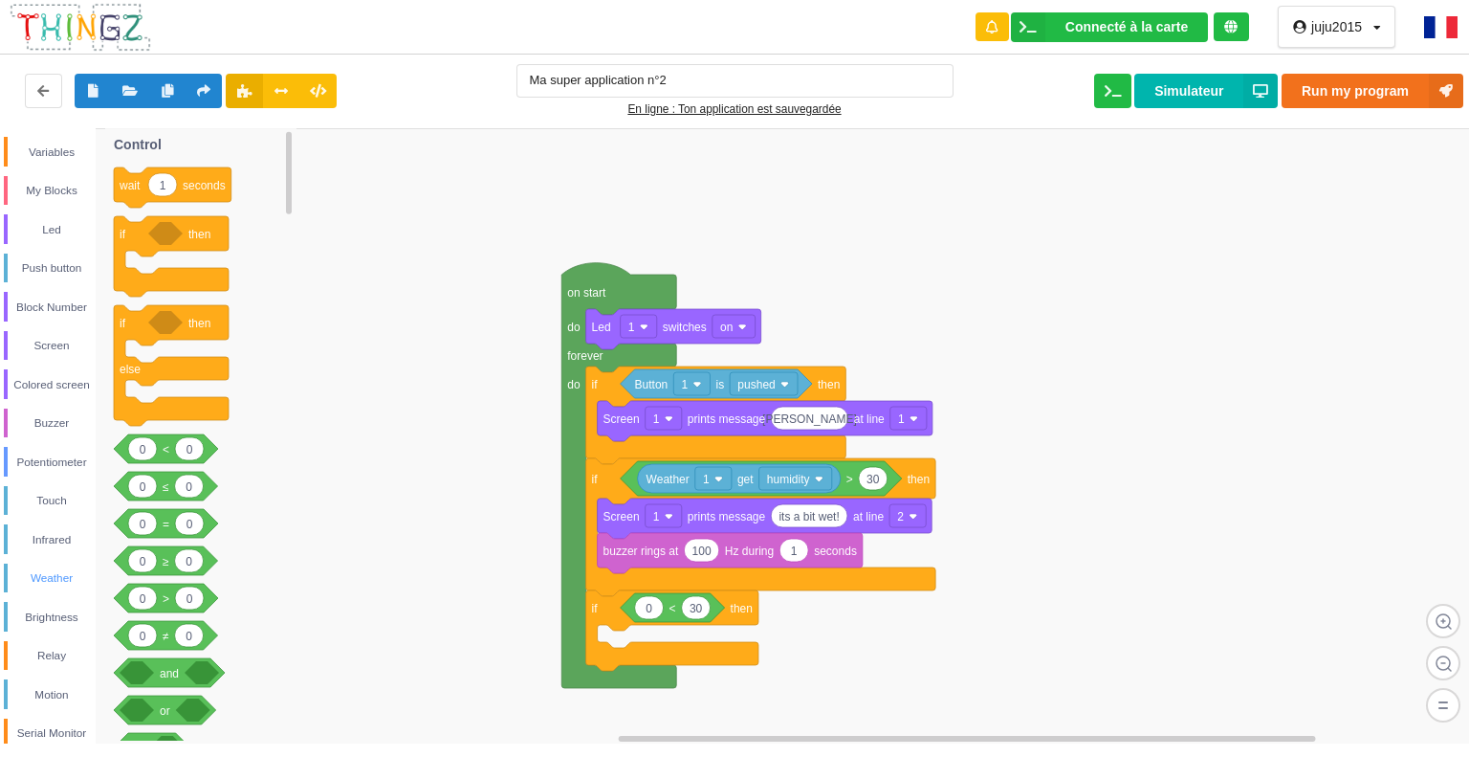
click at [61, 568] on div "Weather" at bounding box center [52, 577] width 88 height 19
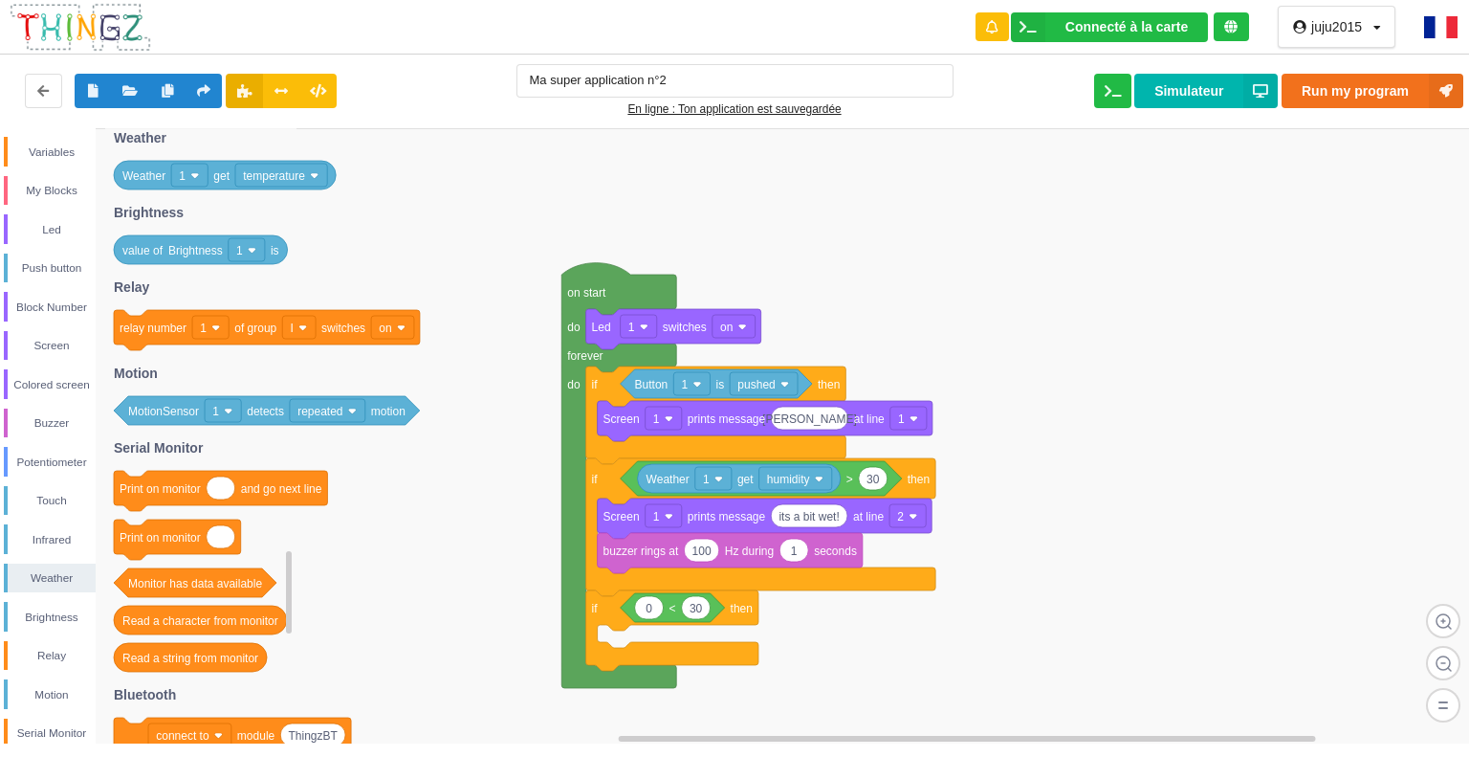
drag, startPoint x: 279, startPoint y: 198, endPoint x: 279, endPoint y: 179, distance: 19.1
click at [279, 179] on icon "1 wait seconds if then if then else 0 0 < 0 0 ≤ 0 0 = 0 0 ≥ 0 0 > 0 0 ≠ and or …" at bounding box center [200, 436] width 191 height 616
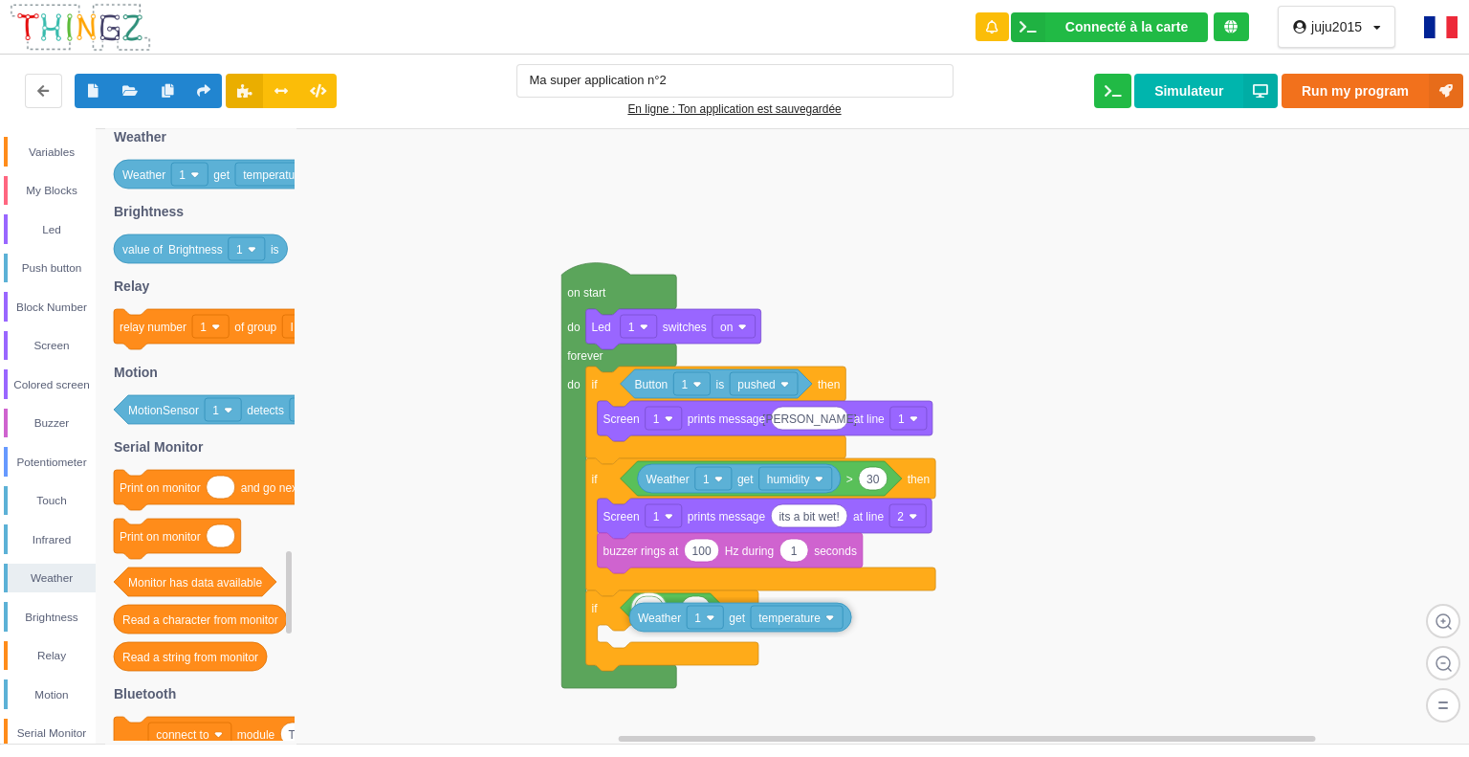
drag, startPoint x: 280, startPoint y: 171, endPoint x: 796, endPoint y: 614, distance: 679.7
click at [796, 614] on div "Control Loops Numbers Variables My Blocks Led Push button Block Number Screen C…" at bounding box center [741, 435] width 1483 height 615
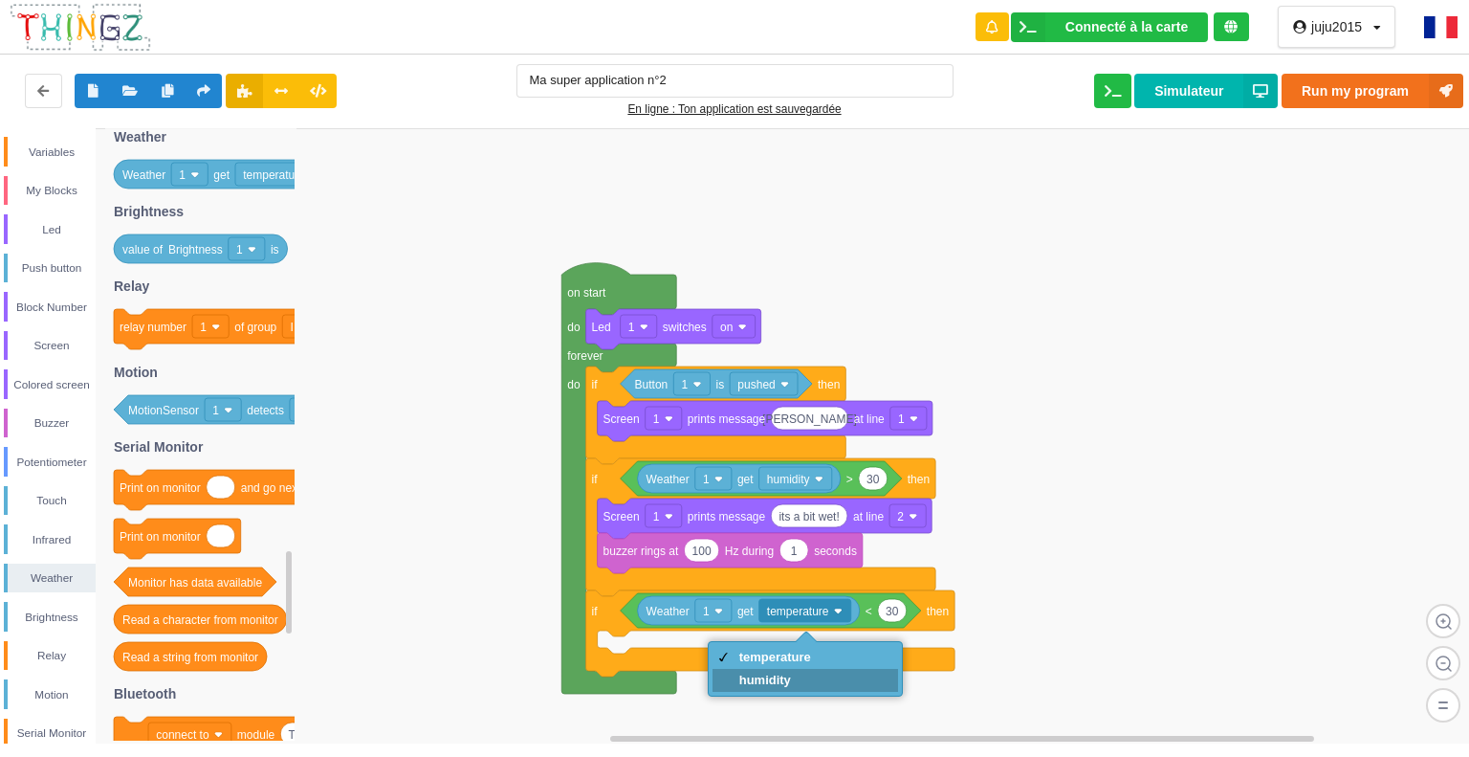
click at [790, 680] on div "humidity" at bounding box center [775, 679] width 72 height 14
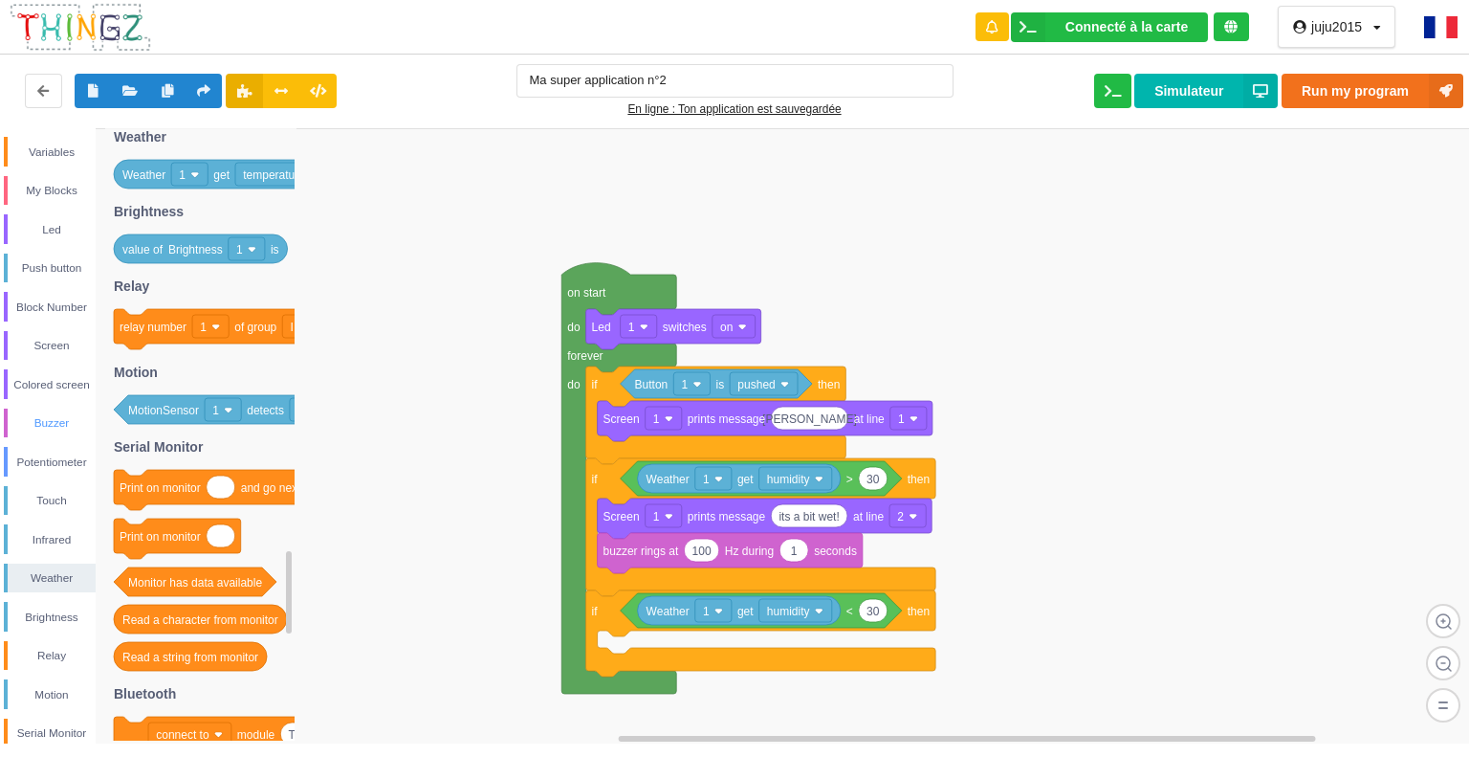
click at [61, 418] on div "Buzzer" at bounding box center [52, 422] width 88 height 19
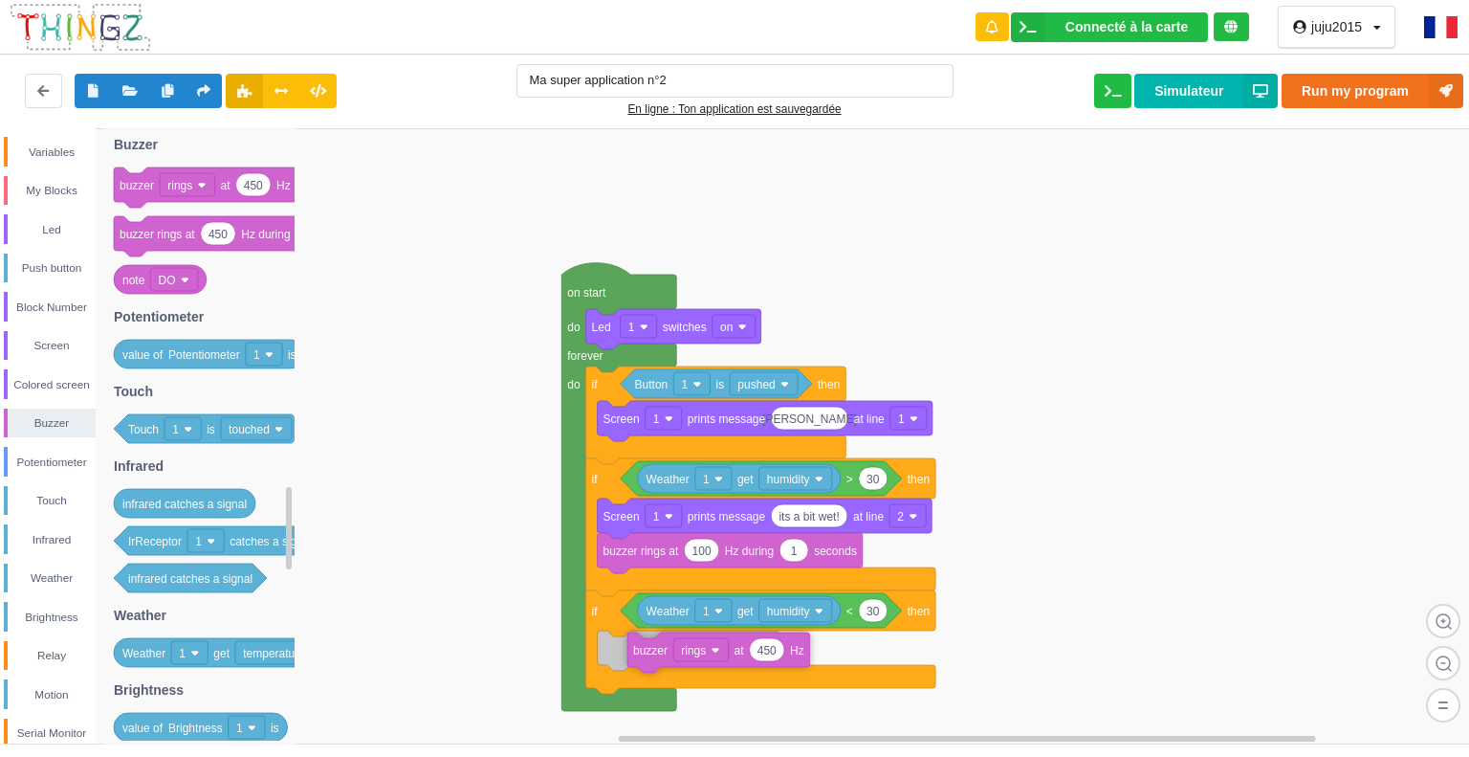
drag, startPoint x: 228, startPoint y: 204, endPoint x: 734, endPoint y: 661, distance: 682.0
click at [734, 661] on div "Control Loops Numbers Variables My Blocks Led Push button Block Number Screen C…" at bounding box center [741, 435] width 1483 height 615
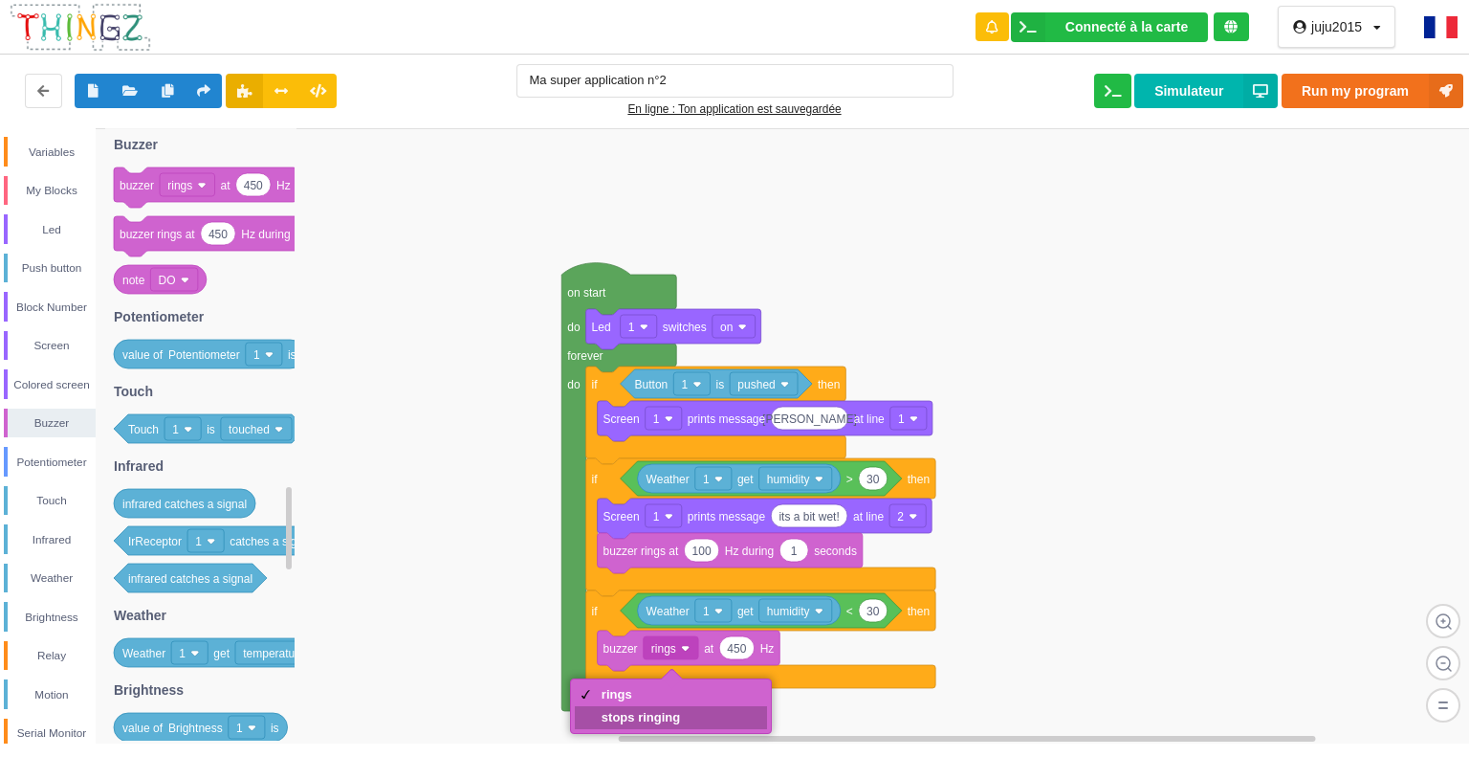
click at [666, 716] on div "stops ringing" at bounding box center [641, 717] width 78 height 14
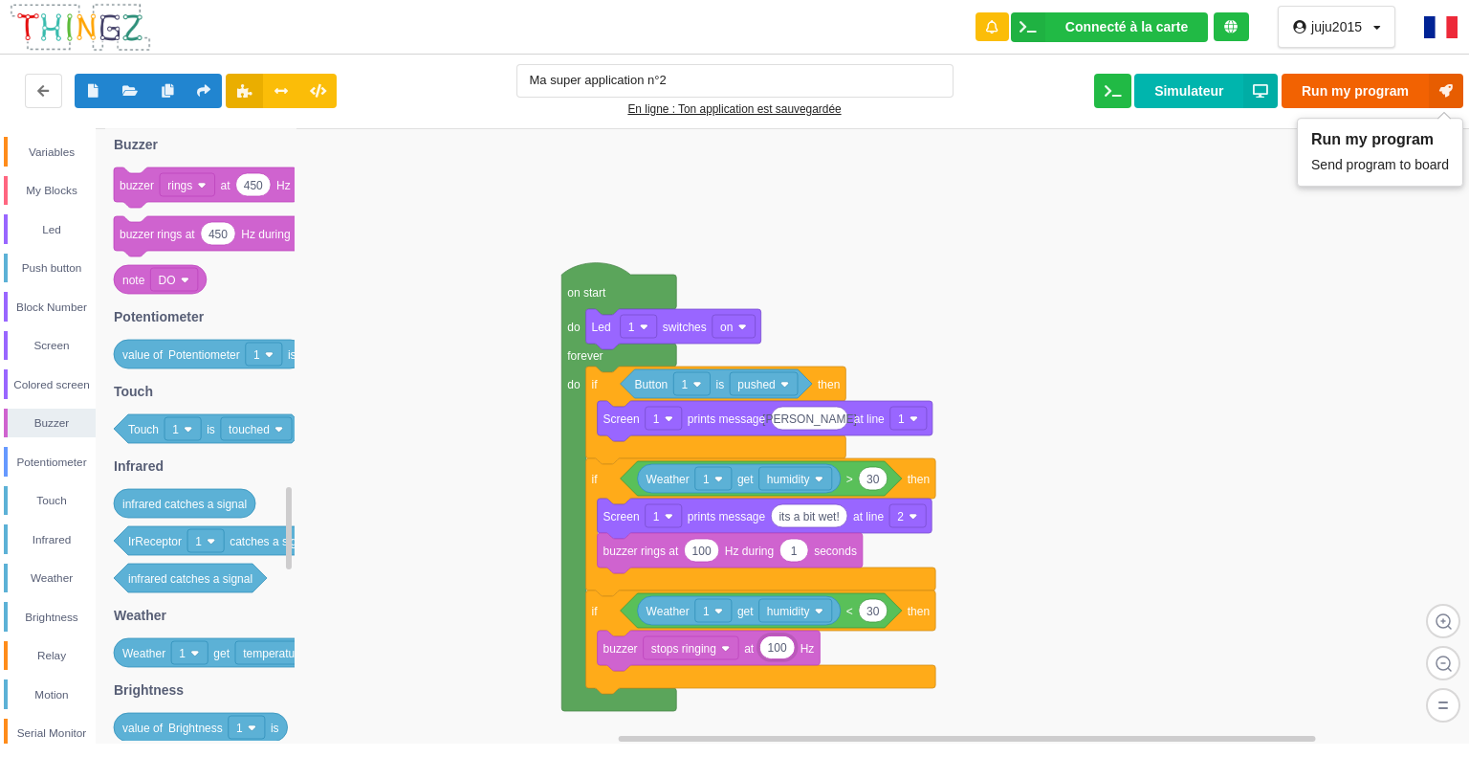
type input "100"
click at [1434, 77] on icon at bounding box center [1446, 91] width 34 height 34
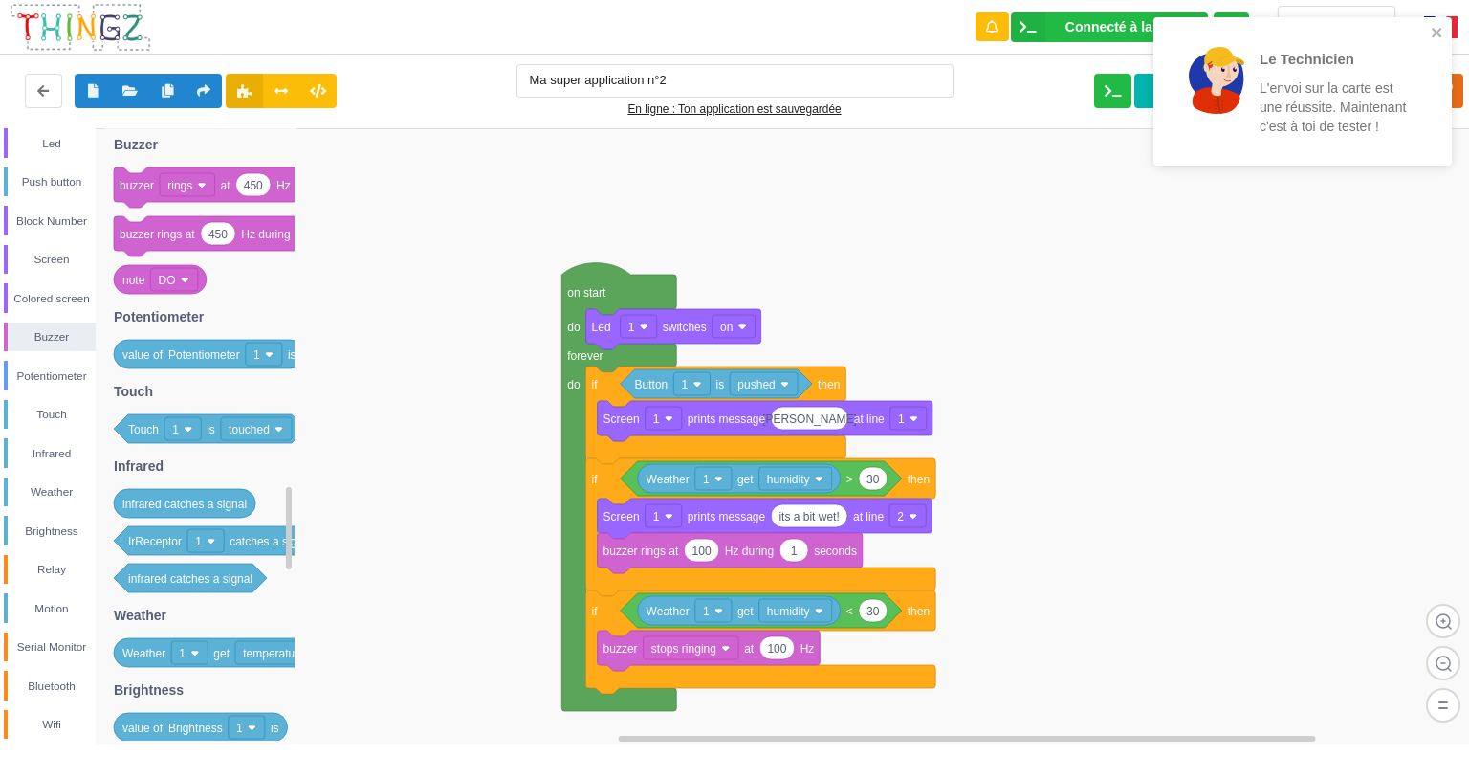
scroll to position [207, 0]
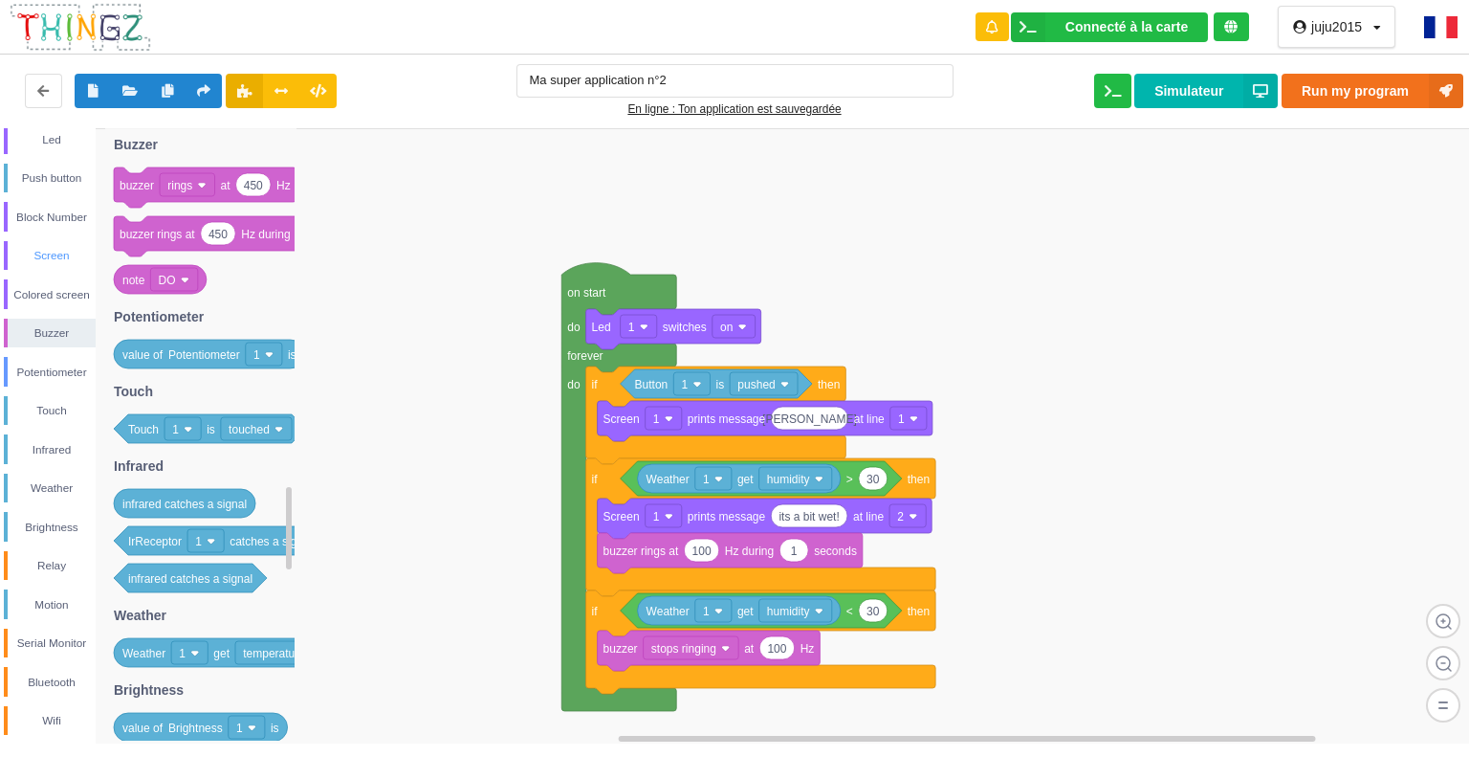
click at [51, 252] on div "Screen" at bounding box center [52, 255] width 88 height 19
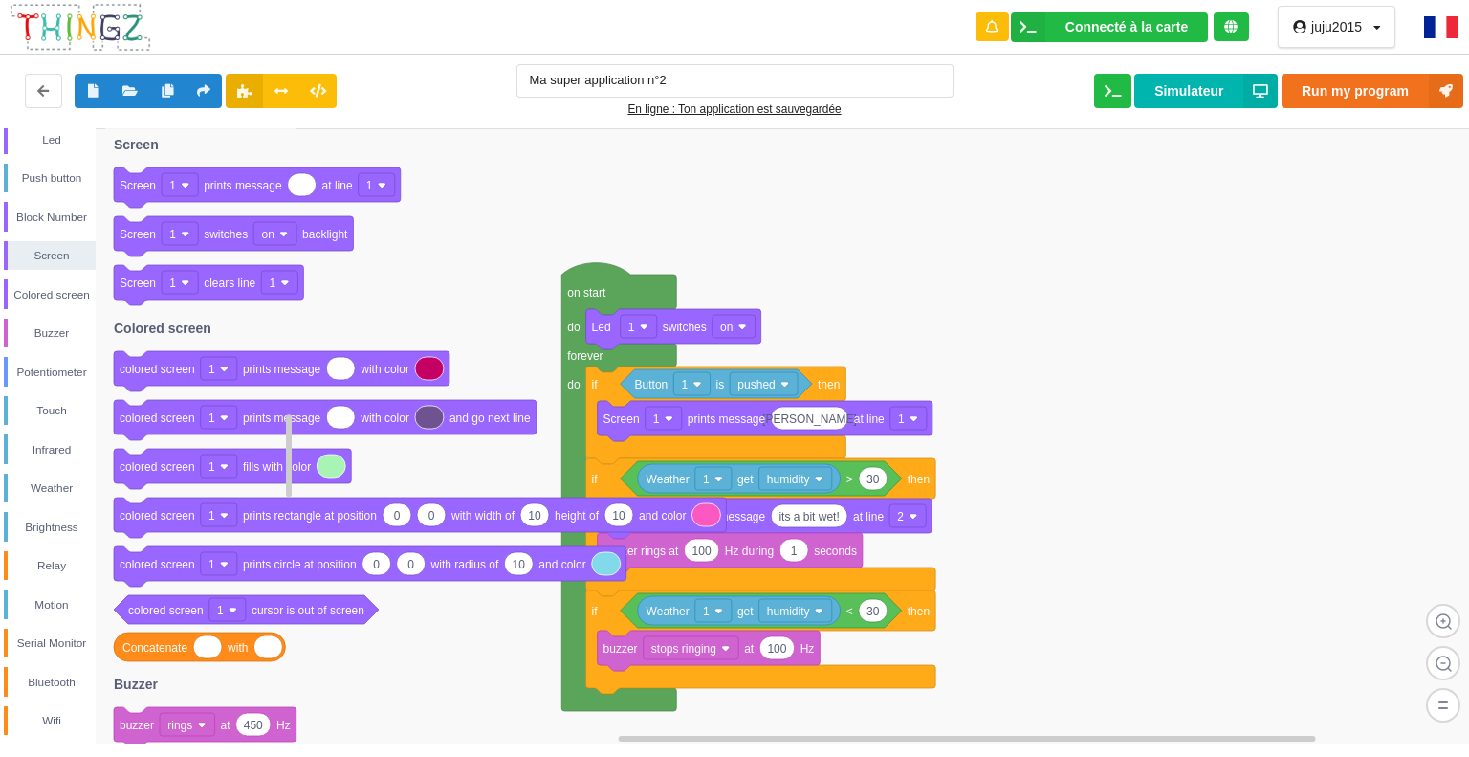
click at [237, 293] on icon at bounding box center [208, 285] width 189 height 40
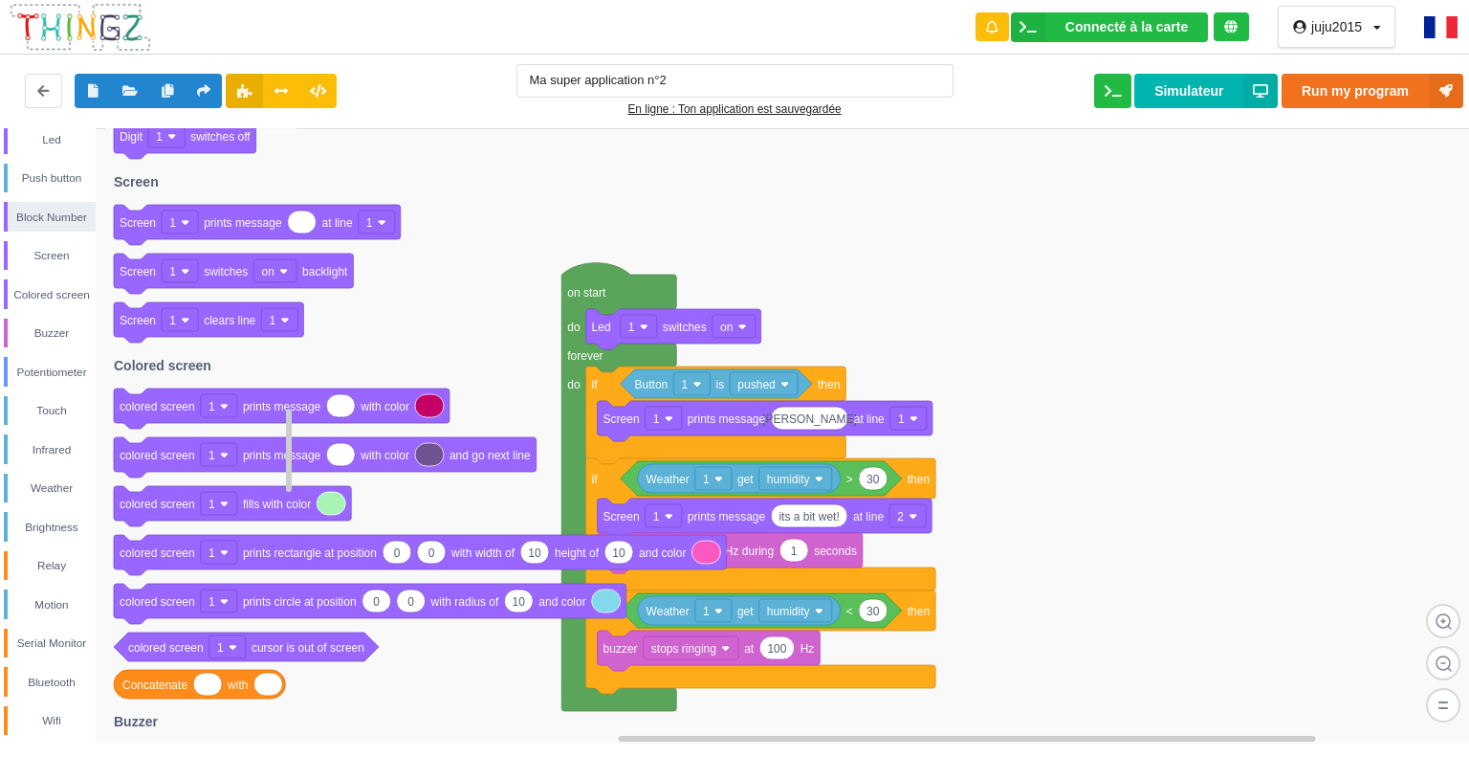
drag, startPoint x: 216, startPoint y: 288, endPoint x: 243, endPoint y: 311, distance: 35.3
click at [243, 311] on g "Screen 1 clears line 1" at bounding box center [208, 322] width 189 height 40
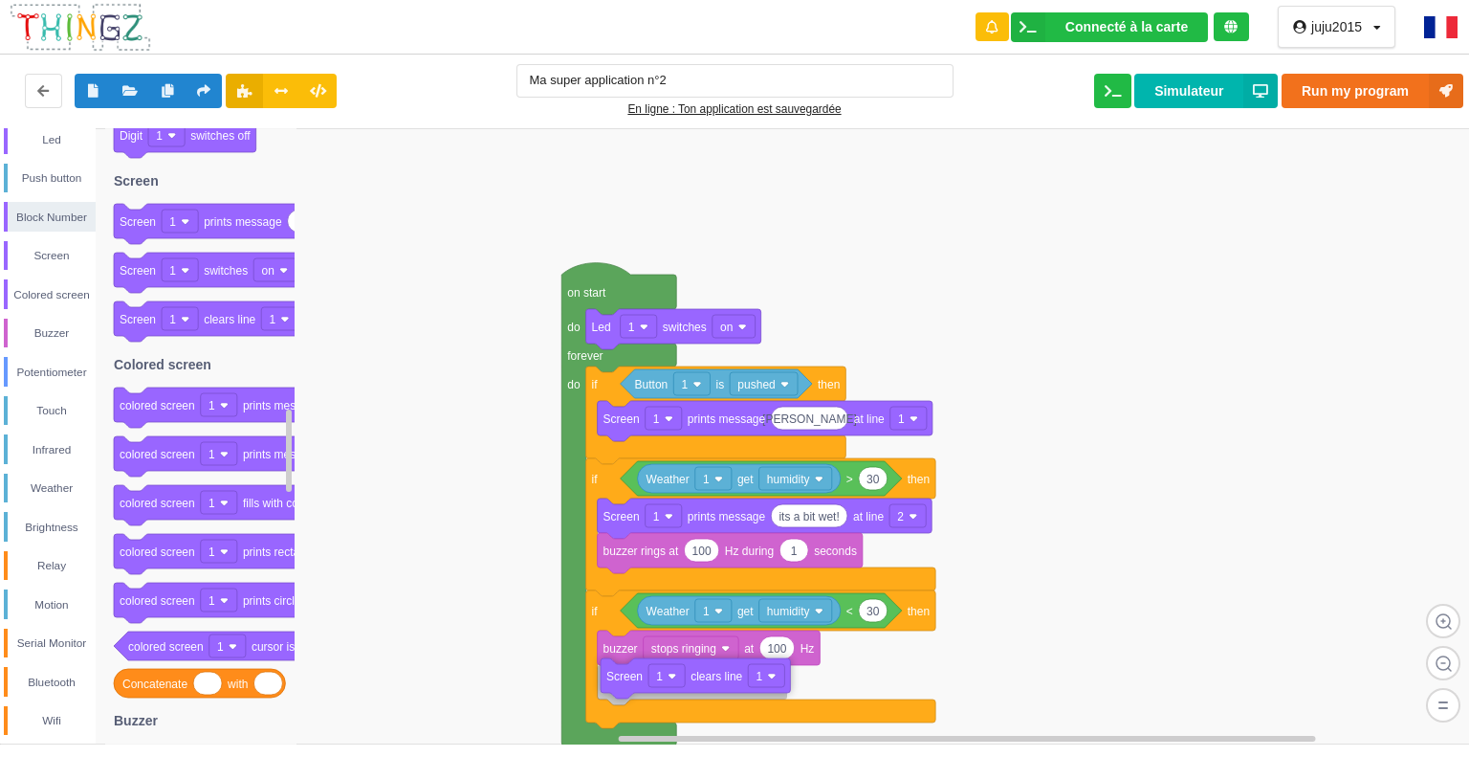
drag, startPoint x: 243, startPoint y: 311, endPoint x: 730, endPoint y: 668, distance: 603.6
click at [730, 668] on div "Control Loops Numbers Variables My Blocks Led Push button Block Number Screen C…" at bounding box center [741, 435] width 1483 height 615
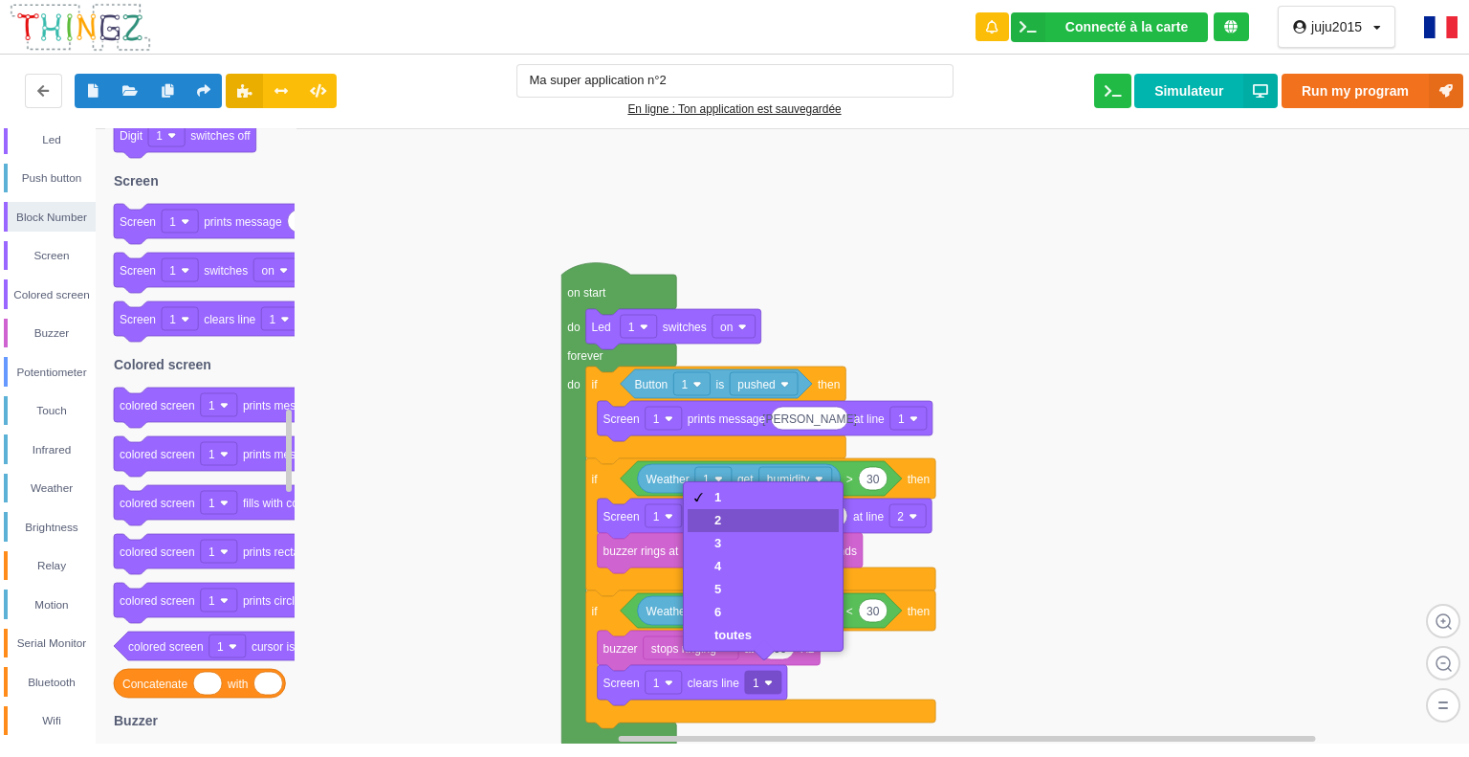
click at [706, 526] on div "2" at bounding box center [763, 520] width 151 height 23
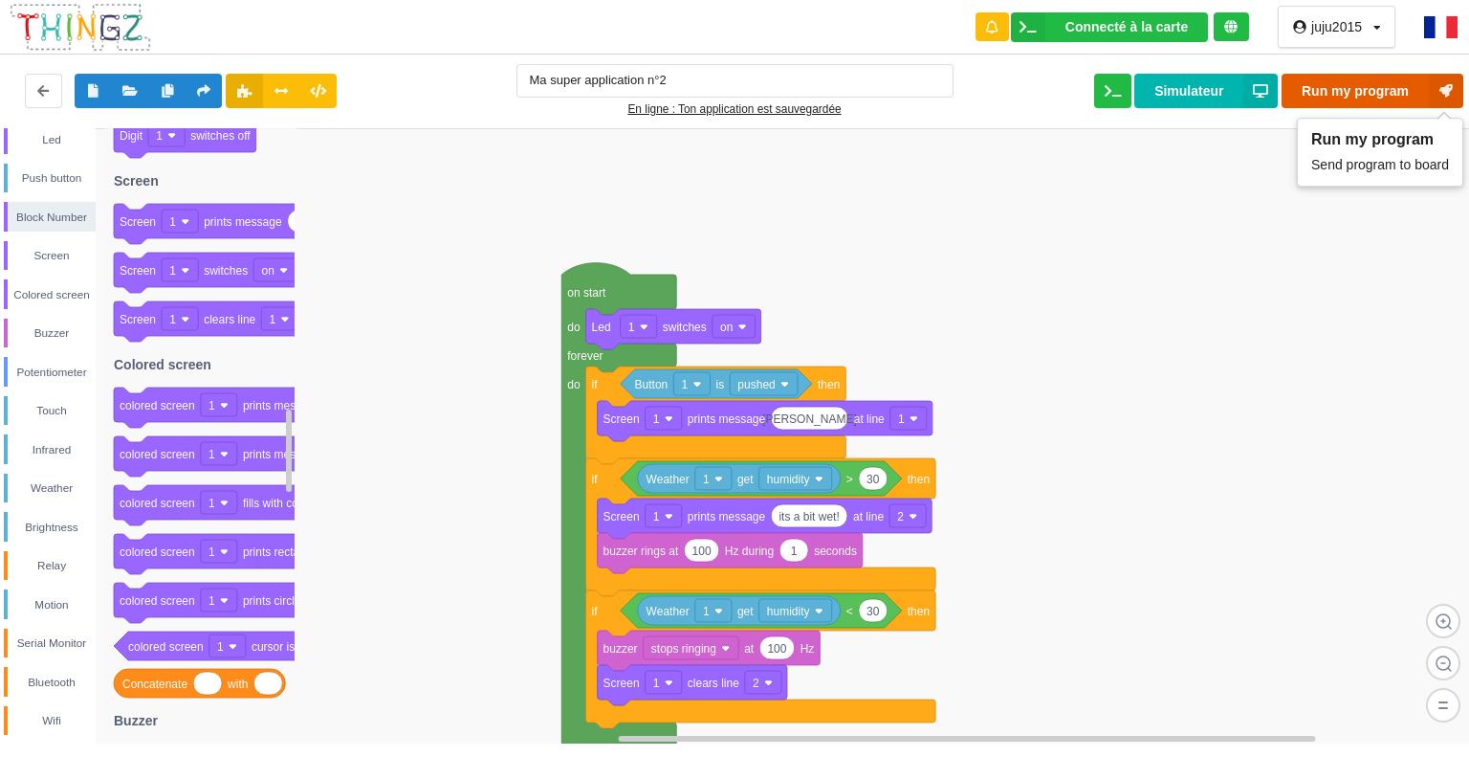
click at [1420, 81] on button "Run my program" at bounding box center [1373, 91] width 182 height 34
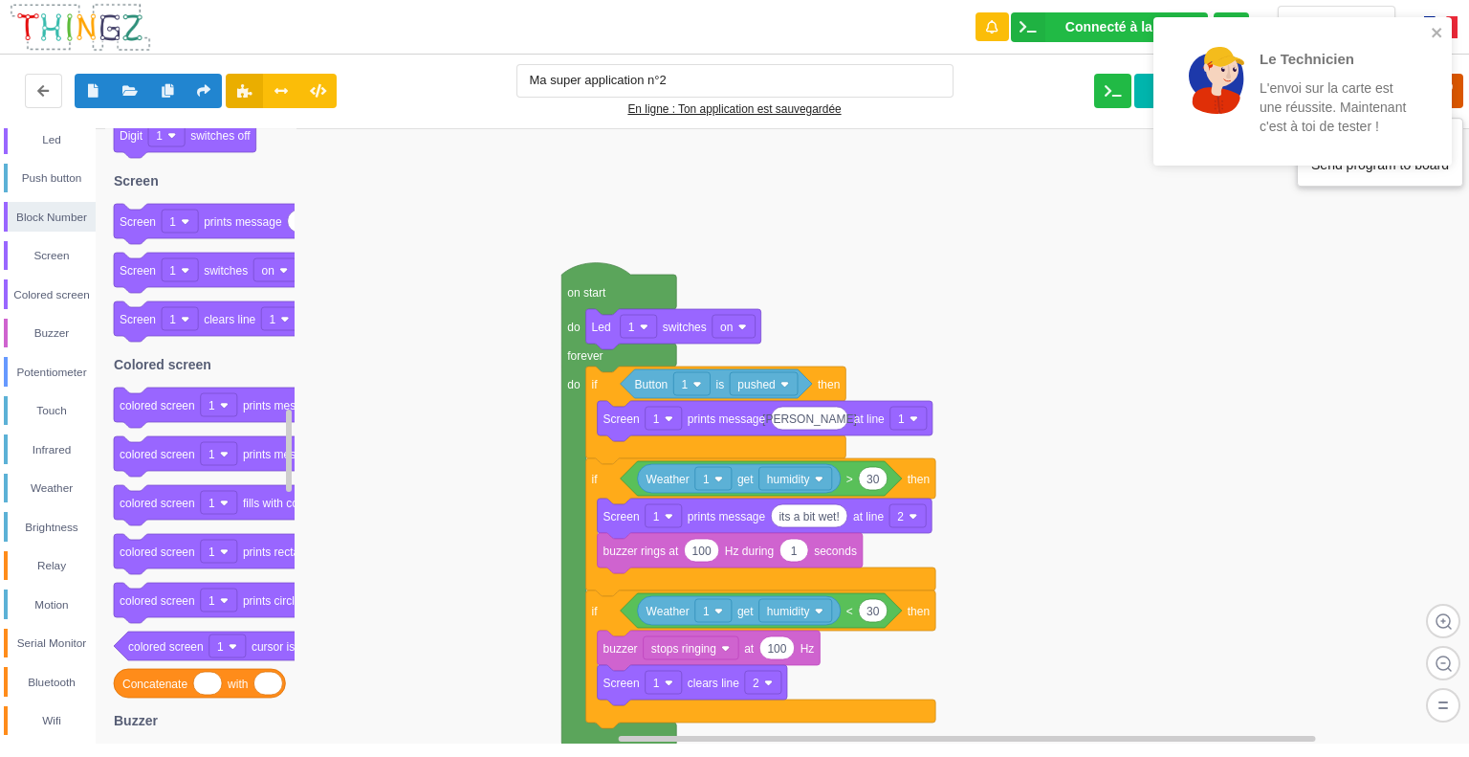
click at [1456, 84] on icon at bounding box center [1446, 91] width 34 height 34
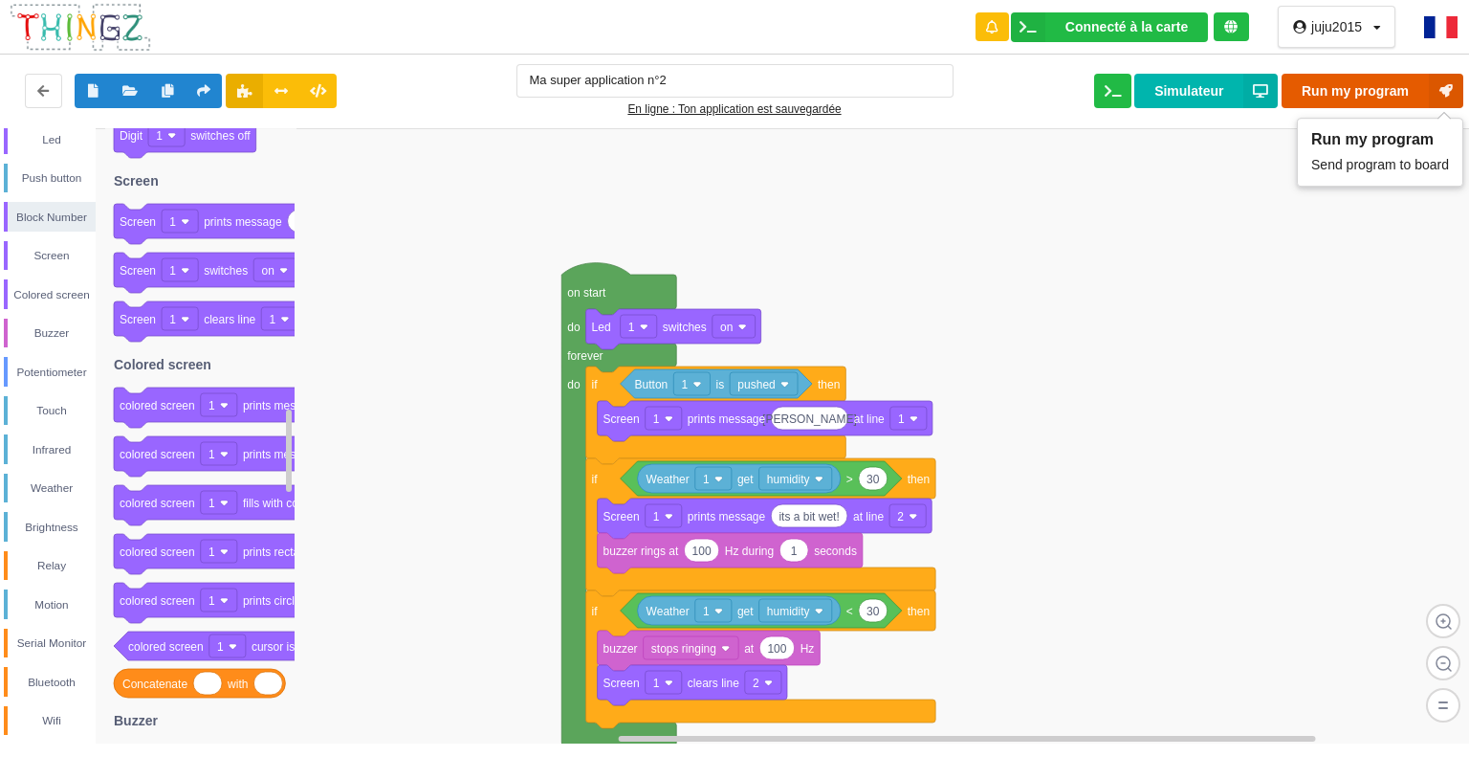
click at [1456, 84] on icon at bounding box center [1446, 91] width 34 height 34
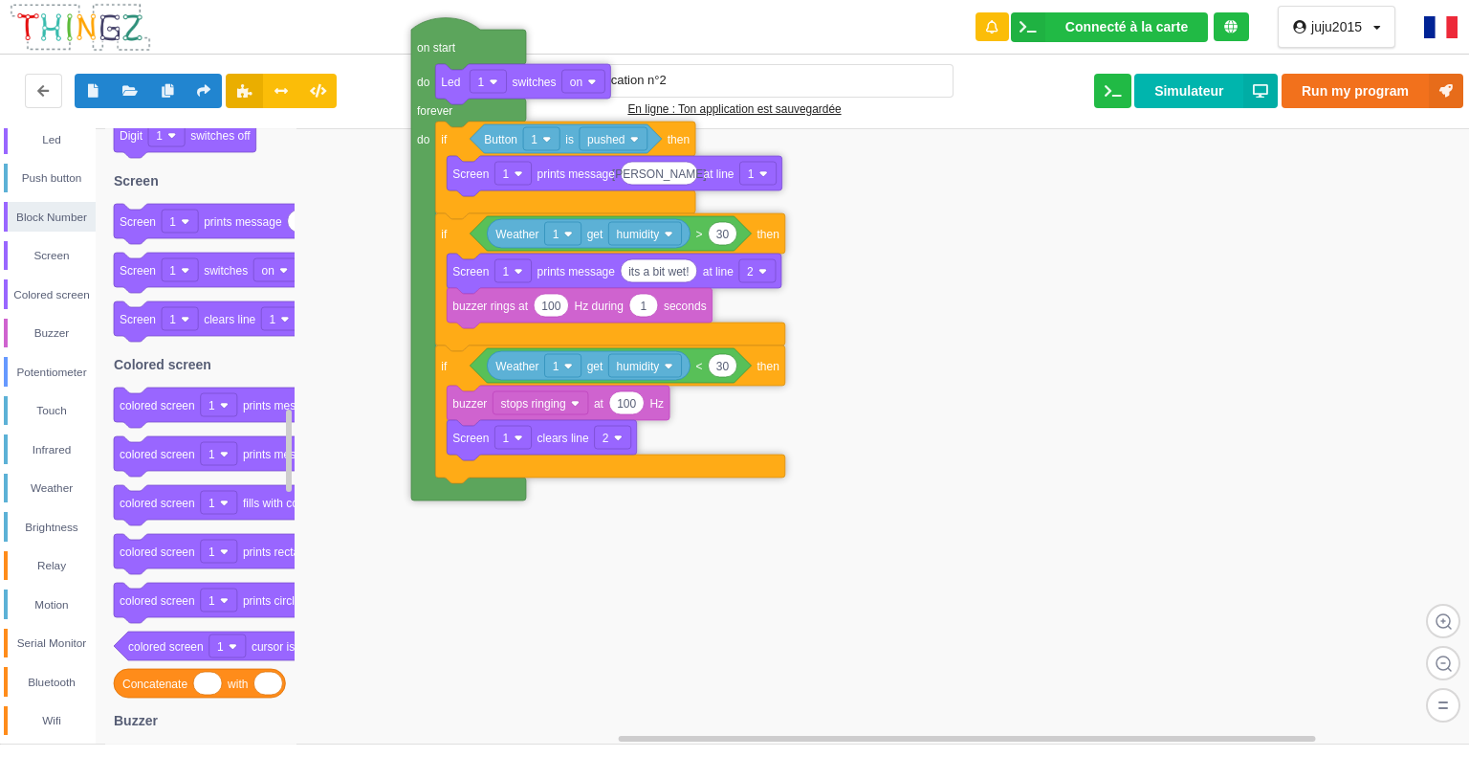
drag, startPoint x: 579, startPoint y: 603, endPoint x: 429, endPoint y: 361, distance: 284.8
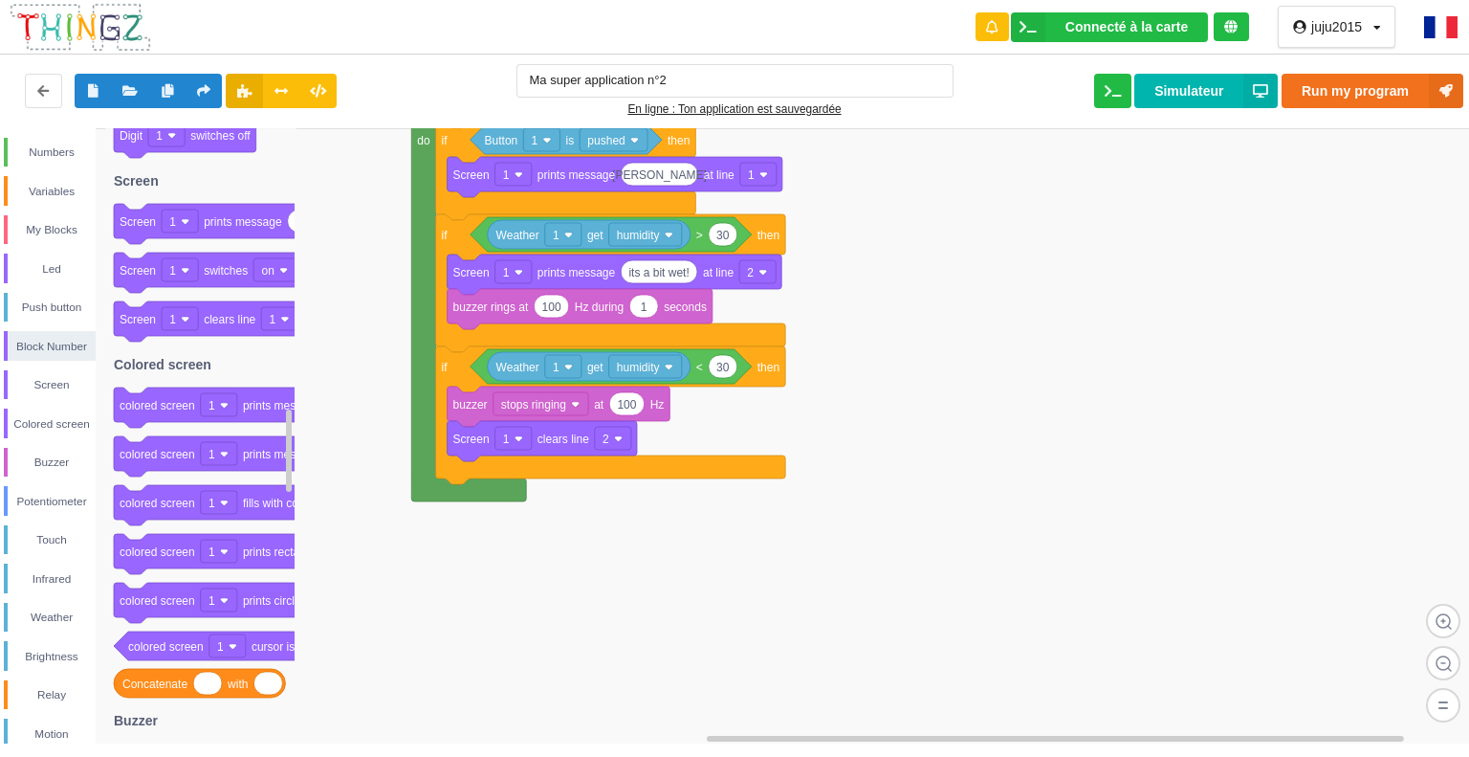
scroll to position [0, 0]
click at [55, 152] on div "Control" at bounding box center [52, 152] width 88 height 19
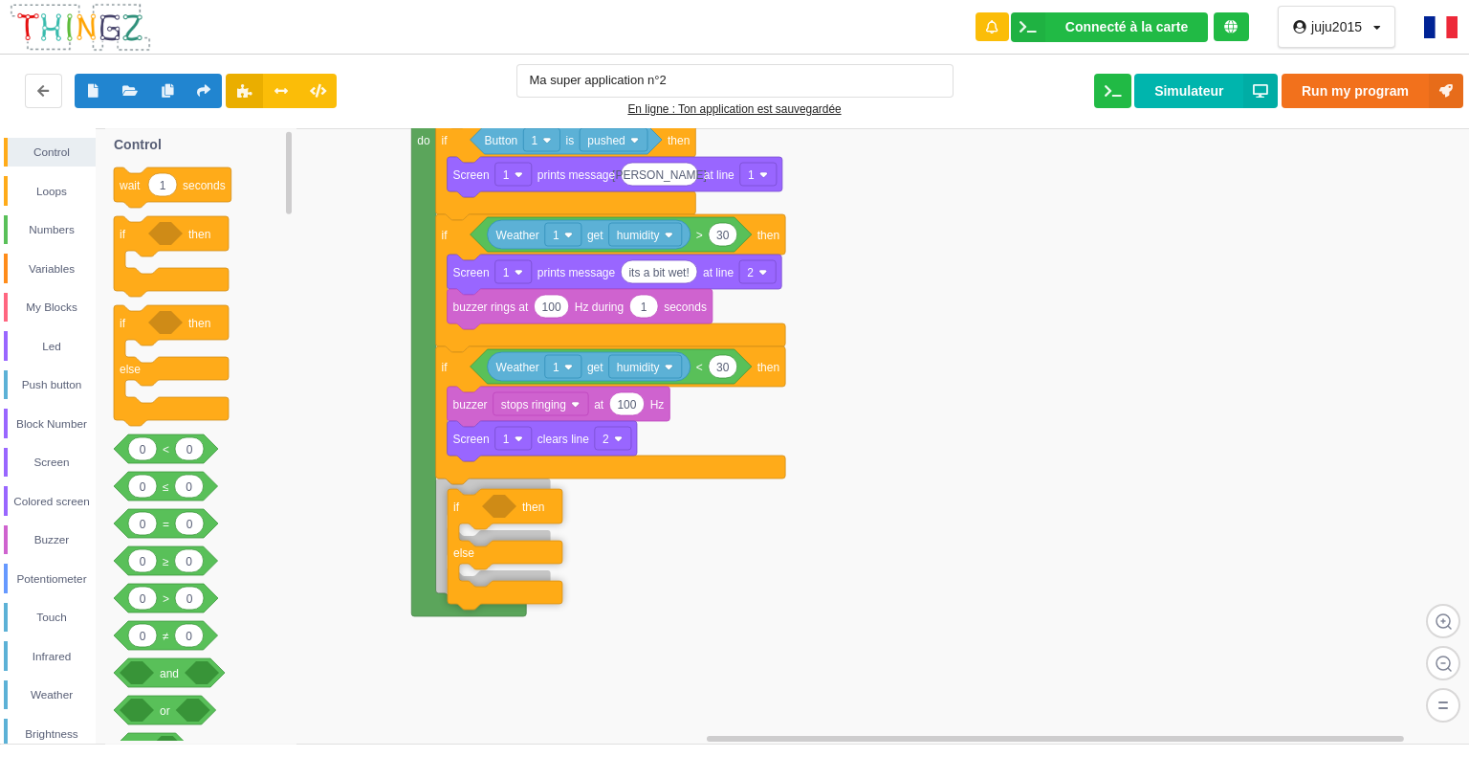
drag, startPoint x: 190, startPoint y: 347, endPoint x: 518, endPoint y: 524, distance: 372.0
click at [518, 525] on div "Control Loops Numbers Variables My Blocks Led Push button Block Number Screen C…" at bounding box center [741, 435] width 1483 height 615
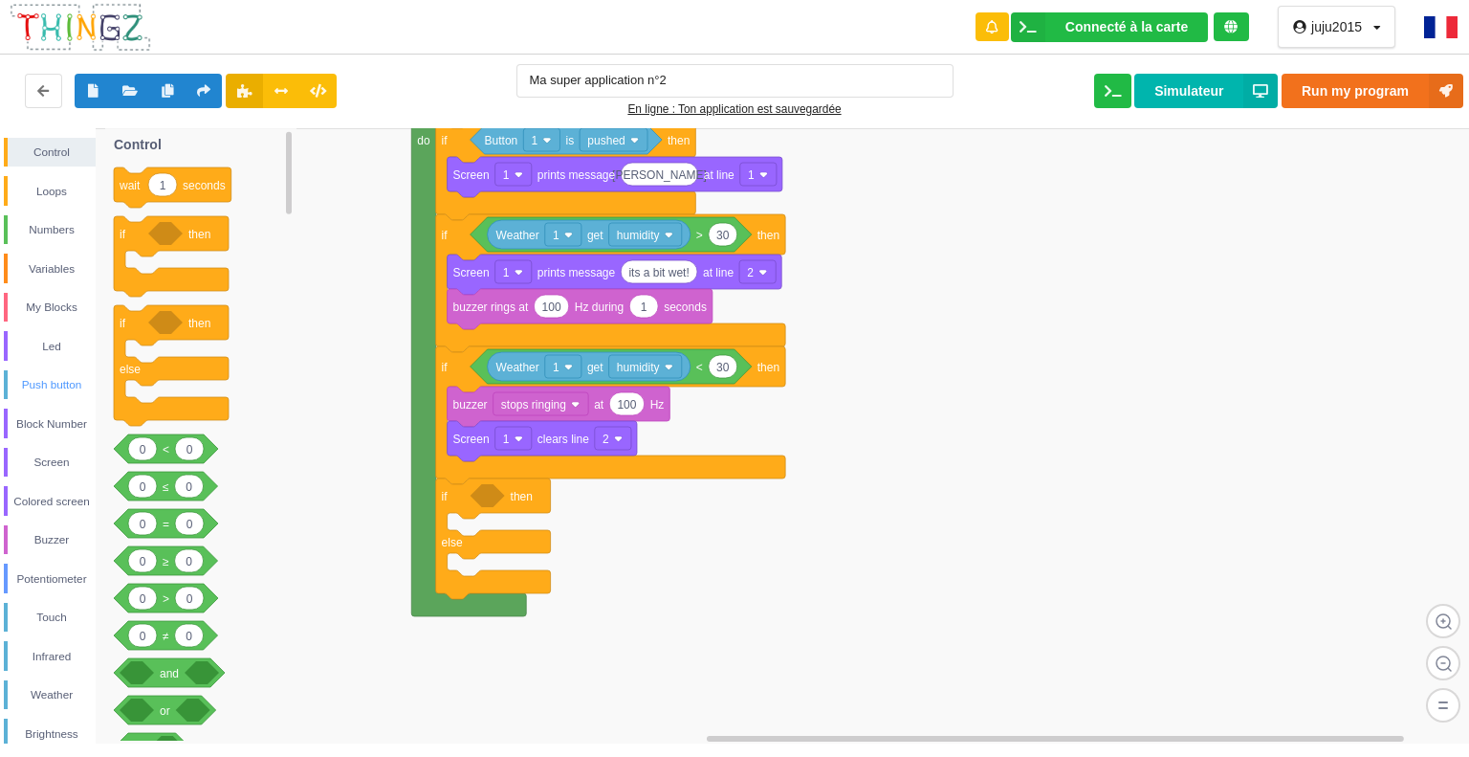
click at [69, 375] on div "Push button" at bounding box center [52, 384] width 88 height 19
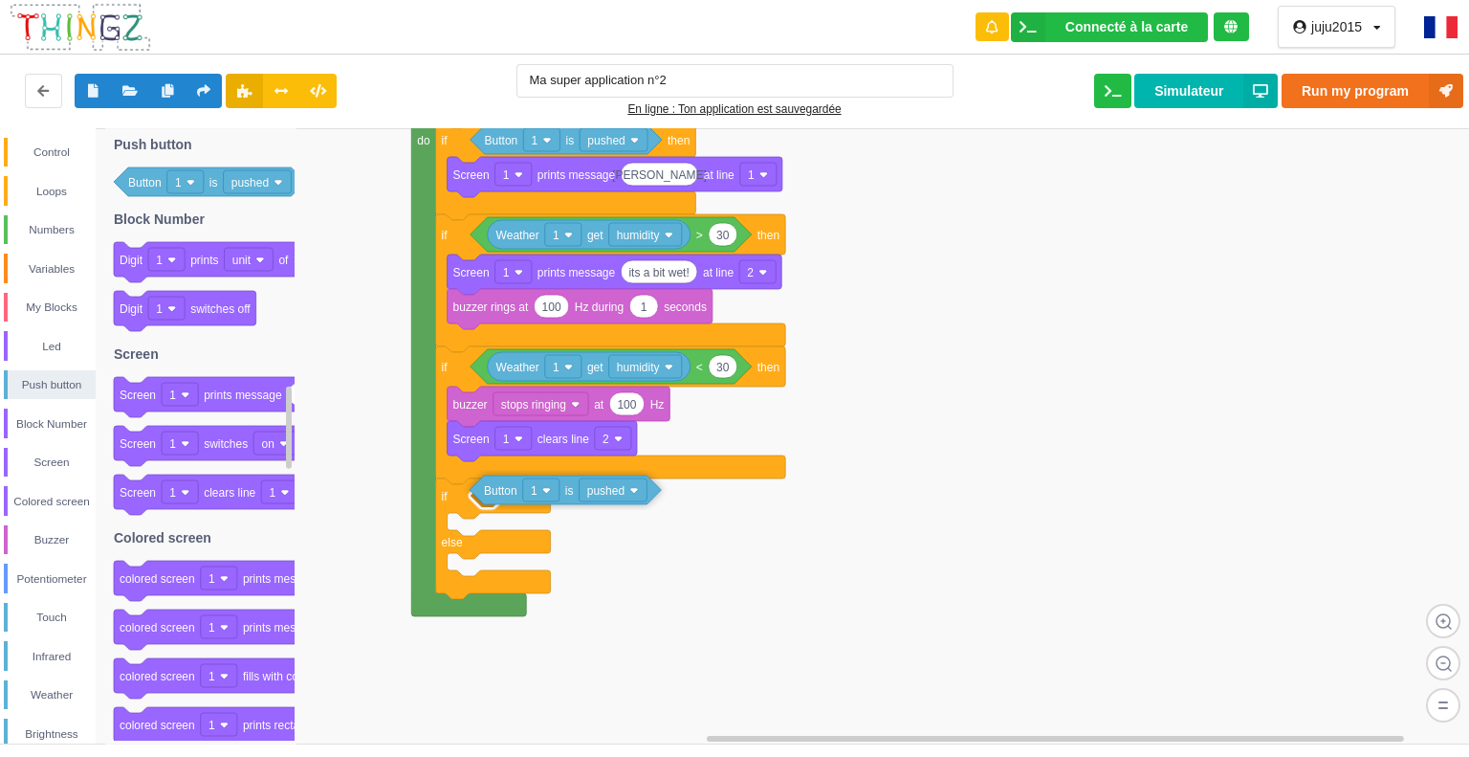
drag, startPoint x: 204, startPoint y: 181, endPoint x: 561, endPoint y: 495, distance: 475.1
click at [561, 495] on div "Control Loops Numbers Variables My Blocks Led Push button Block Number Screen C…" at bounding box center [741, 435] width 1483 height 615
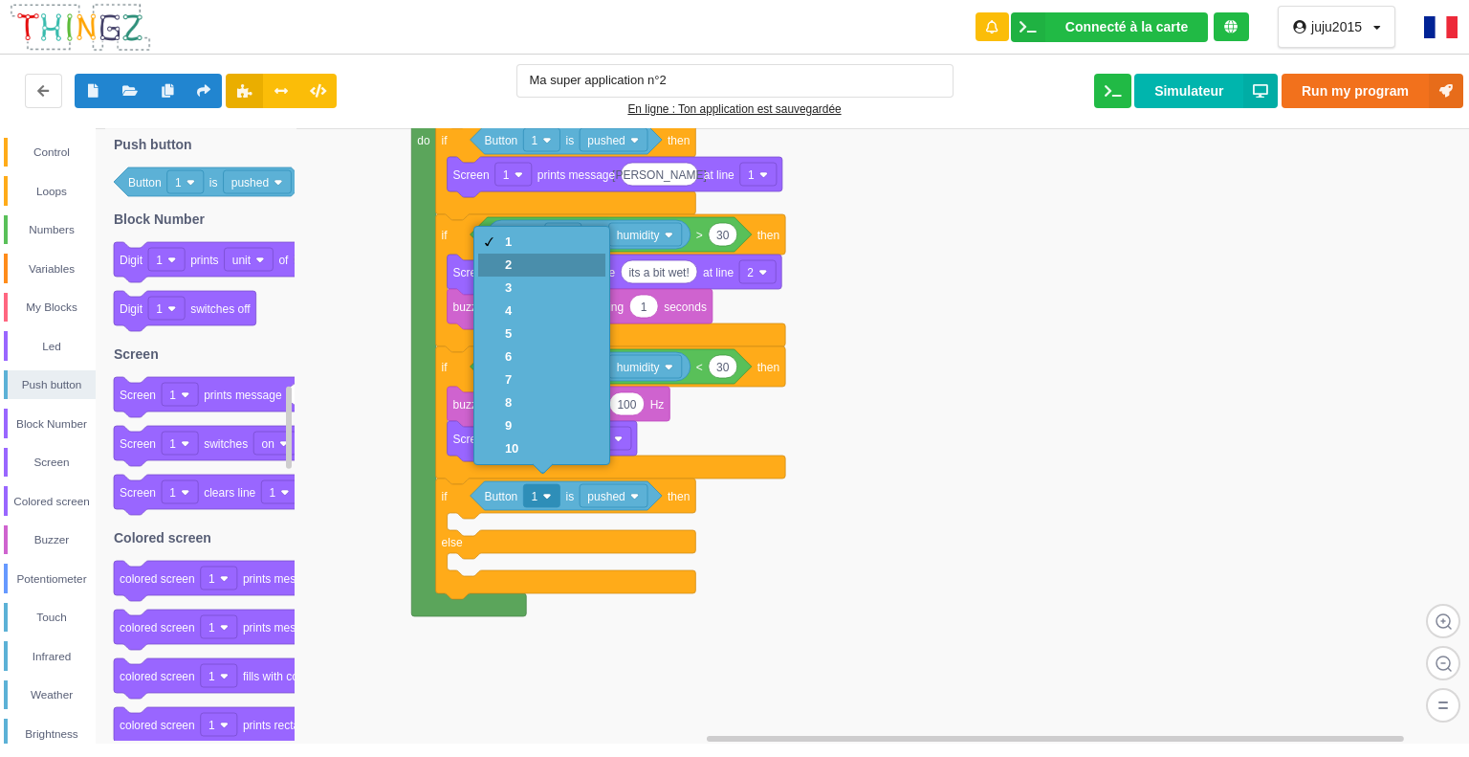
click at [504, 264] on div "2" at bounding box center [541, 264] width 127 height 23
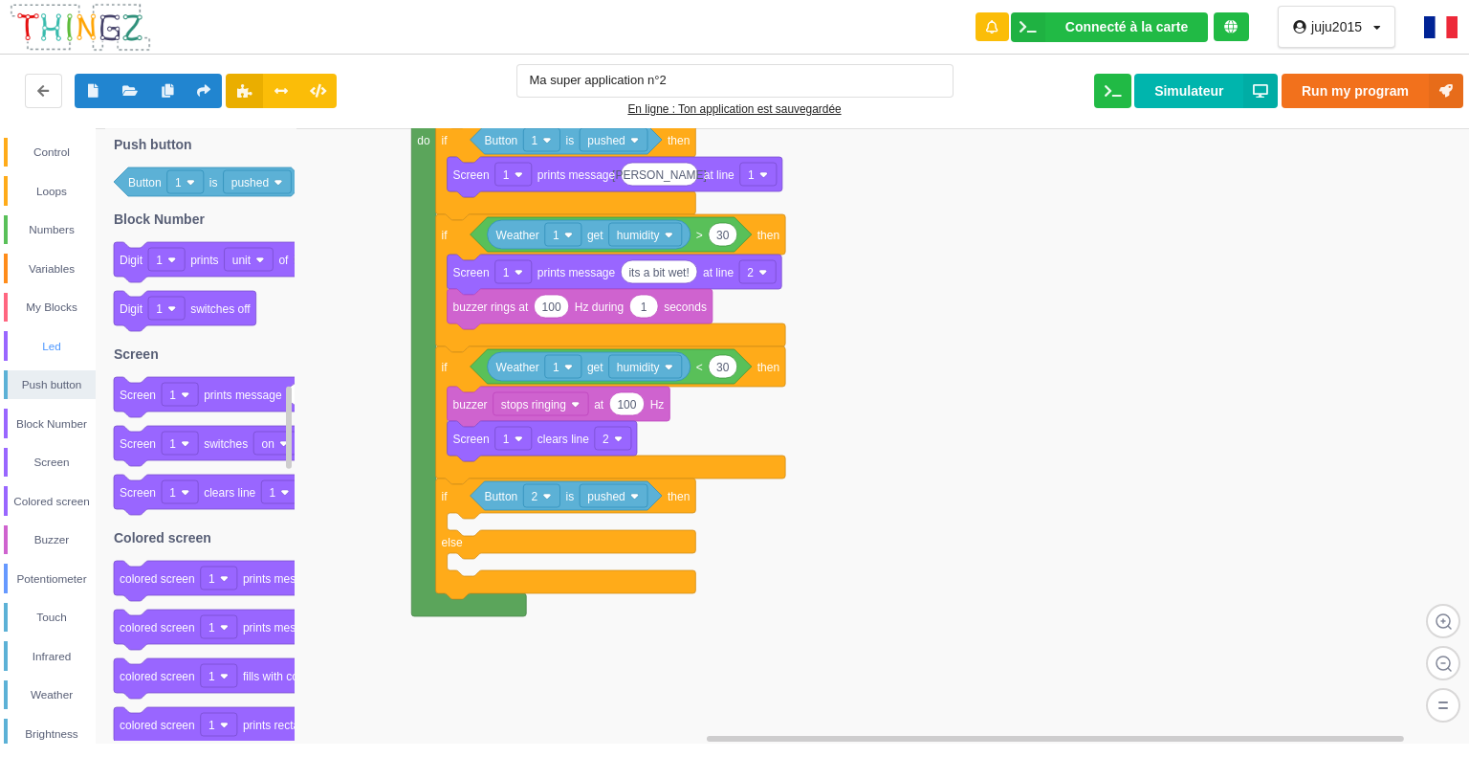
click at [65, 340] on div "Led" at bounding box center [52, 346] width 88 height 19
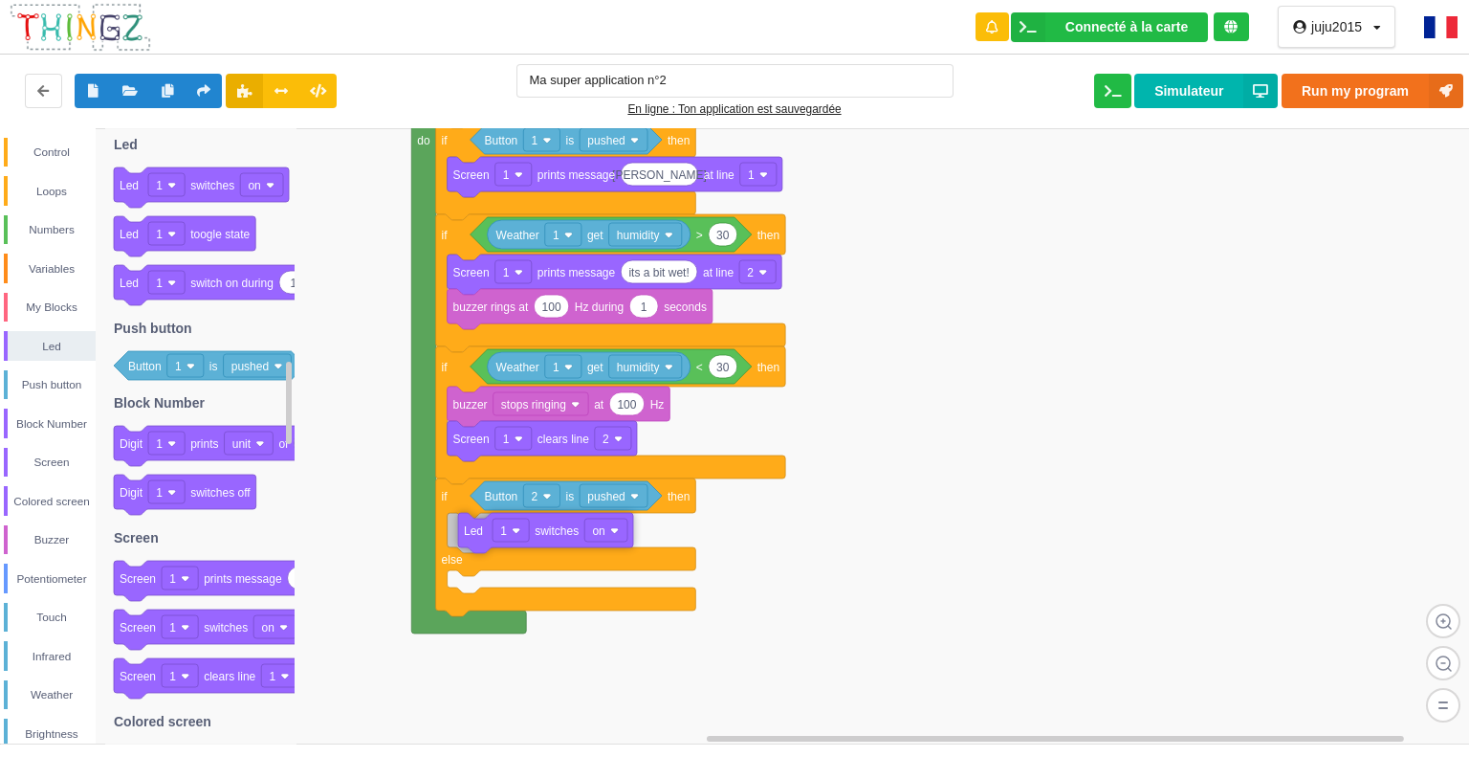
drag, startPoint x: 228, startPoint y: 186, endPoint x: 572, endPoint y: 531, distance: 487.7
click at [572, 531] on div "Control Loops Numbers Variables My Blocks Led Push button Block Number Screen C…" at bounding box center [741, 435] width 1483 height 615
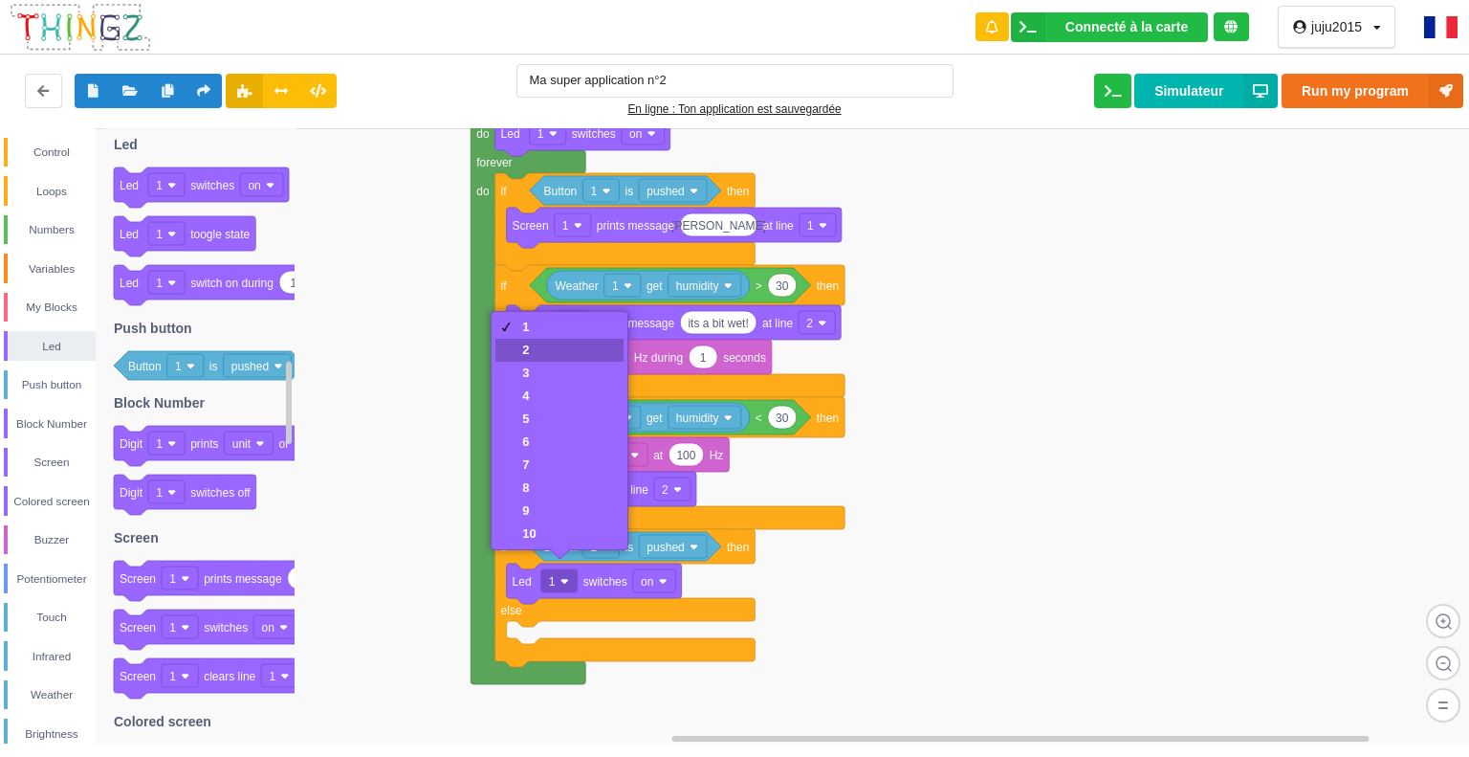
click at [528, 351] on div "2" at bounding box center [528, 349] width 13 height 14
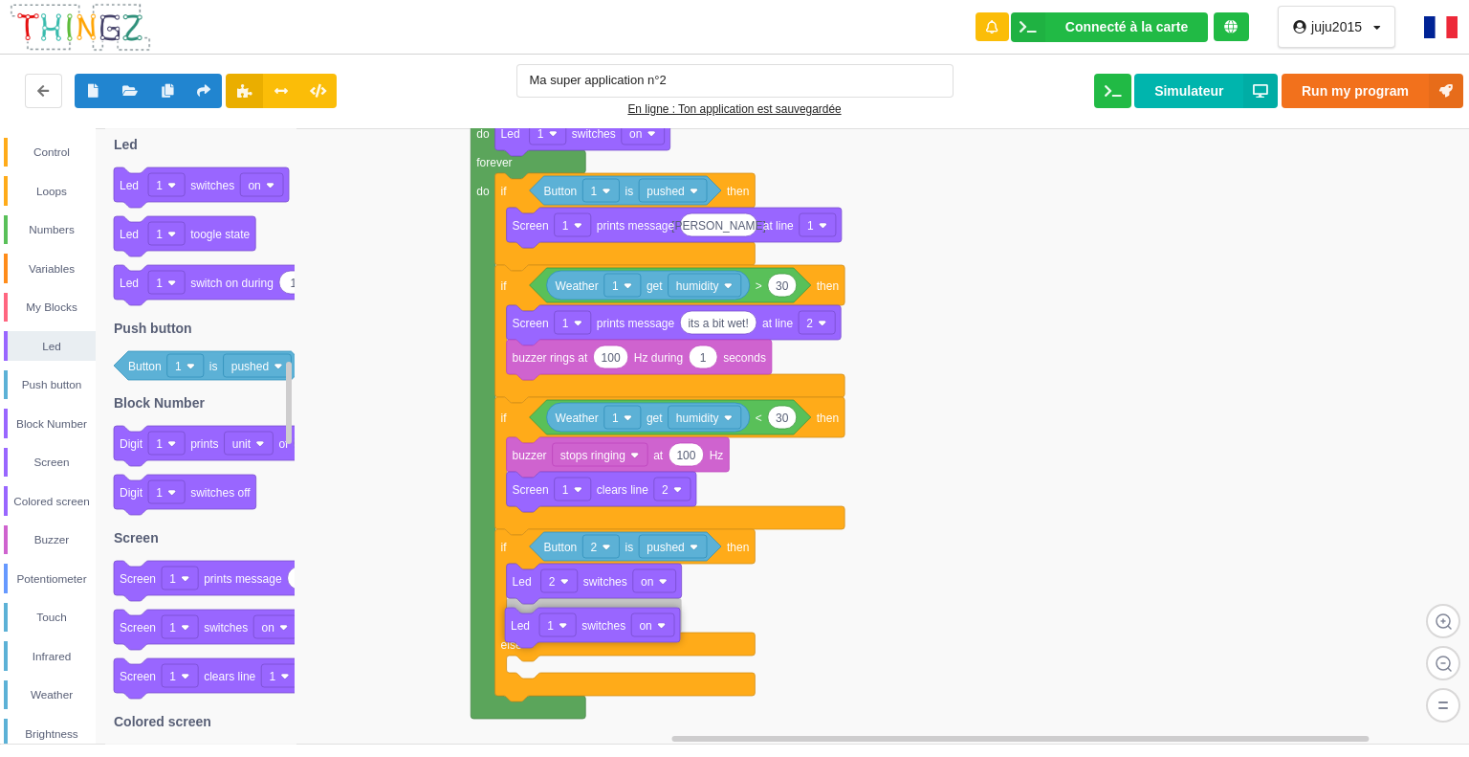
drag, startPoint x: 216, startPoint y: 187, endPoint x: 614, endPoint y: 616, distance: 585.5
click at [614, 616] on div "Control Loops Numbers Variables My Blocks Led Push button Block Number Screen C…" at bounding box center [741, 435] width 1483 height 615
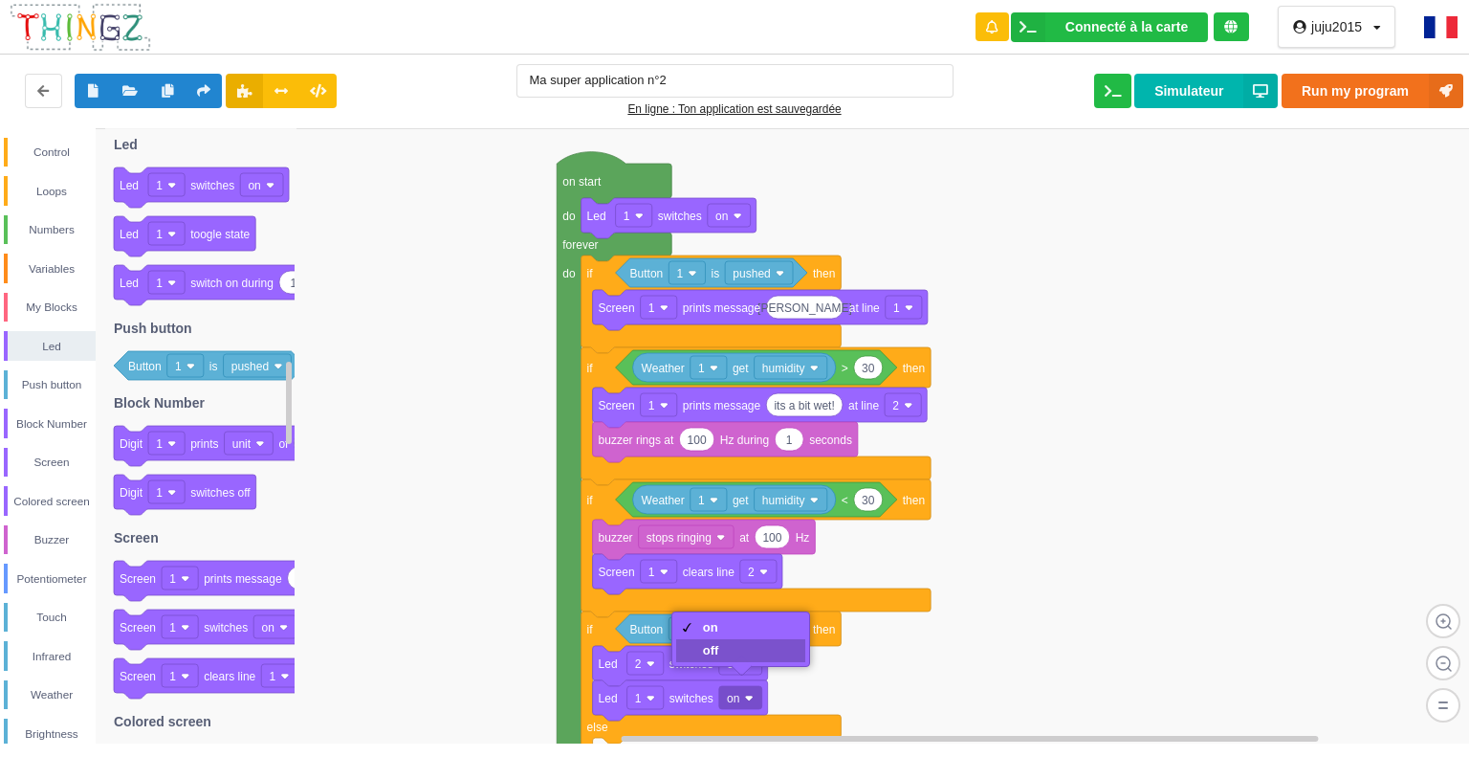
click at [726, 648] on div "off" at bounding box center [741, 650] width 130 height 23
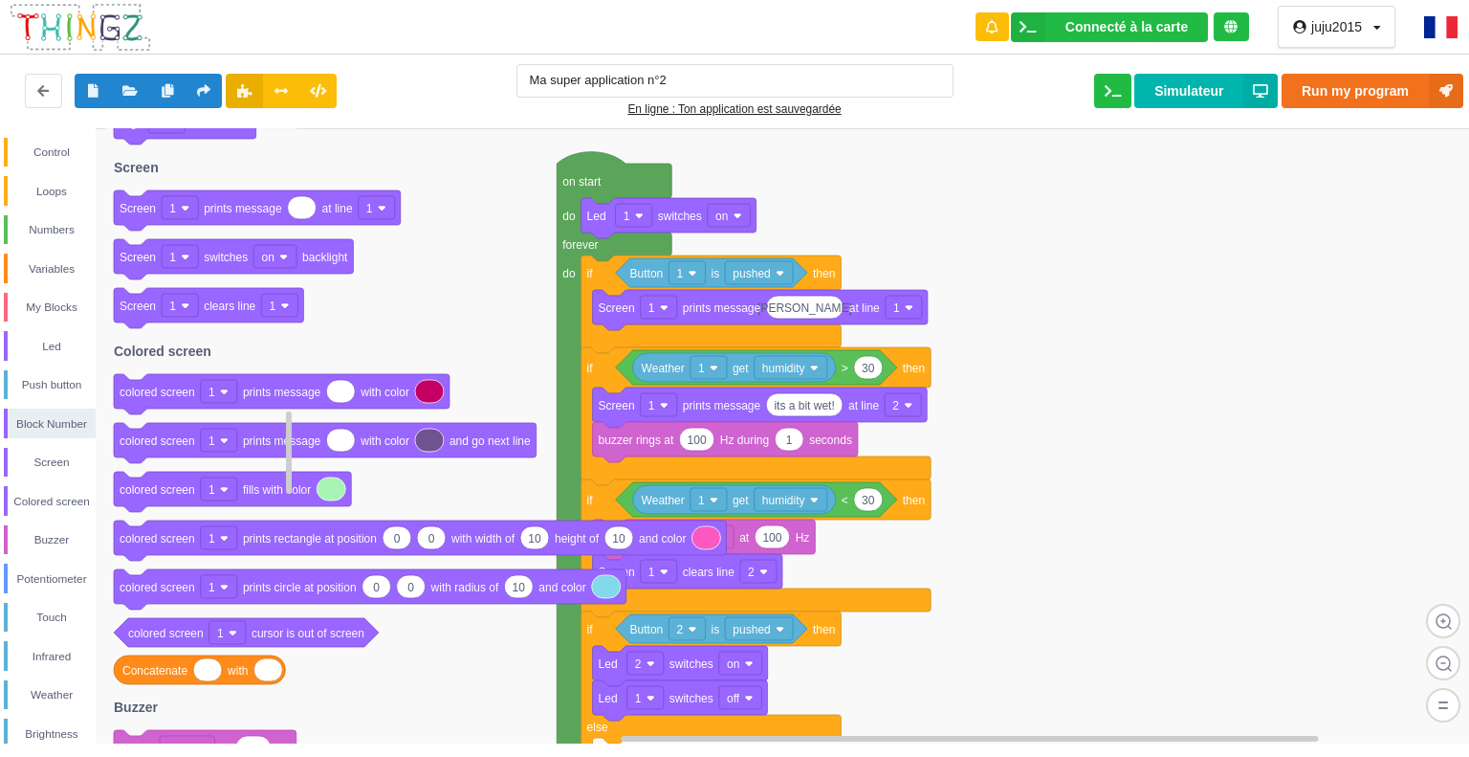
drag, startPoint x: 287, startPoint y: 389, endPoint x: 277, endPoint y: 425, distance: 36.7
click at [281, 430] on div "Control Loops Numbers Variables My Blocks Led Push button Block Number Screen C…" at bounding box center [741, 435] width 1483 height 615
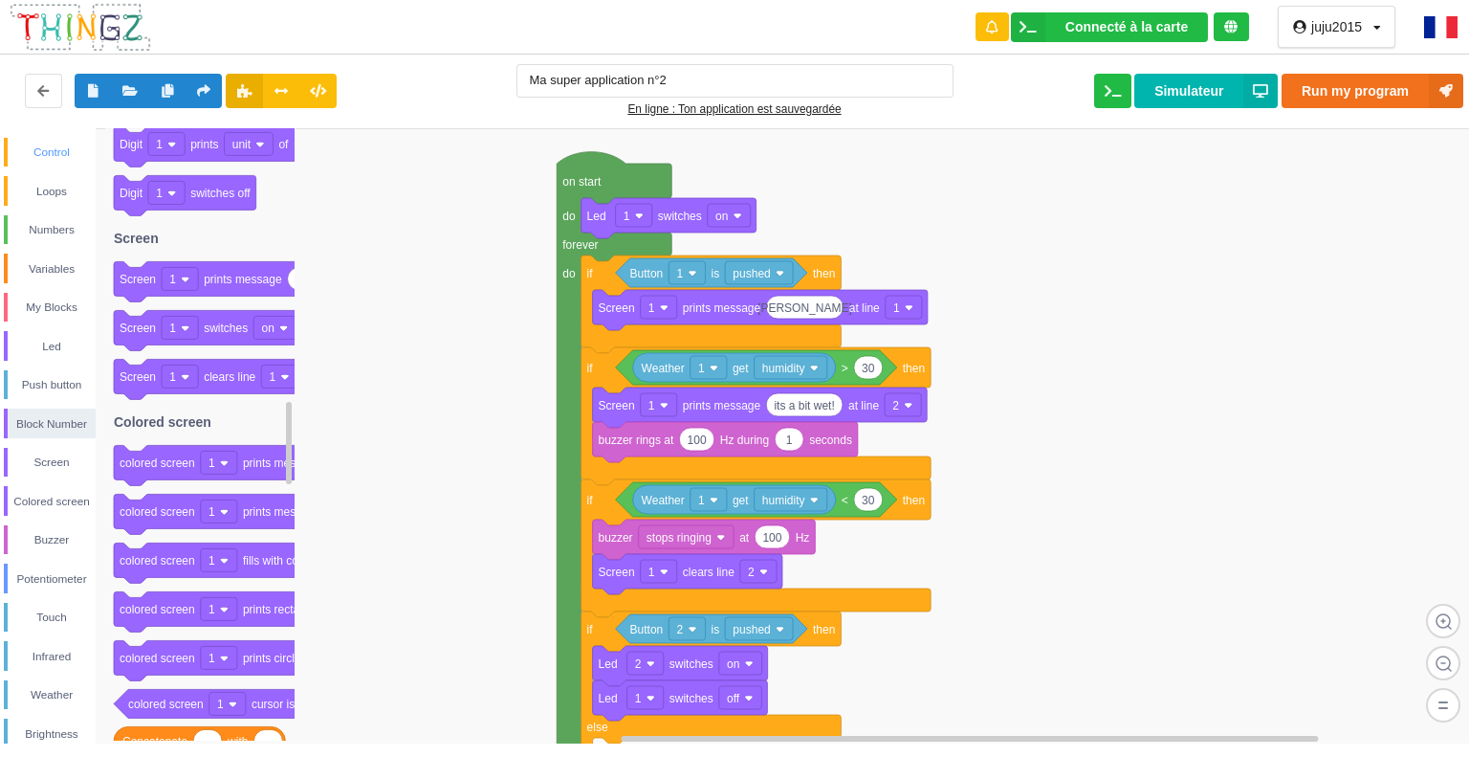
click at [16, 151] on div "Control" at bounding box center [52, 152] width 88 height 19
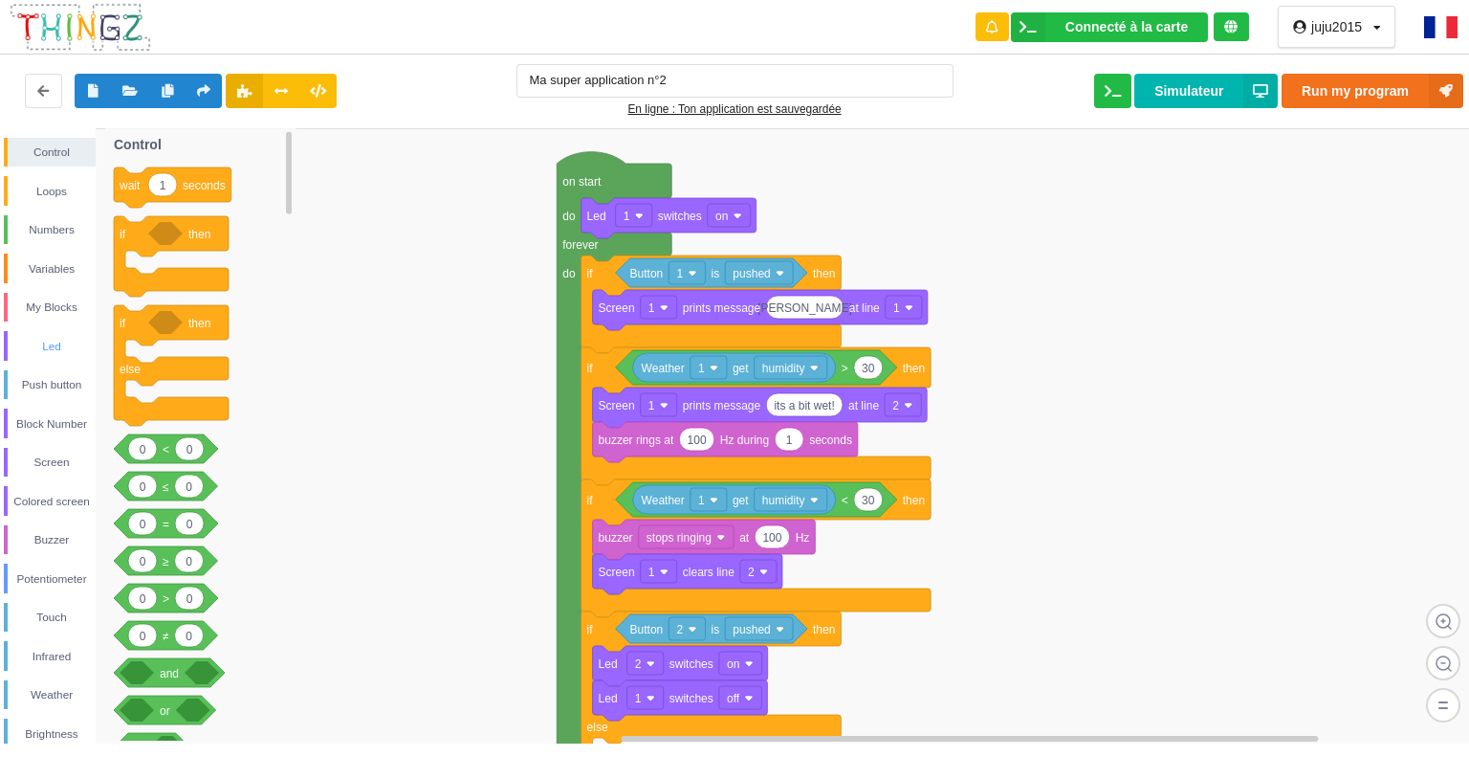
click at [27, 342] on div "Led" at bounding box center [52, 346] width 88 height 19
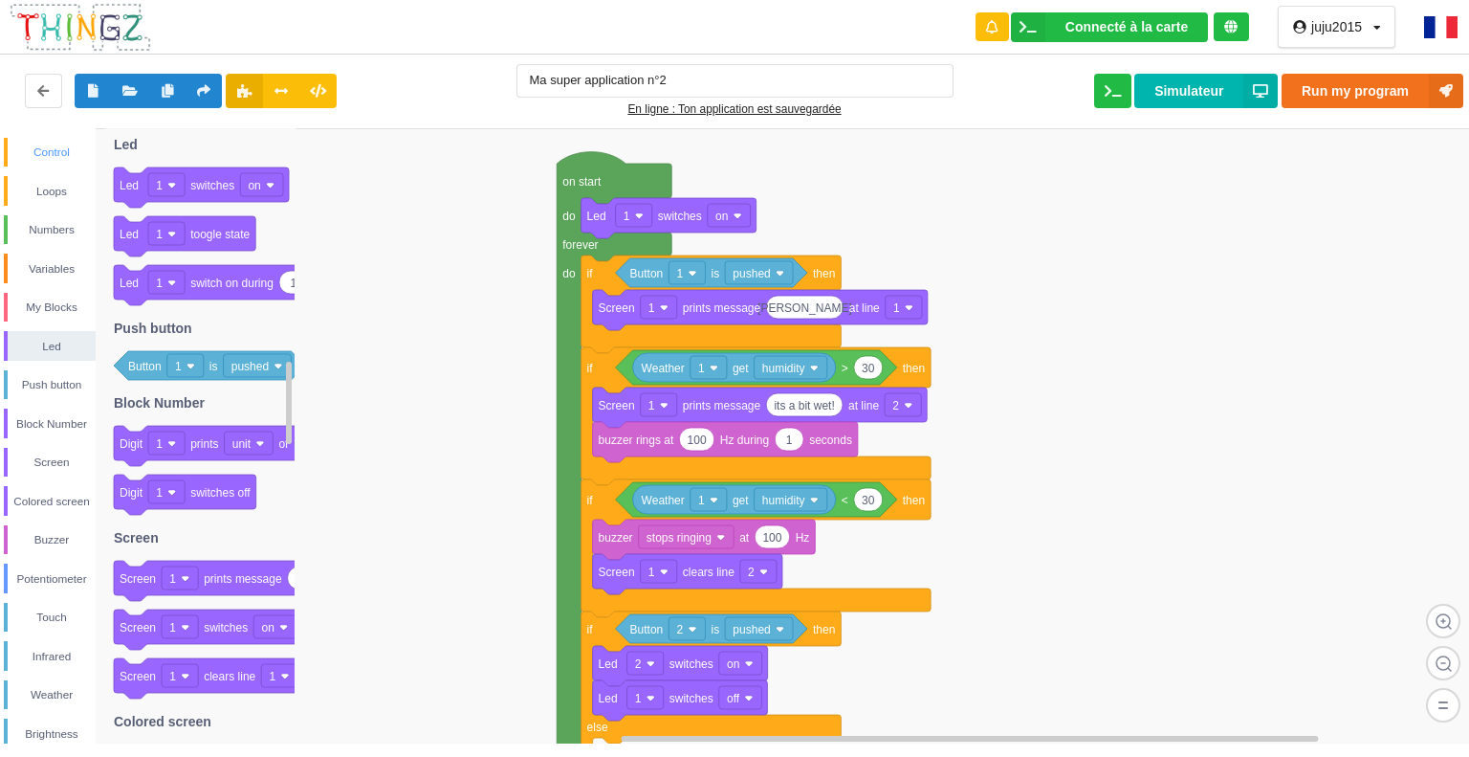
click at [63, 144] on div "Control" at bounding box center [52, 152] width 88 height 19
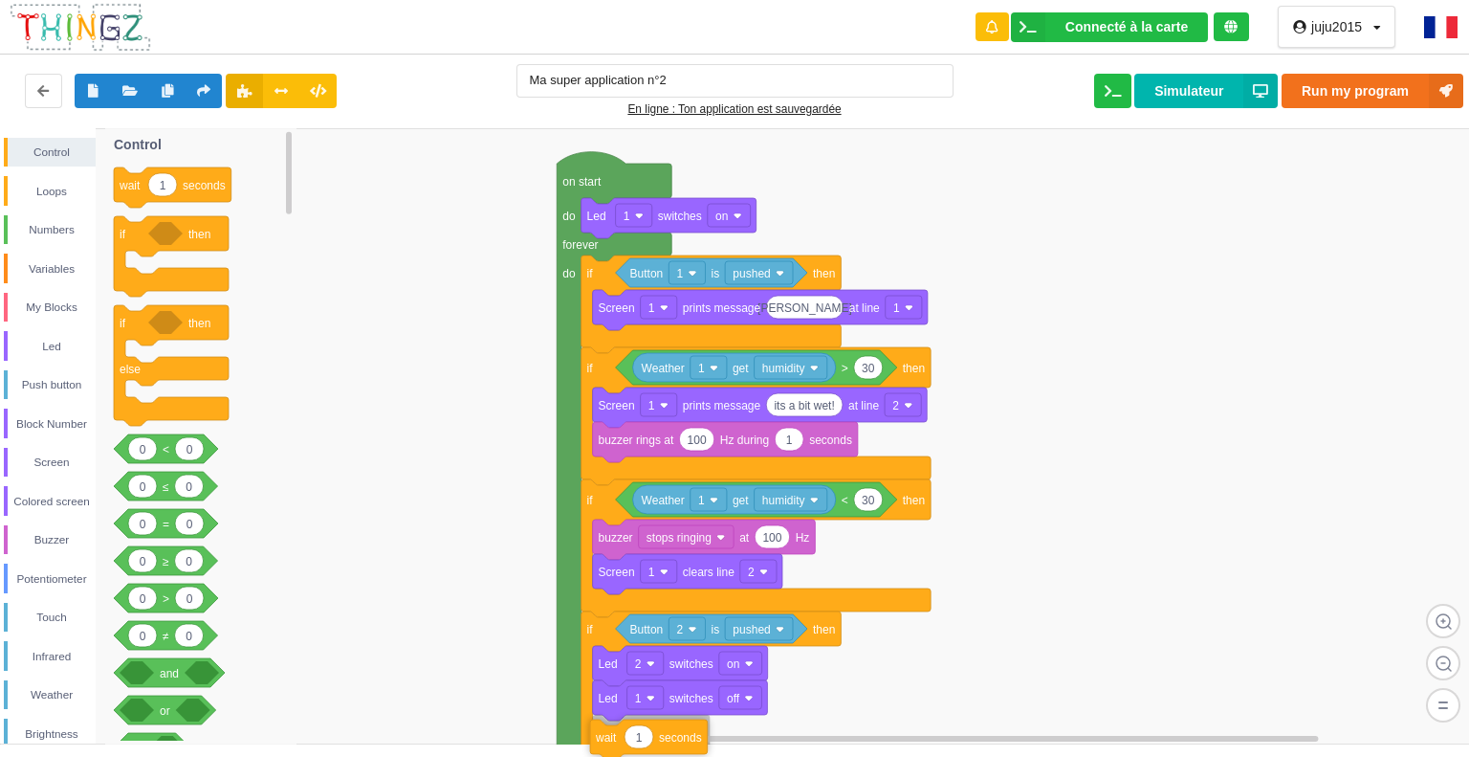
drag, startPoint x: 212, startPoint y: 188, endPoint x: 689, endPoint y: 739, distance: 728.4
click at [689, 739] on div "Control Loops Numbers Variables My Blocks Led Push button Block Number Screen C…" at bounding box center [741, 435] width 1483 height 615
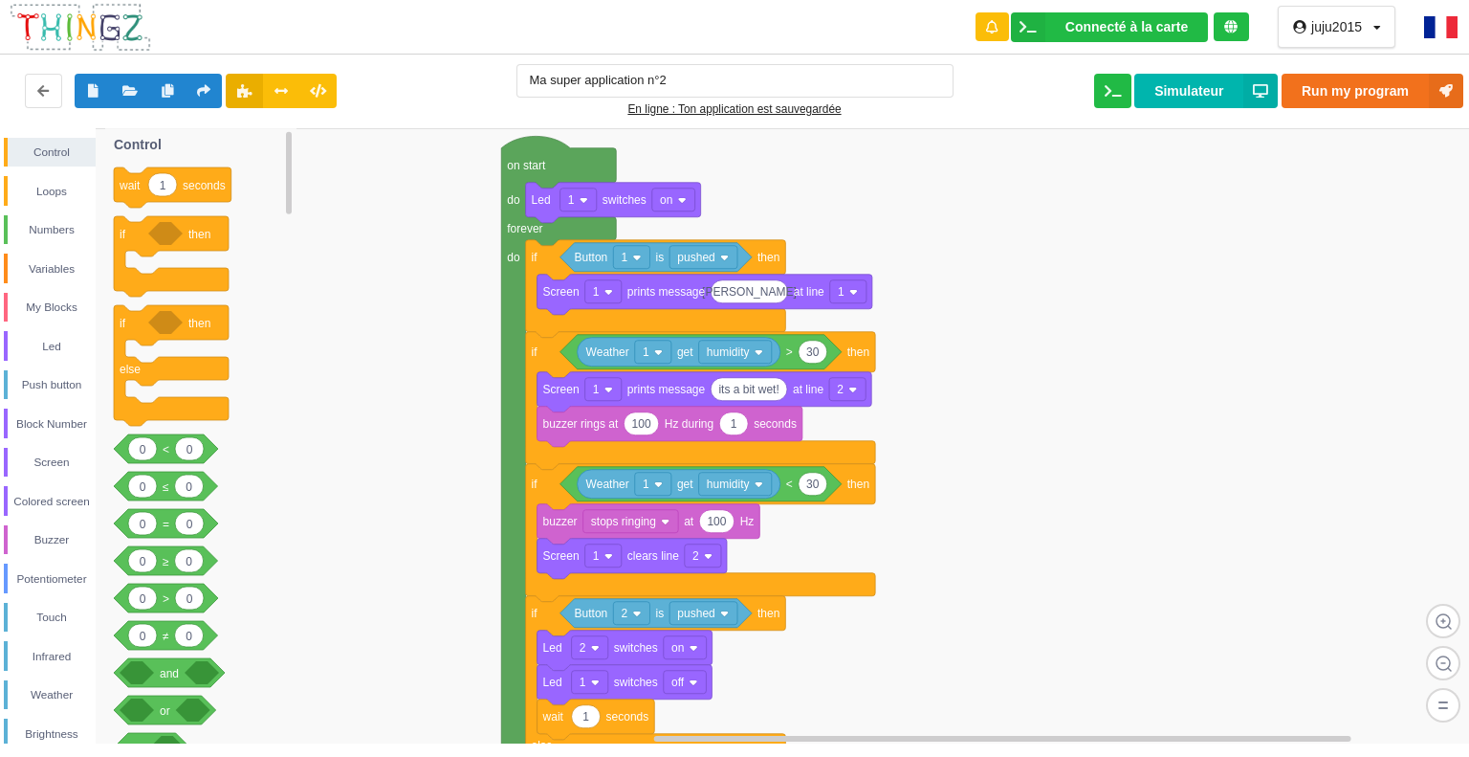
drag, startPoint x: 346, startPoint y: 237, endPoint x: 296, endPoint y: 189, distance: 69.7
click at [296, 191] on div "Control Loops Numbers Variables My Blocks Led Push button Block Number Screen C…" at bounding box center [741, 435] width 1483 height 615
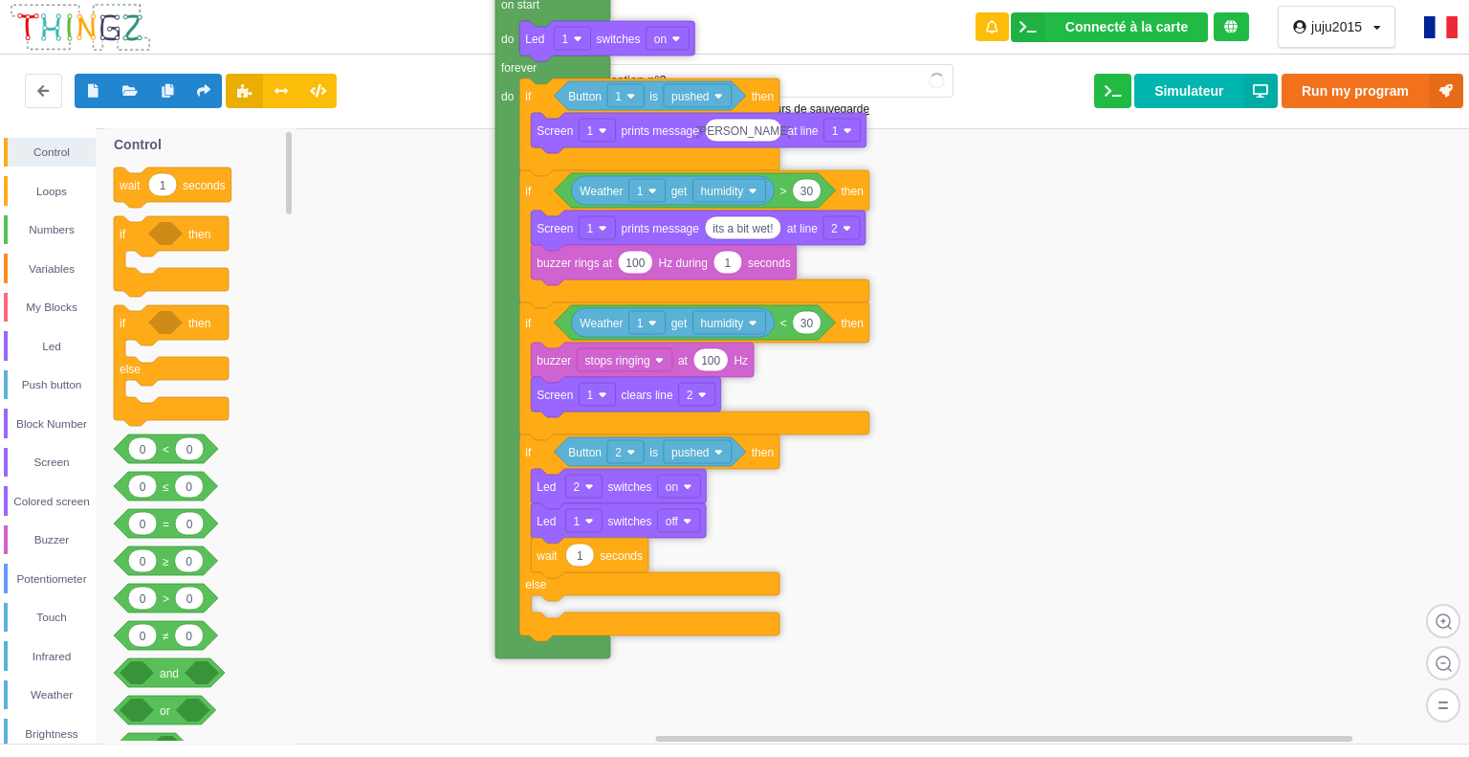
drag, startPoint x: 513, startPoint y: 241, endPoint x: 511, endPoint y: 112, distance: 129.2
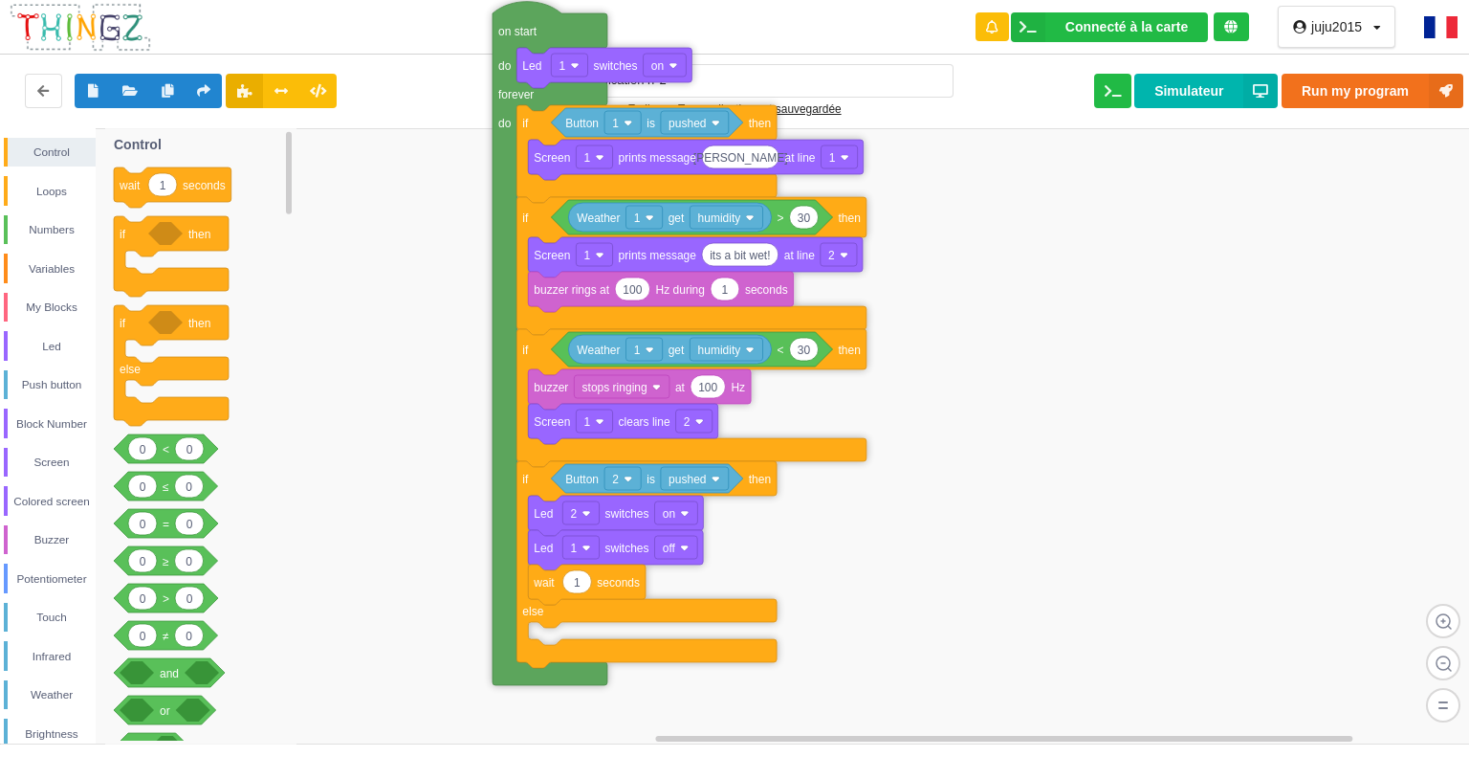
drag, startPoint x: 510, startPoint y: 357, endPoint x: 502, endPoint y: 148, distance: 208.7
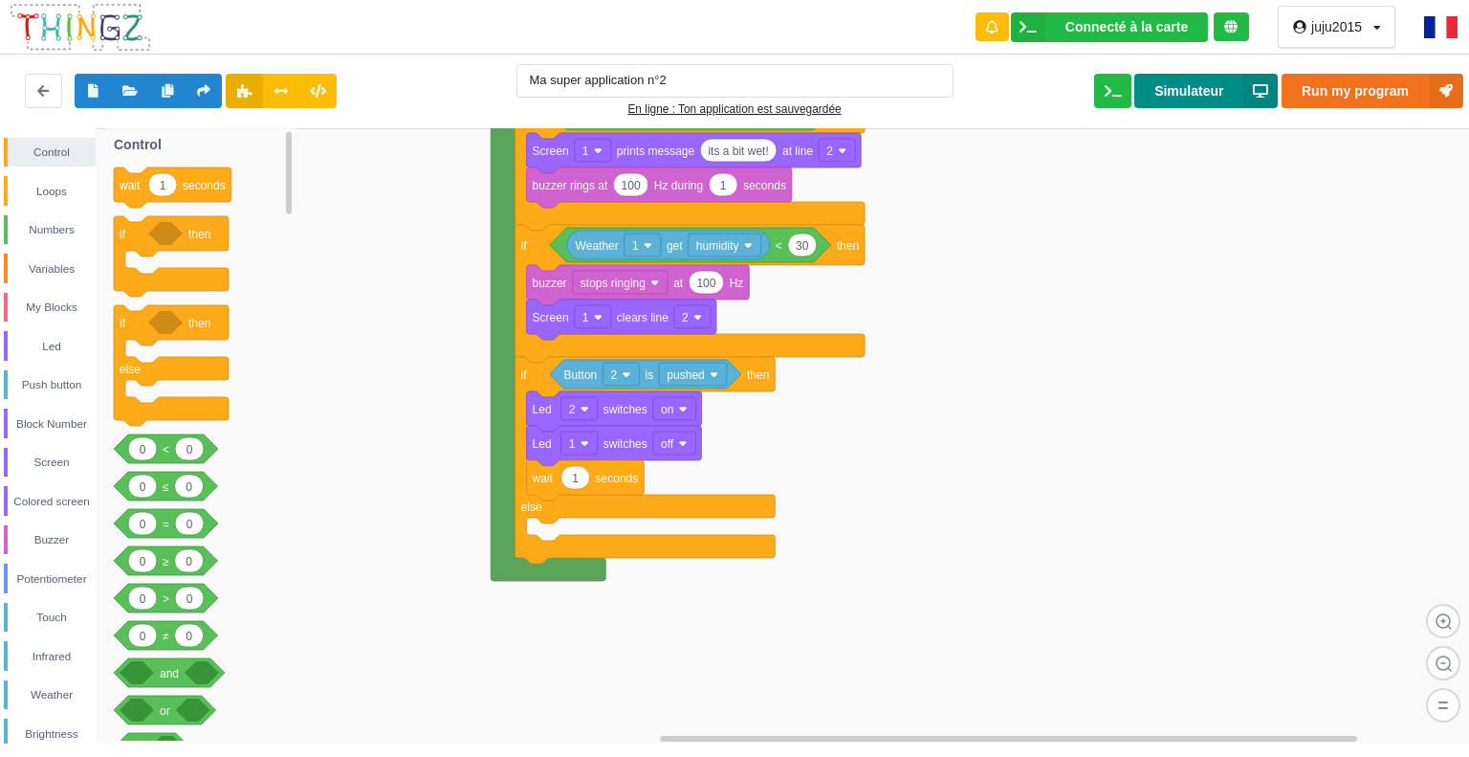
click at [1188, 99] on button "Simulateur" at bounding box center [1206, 91] width 143 height 34
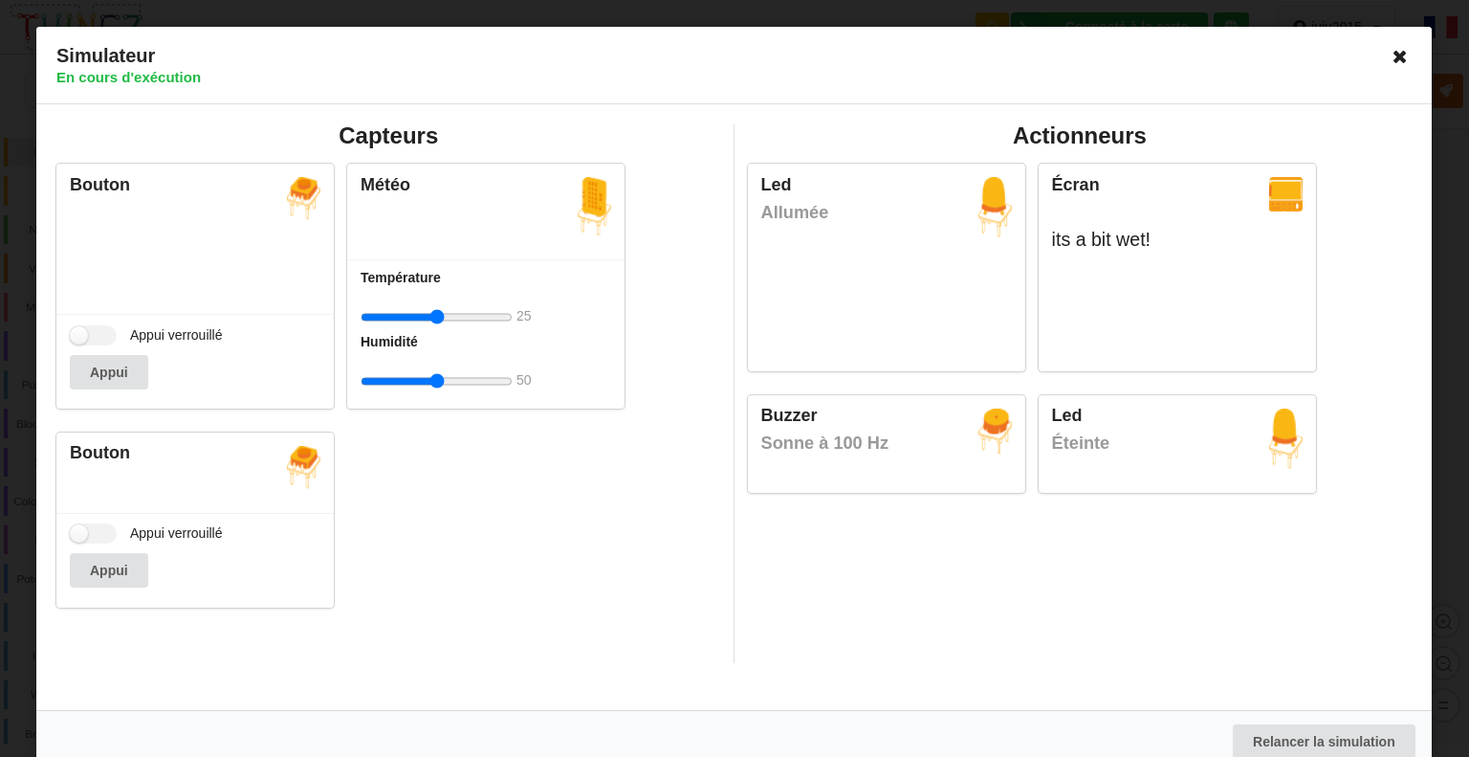
click at [1391, 53] on icon at bounding box center [1401, 56] width 31 height 31
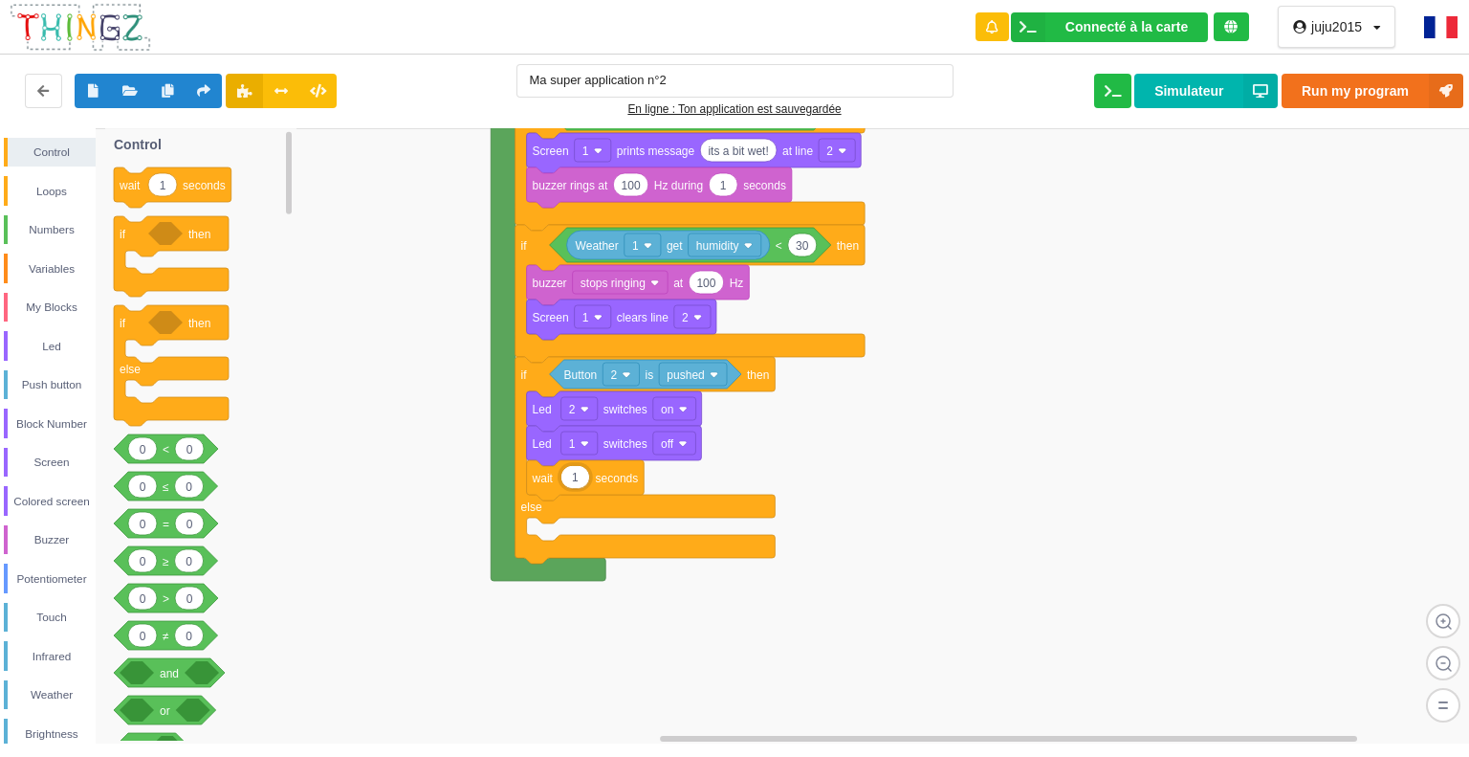
click at [584, 476] on input "1" at bounding box center [576, 477] width 28 height 22
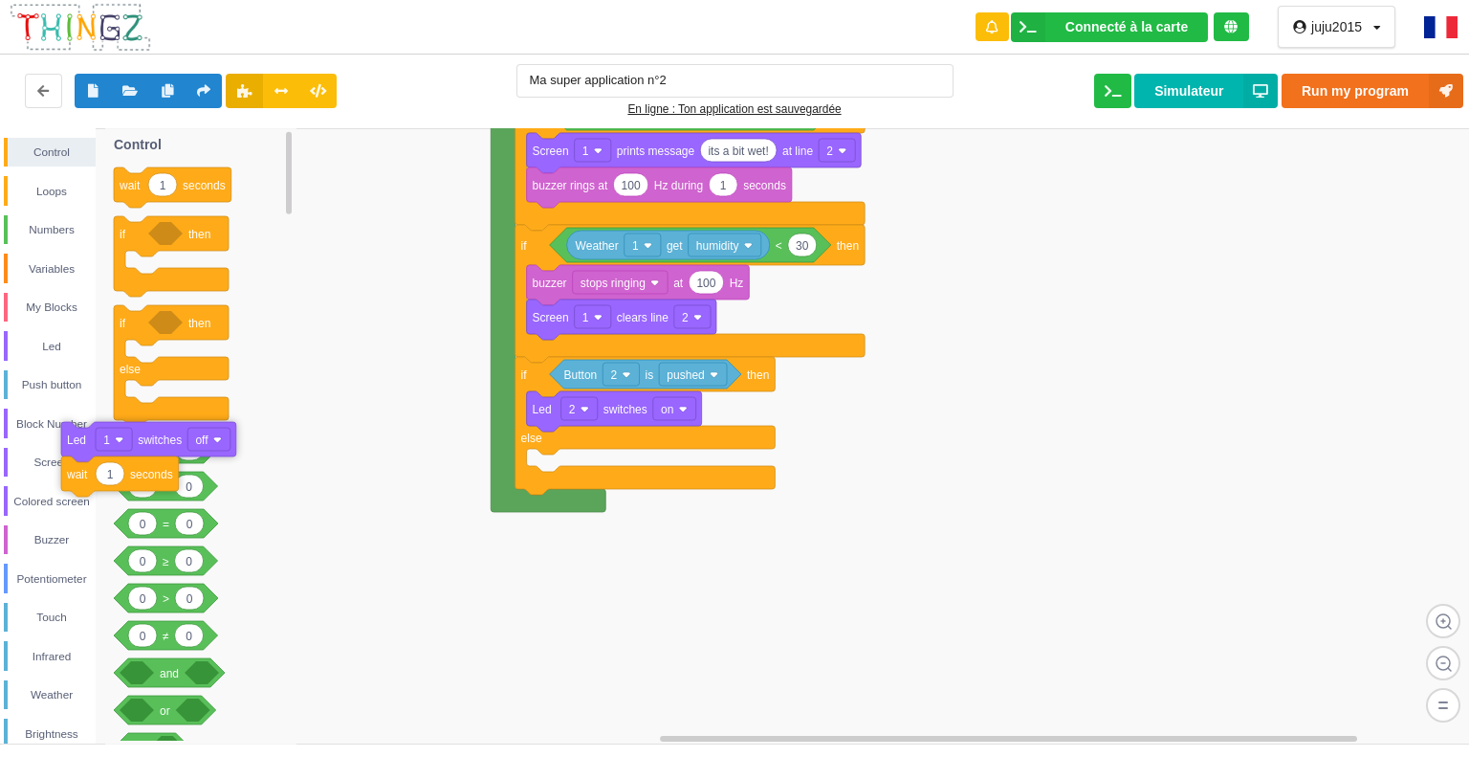
drag, startPoint x: 621, startPoint y: 451, endPoint x: 2, endPoint y: 415, distance: 619.9
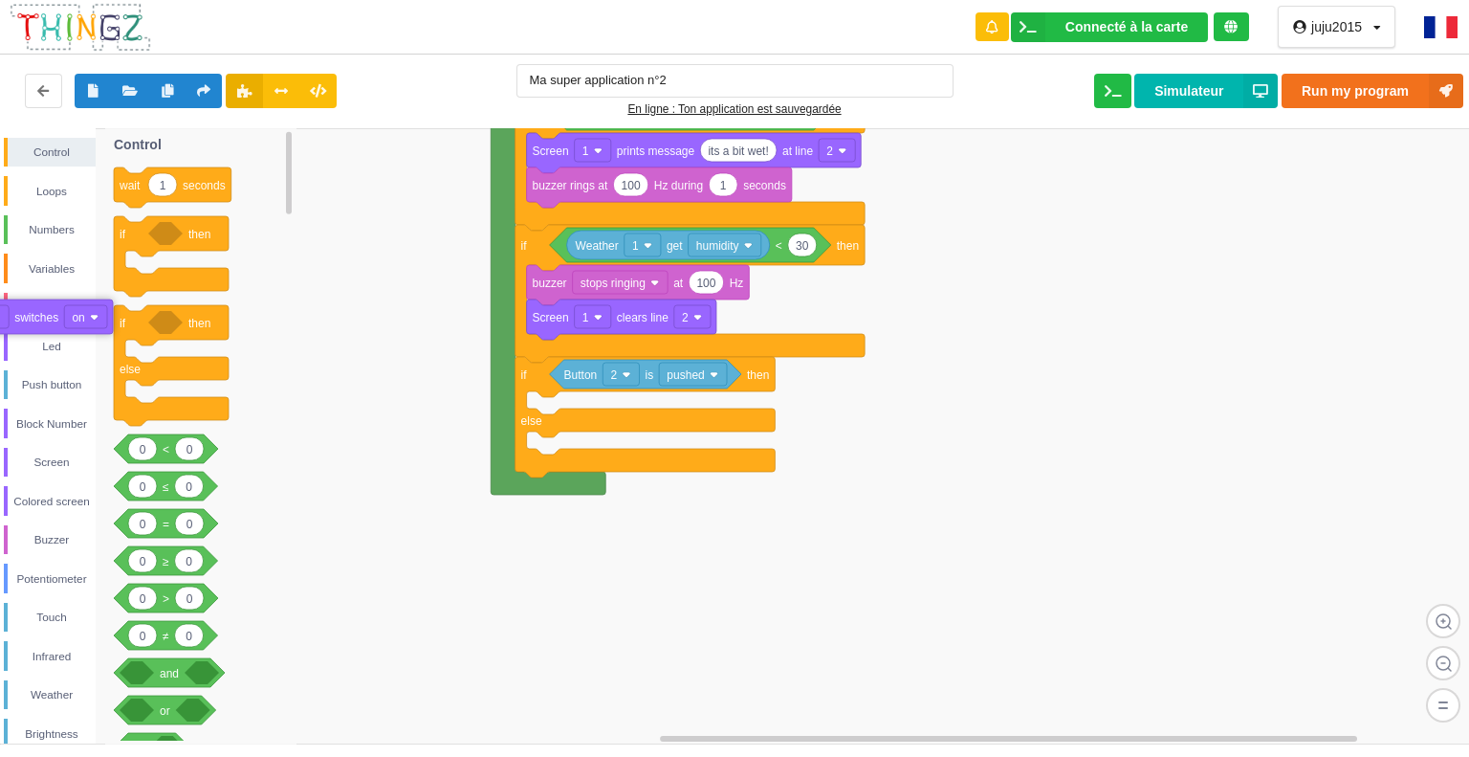
drag, startPoint x: 597, startPoint y: 414, endPoint x: 11, endPoint y: 320, distance: 592.9
click at [50, 343] on div "Led" at bounding box center [52, 346] width 88 height 19
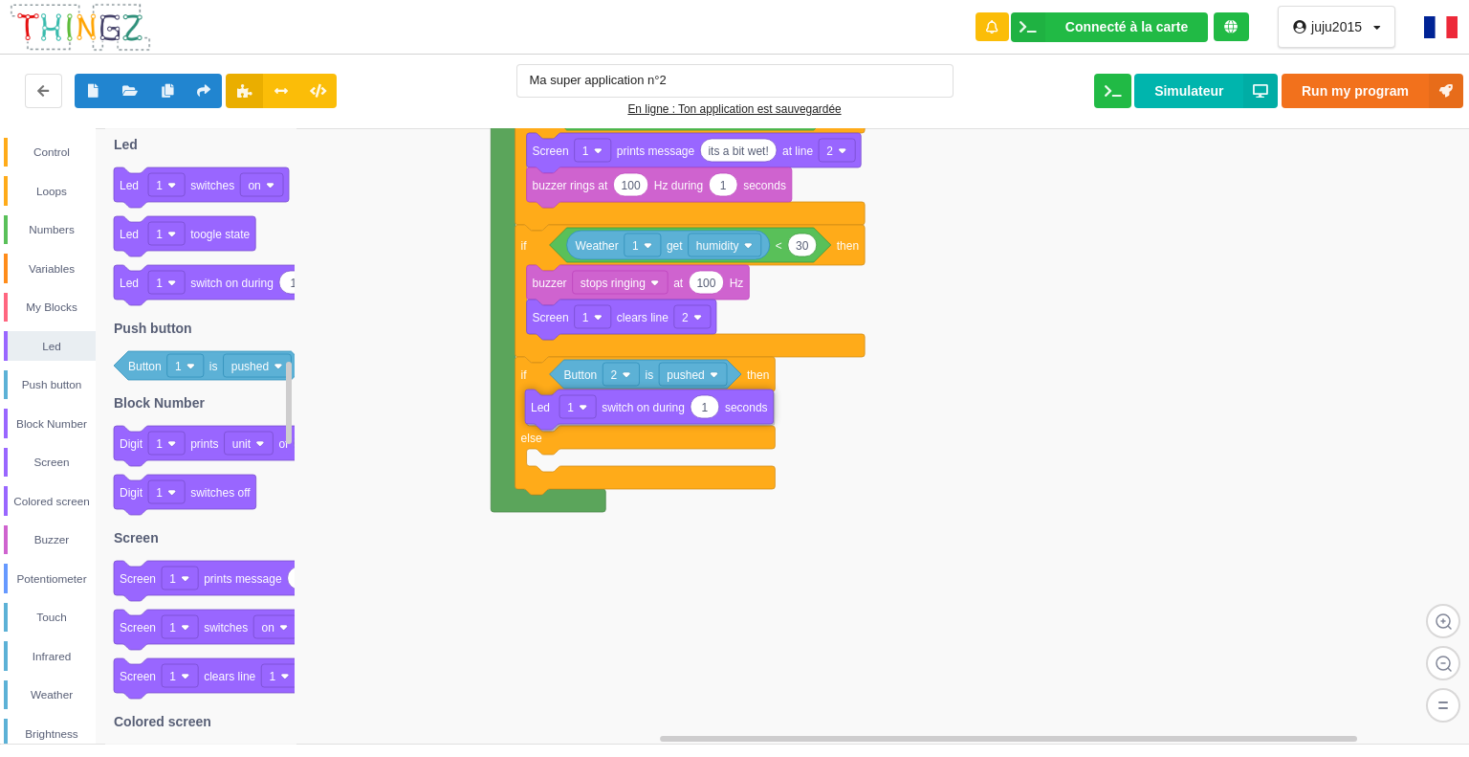
drag, startPoint x: 224, startPoint y: 290, endPoint x: 634, endPoint y: 414, distance: 428.8
click at [635, 414] on div "Control Loops Numbers Variables My Blocks Led Push button Block Number Screen C…" at bounding box center [741, 435] width 1483 height 615
type input "10"
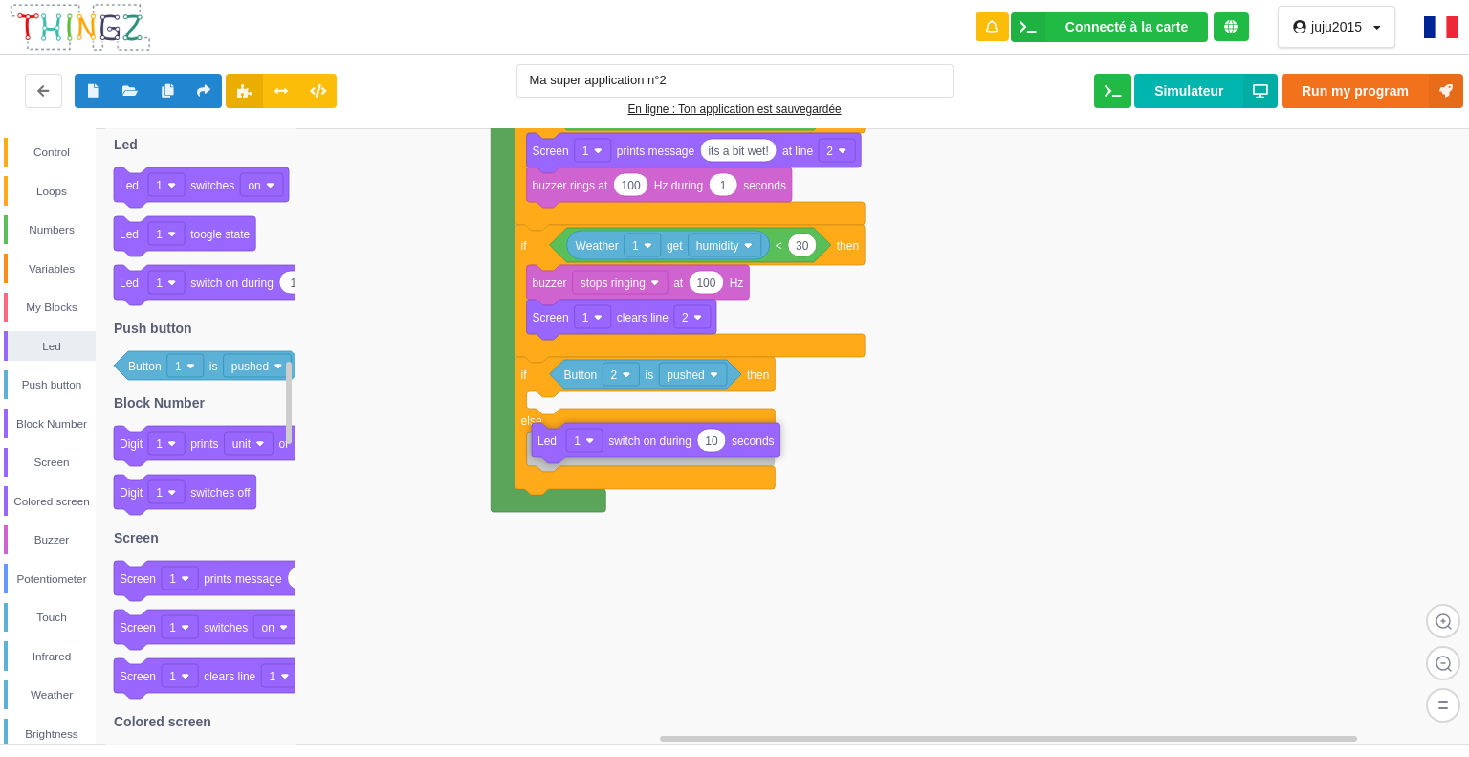
drag, startPoint x: 629, startPoint y: 392, endPoint x: 683, endPoint y: 405, distance: 55.0
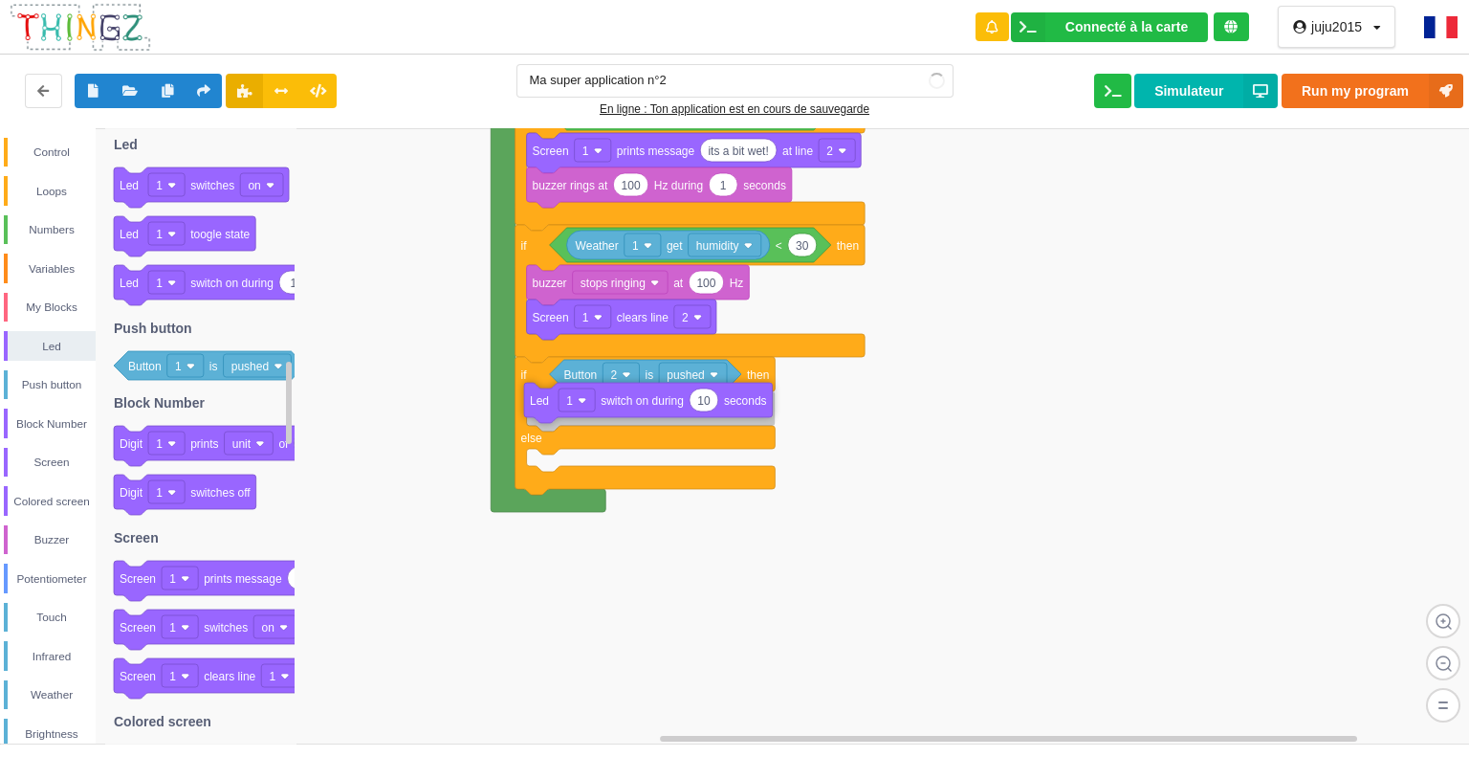
drag, startPoint x: 666, startPoint y: 445, endPoint x: 664, endPoint y: 418, distance: 26.9
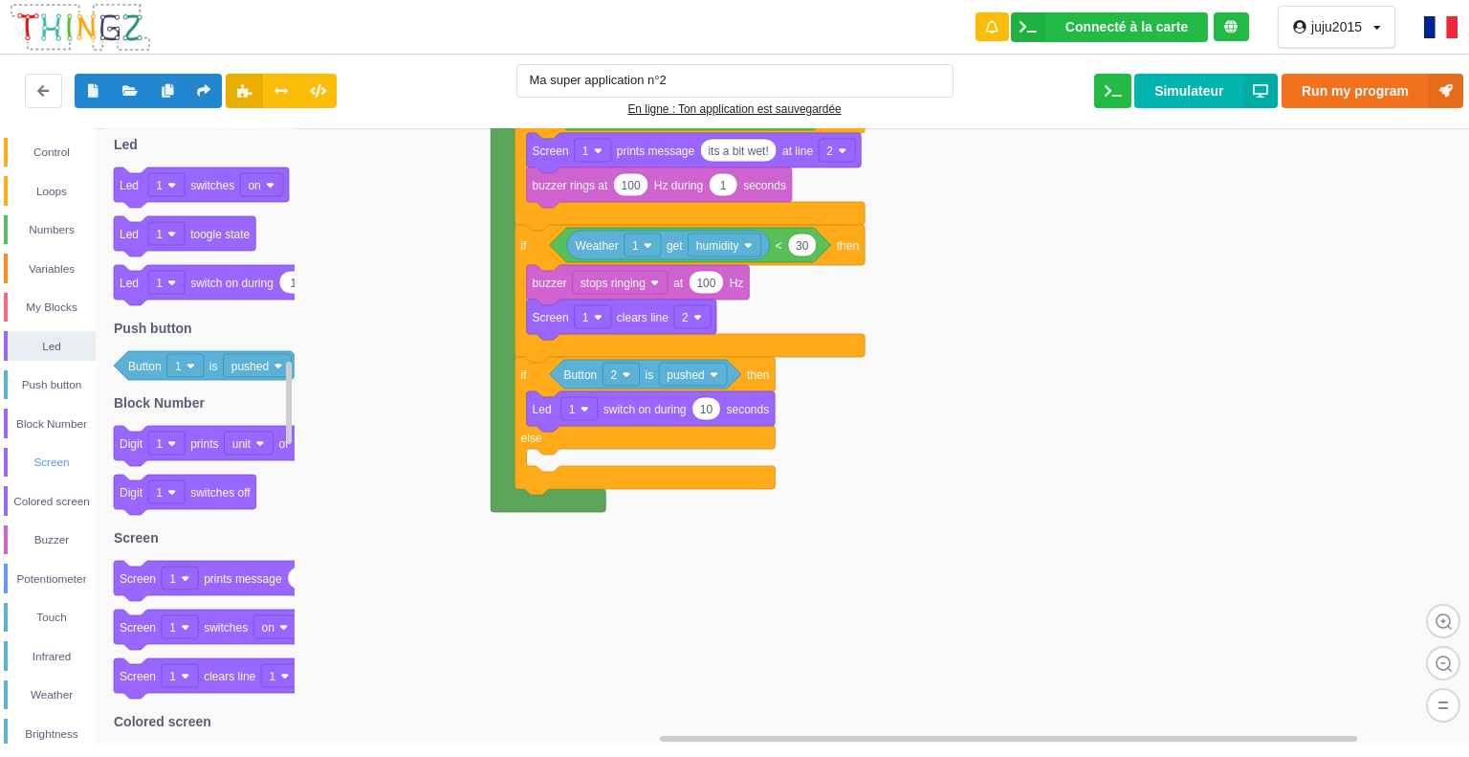
click at [44, 452] on div "Screen" at bounding box center [52, 461] width 88 height 19
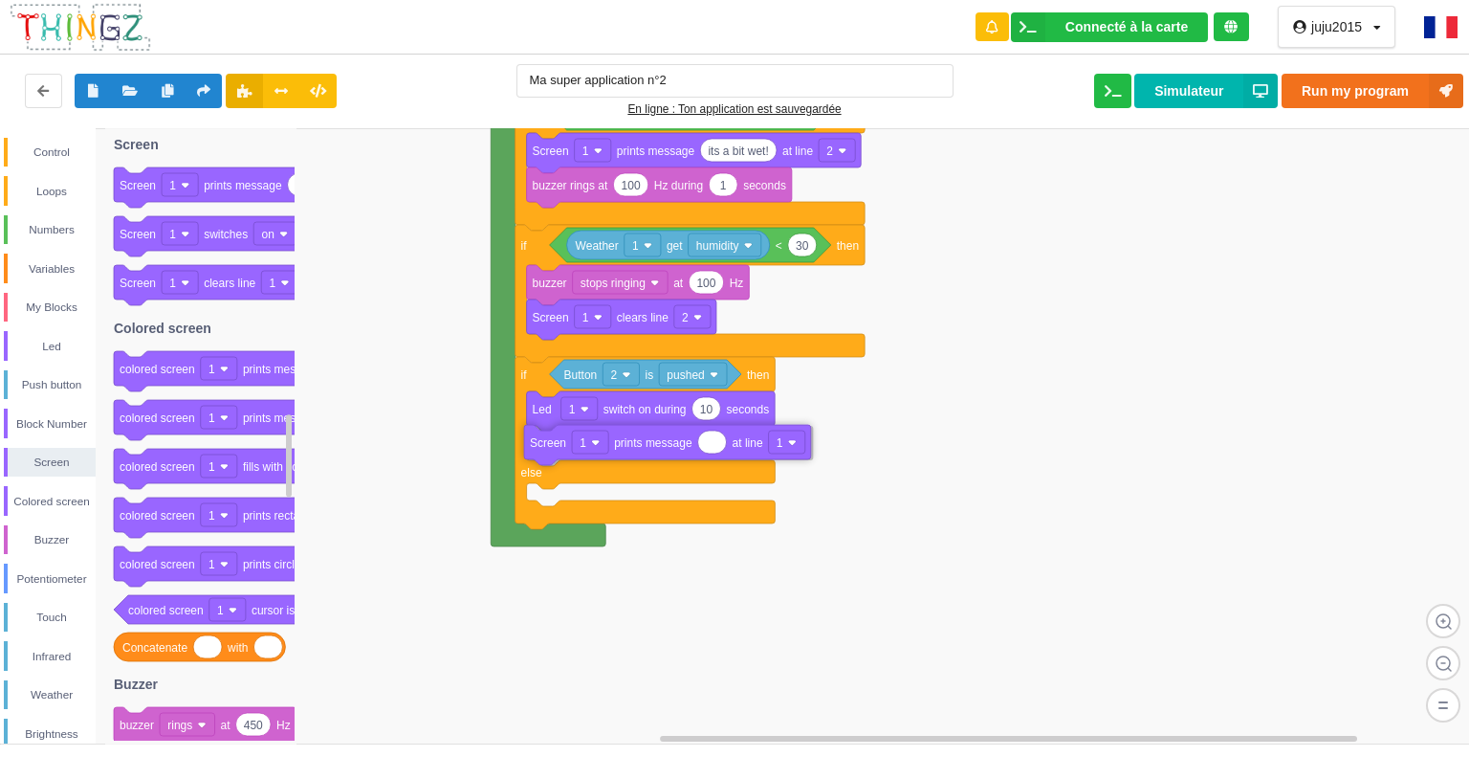
drag, startPoint x: 300, startPoint y: 187, endPoint x: 706, endPoint y: 444, distance: 479.8
click at [706, 444] on div "Control Loops Numbers Variables My Blocks Led Push button Block Number Screen C…" at bounding box center [741, 435] width 1483 height 615
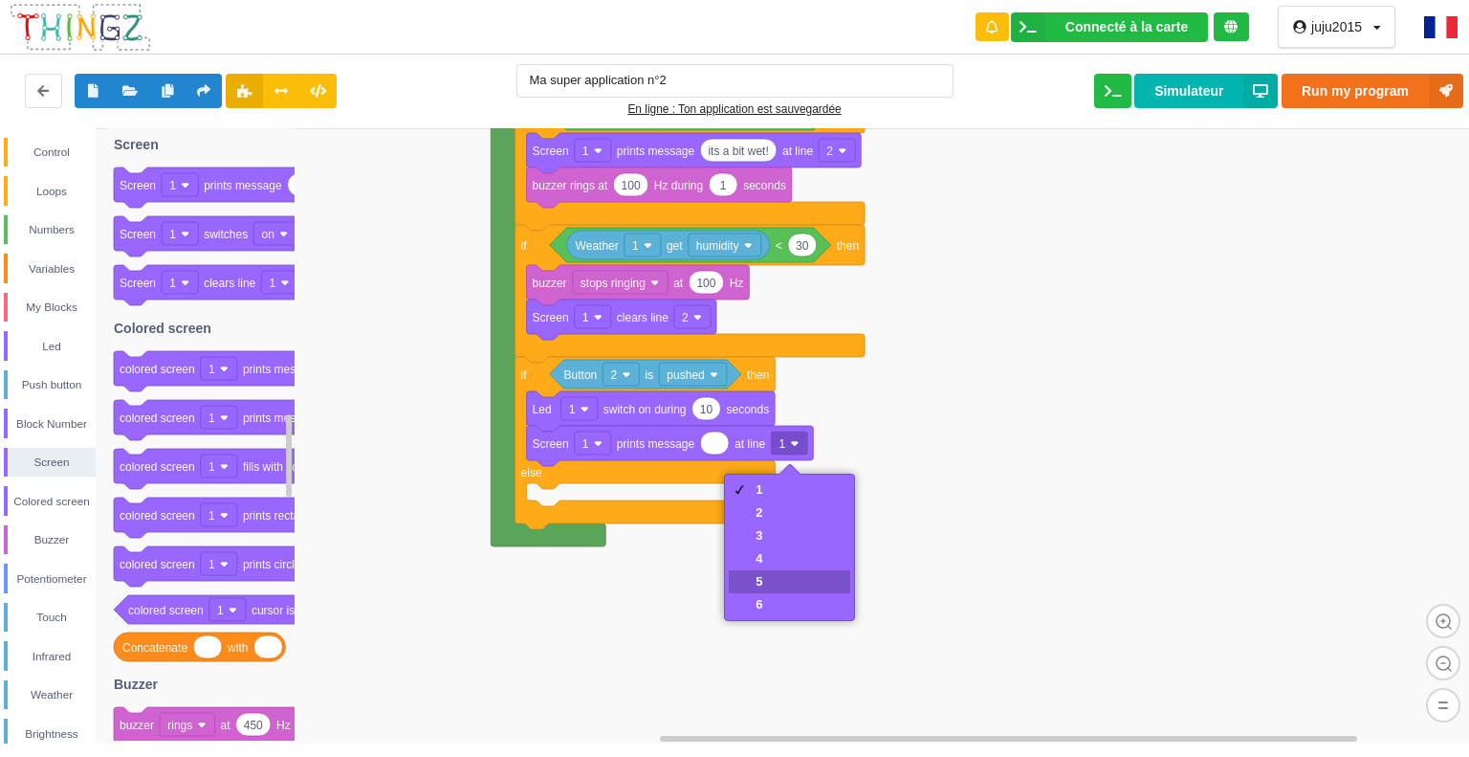
click at [779, 588] on div "5" at bounding box center [789, 581] width 121 height 23
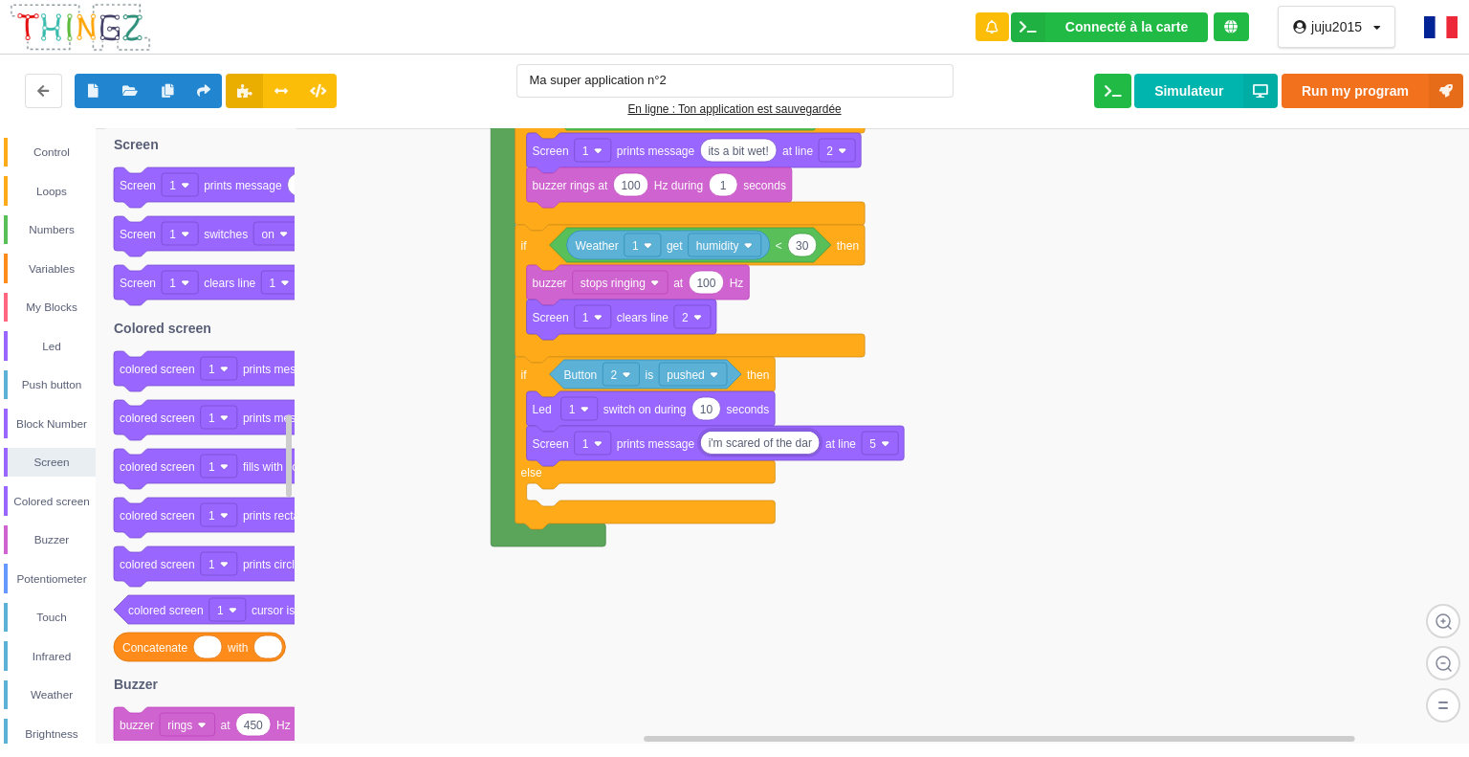
type input "i'm scared of the dark"
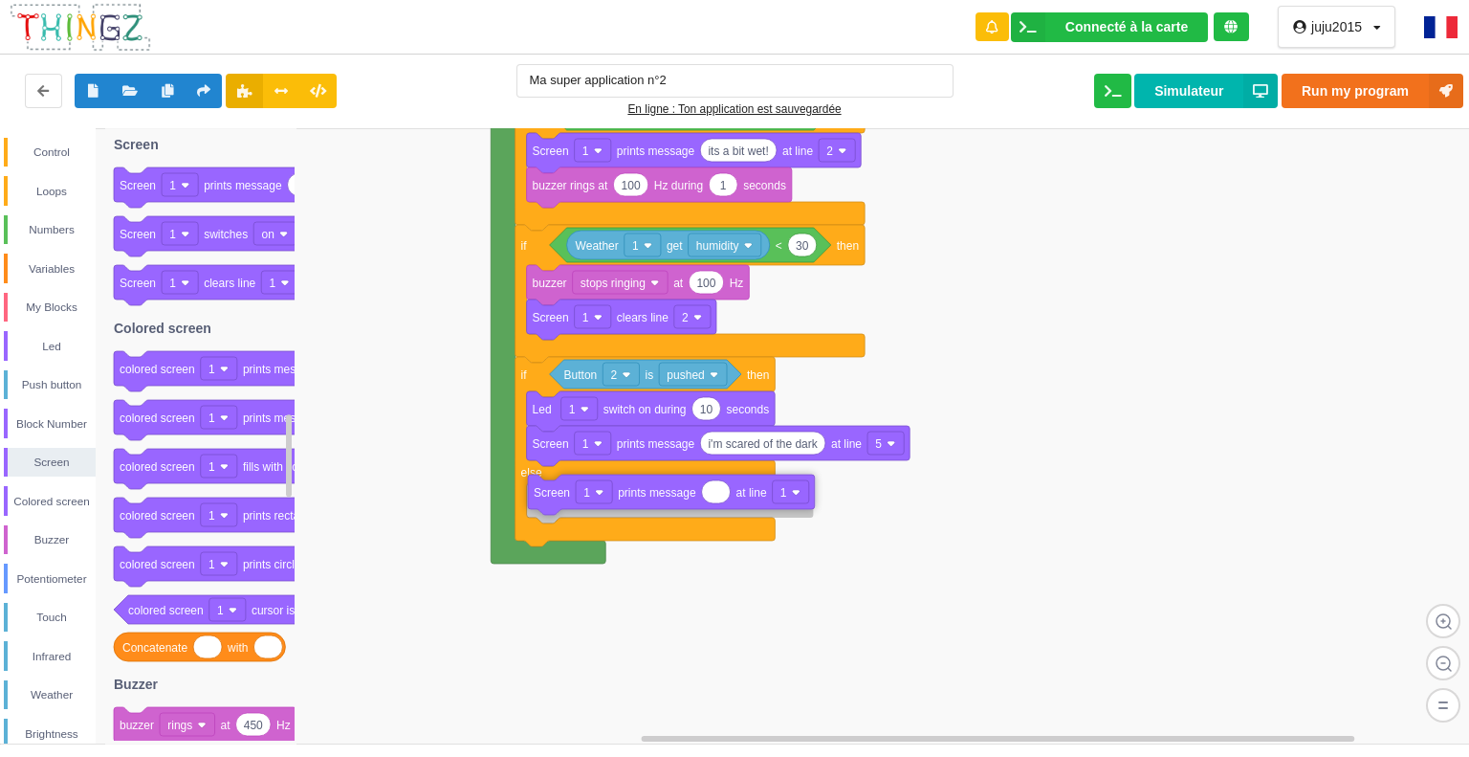
drag, startPoint x: 253, startPoint y: 190, endPoint x: 666, endPoint y: 497, distance: 514.8
click at [666, 497] on div "Control Loops Numbers Variables My Blocks Led Push button Block Number Screen C…" at bounding box center [741, 435] width 1483 height 615
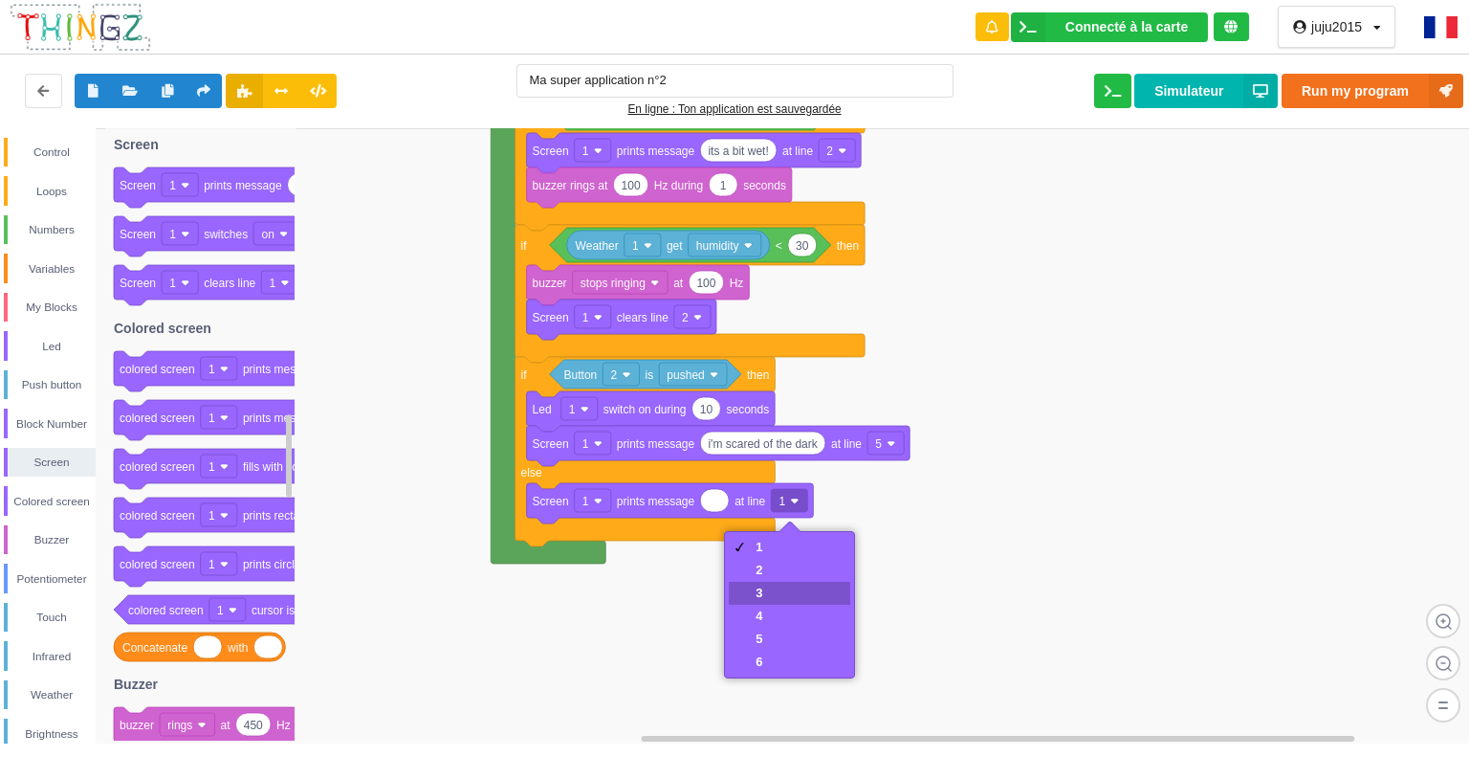
click at [753, 593] on div "3" at bounding box center [789, 593] width 121 height 23
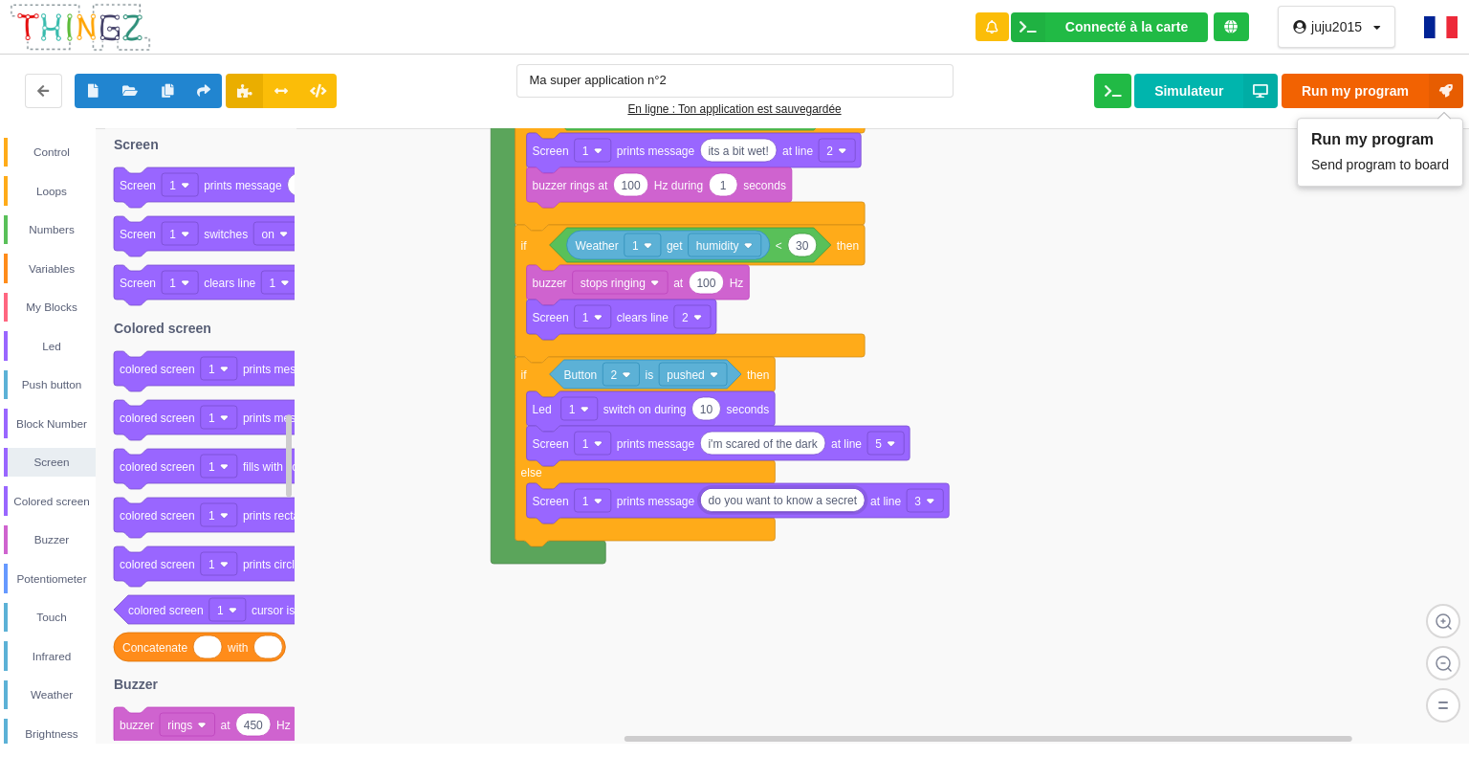
type input "do you want to know a secret"
click at [1413, 88] on button "Run my program" at bounding box center [1373, 91] width 182 height 34
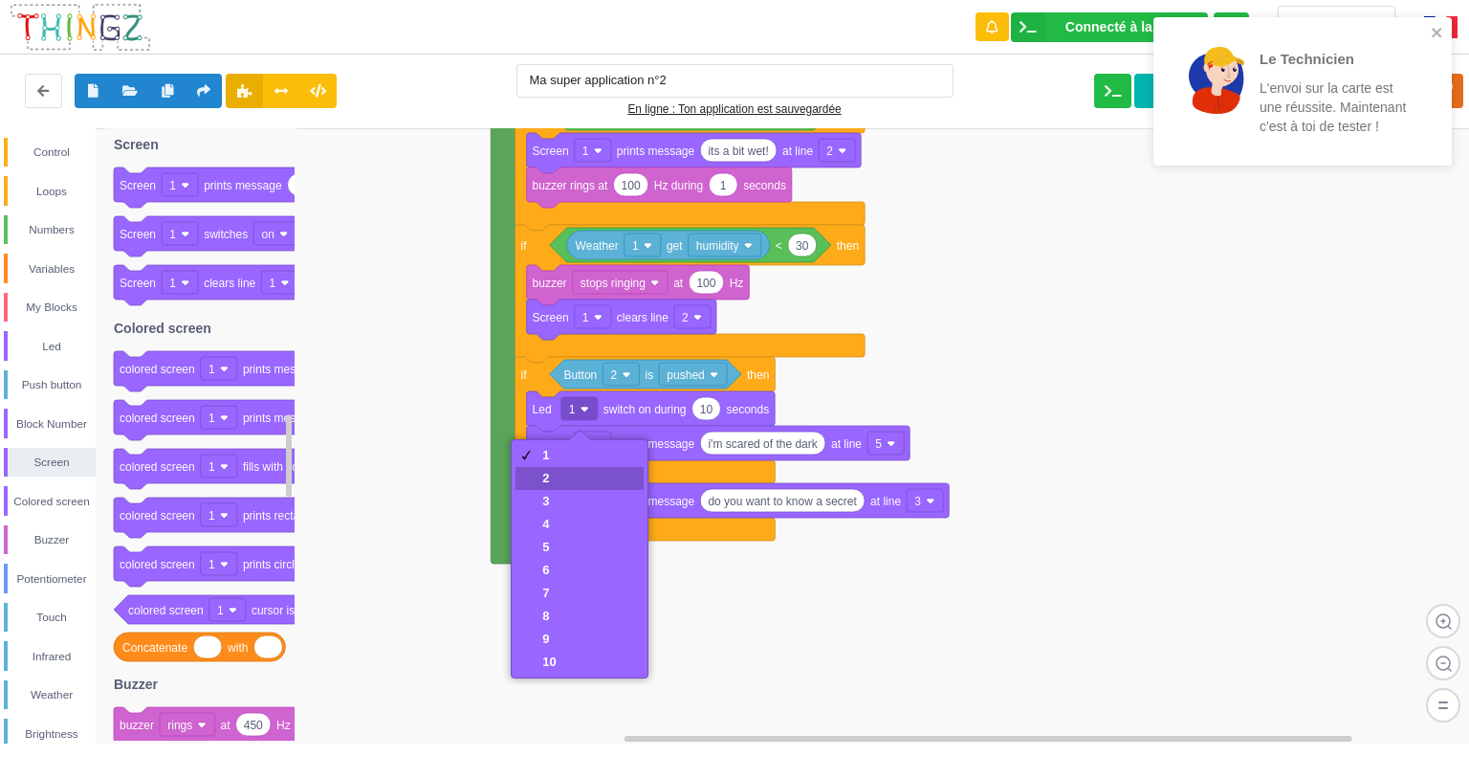
click at [549, 474] on div "2" at bounding box center [548, 478] width 13 height 14
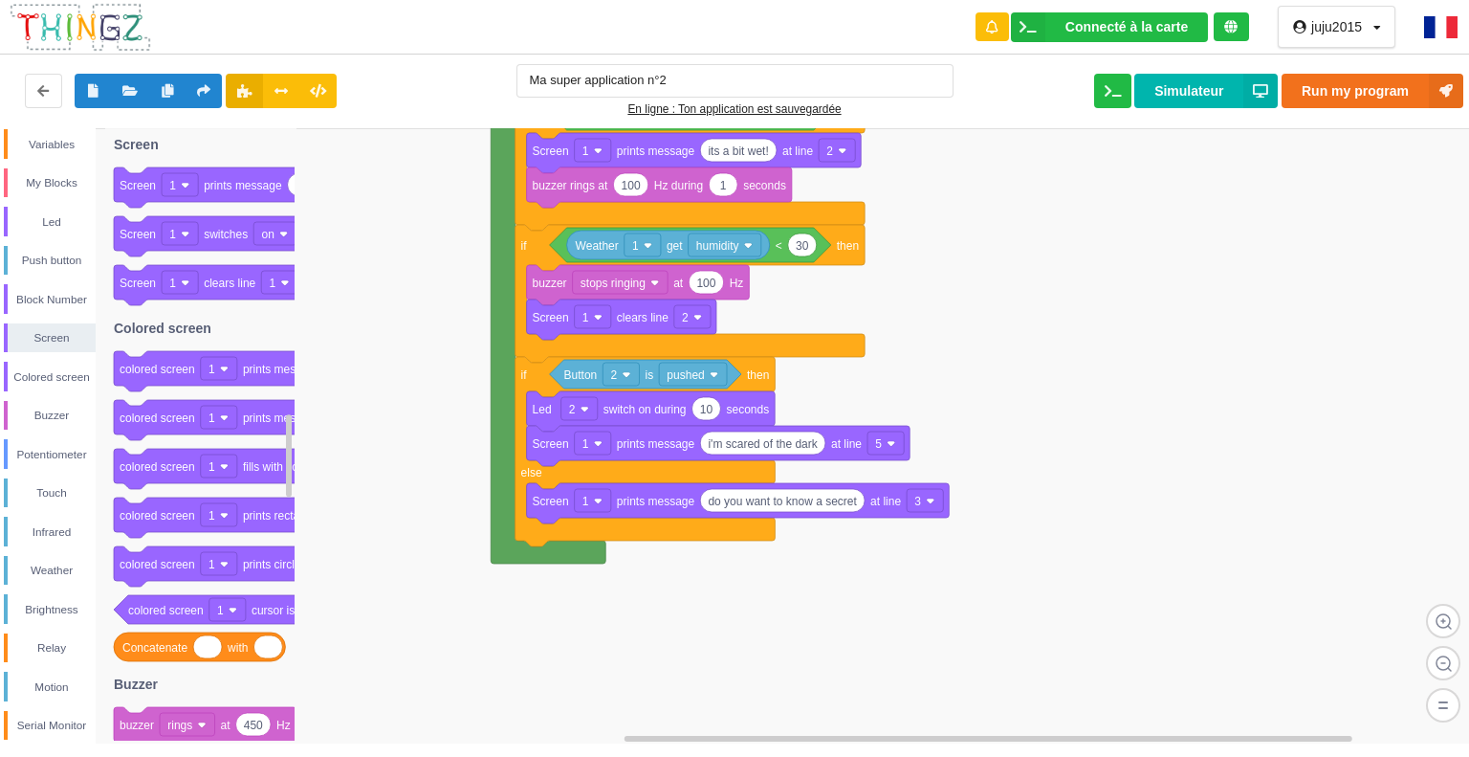
scroll to position [207, 0]
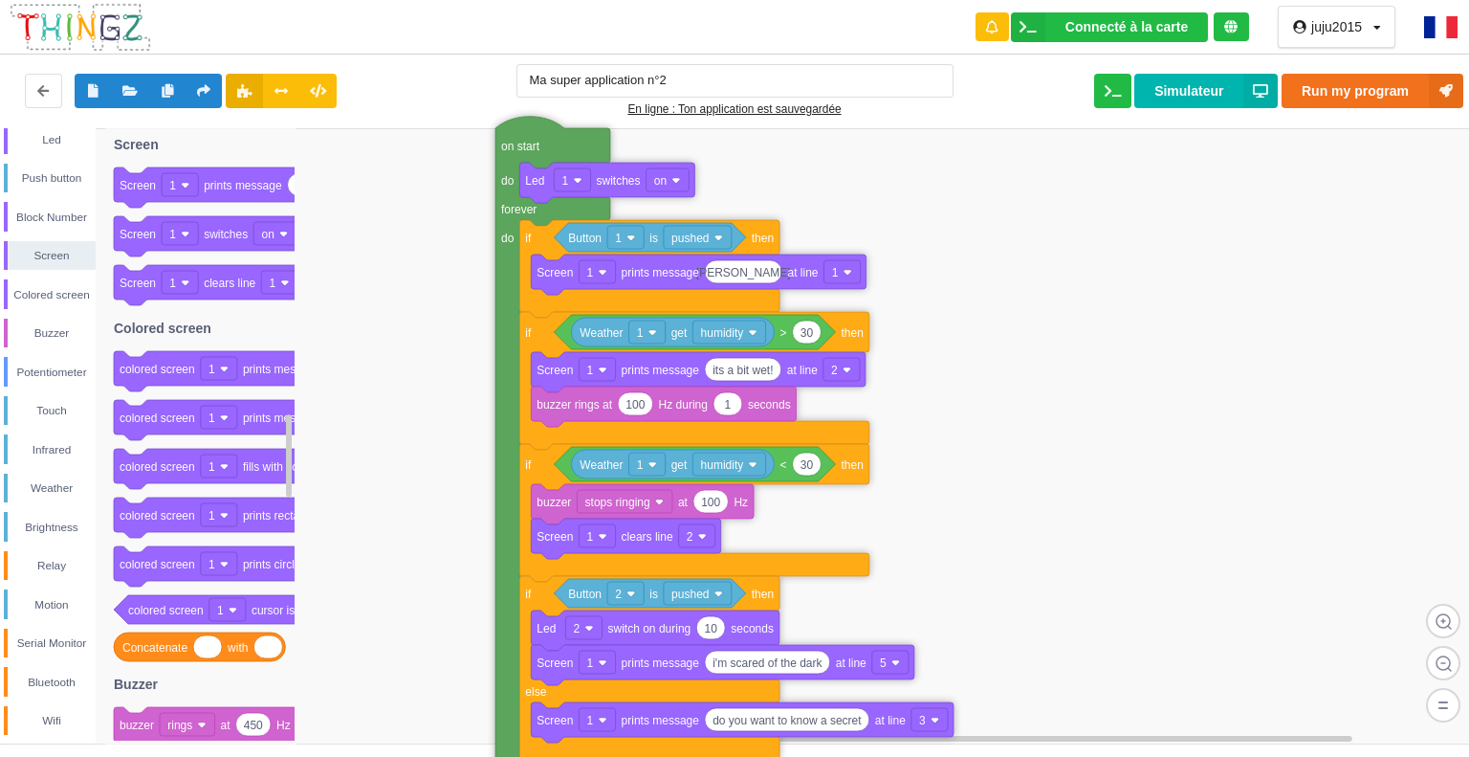
drag, startPoint x: 507, startPoint y: 360, endPoint x: 514, endPoint y: 573, distance: 213.4
drag, startPoint x: 92, startPoint y: 354, endPoint x: 99, endPoint y: 323, distance: 31.3
click at [96, 323] on div "Control Loops Numbers Variables My Blocks Led Push button Block Number Screen C…" at bounding box center [48, 435] width 96 height 615
drag, startPoint x: 95, startPoint y: 353, endPoint x: 101, endPoint y: 288, distance: 65.4
click at [96, 286] on div "Control Loops Numbers Variables My Blocks Led Push button Block Number Screen C…" at bounding box center [48, 435] width 96 height 615
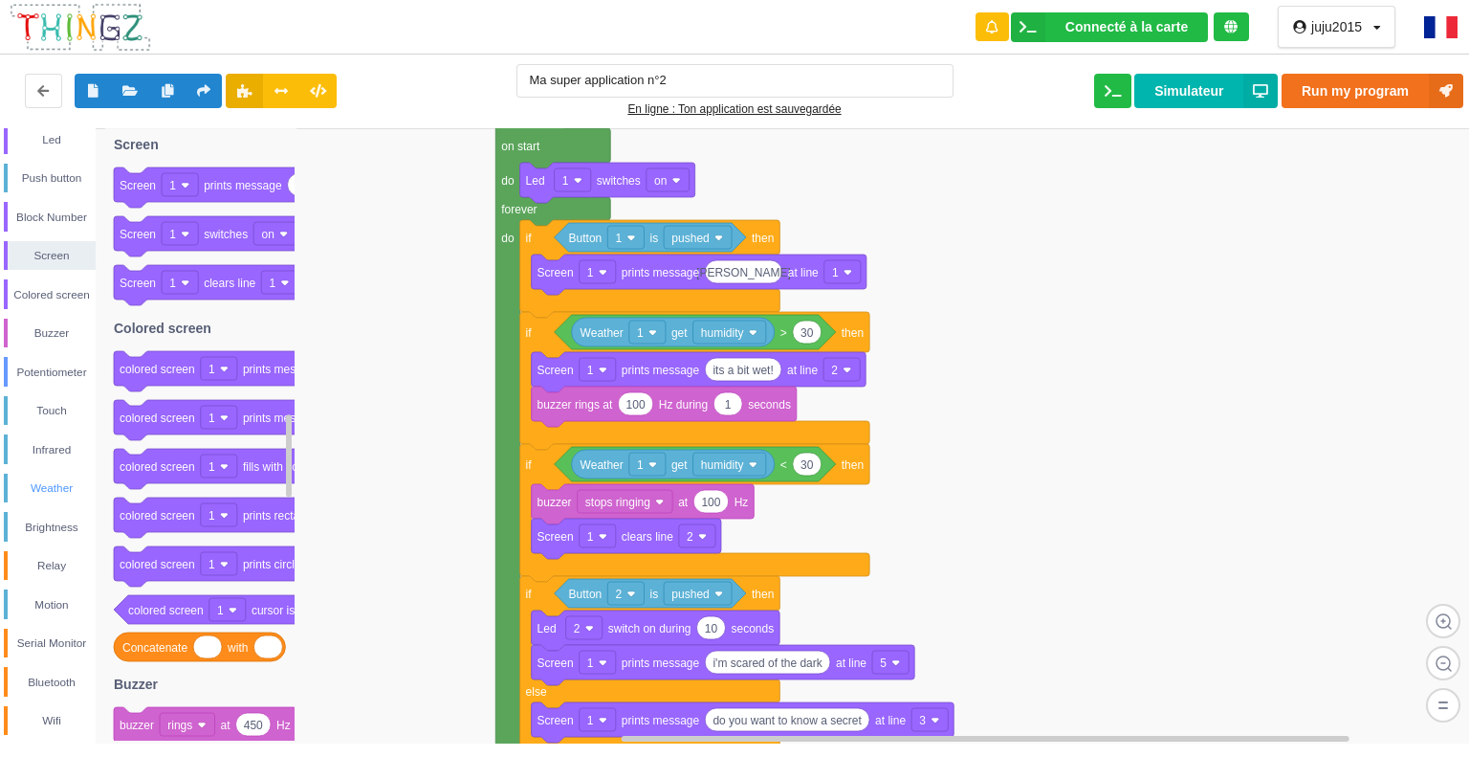
drag, startPoint x: 92, startPoint y: 466, endPoint x: 92, endPoint y: 479, distance: 13.4
click at [92, 472] on div "Control Loops Numbers Variables My Blocks Led Push button Block Number Screen C…" at bounding box center [48, 333] width 96 height 804
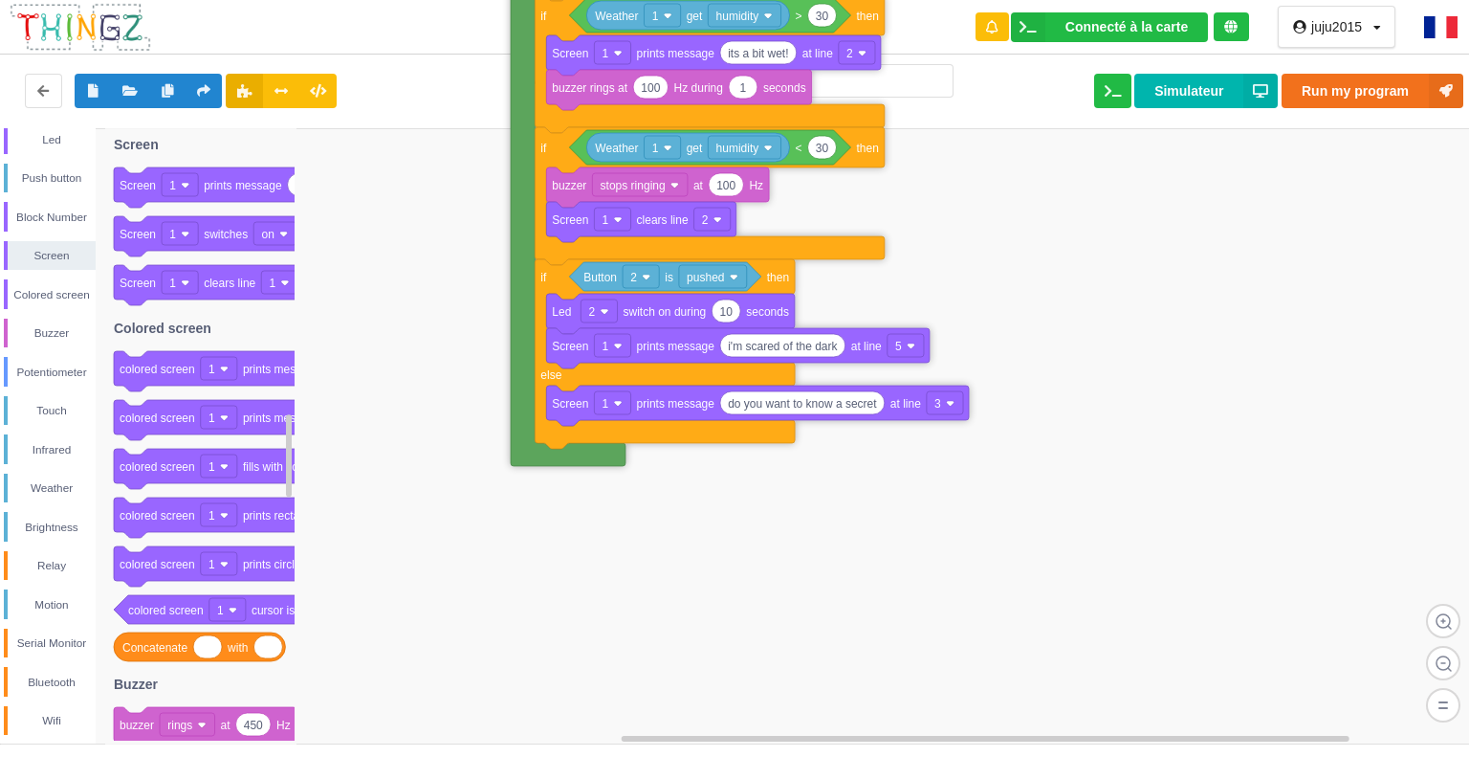
drag, startPoint x: 510, startPoint y: 474, endPoint x: 521, endPoint y: 189, distance: 284.3
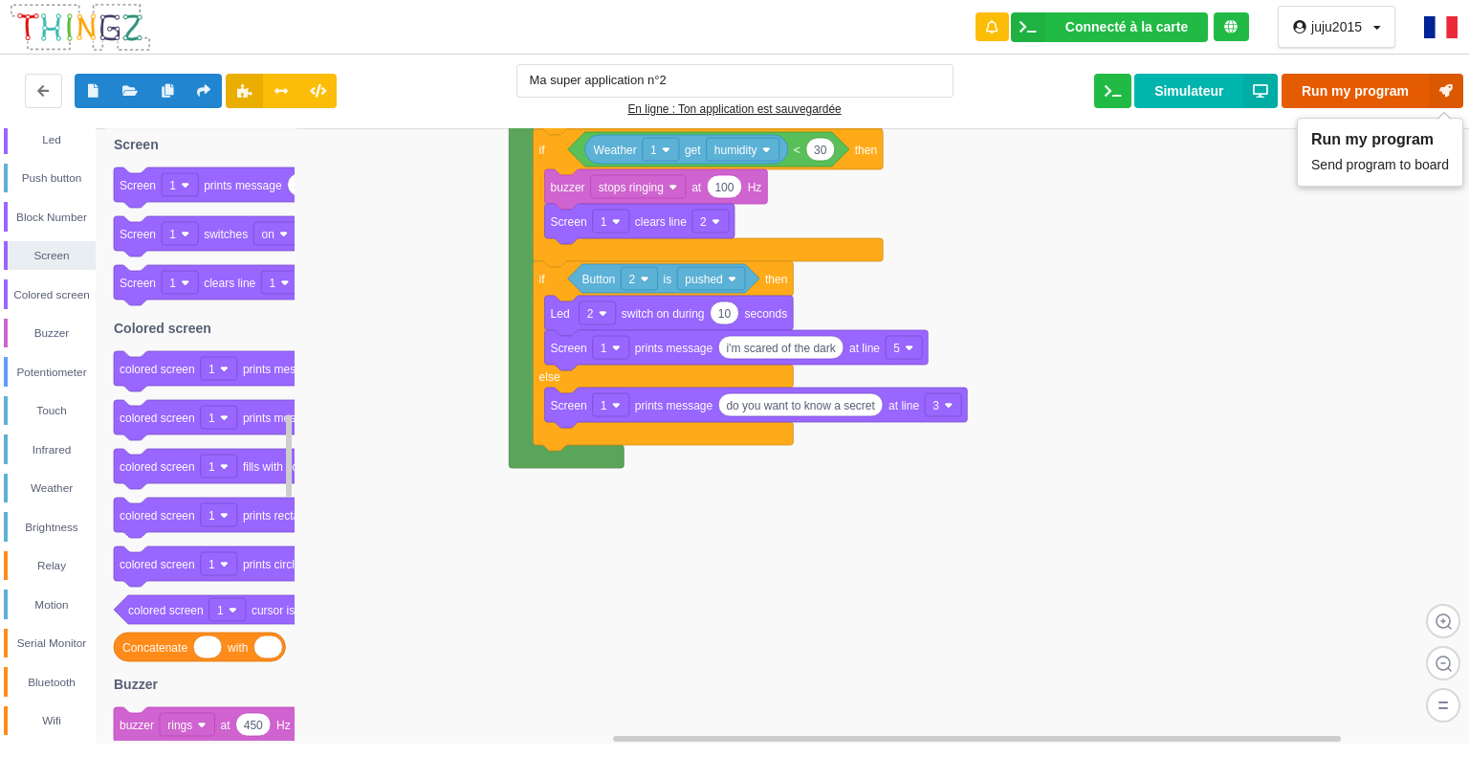
click at [1306, 85] on button "Run my program" at bounding box center [1373, 91] width 182 height 34
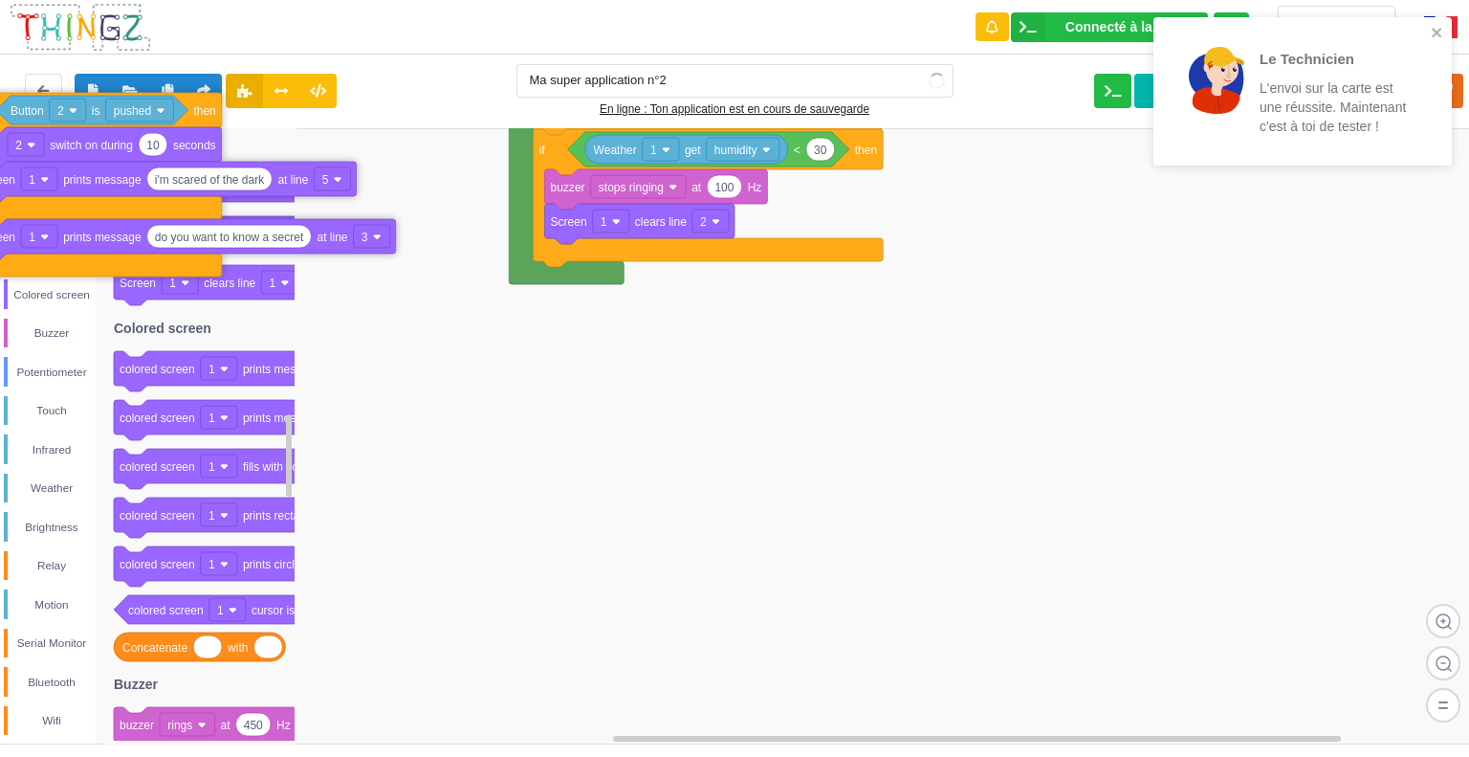
drag, startPoint x: 572, startPoint y: 270, endPoint x: 0, endPoint y: 97, distance: 597.7
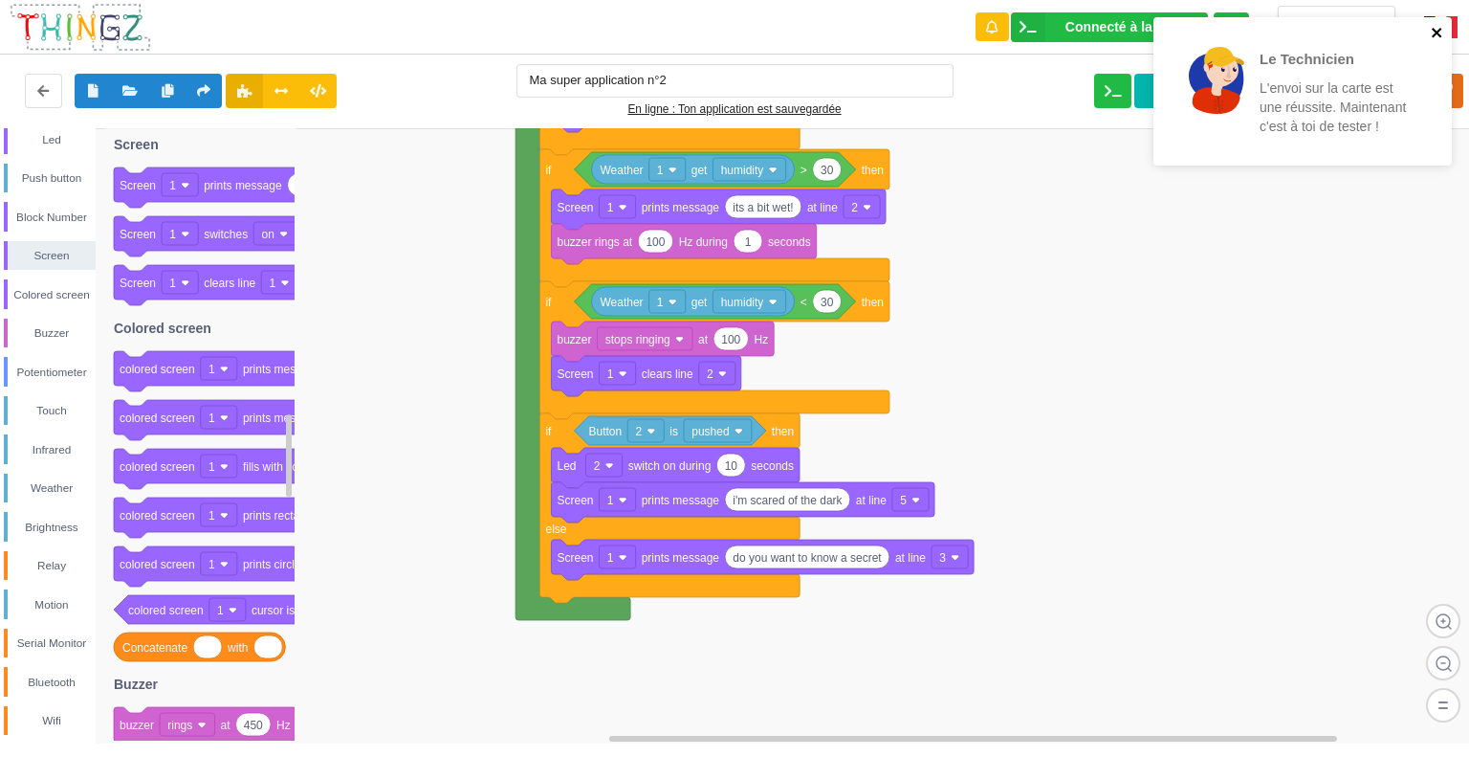
click at [1440, 29] on icon "close" at bounding box center [1437, 33] width 10 height 10
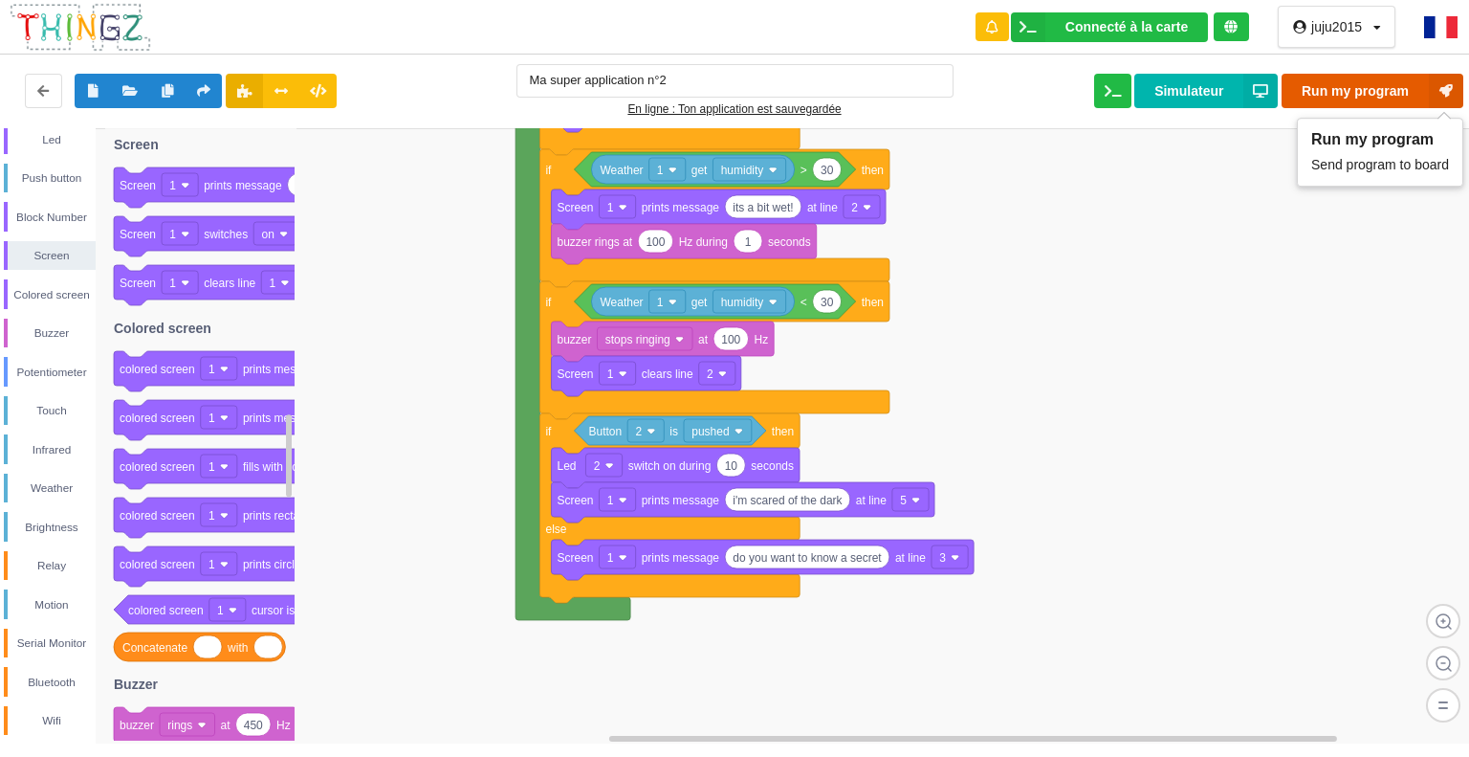
click at [1364, 87] on button "Run my program" at bounding box center [1373, 91] width 182 height 34
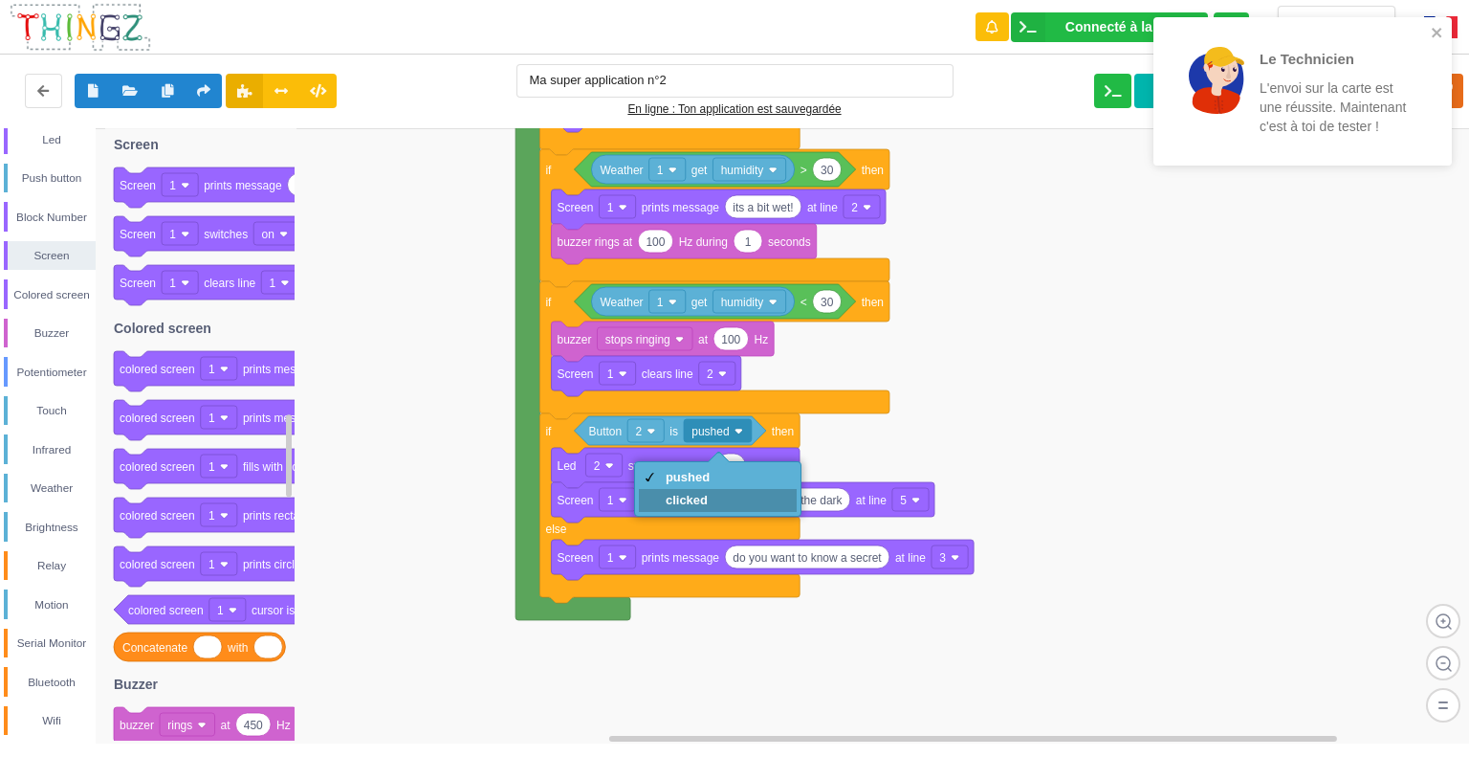
click at [711, 502] on div "clicked" at bounding box center [718, 500] width 158 height 23
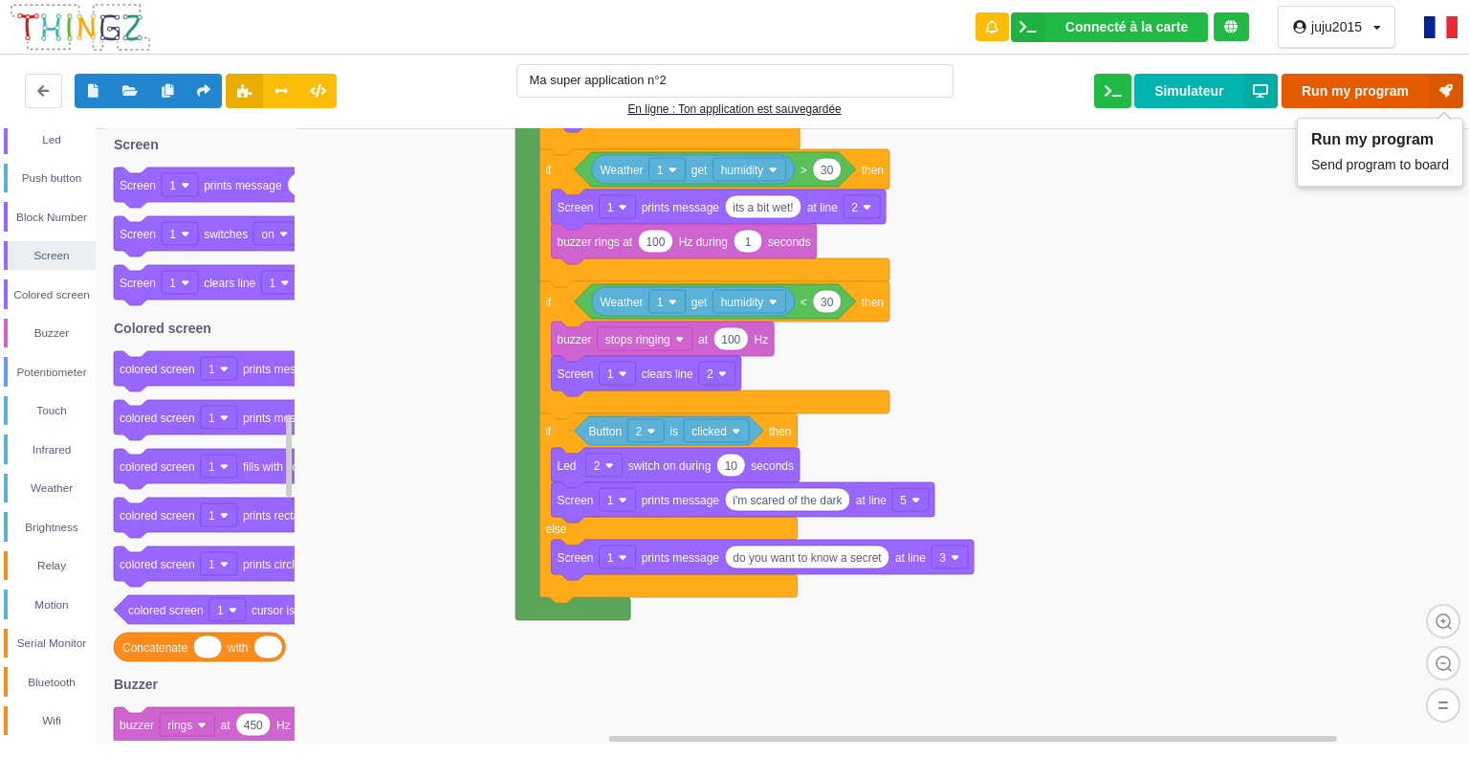
click at [1358, 91] on button "Run my program" at bounding box center [1373, 91] width 182 height 34
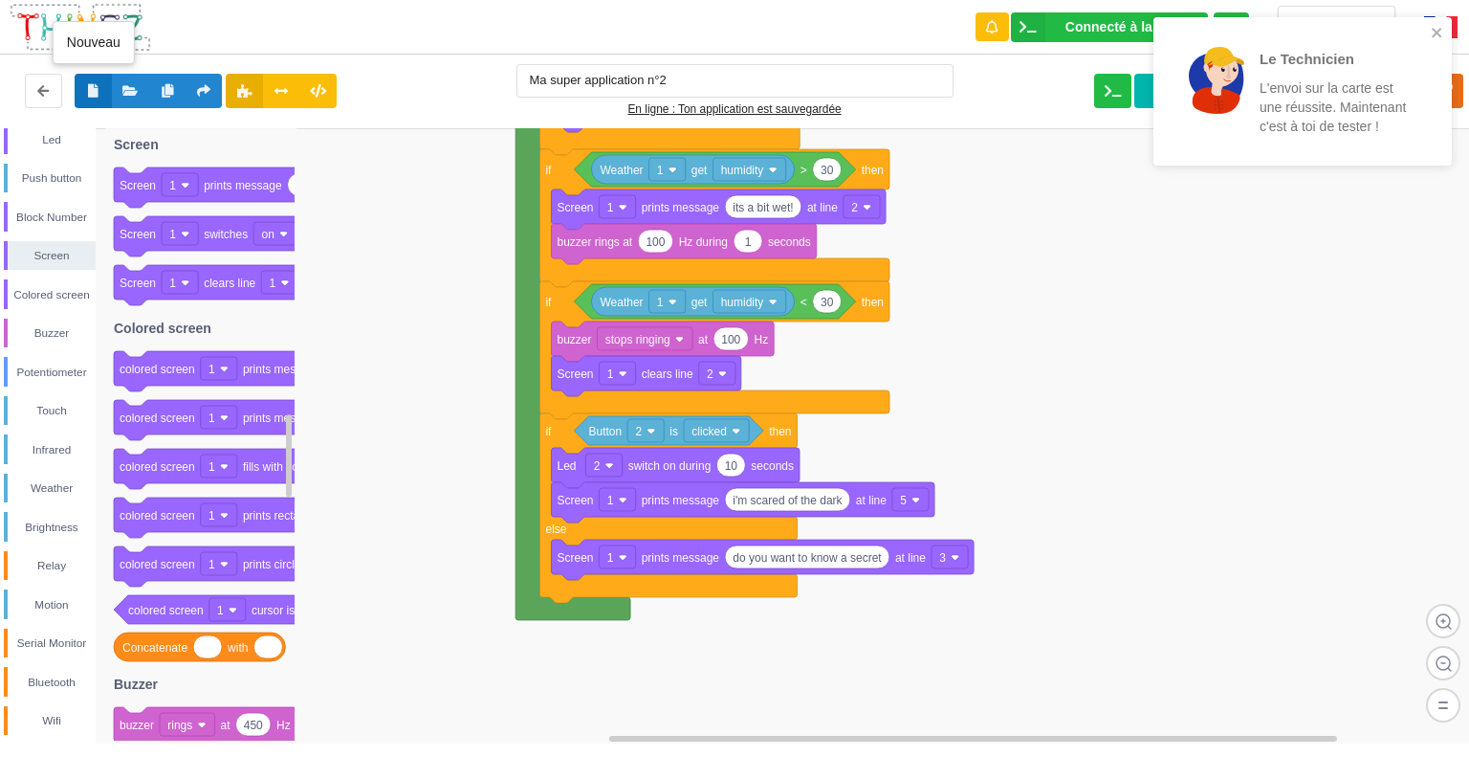
click at [88, 87] on icon at bounding box center [93, 89] width 16 height 11
type input "Ma super application n°3"
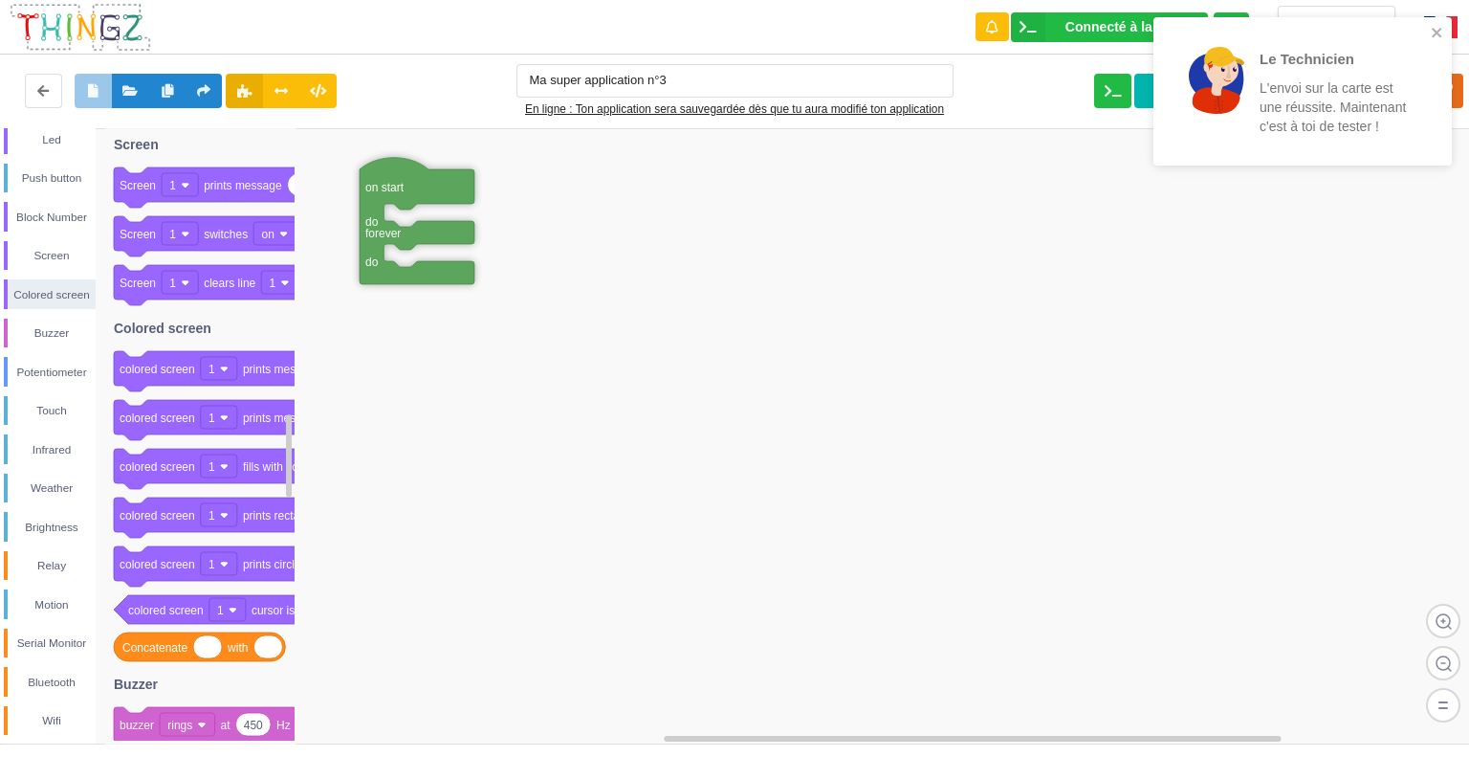
drag, startPoint x: 704, startPoint y: 628, endPoint x: 400, endPoint y: 167, distance: 552.4
click at [136, 90] on icon at bounding box center [130, 89] width 16 height 11
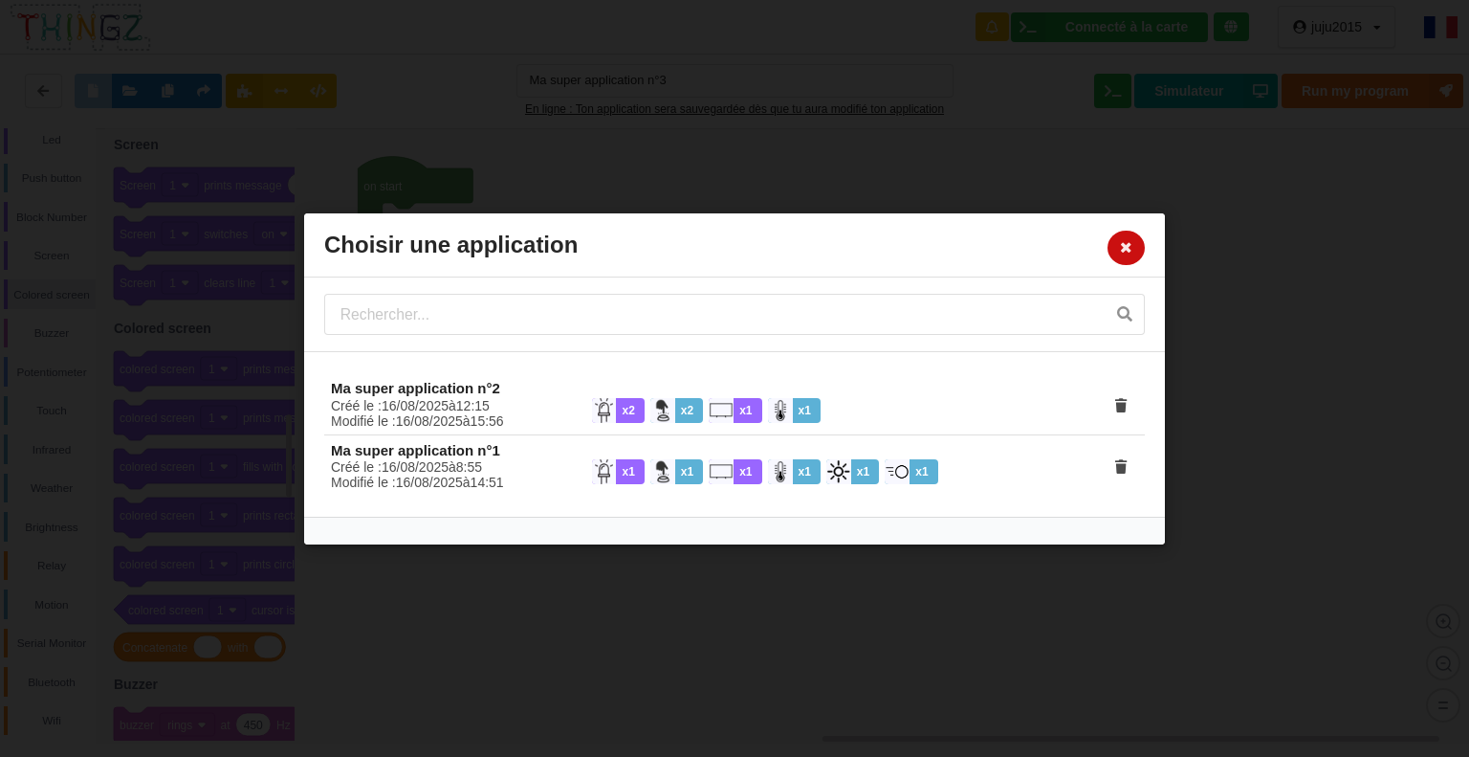
click at [1135, 240] on button at bounding box center [1126, 247] width 37 height 34
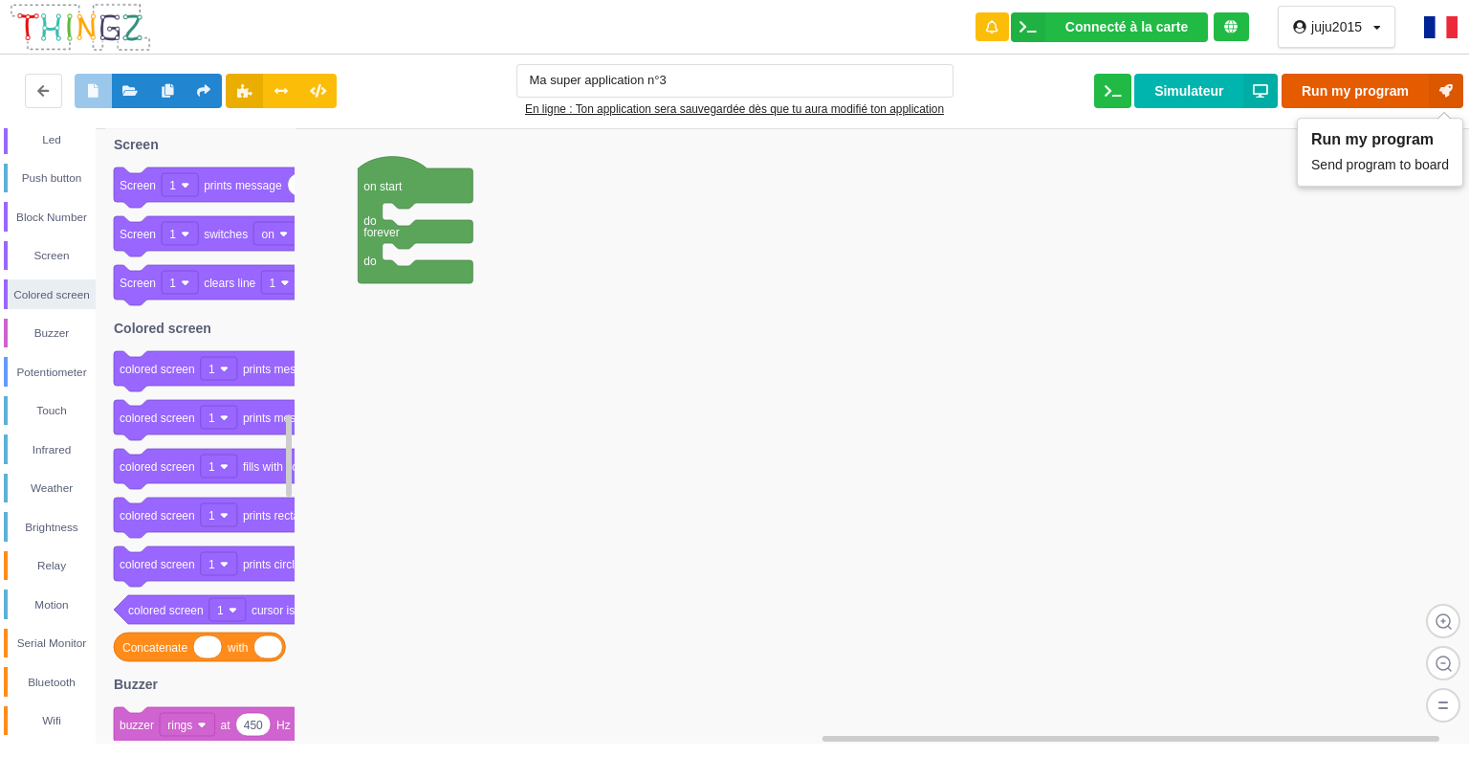
click at [1337, 95] on button "Run my program" at bounding box center [1373, 91] width 182 height 34
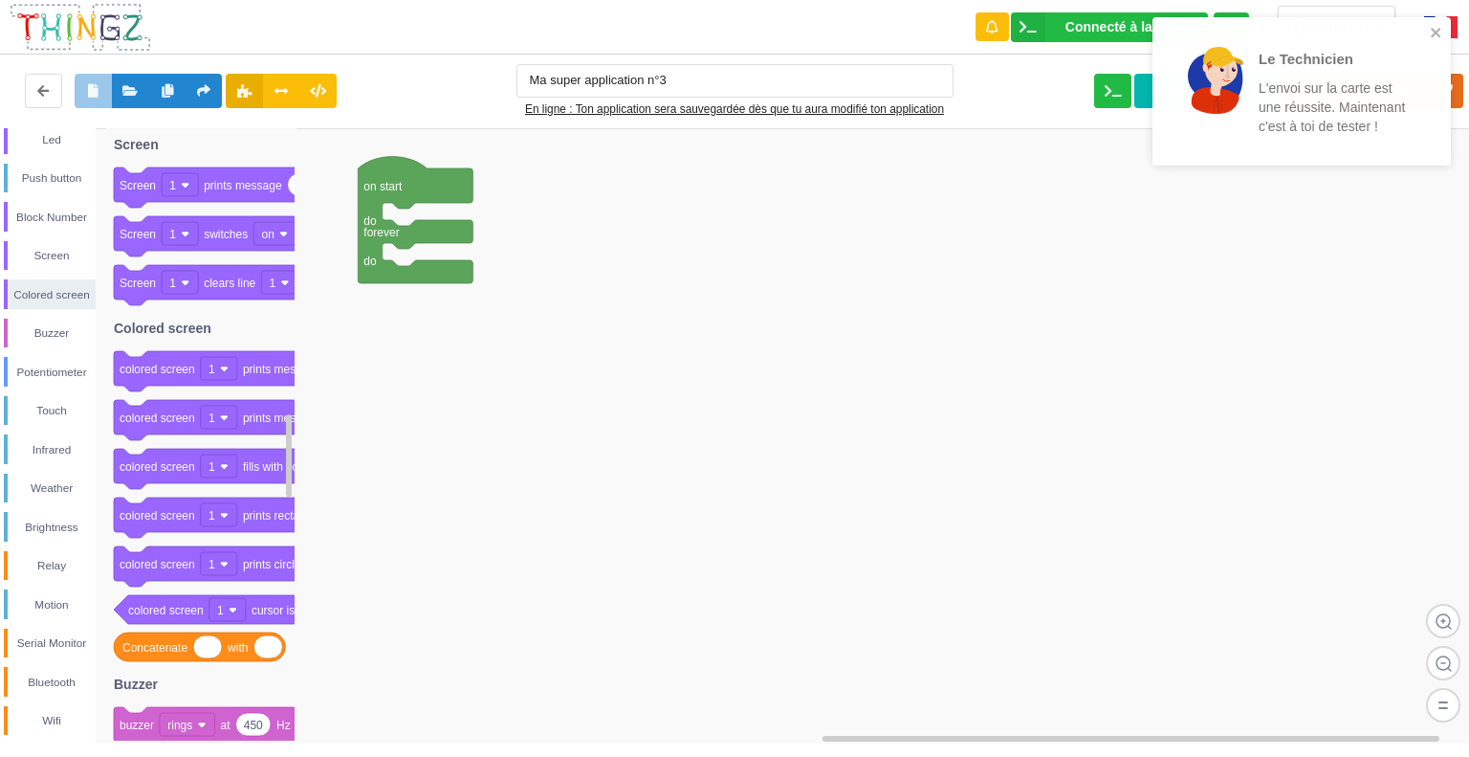
click at [1439, 22] on div "Le Technicien L'envoi sur la carte est une réussite. Maintenant c'est à toi de …" at bounding box center [1302, 91] width 298 height 148
click at [1433, 22] on div "Le Technicien L'envoi sur la carte est une réussite. Maintenant c'est à toi de …" at bounding box center [1302, 91] width 298 height 148
click at [1430, 26] on div "Le Technicien L'envoi sur la carte est une réussite. Maintenant c'est à toi de …" at bounding box center [1296, 91] width 270 height 133
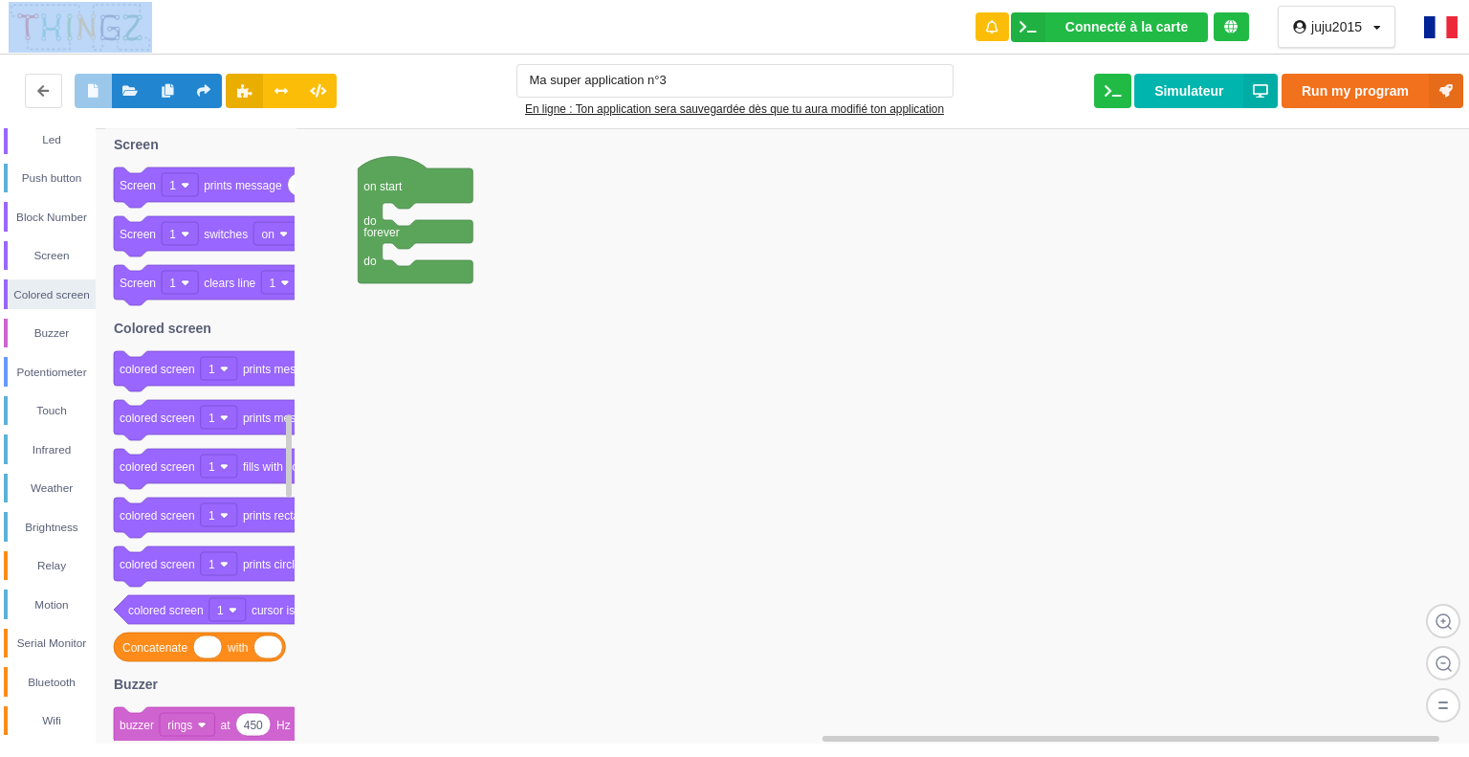
click at [1233, 16] on div at bounding box center [1231, 26] width 35 height 29
click at [1233, 33] on div at bounding box center [1231, 26] width 35 height 29
click at [1229, 17] on div at bounding box center [1231, 26] width 35 height 29
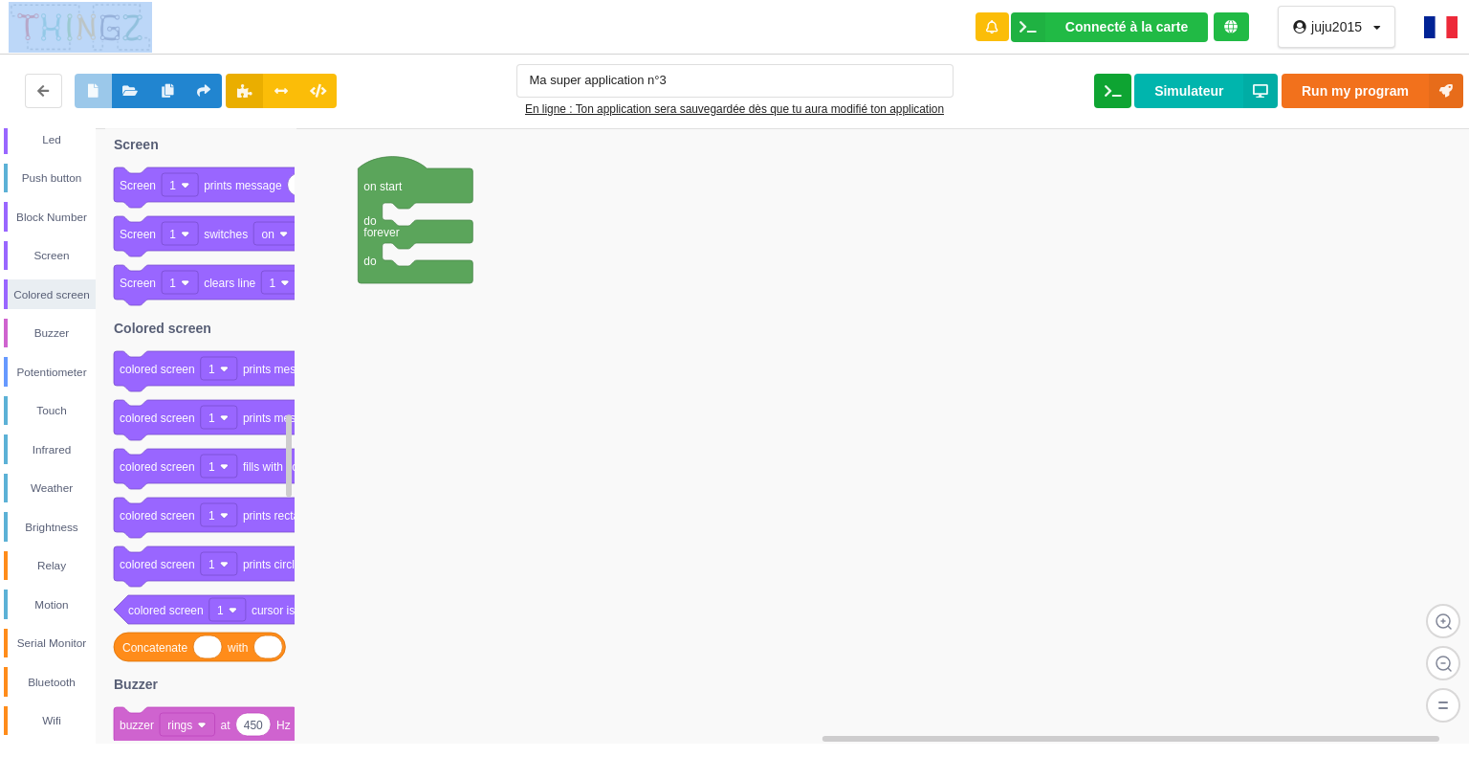
click at [1112, 79] on button at bounding box center [1112, 91] width 37 height 34
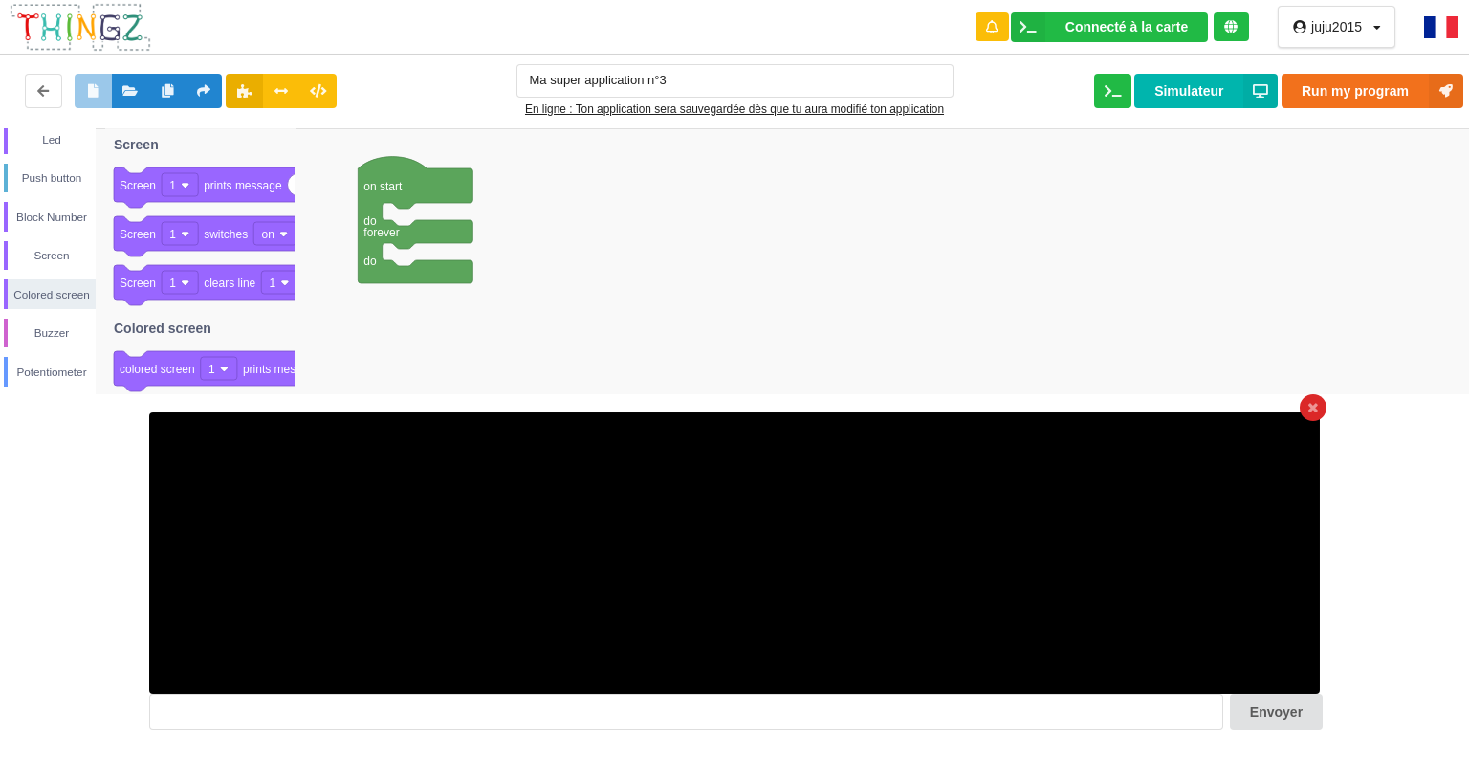
click at [1313, 410] on icon at bounding box center [1314, 408] width 10 height 12
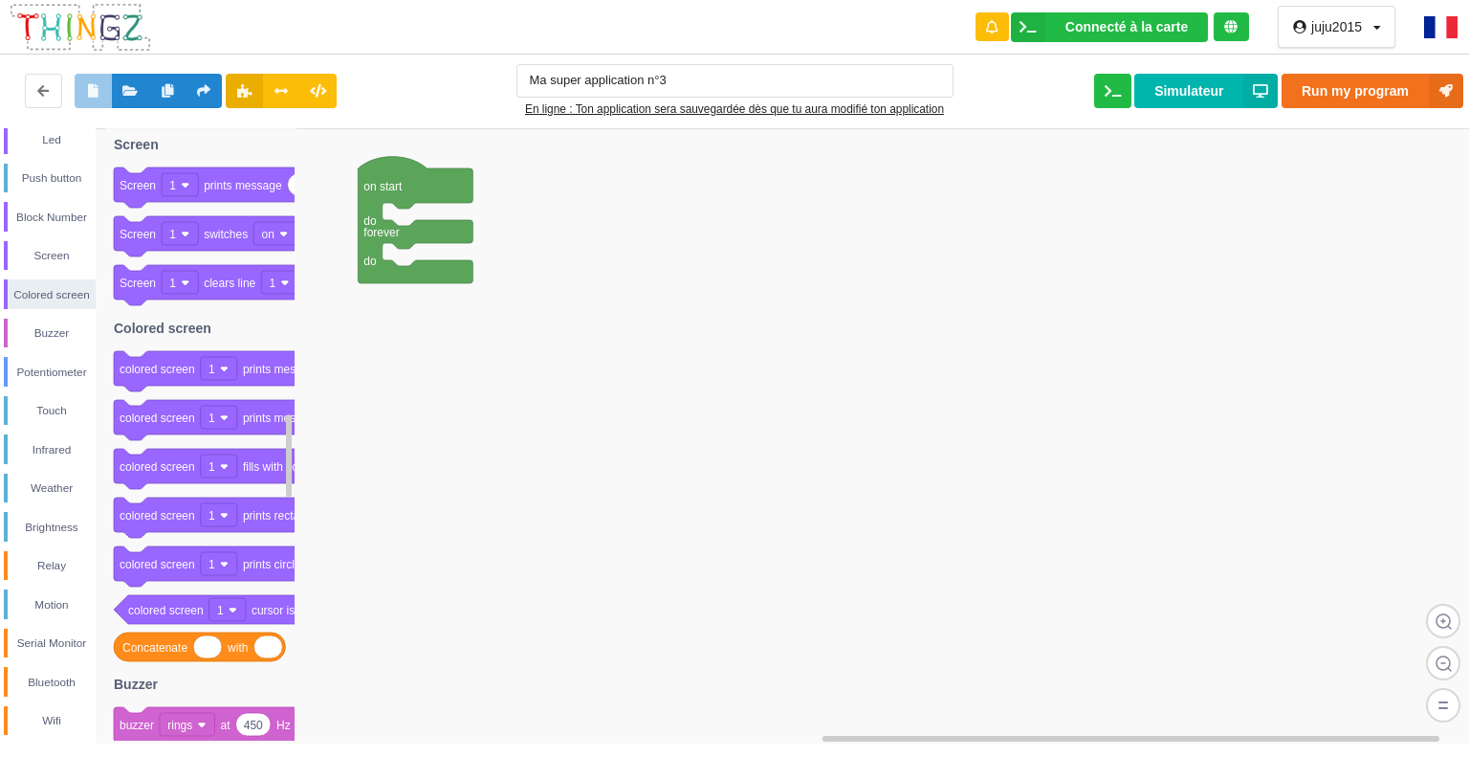
click at [1437, 18] on img at bounding box center [1440, 27] width 33 height 22
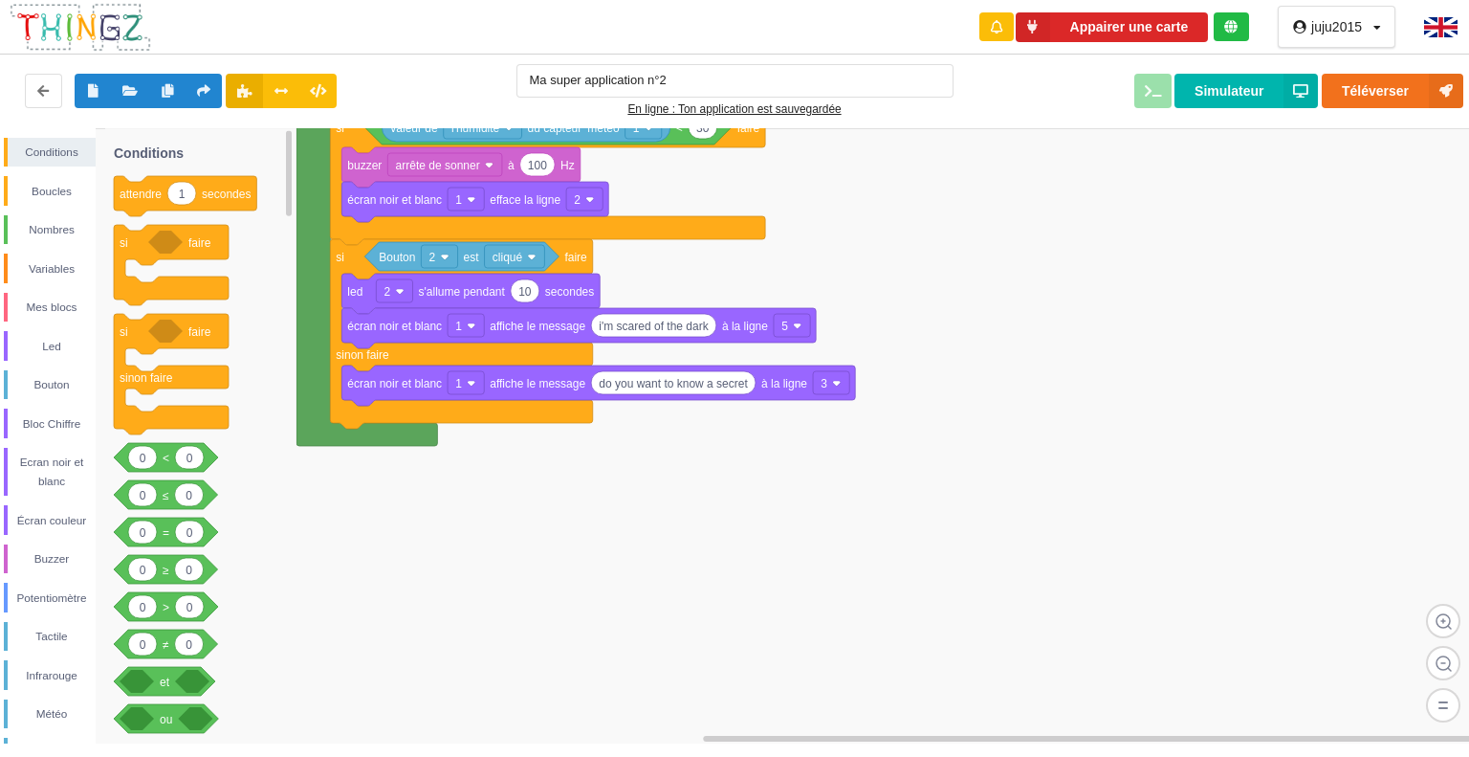
click at [1447, 21] on img at bounding box center [1440, 27] width 33 height 20
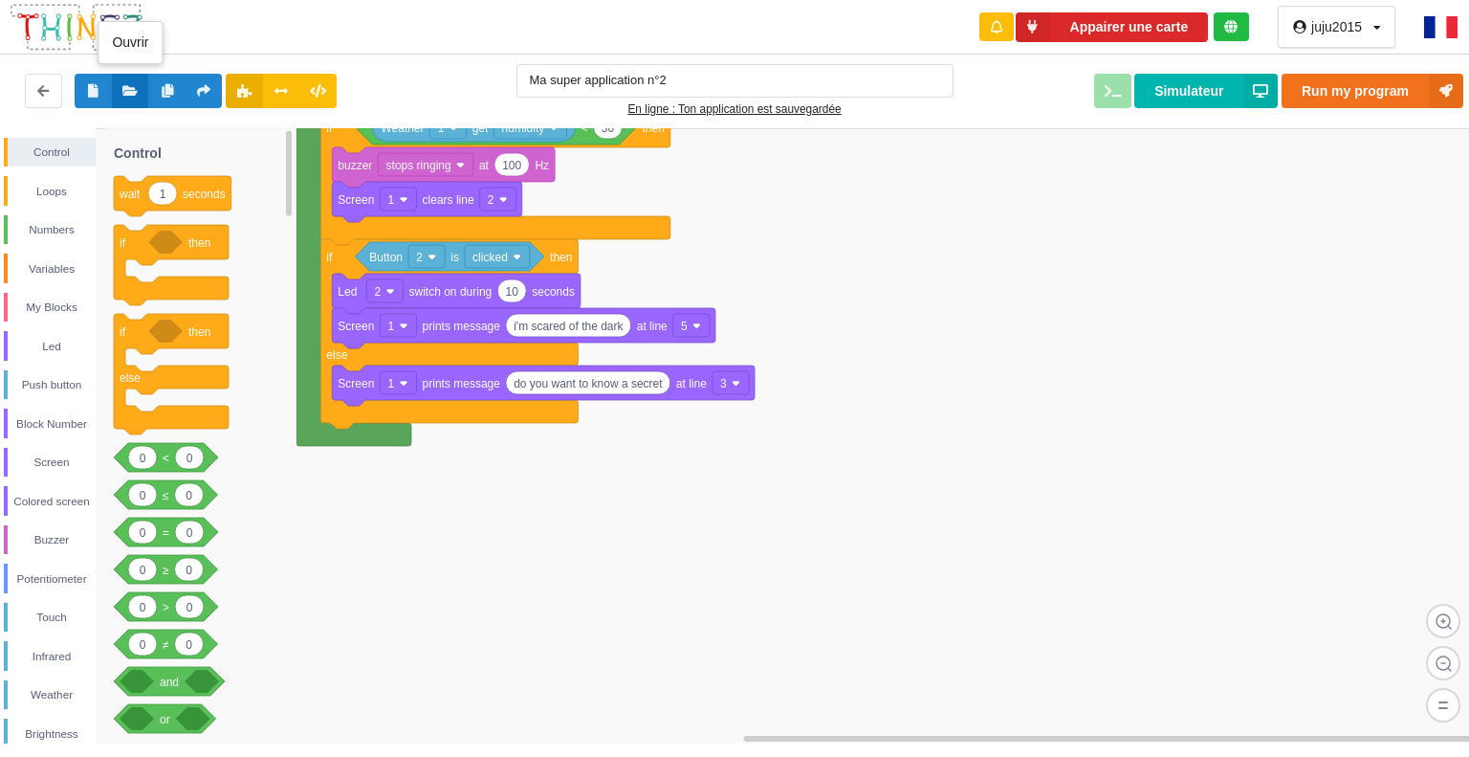
click at [144, 80] on button at bounding box center [130, 91] width 37 height 34
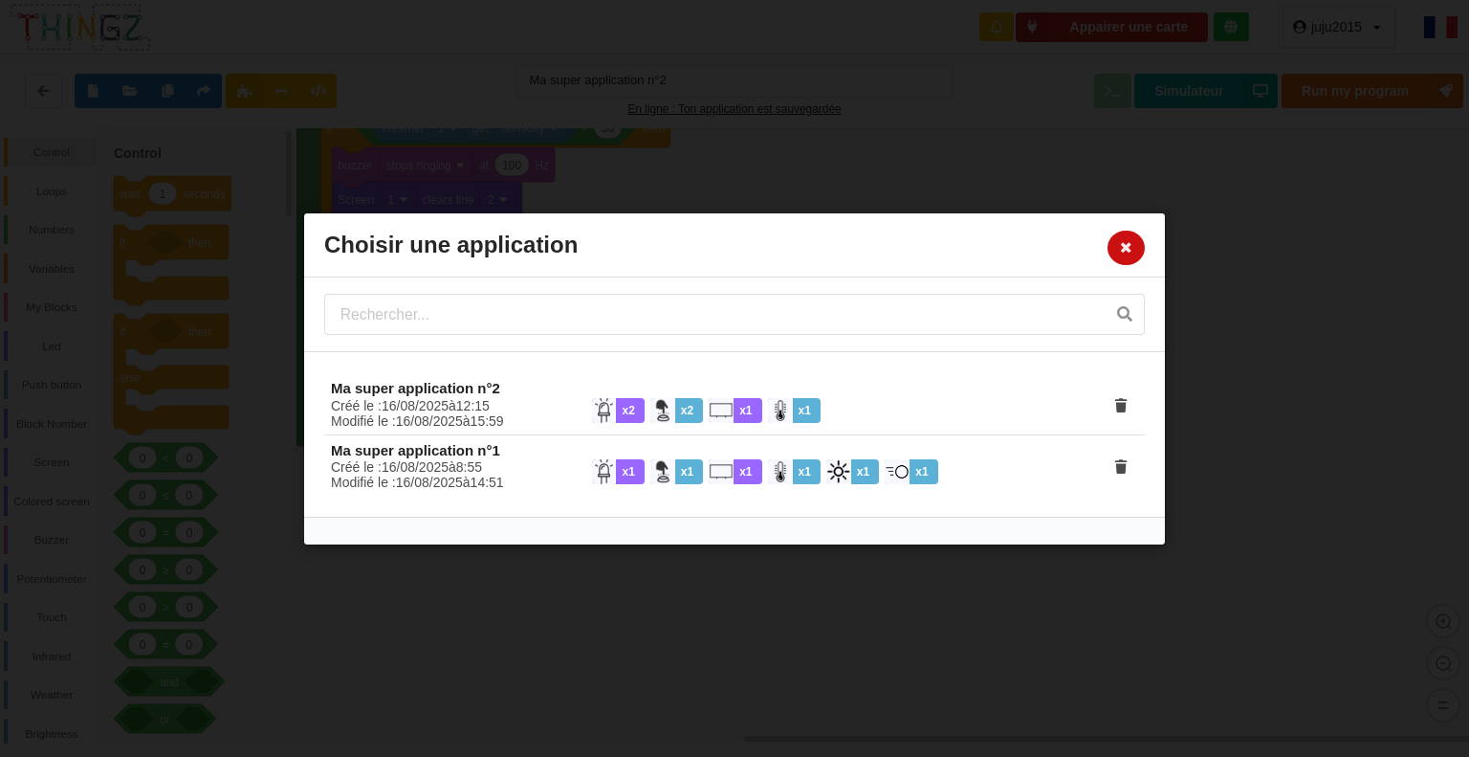
click at [1124, 236] on button at bounding box center [1126, 247] width 37 height 34
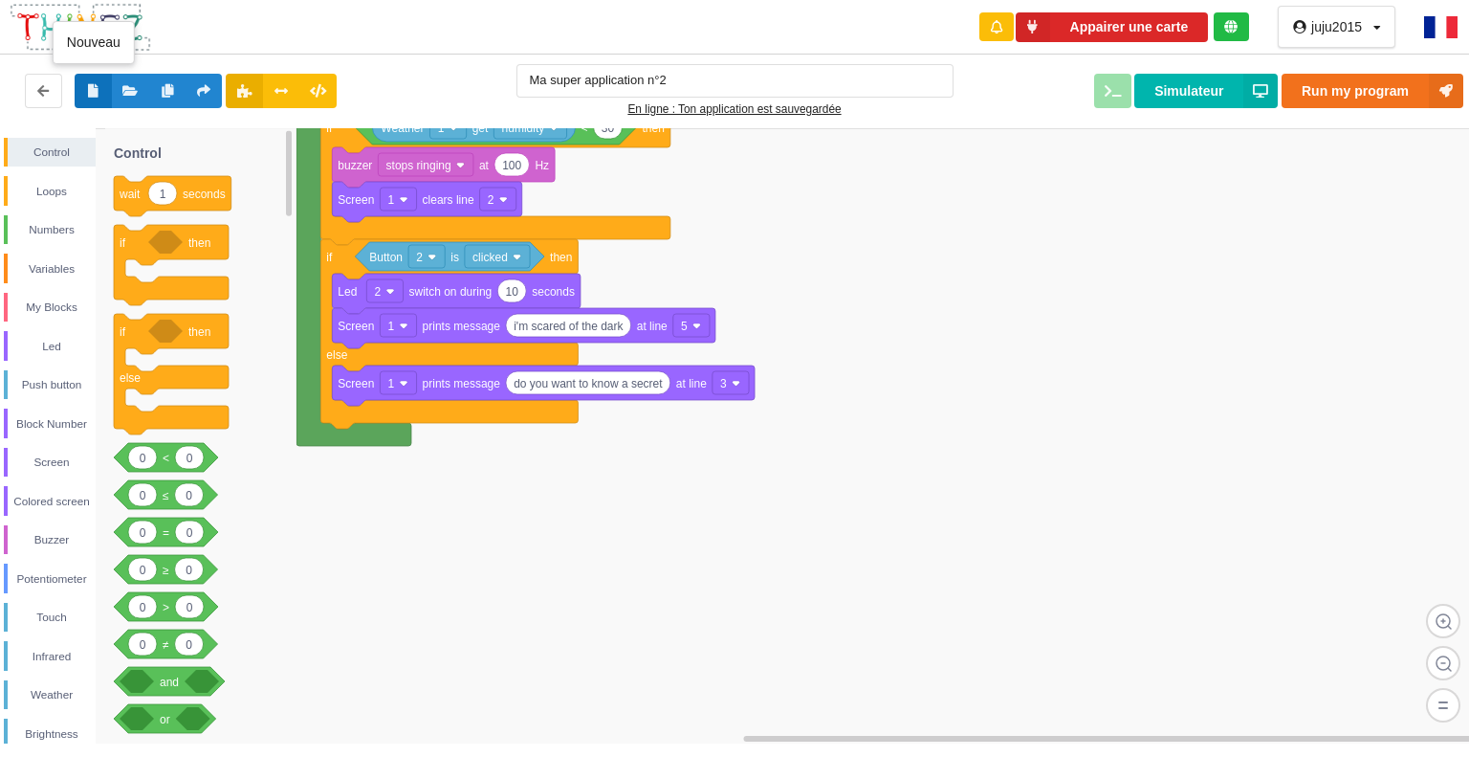
click at [88, 78] on button at bounding box center [93, 91] width 37 height 34
type input "Ma super application n°3"
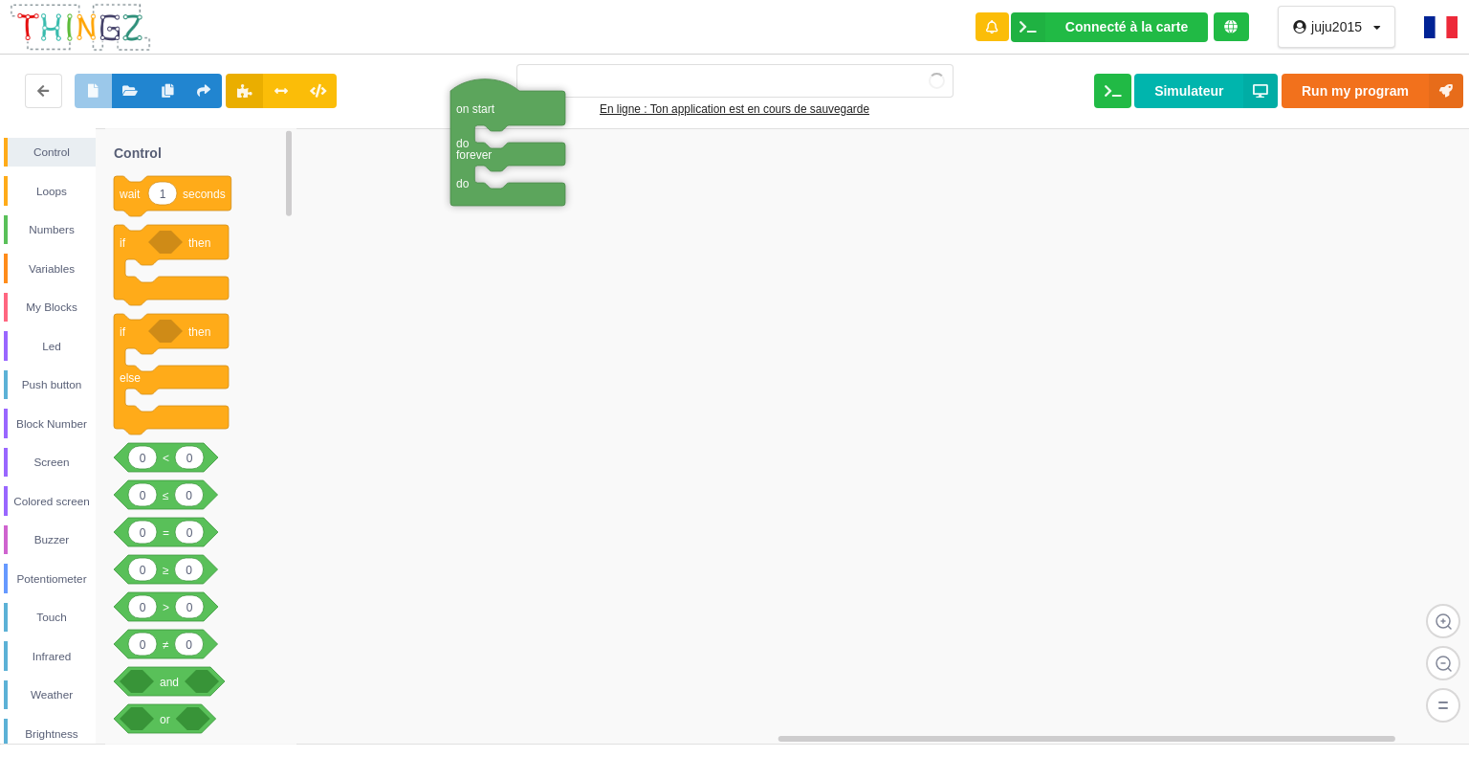
type input "Ma super application n°3"
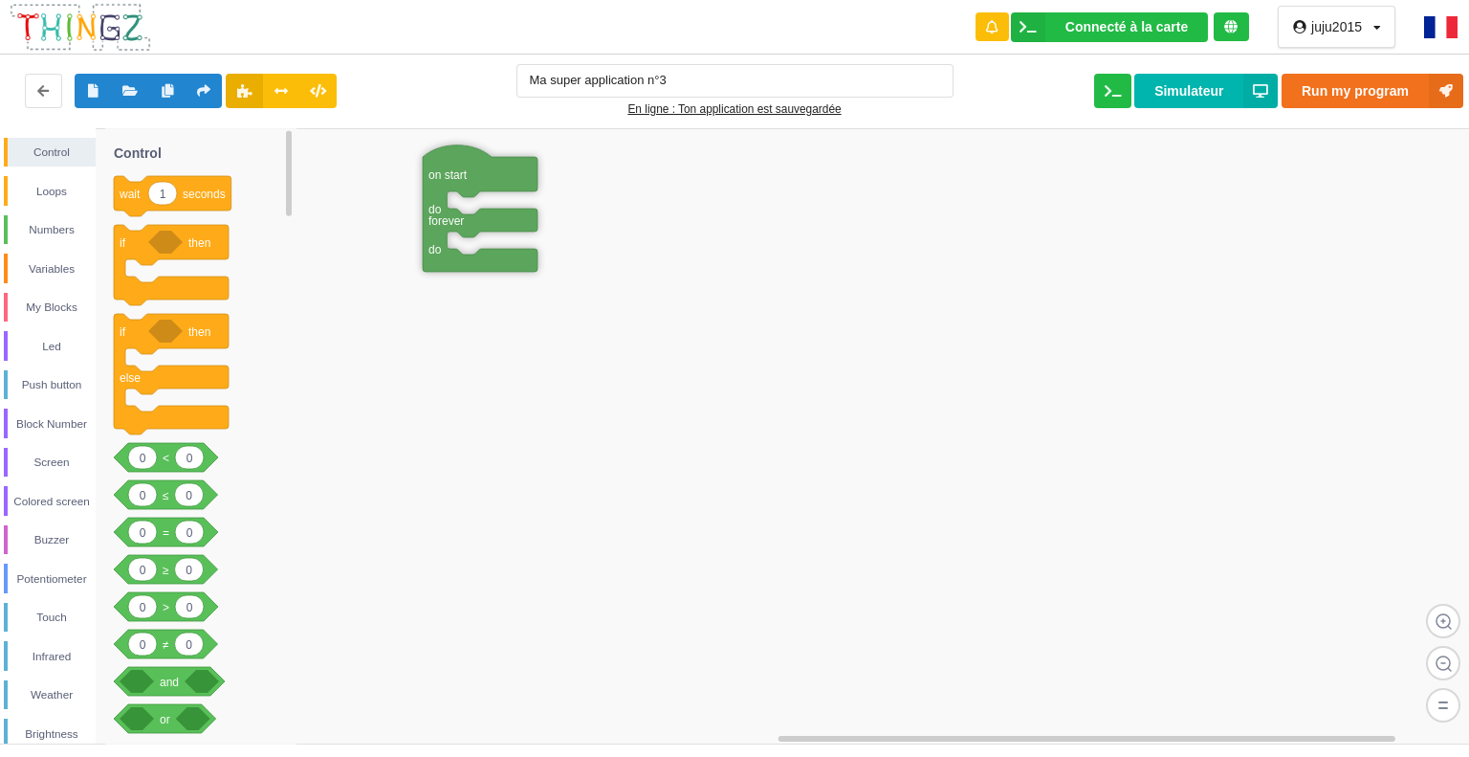
drag, startPoint x: 492, startPoint y: 398, endPoint x: 471, endPoint y: 171, distance: 227.7
click at [42, 187] on div "Loops" at bounding box center [52, 191] width 88 height 19
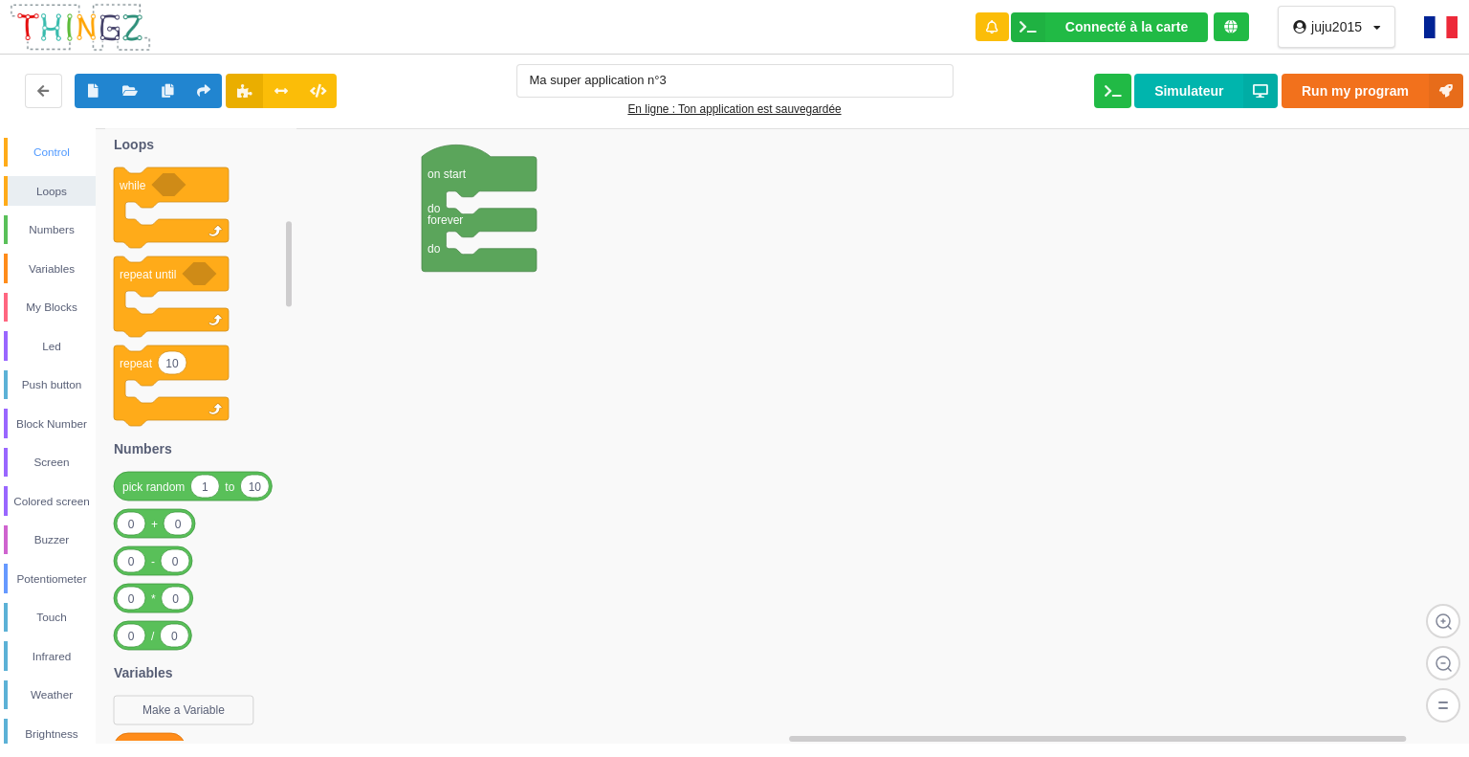
click at [41, 147] on div "Control" at bounding box center [52, 152] width 88 height 19
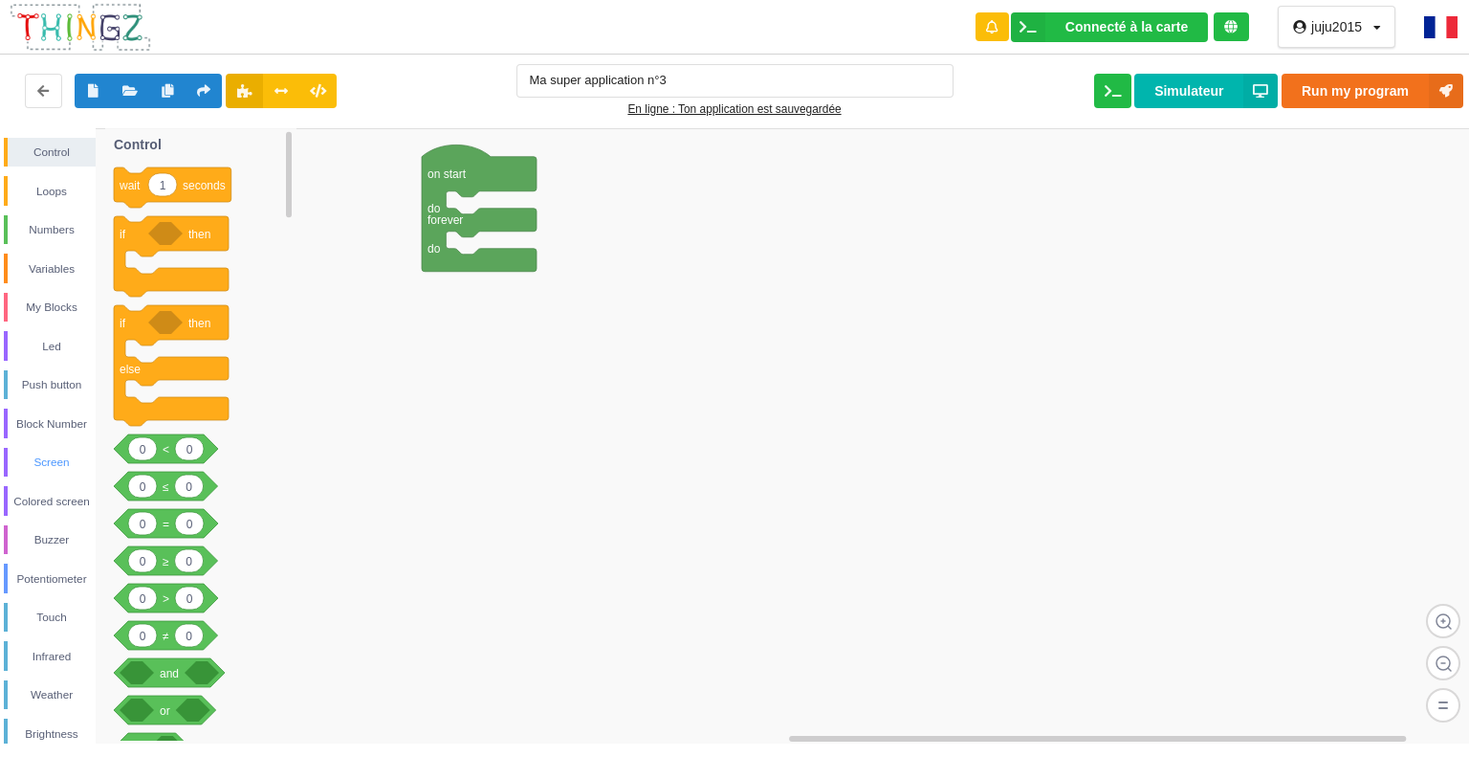
click at [63, 457] on div "Screen" at bounding box center [52, 461] width 88 height 19
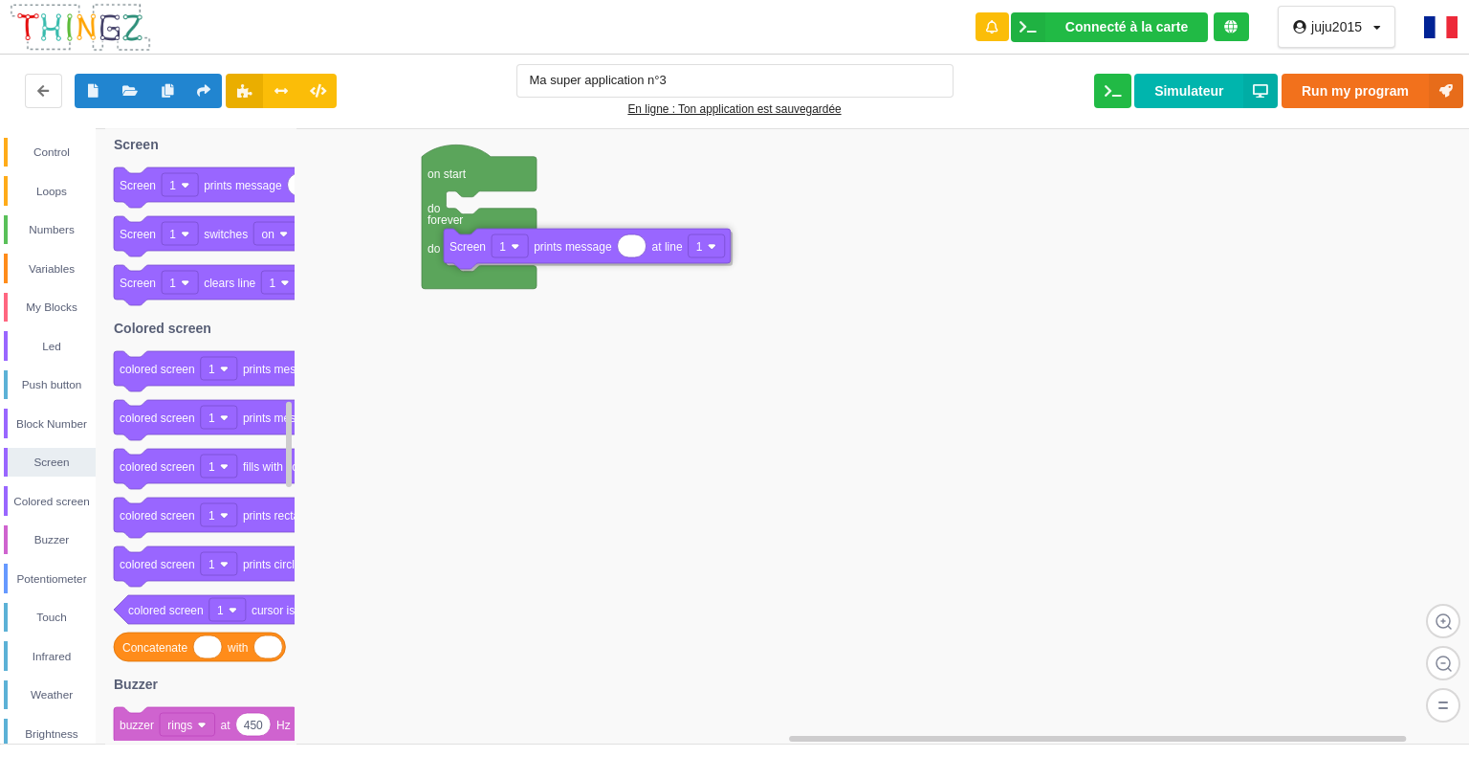
drag, startPoint x: 216, startPoint y: 185, endPoint x: 550, endPoint y: 246, distance: 339.4
click at [547, 246] on div "Control Loops Numbers Variables My Blocks Led Push button Block Number Screen C…" at bounding box center [741, 435] width 1483 height 615
click at [677, 250] on input "helo thereJ" at bounding box center [656, 248] width 72 height 22
click at [689, 247] on input "helo there J" at bounding box center [657, 248] width 75 height 22
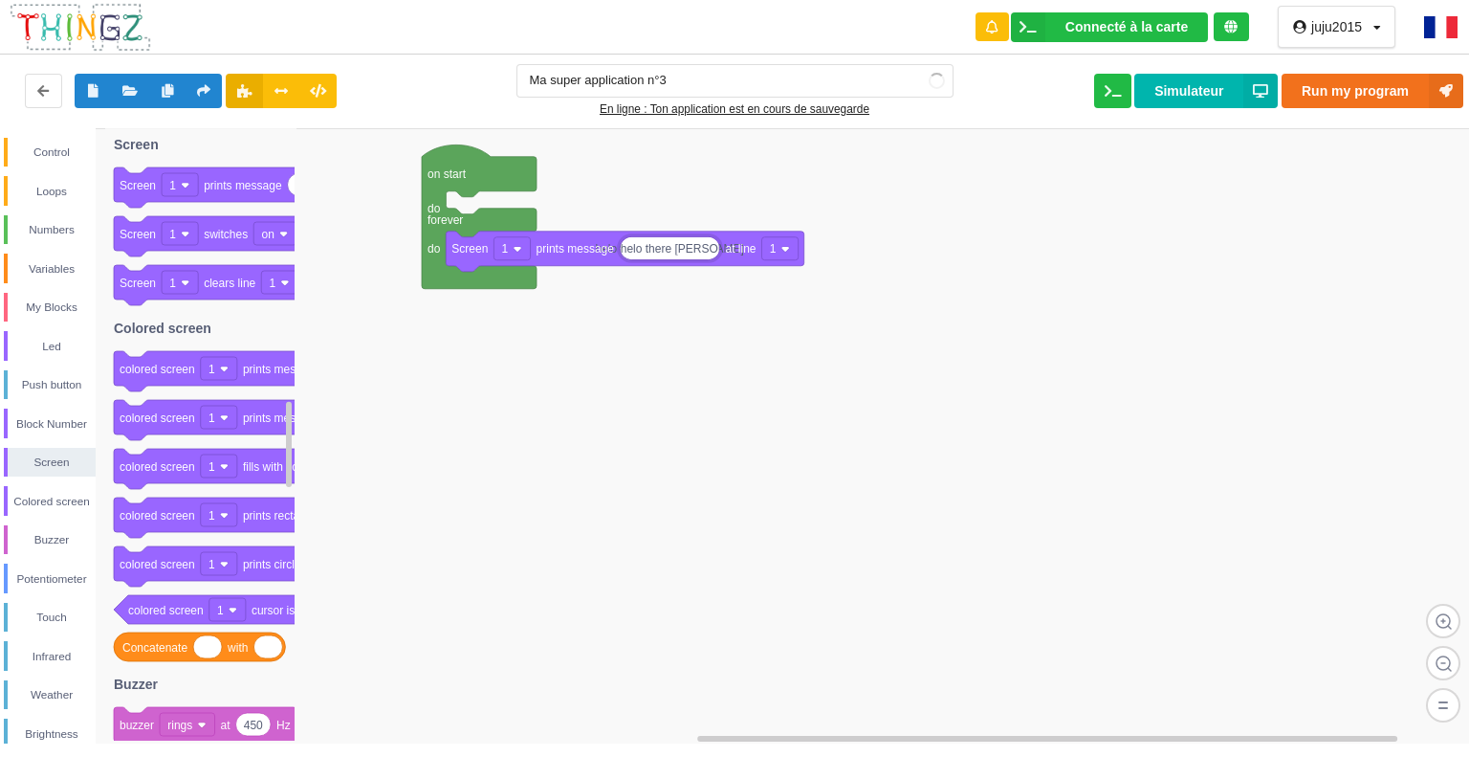
type input "helo there [PERSON_NAME]"
click at [66, 180] on div "Loops" at bounding box center [50, 191] width 92 height 30
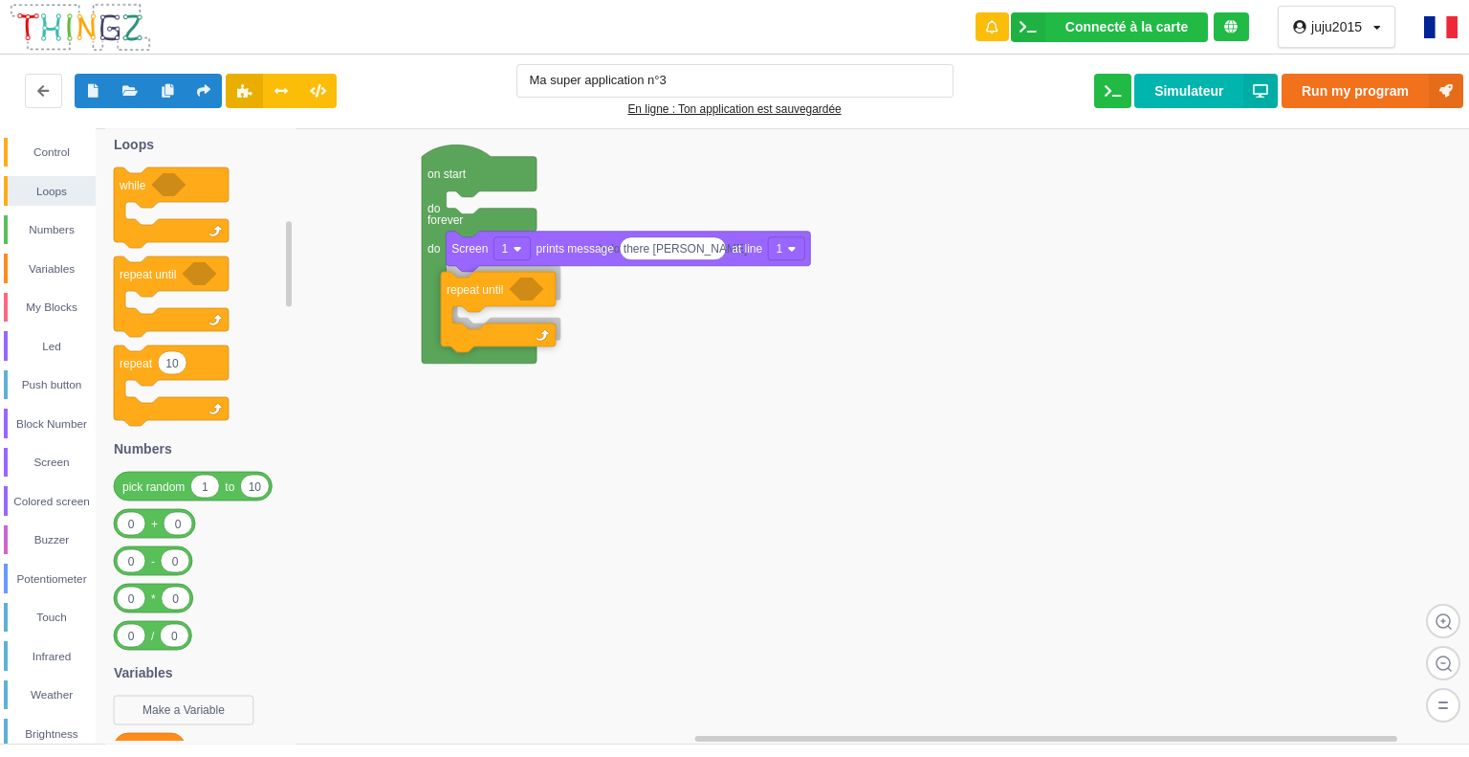
drag, startPoint x: 132, startPoint y: 273, endPoint x: 459, endPoint y: 287, distance: 327.5
click at [459, 287] on div "Control Loops Numbers Variables My Blocks Led Push button Block Number Screen C…" at bounding box center [741, 435] width 1483 height 615
click at [42, 152] on div "Control" at bounding box center [52, 152] width 88 height 19
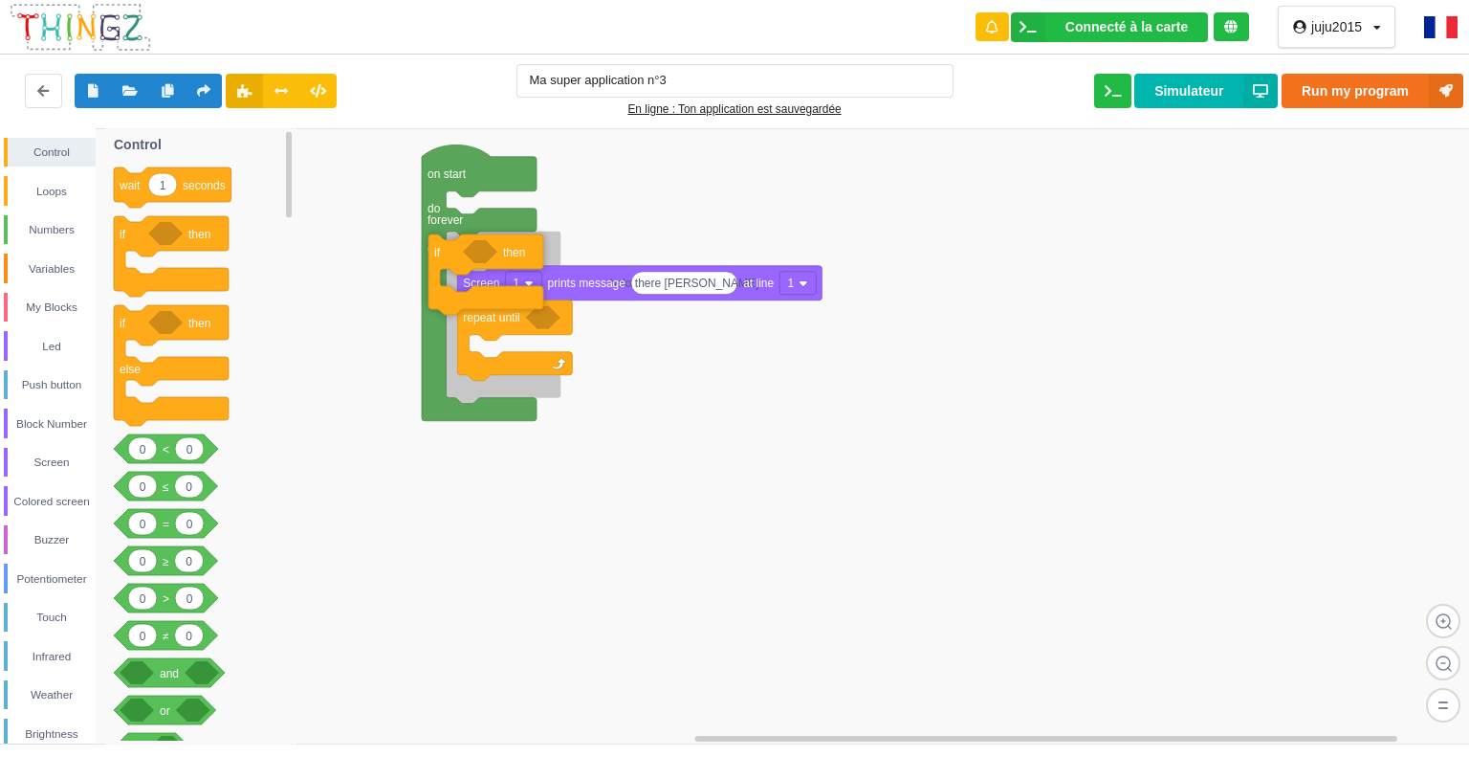
drag, startPoint x: 170, startPoint y: 242, endPoint x: 485, endPoint y: 260, distance: 315.2
click at [485, 260] on div "Control Loops Numbers Variables My Blocks Led Push button Block Number Screen C…" at bounding box center [741, 435] width 1483 height 615
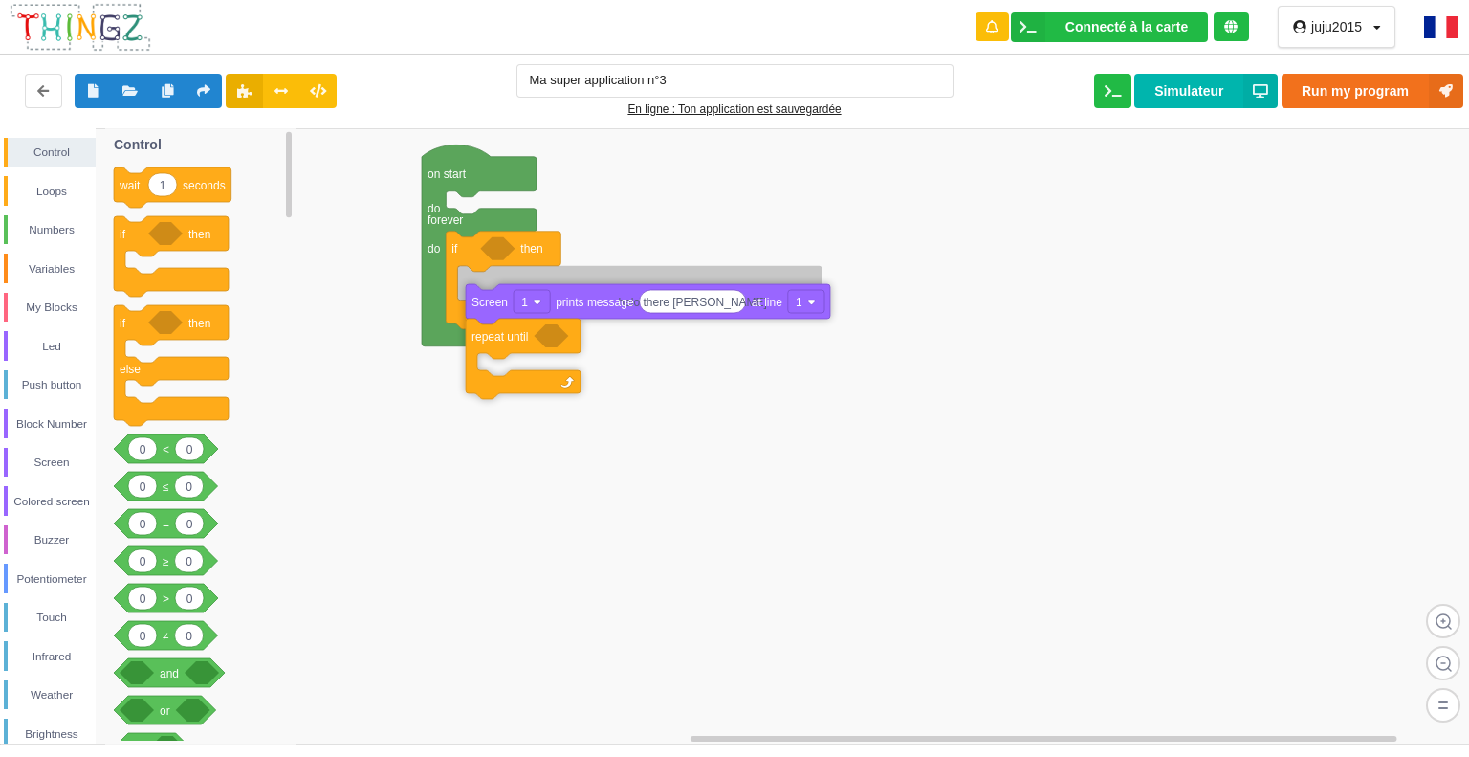
drag, startPoint x: 503, startPoint y: 285, endPoint x: 511, endPoint y: 300, distance: 17.1
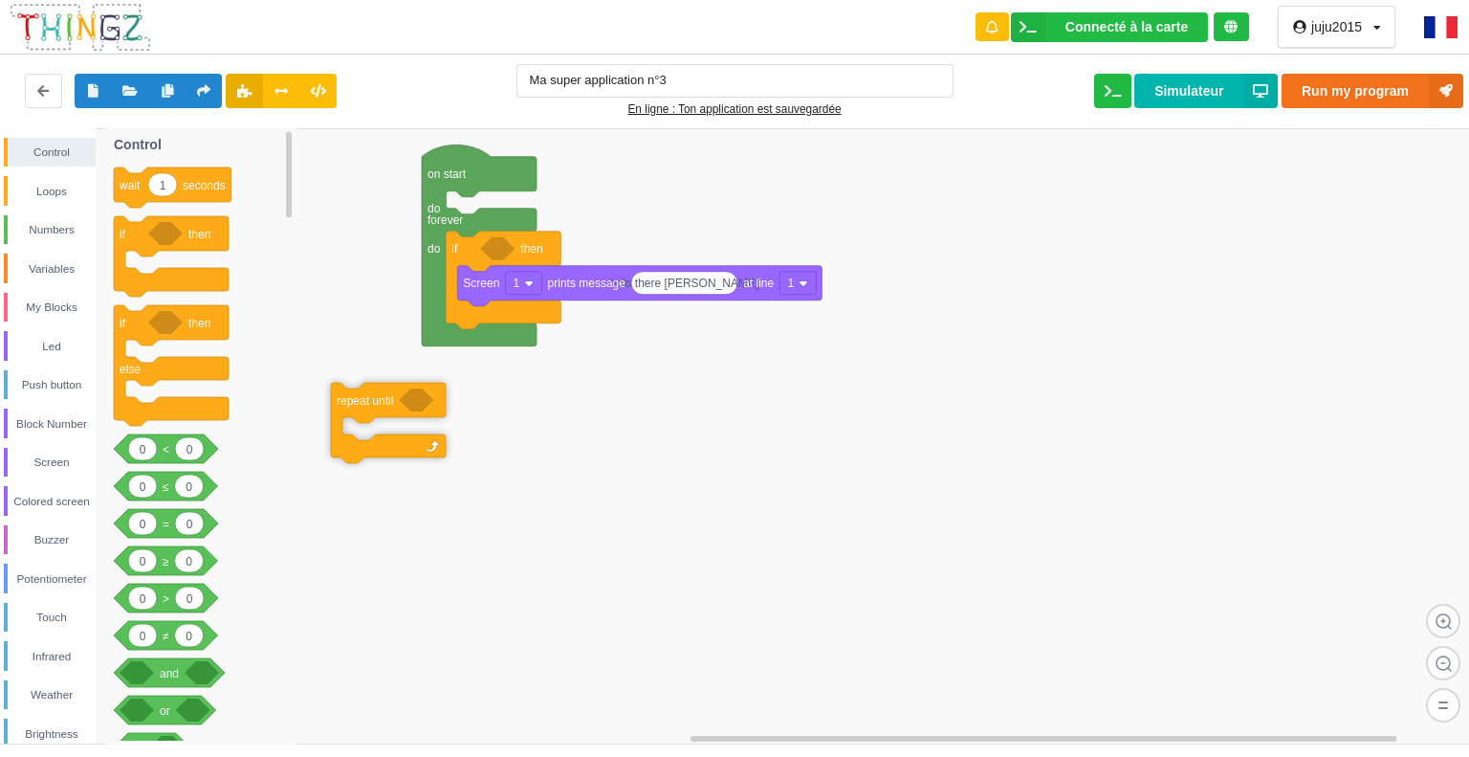
drag, startPoint x: 474, startPoint y: 320, endPoint x: 342, endPoint y: 402, distance: 155.5
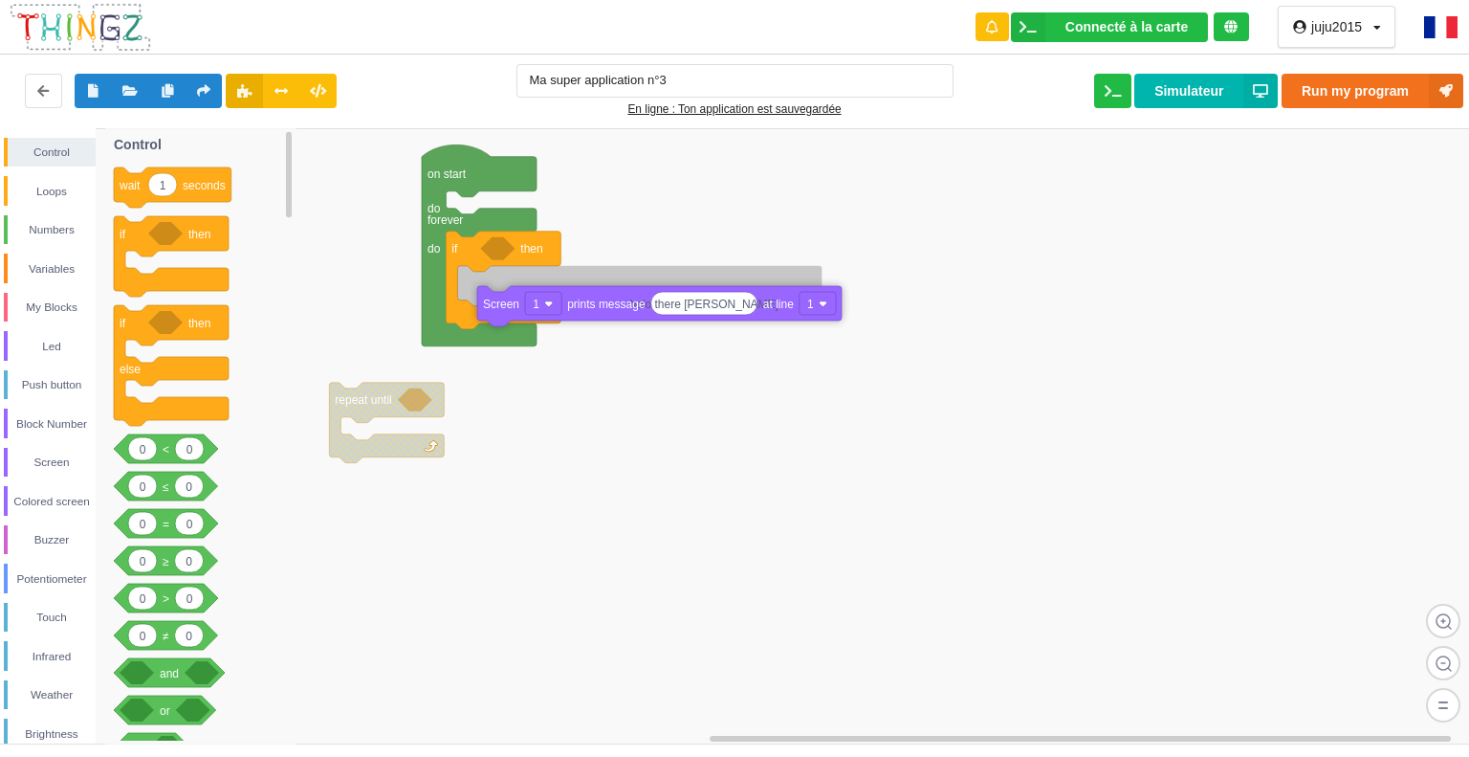
drag, startPoint x: 483, startPoint y: 294, endPoint x: 501, endPoint y: 307, distance: 22.6
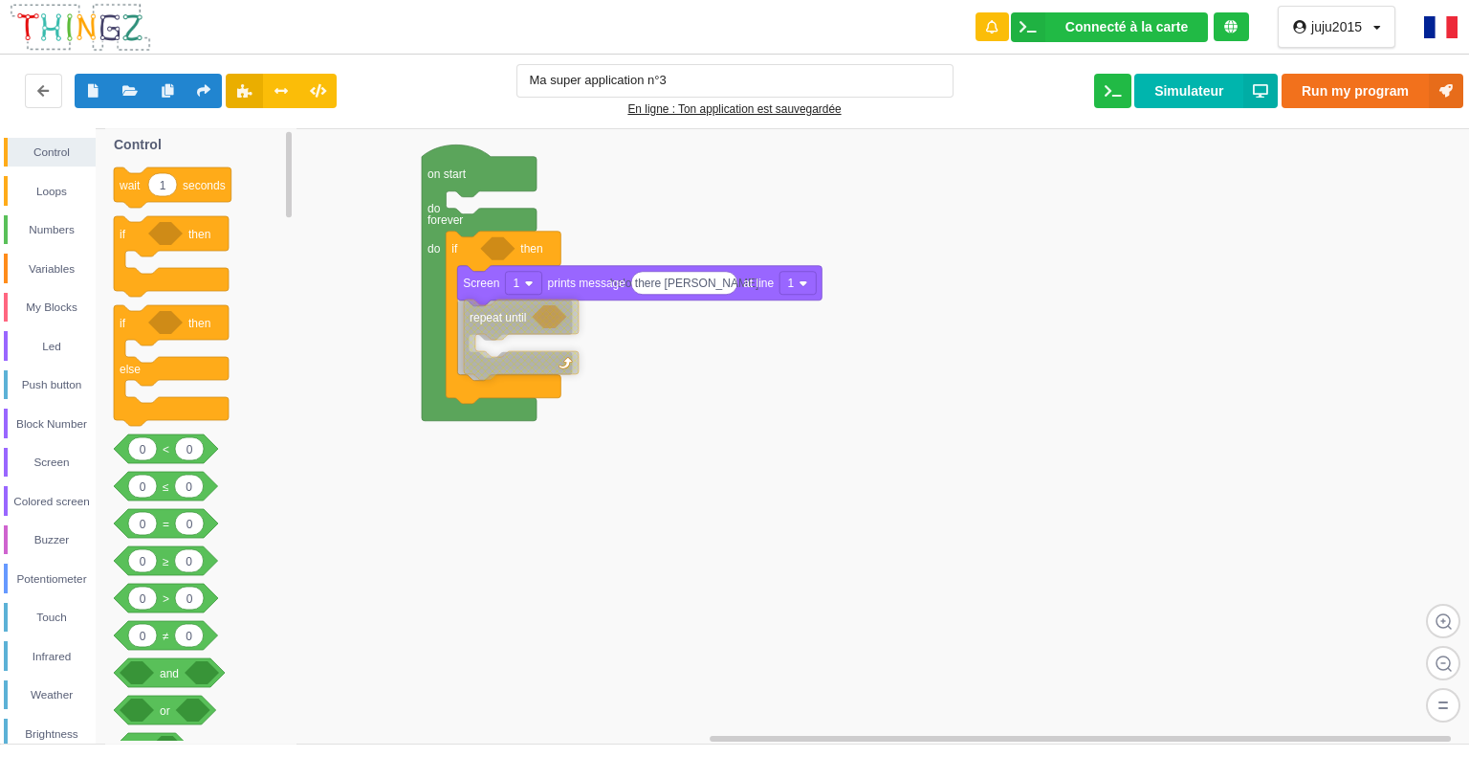
drag, startPoint x: 398, startPoint y: 410, endPoint x: 528, endPoint y: 328, distance: 153.9
click at [67, 376] on div "Push button" at bounding box center [52, 384] width 88 height 19
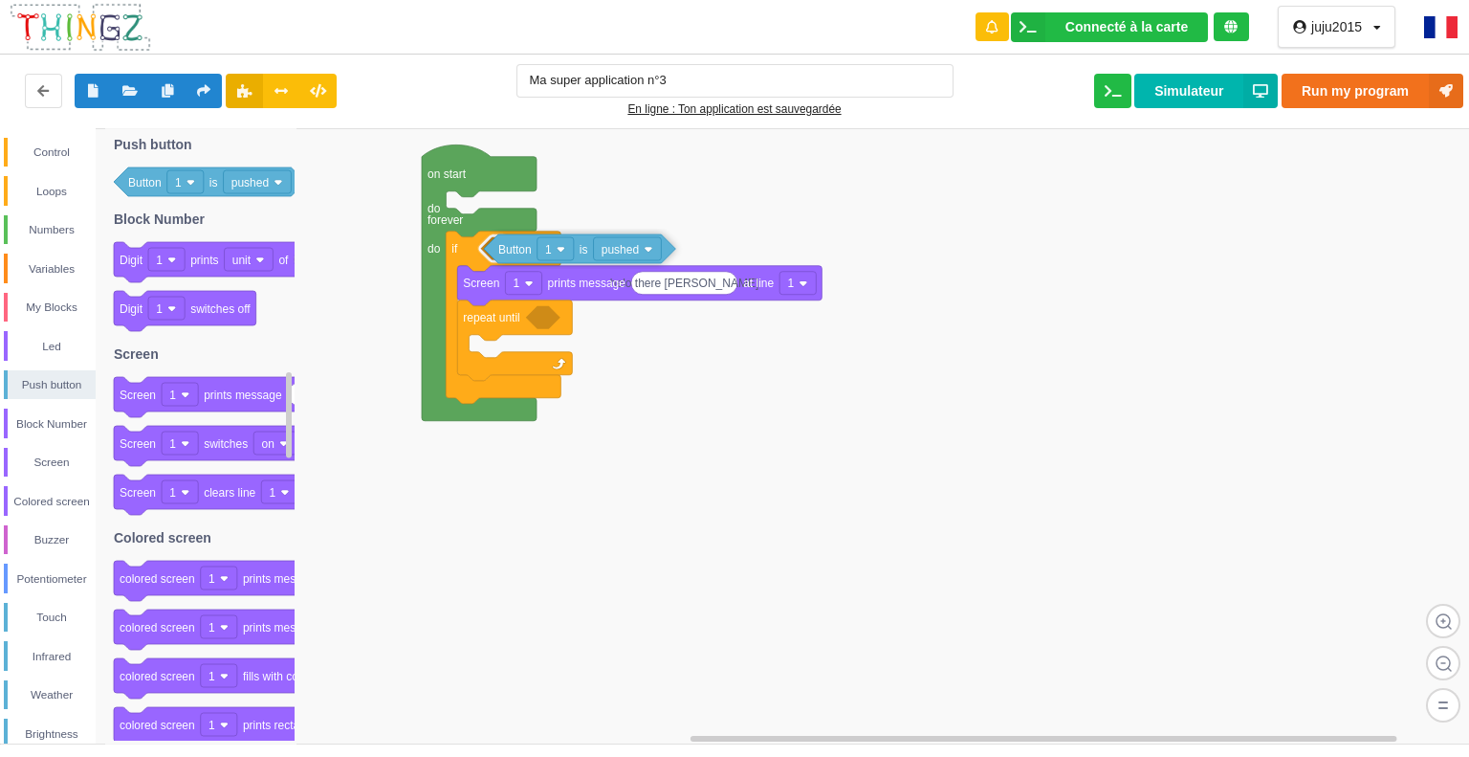
drag, startPoint x: 222, startPoint y: 194, endPoint x: 592, endPoint y: 259, distance: 375.9
click at [591, 259] on div "Control Loops Numbers Variables My Blocks Led Push button Block Number Screen C…" at bounding box center [741, 435] width 1483 height 615
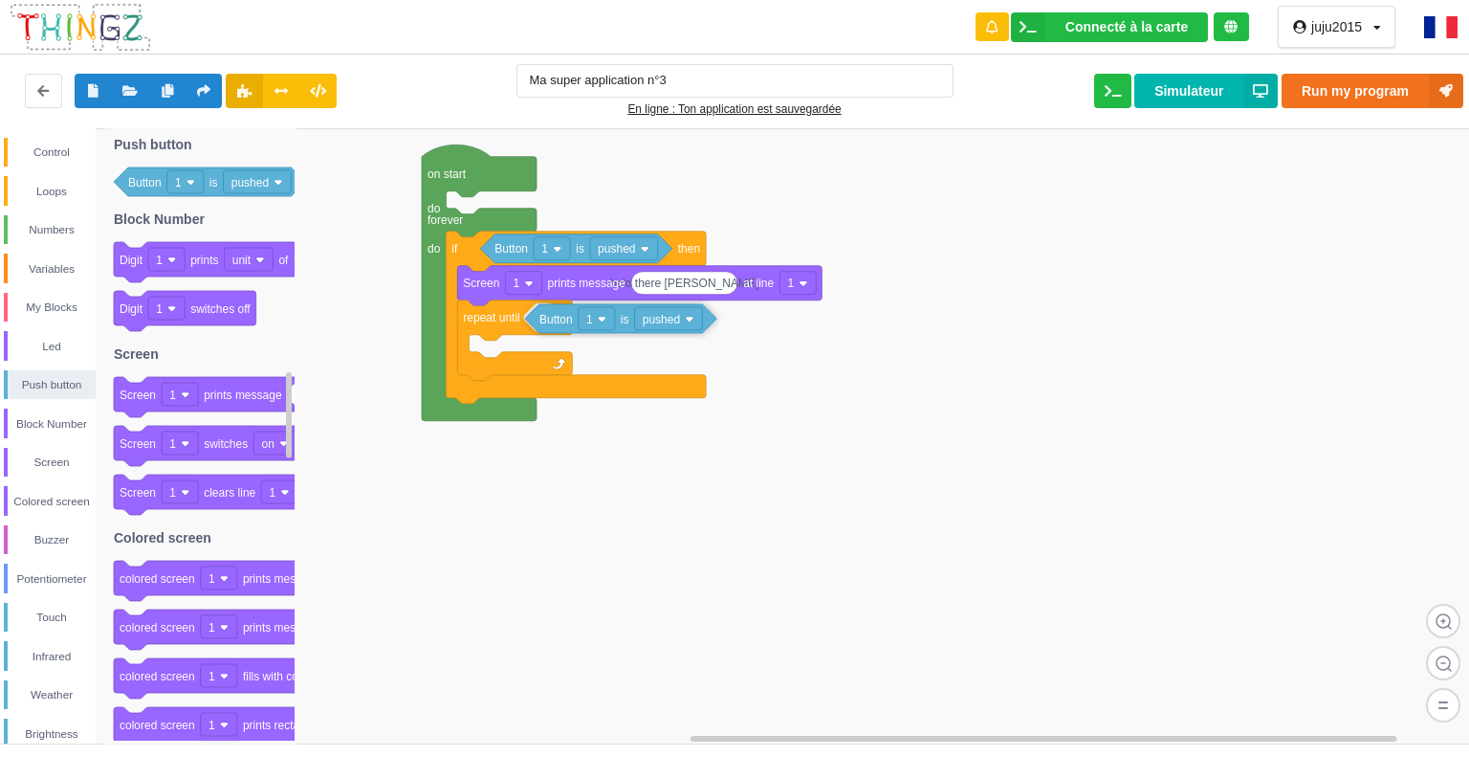
drag, startPoint x: 217, startPoint y: 186, endPoint x: 628, endPoint y: 322, distance: 433.5
click at [628, 322] on div "Control Loops Numbers Variables My Blocks Led Push button Block Number Screen C…" at bounding box center [741, 435] width 1483 height 615
click at [31, 455] on div "Screen" at bounding box center [52, 461] width 88 height 19
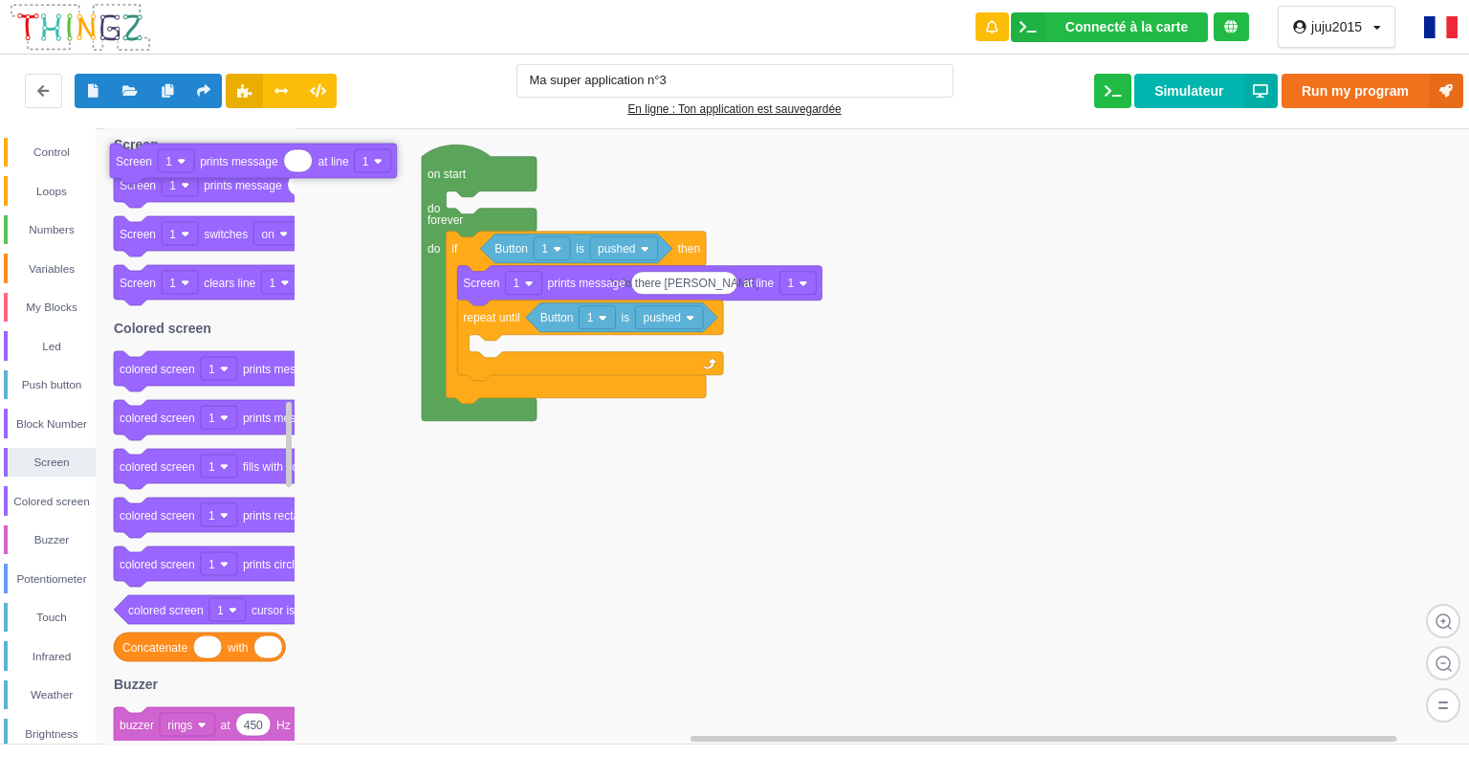
drag, startPoint x: 209, startPoint y: 193, endPoint x: 205, endPoint y: 167, distance: 26.1
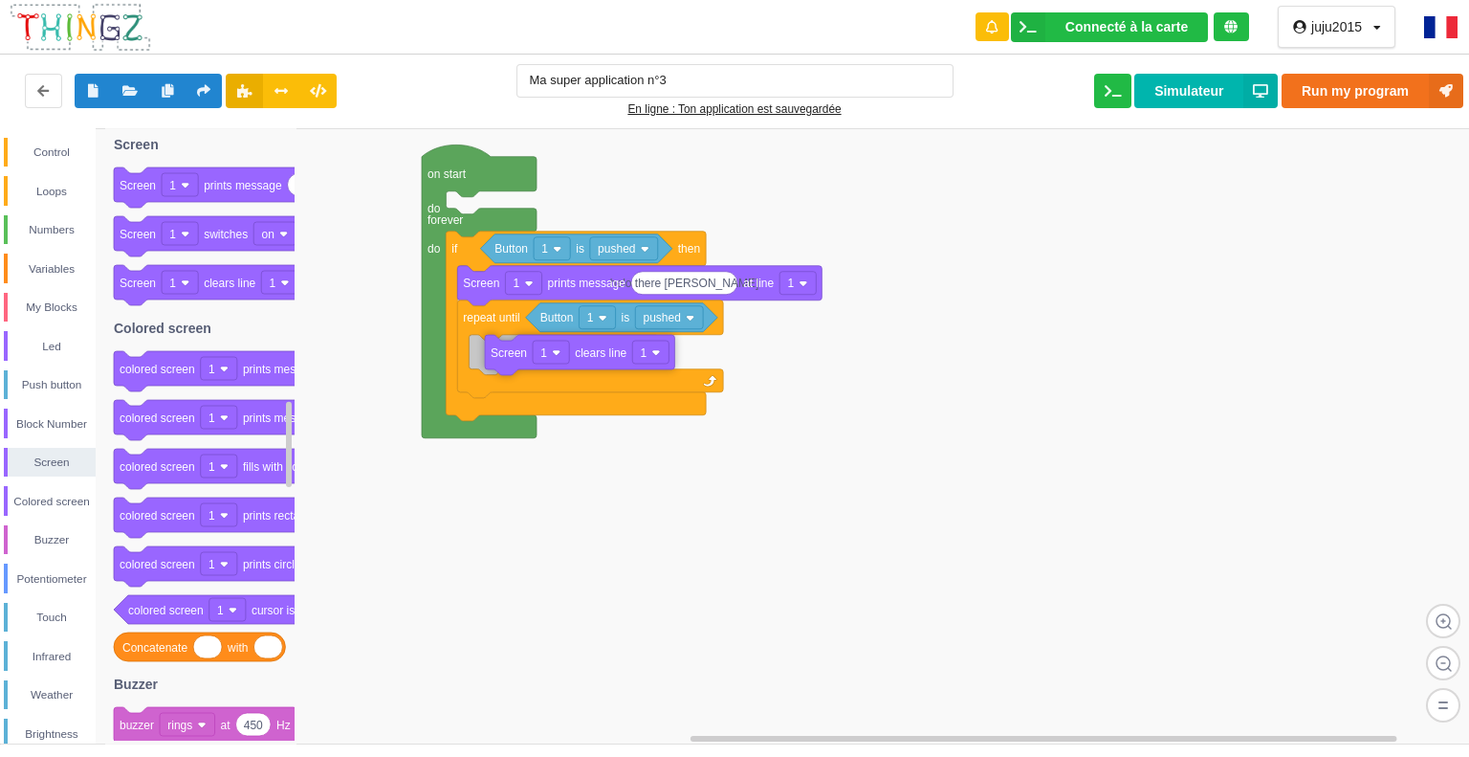
drag, startPoint x: 203, startPoint y: 286, endPoint x: 574, endPoint y: 356, distance: 377.7
click at [574, 356] on div "Control Loops Numbers Variables My Blocks Led Push button Block Number Screen C…" at bounding box center [741, 435] width 1483 height 615
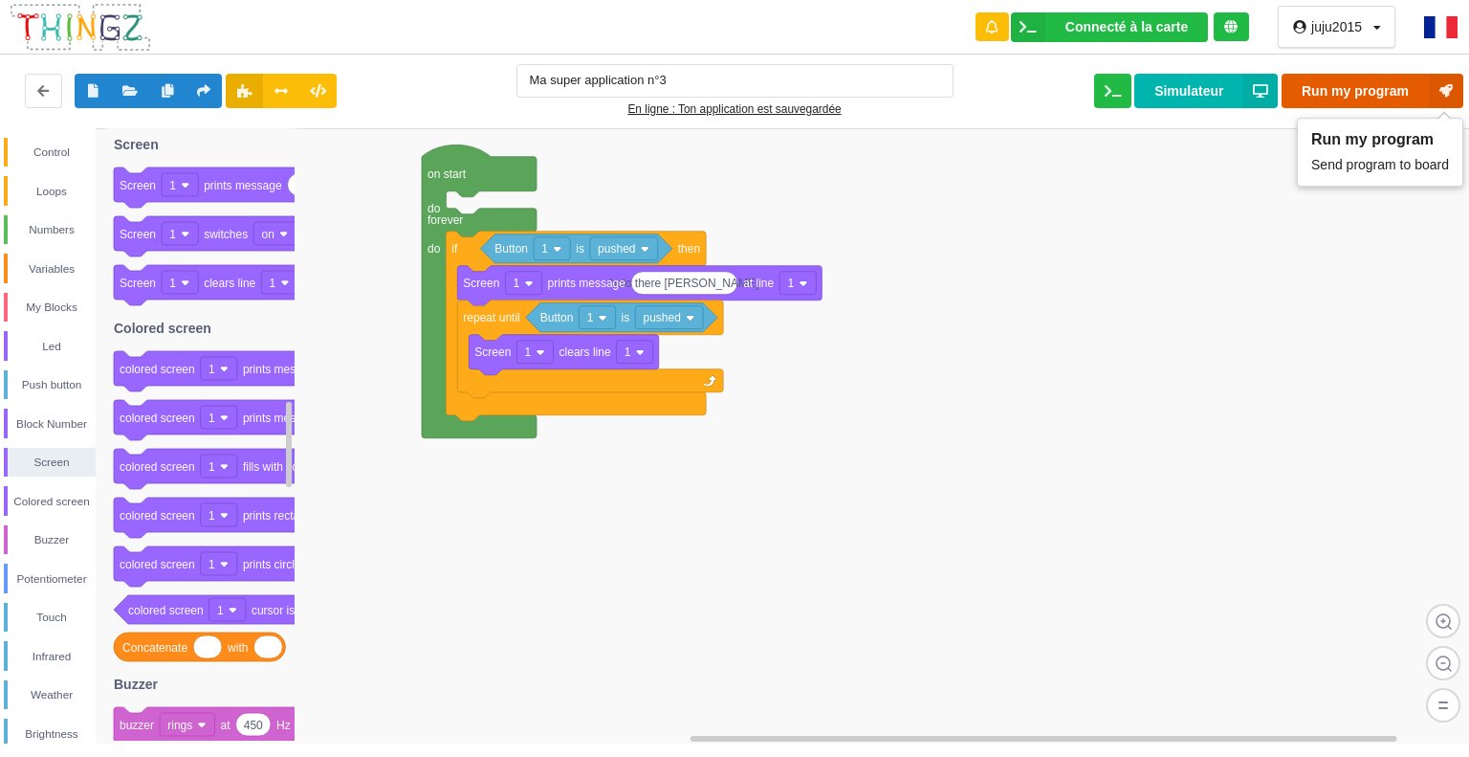
click at [1366, 87] on button "Run my program" at bounding box center [1373, 91] width 182 height 34
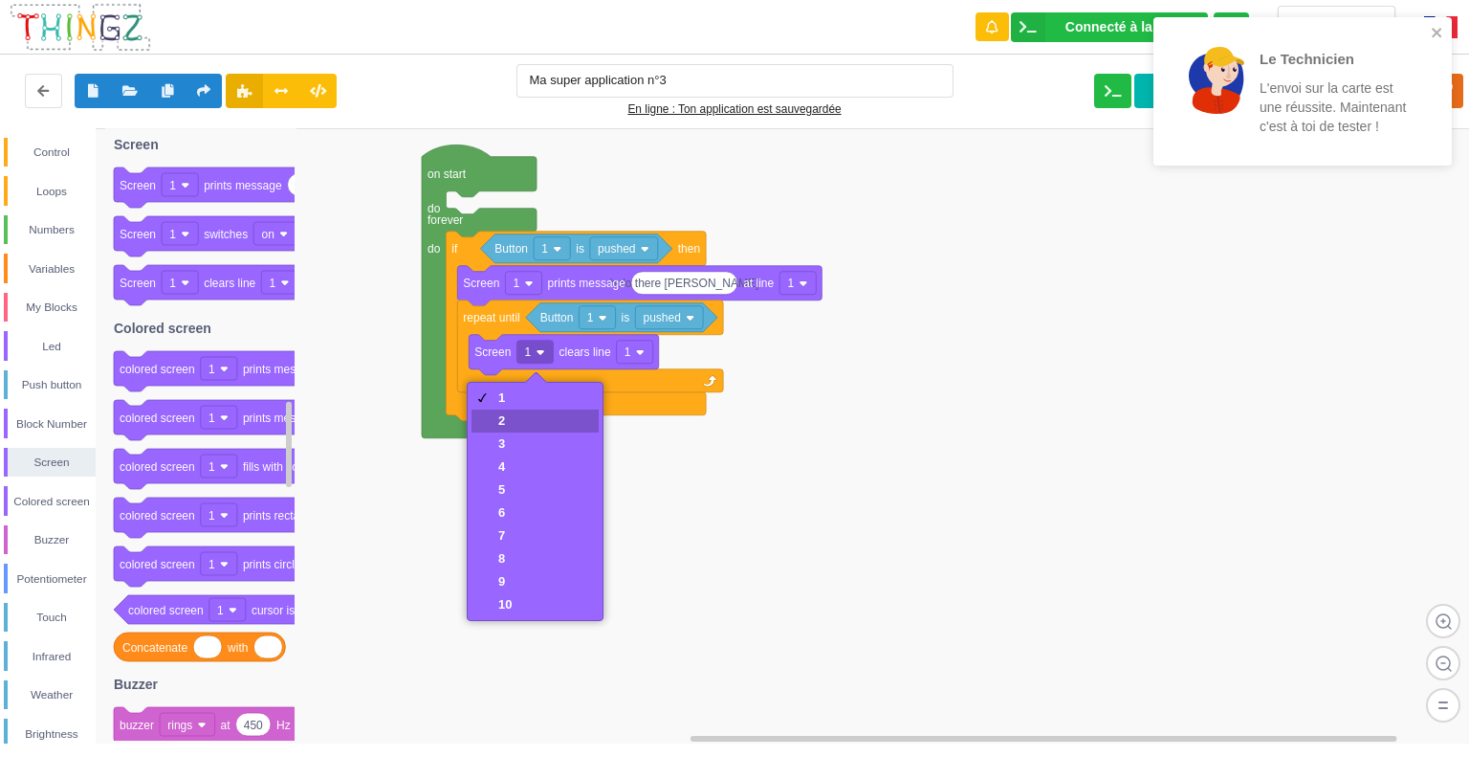
click at [518, 420] on div "2" at bounding box center [535, 420] width 127 height 23
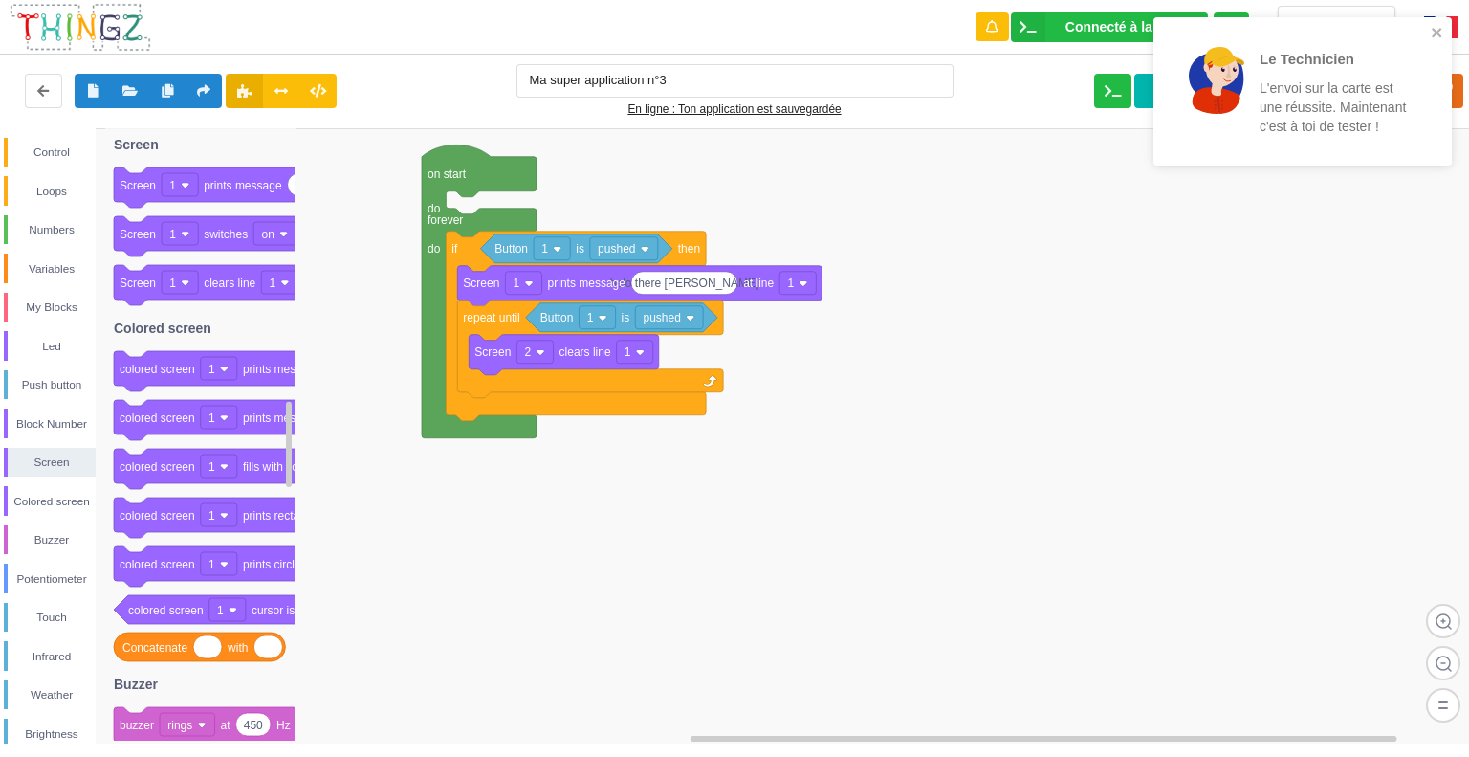
click at [1455, 86] on div "Le Technicien L'envoi sur la carte est une réussite. Maintenant c'est à toi de …" at bounding box center [1303, 97] width 306 height 169
click at [1462, 85] on icon at bounding box center [1446, 91] width 34 height 34
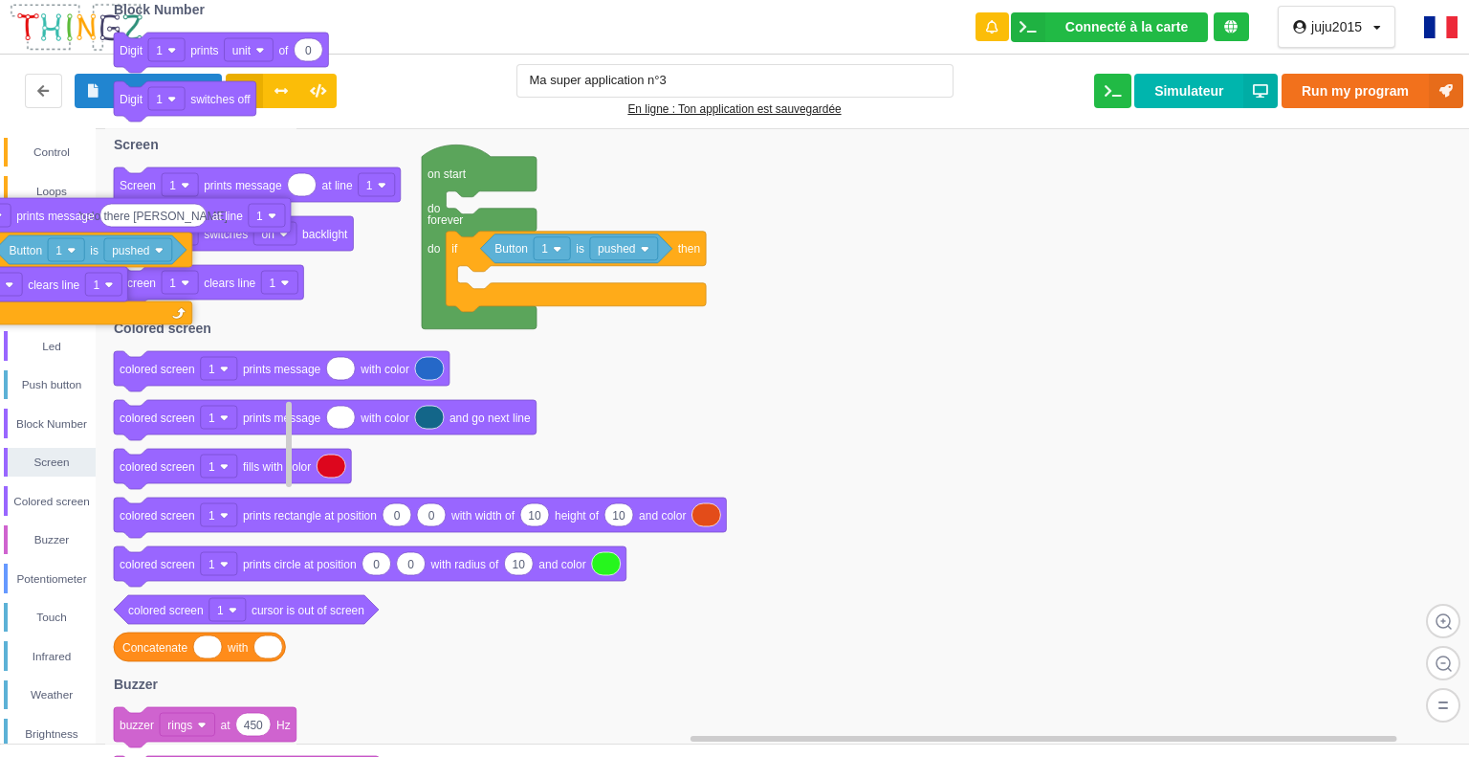
drag, startPoint x: 666, startPoint y: 292, endPoint x: 127, endPoint y: 218, distance: 543.6
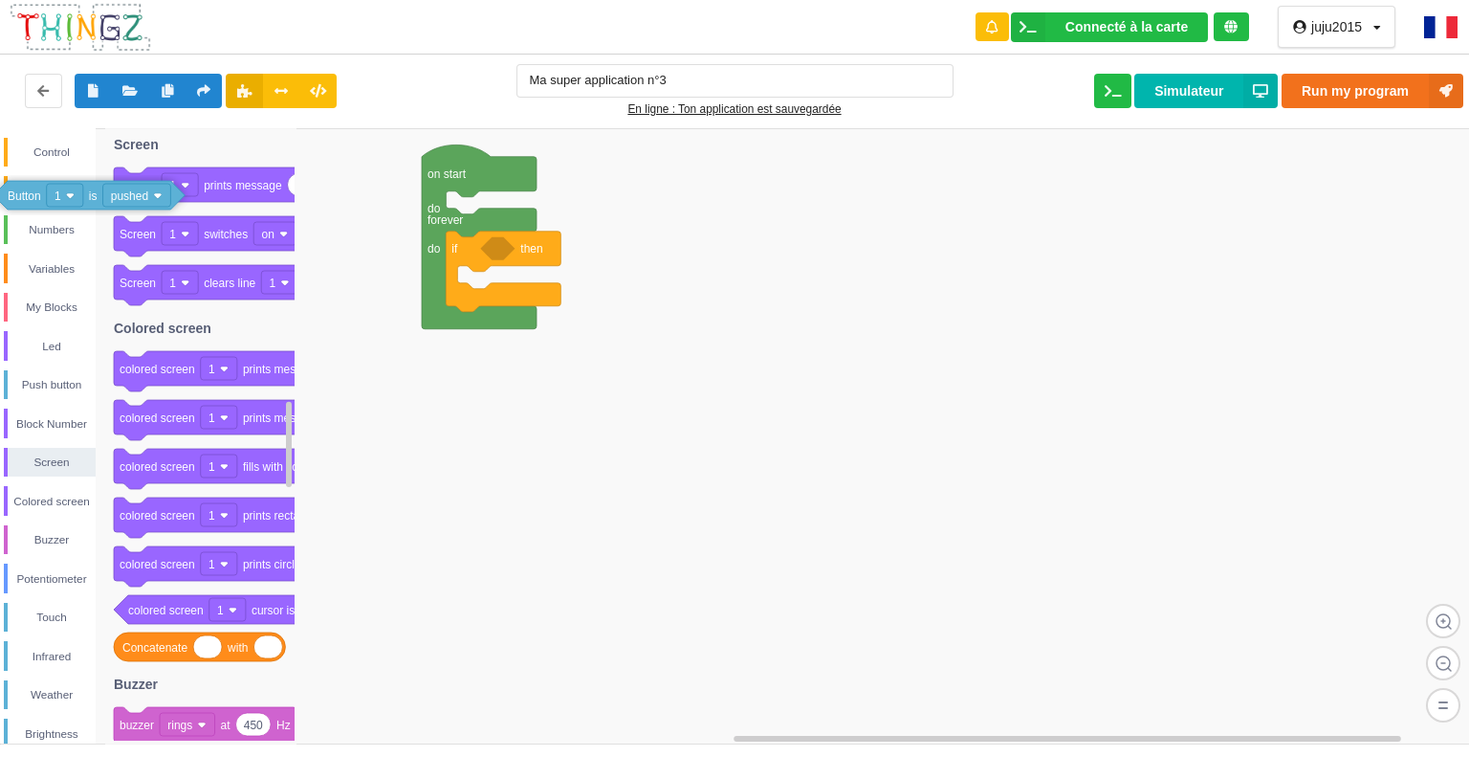
drag, startPoint x: 515, startPoint y: 249, endPoint x: 38, endPoint y: 201, distance: 478.8
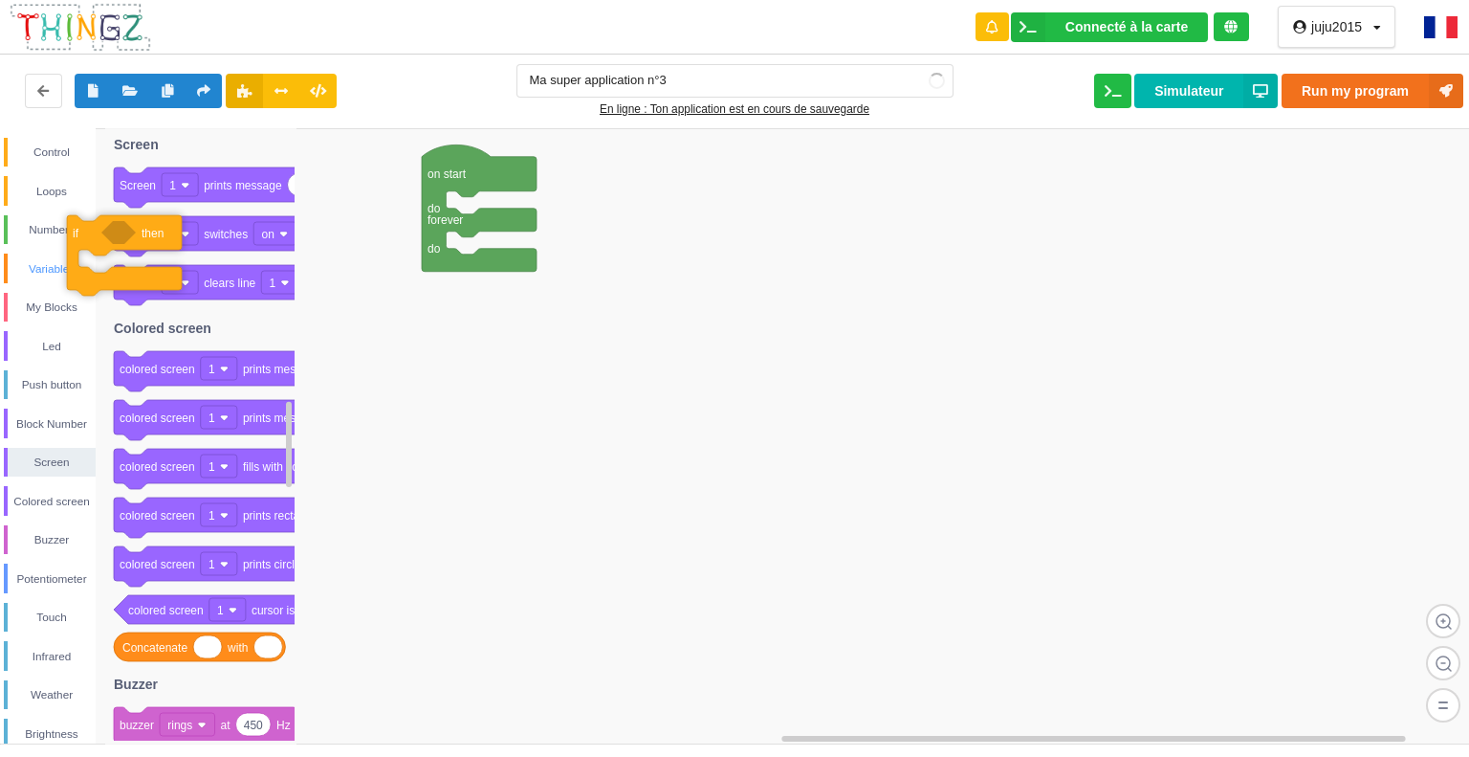
drag, startPoint x: 474, startPoint y: 293, endPoint x: 90, endPoint y: 277, distance: 384.9
